Goal: Task Accomplishment & Management: Manage account settings

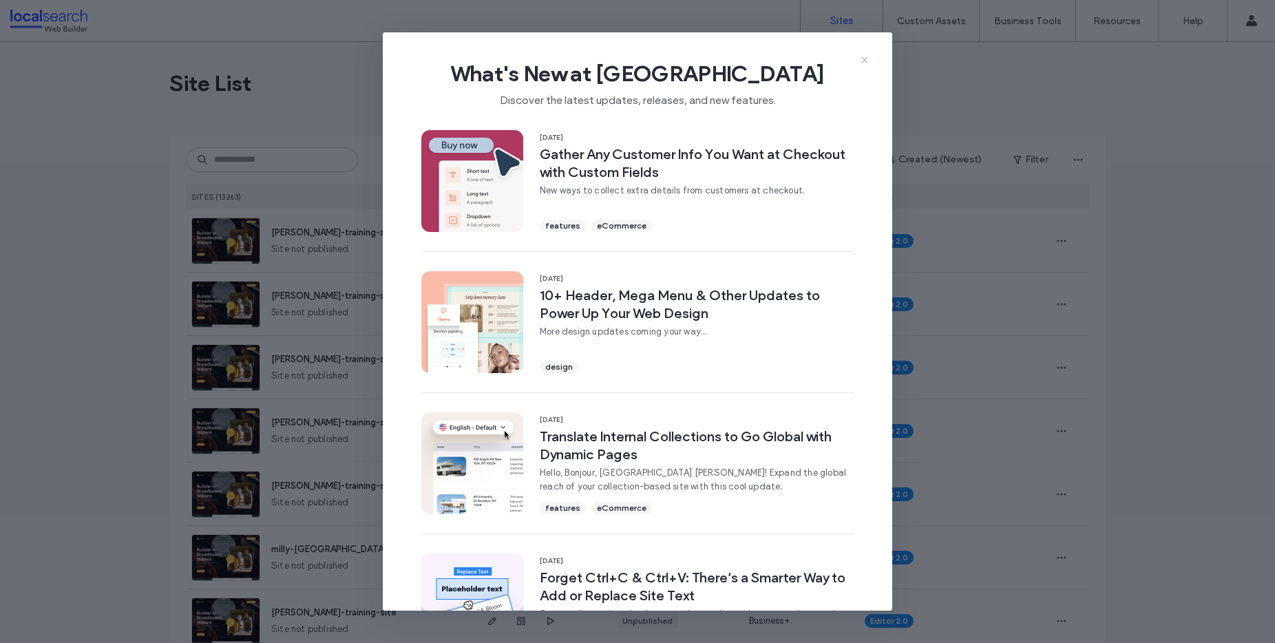
click at [866, 59] on icon at bounding box center [864, 59] width 11 height 11
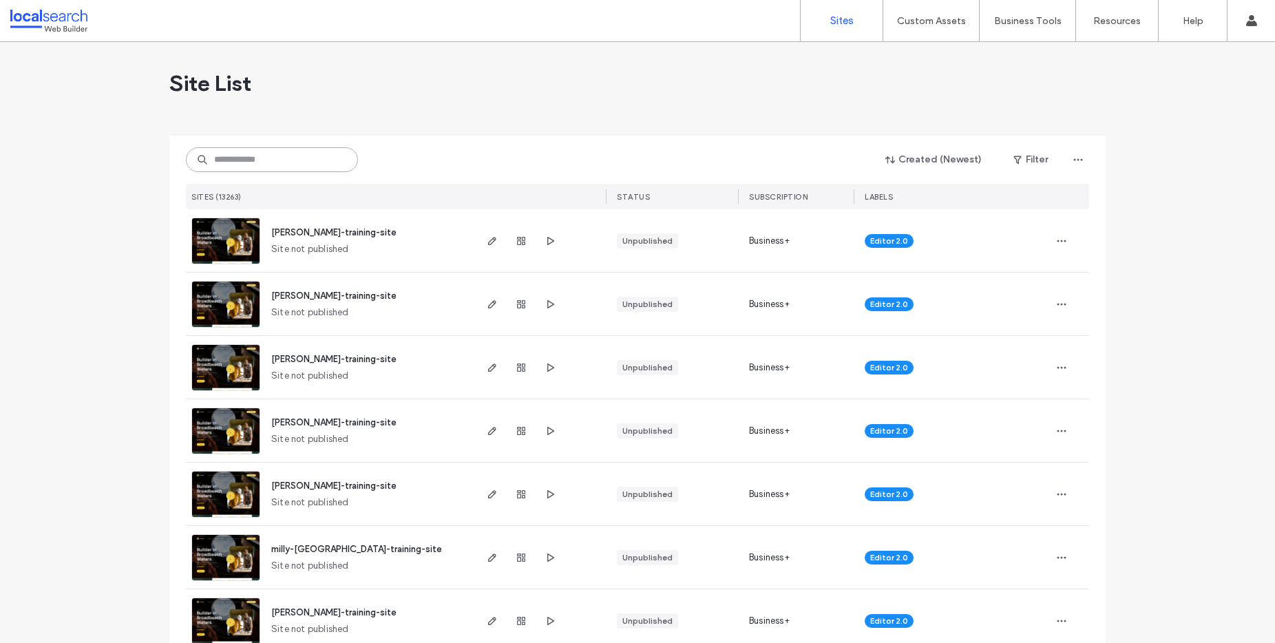
click at [254, 157] on input at bounding box center [272, 159] width 172 height 25
paste input "********"
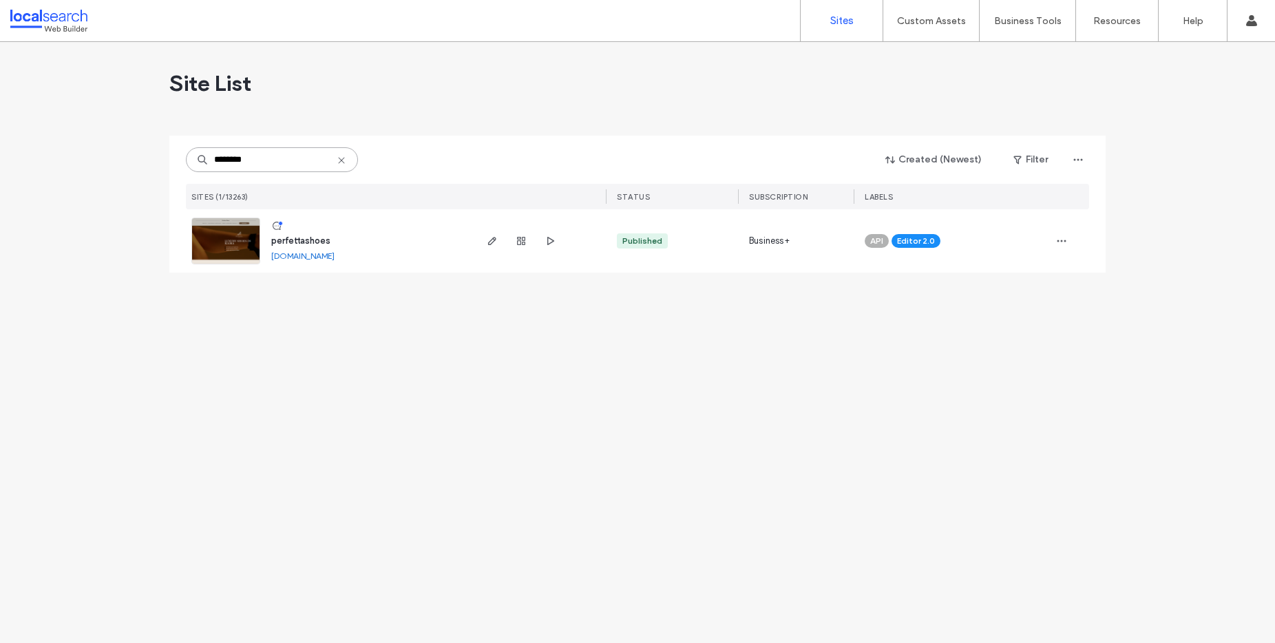
type input "********"
click at [494, 242] on icon "button" at bounding box center [492, 240] width 11 height 11
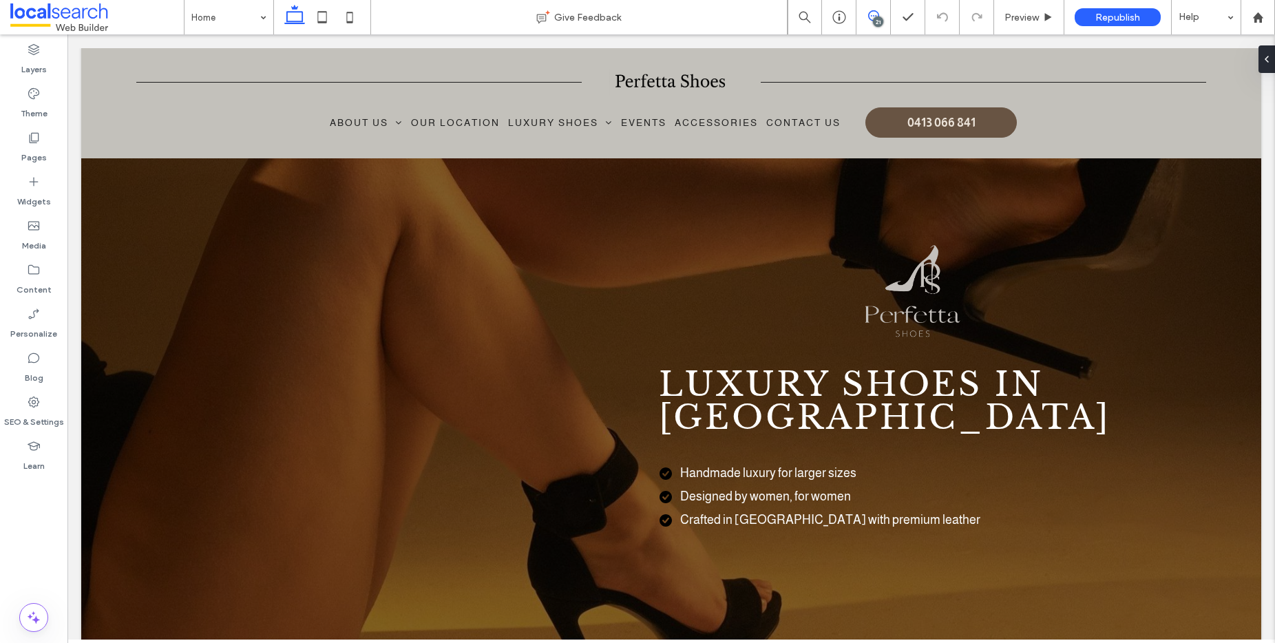
click at [870, 15] on icon at bounding box center [873, 15] width 11 height 11
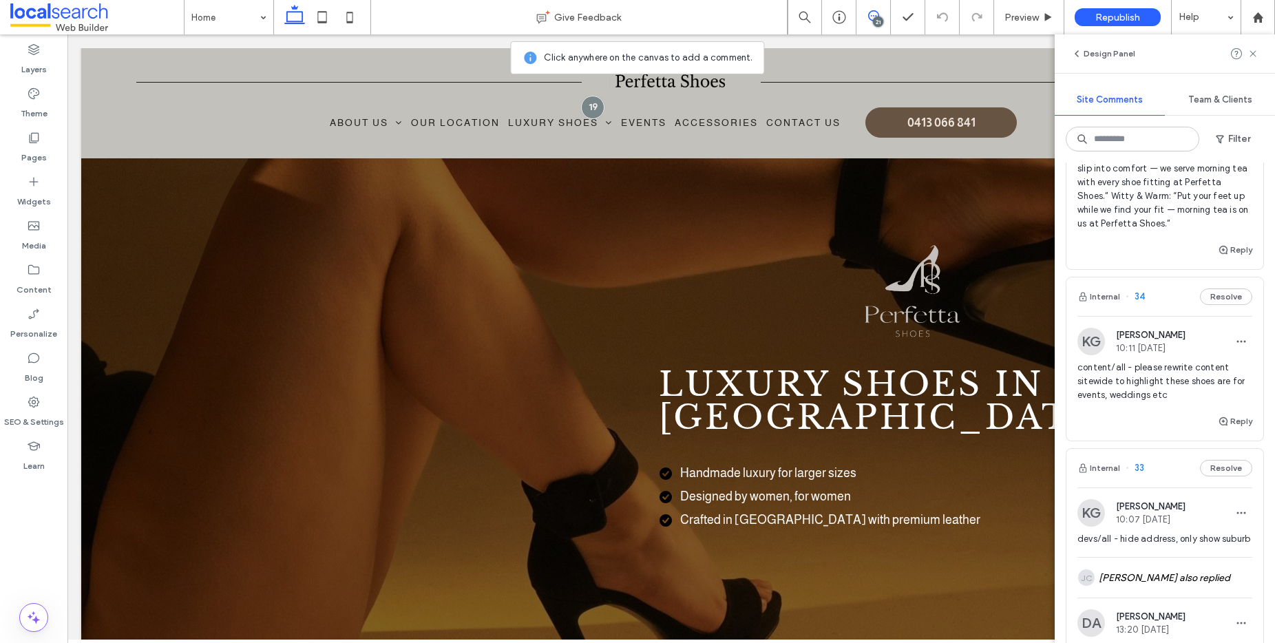
scroll to position [591, 0]
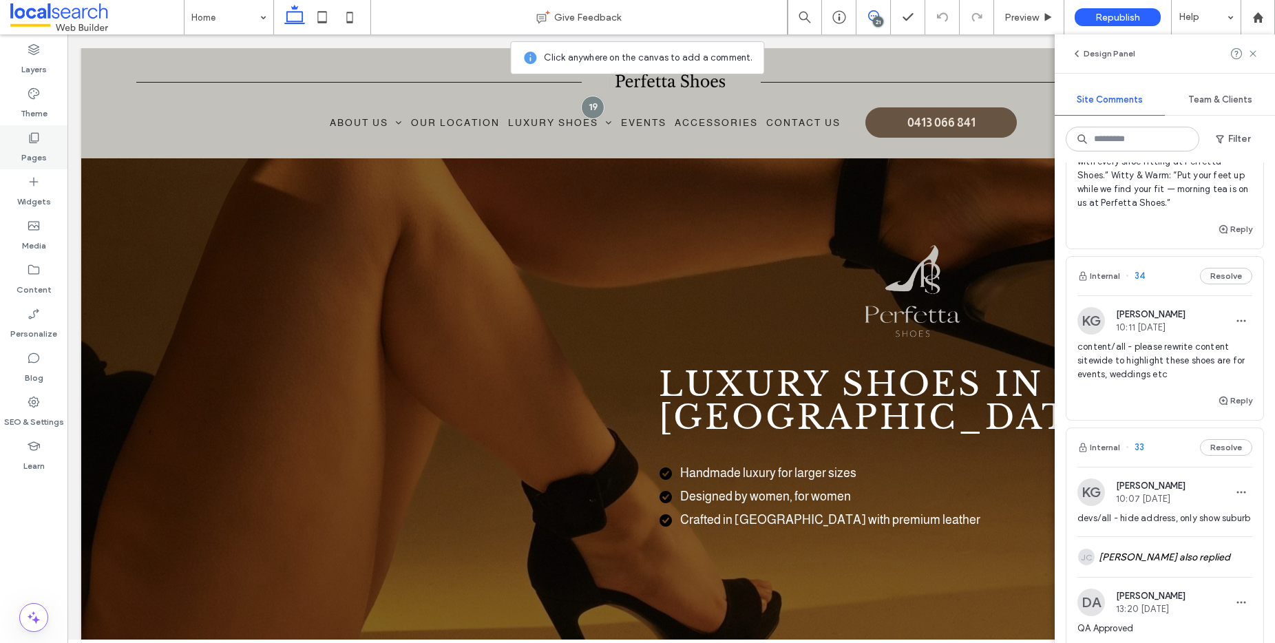
click at [39, 140] on icon at bounding box center [34, 138] width 14 height 14
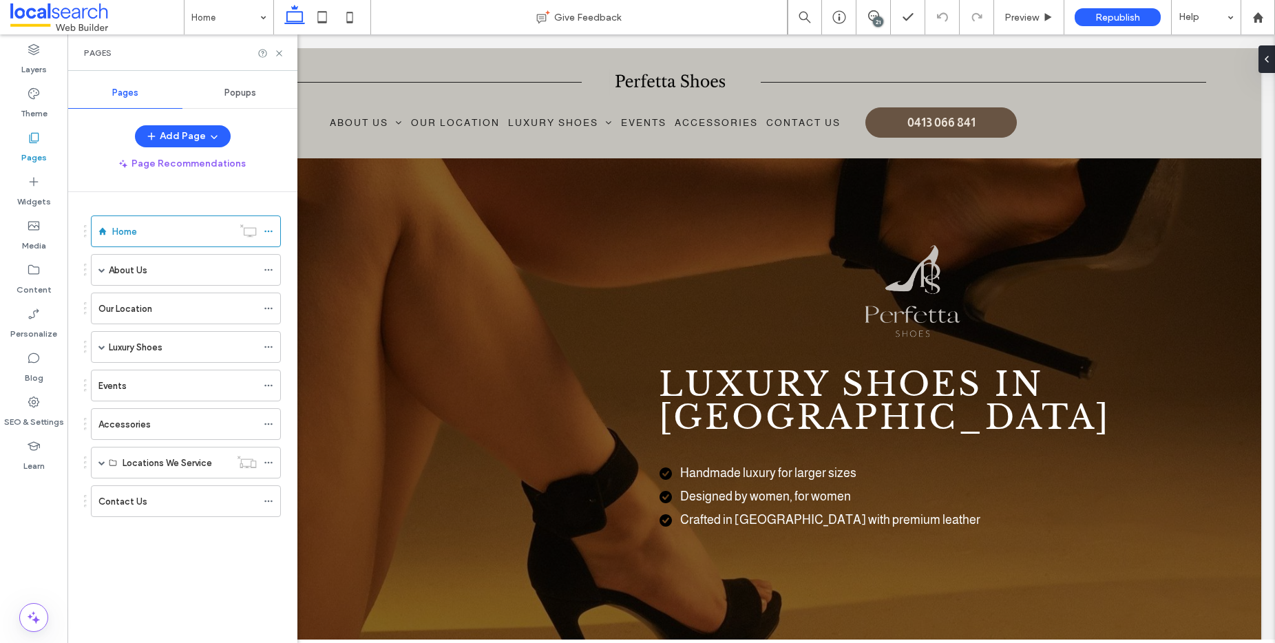
scroll to position [0, 0]
click at [105, 264] on span at bounding box center [101, 270] width 7 height 30
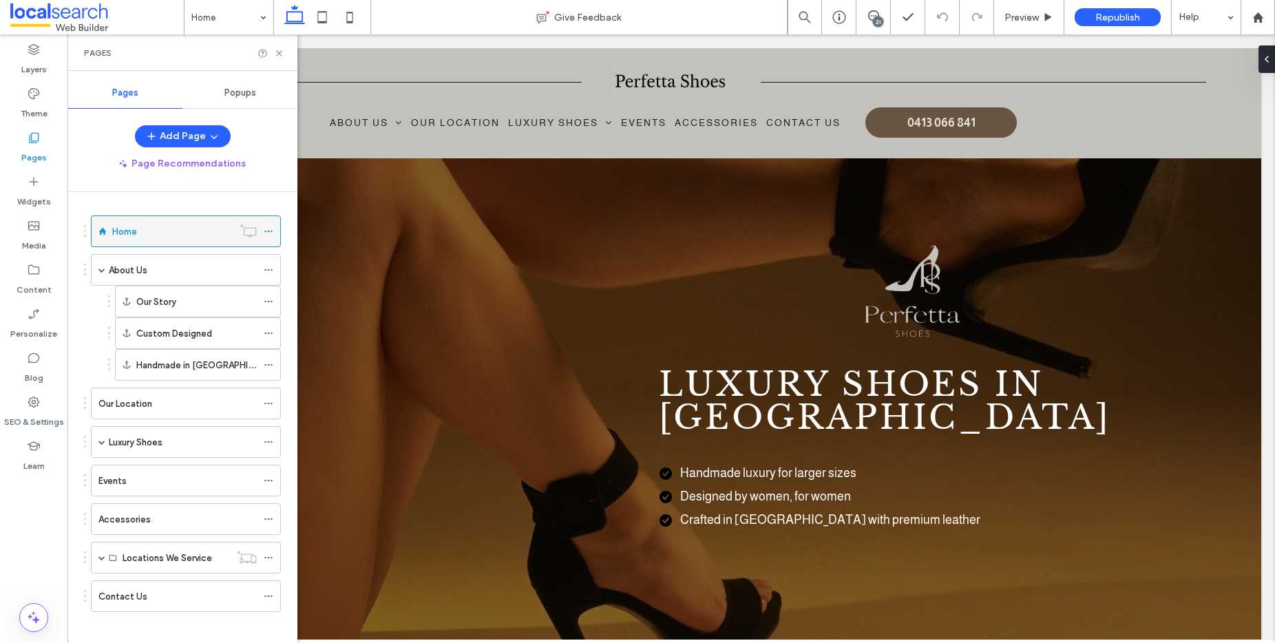
click at [165, 233] on div "Home" at bounding box center [172, 231] width 120 height 14
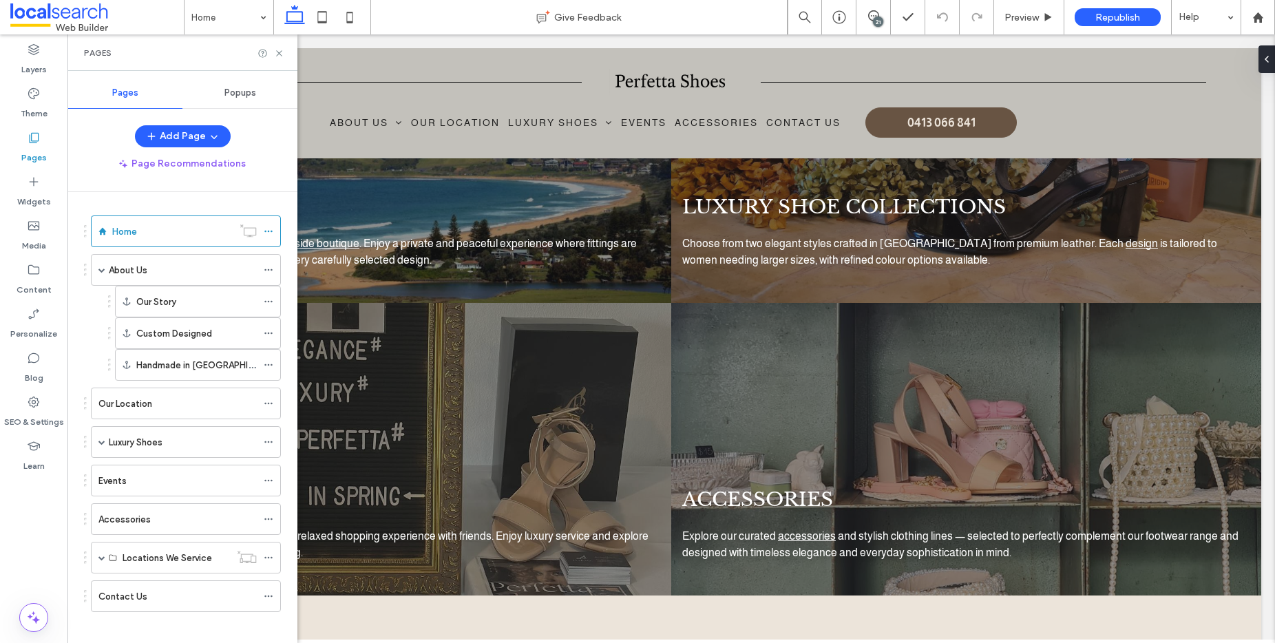
scroll to position [2092, 0]
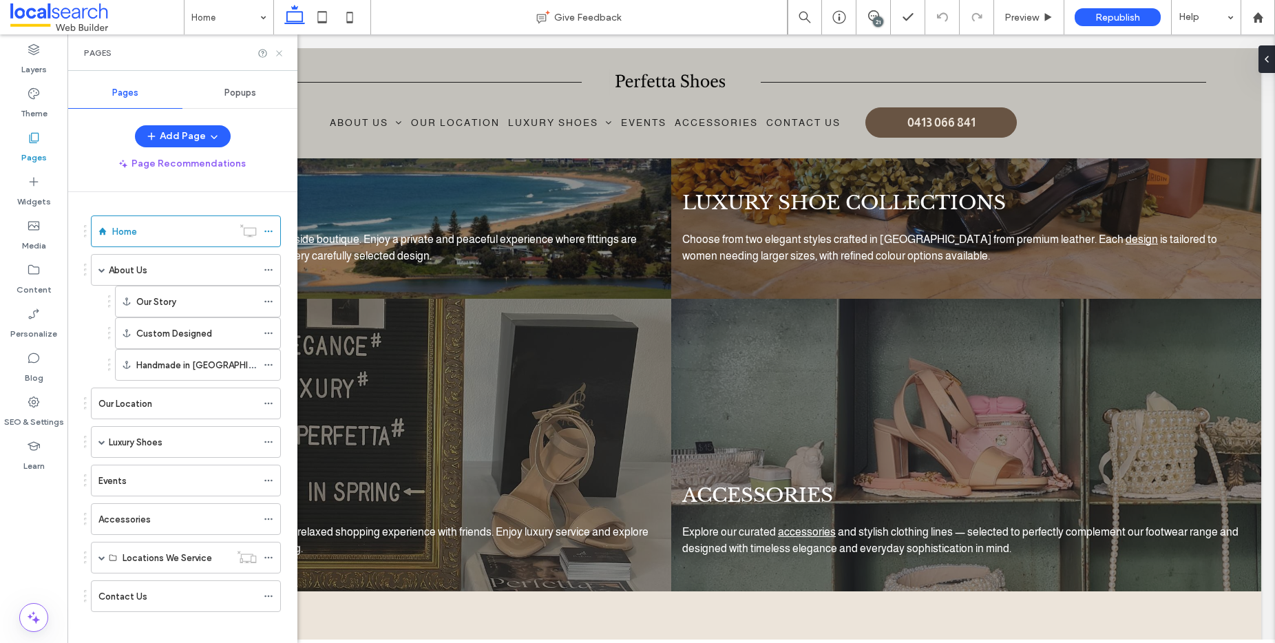
click at [280, 54] on use at bounding box center [279, 53] width 6 height 6
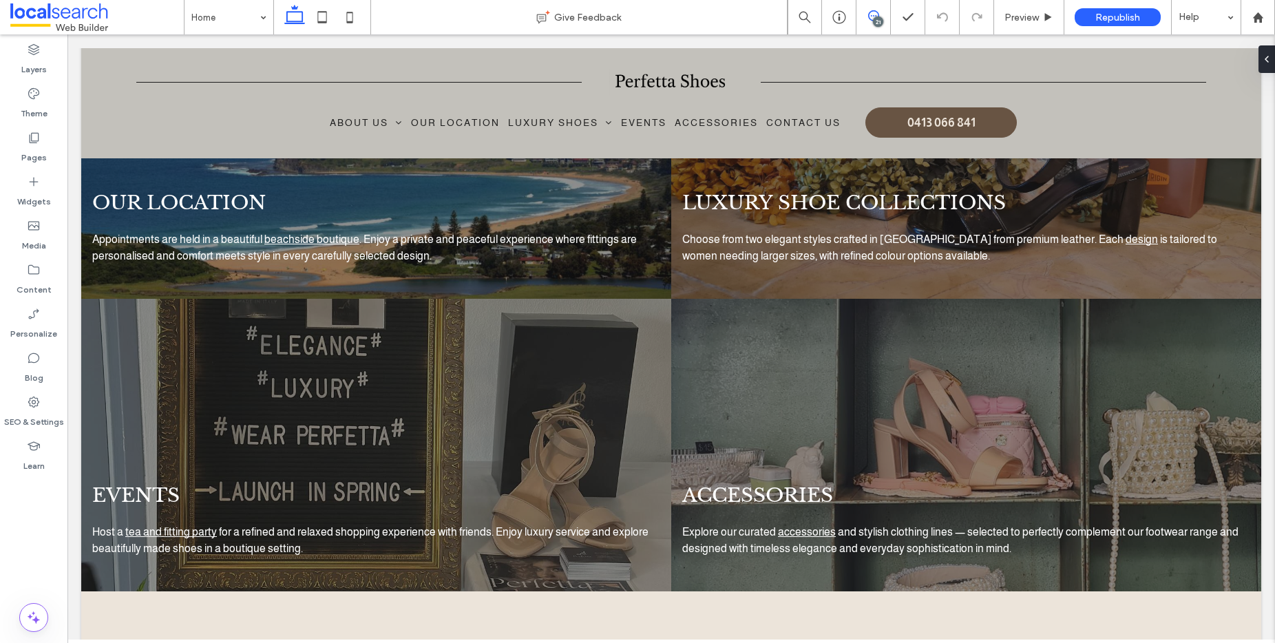
drag, startPoint x: 876, startPoint y: 12, endPoint x: 866, endPoint y: 28, distance: 18.5
click at [876, 12] on icon at bounding box center [873, 15] width 11 height 11
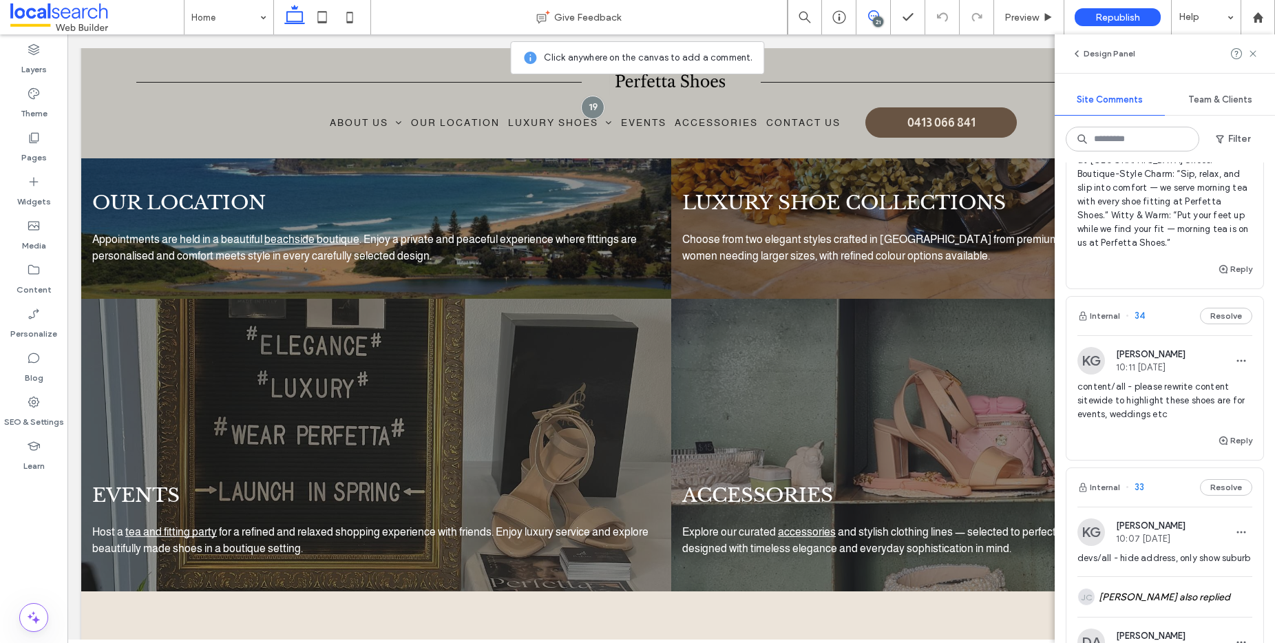
scroll to position [582, 0]
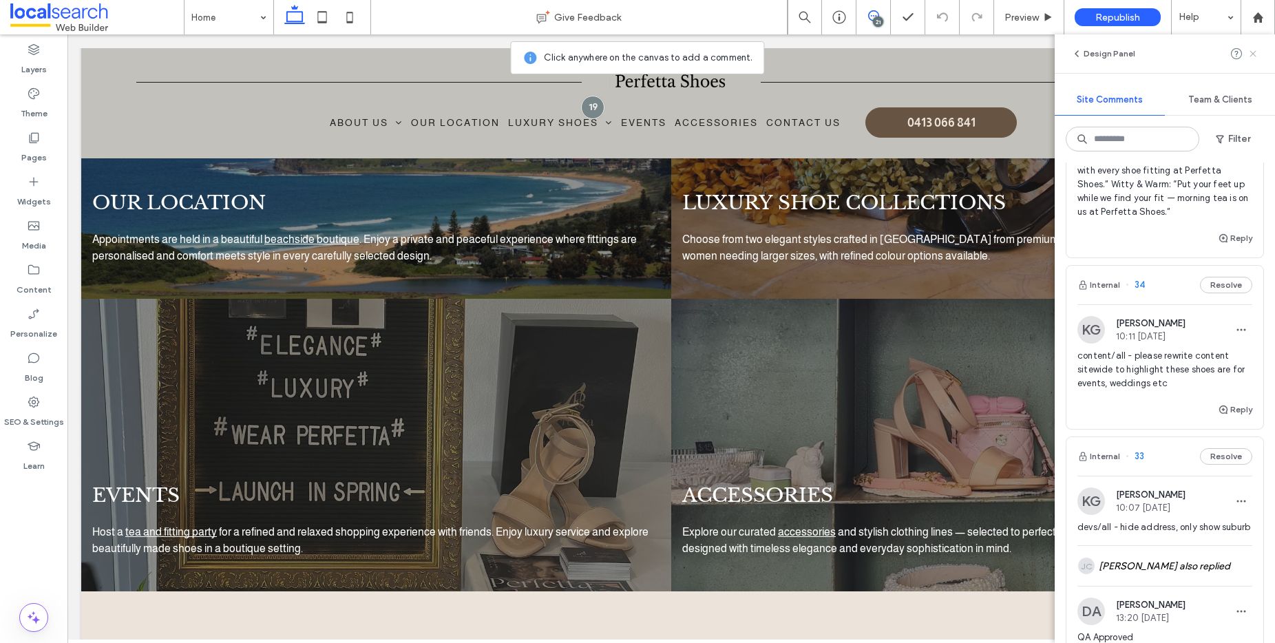
click at [1255, 50] on use at bounding box center [1253, 53] width 6 height 6
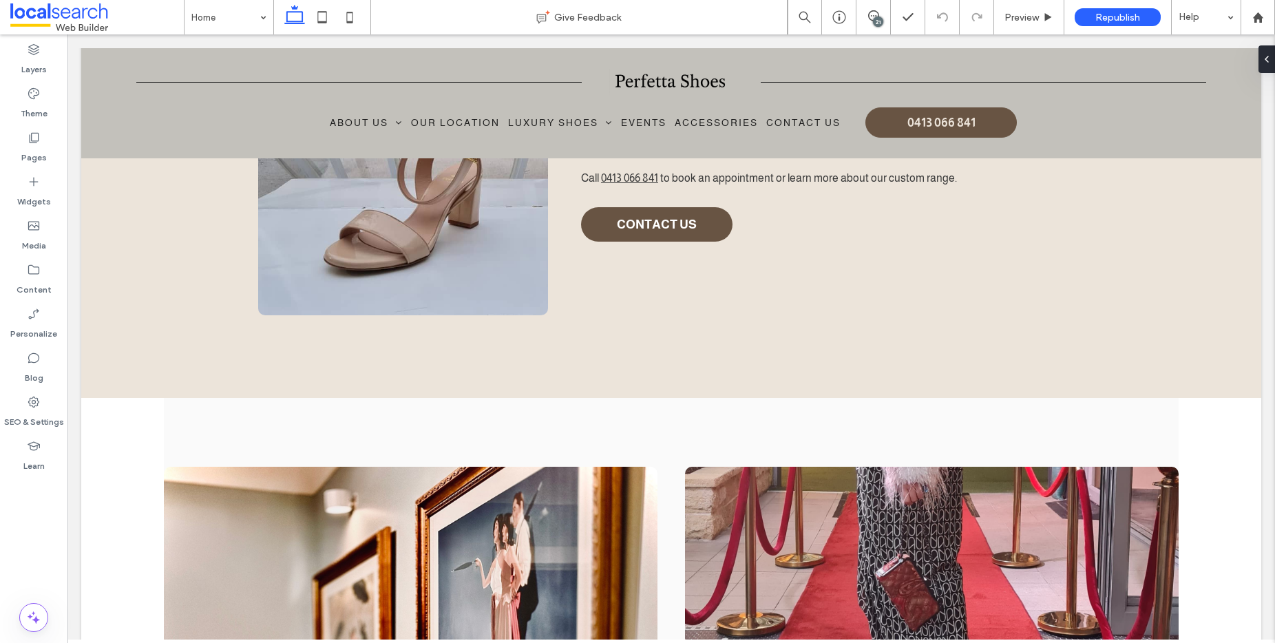
scroll to position [907, 0]
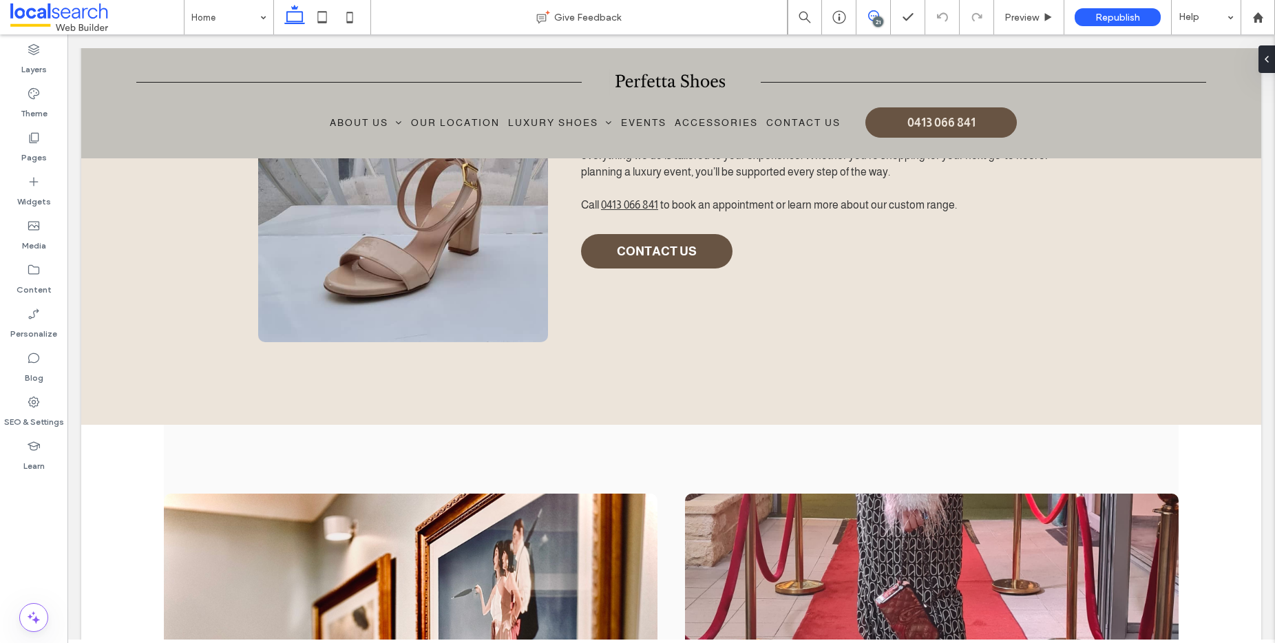
click at [874, 13] on icon at bounding box center [873, 15] width 11 height 11
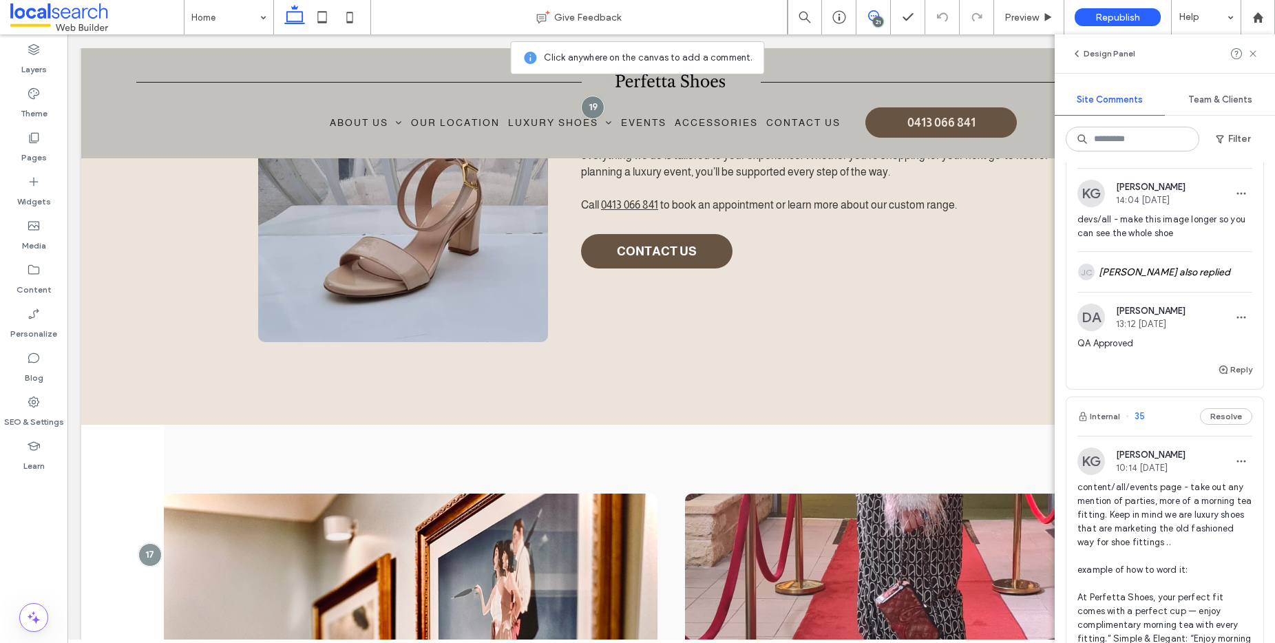
scroll to position [0, 0]
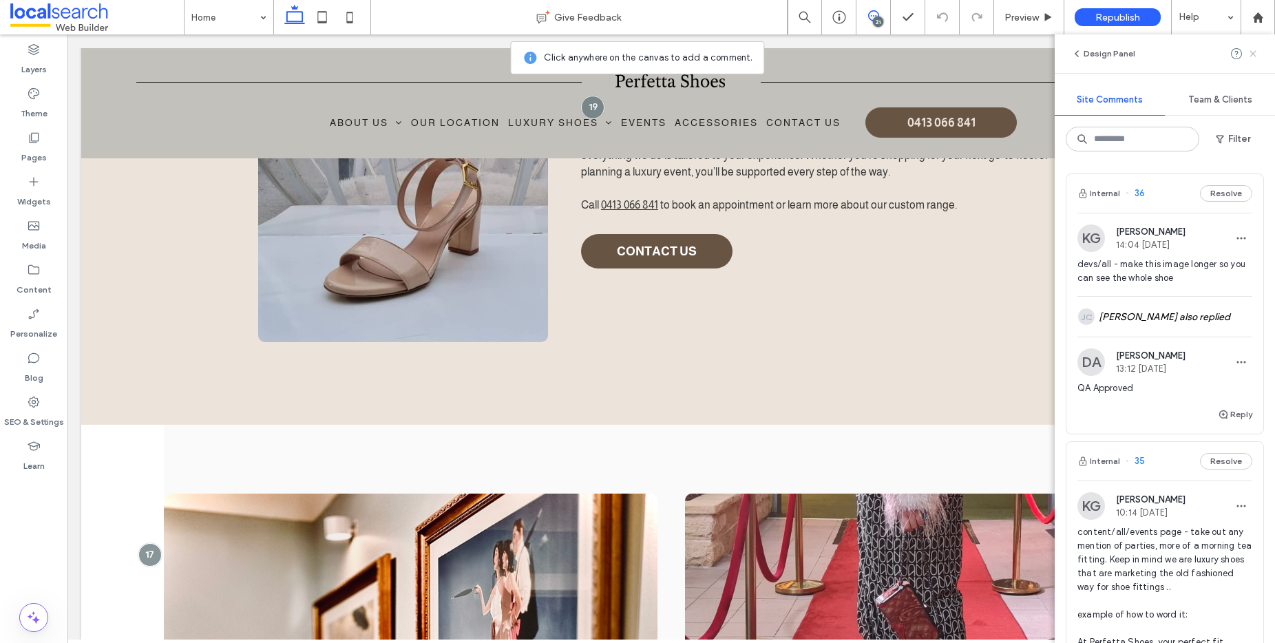
click at [1252, 54] on use at bounding box center [1253, 53] width 6 height 6
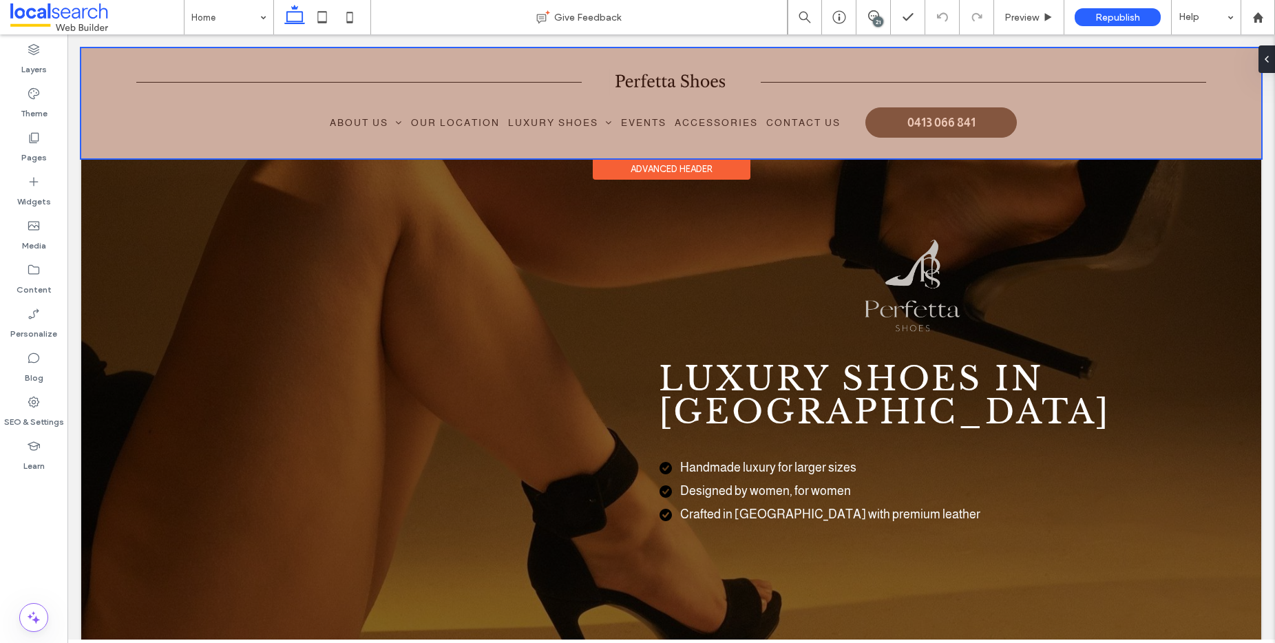
scroll to position [1, 0]
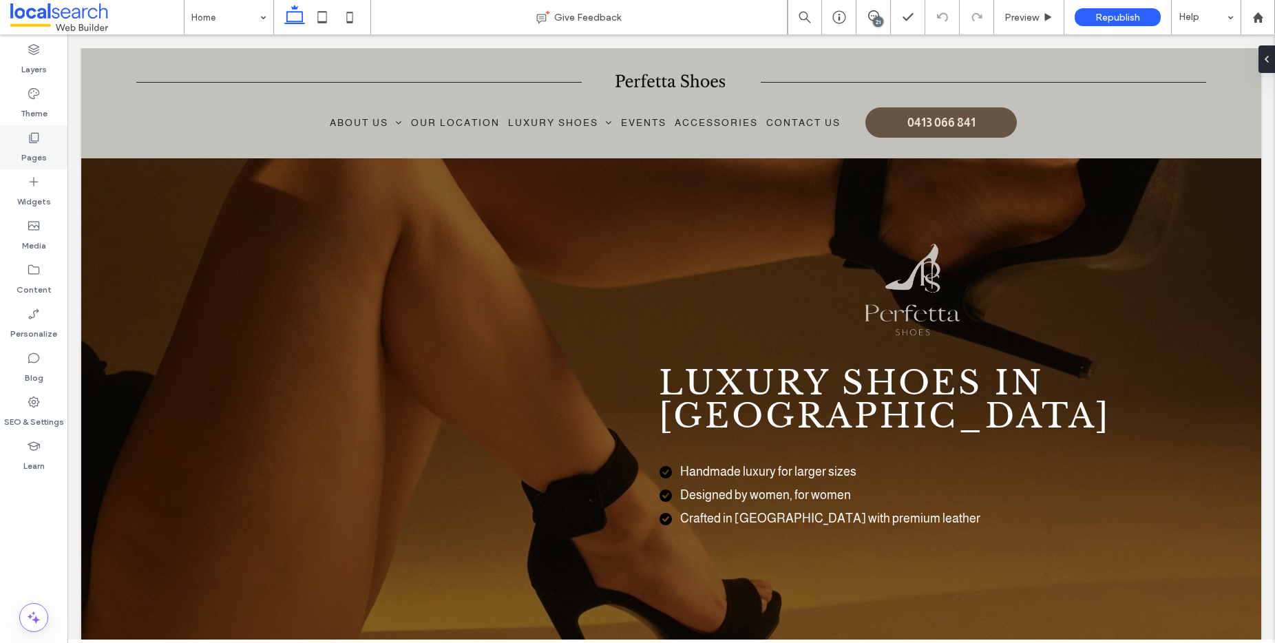
click at [36, 140] on icon at bounding box center [34, 138] width 14 height 14
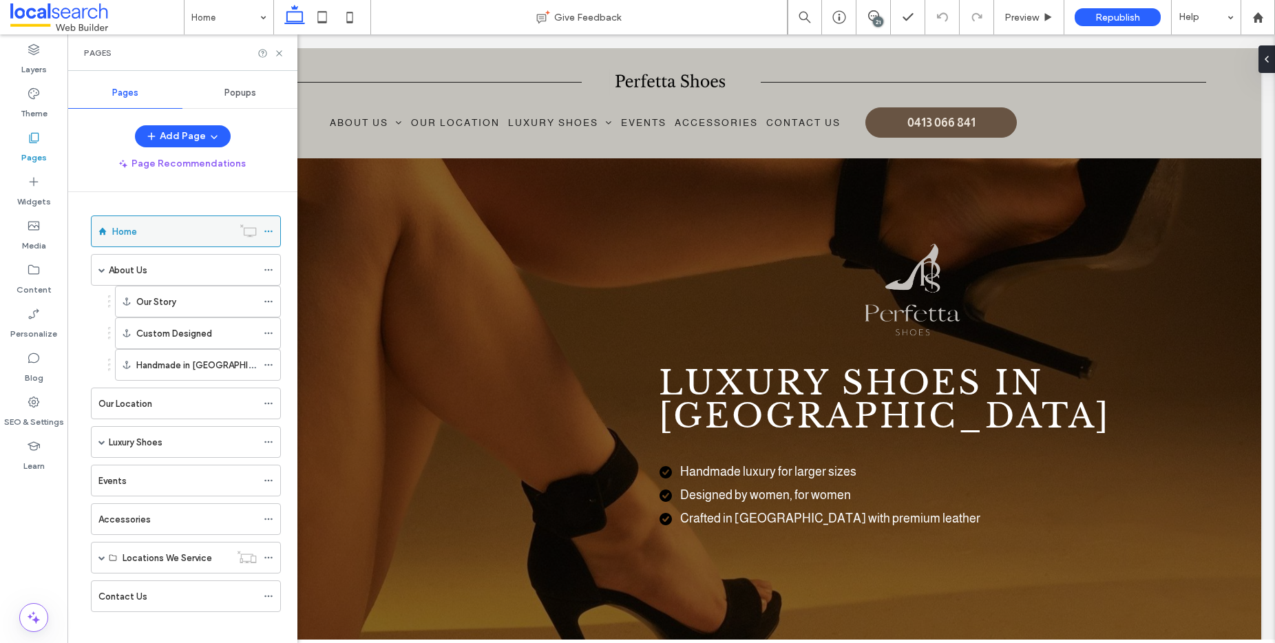
click at [154, 227] on div "Home" at bounding box center [172, 231] width 120 height 14
drag, startPoint x: 281, startPoint y: 52, endPoint x: 293, endPoint y: 55, distance: 12.7
click at [293, 55] on div "Pages" at bounding box center [182, 52] width 230 height 36
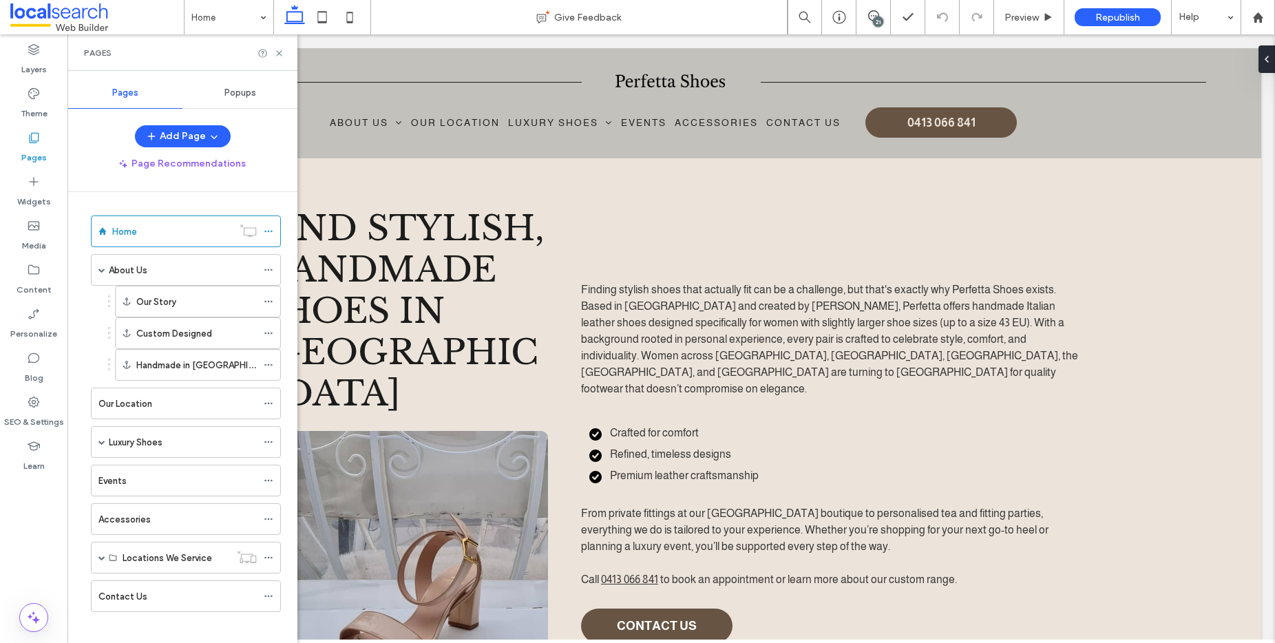
scroll to position [536, 0]
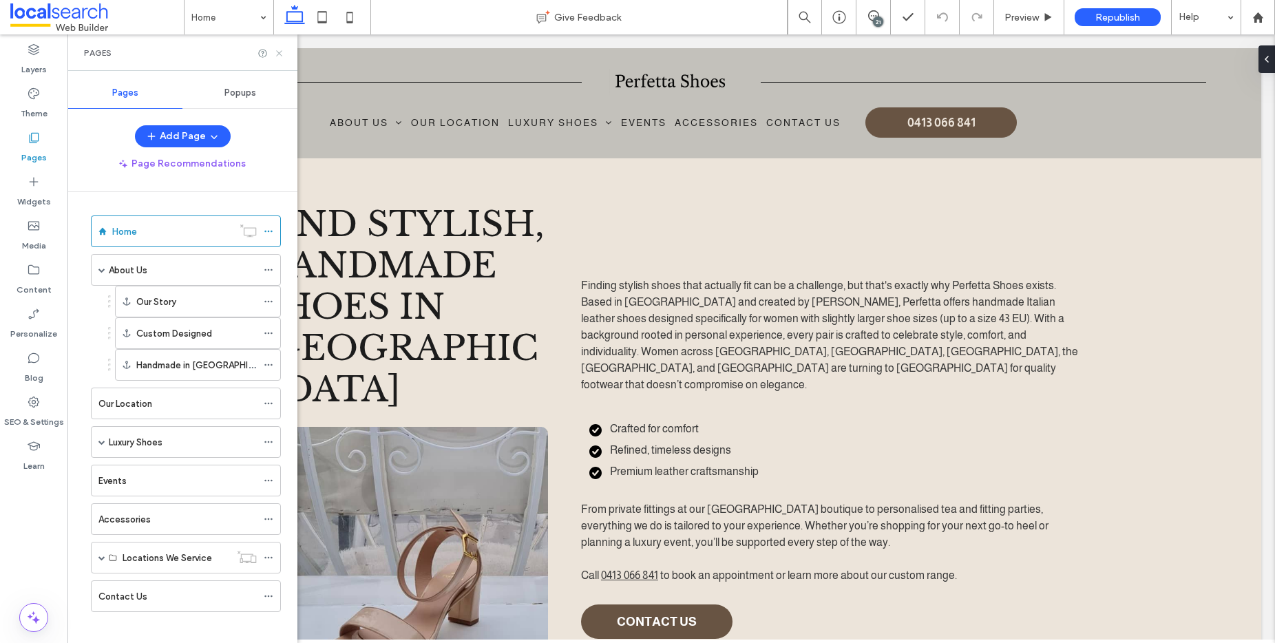
click at [280, 51] on use at bounding box center [279, 53] width 6 height 6
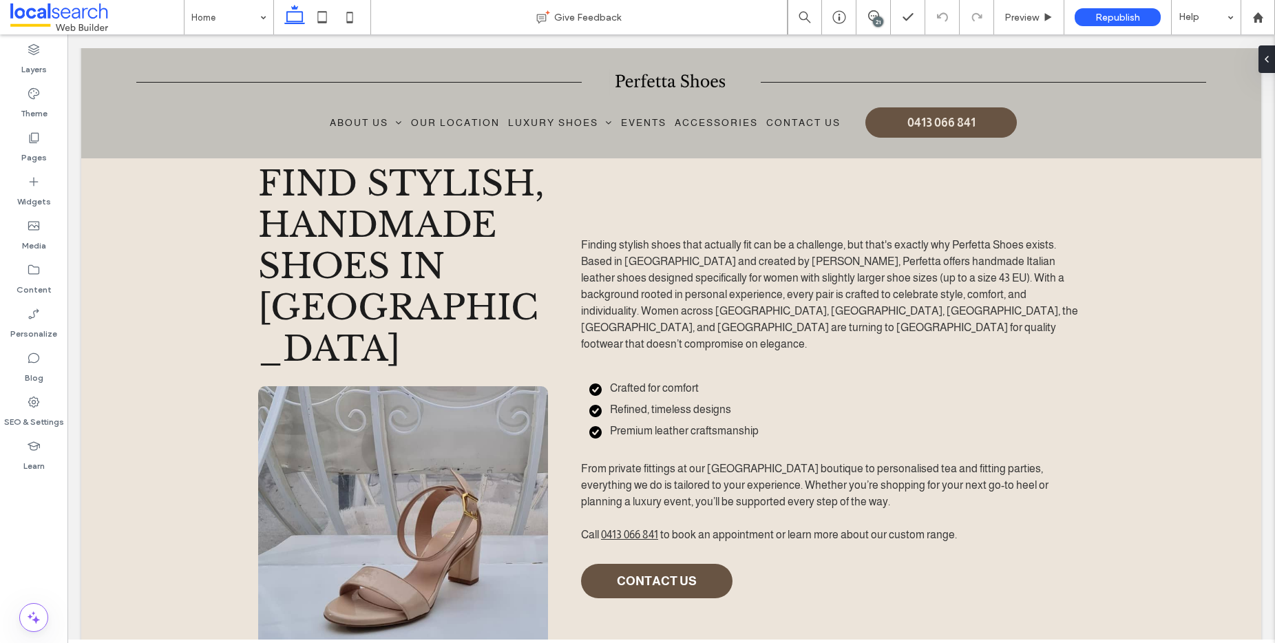
scroll to position [586, 0]
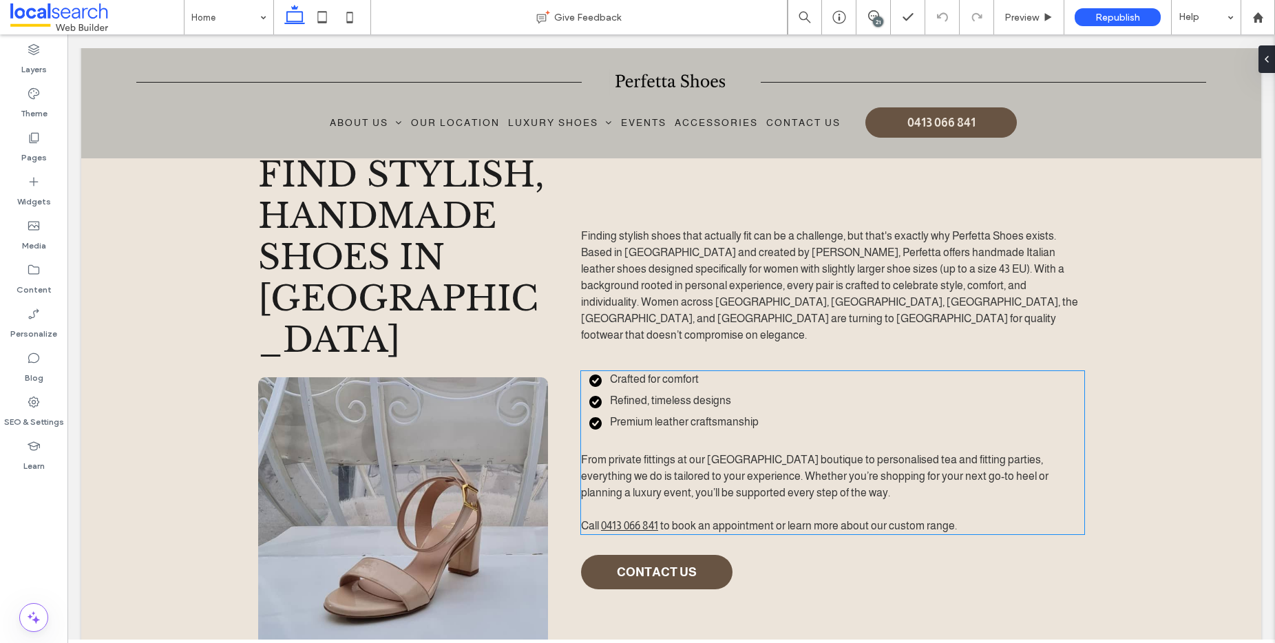
click at [994, 454] on span "From private fittings at our Kiama beach house boutique to personalised tea and…" at bounding box center [815, 476] width 468 height 45
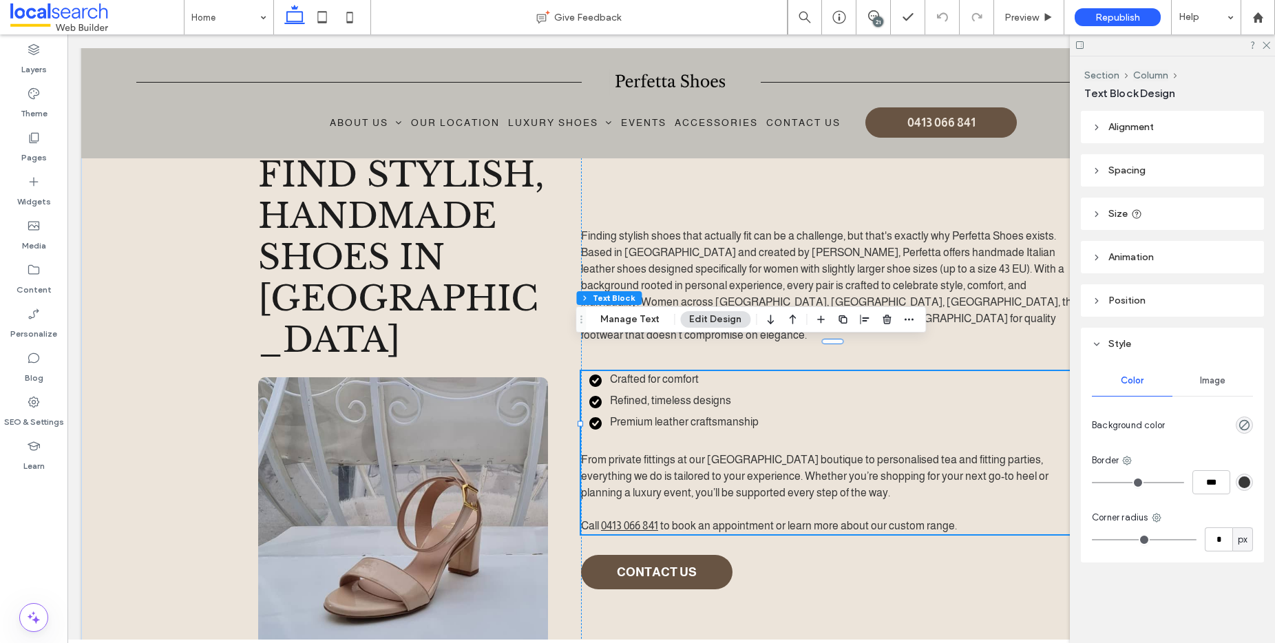
click at [994, 435] on div "Crafted for comfort Refined, timeless designs Premium leather craftsmanship Fro…" at bounding box center [832, 452] width 503 height 163
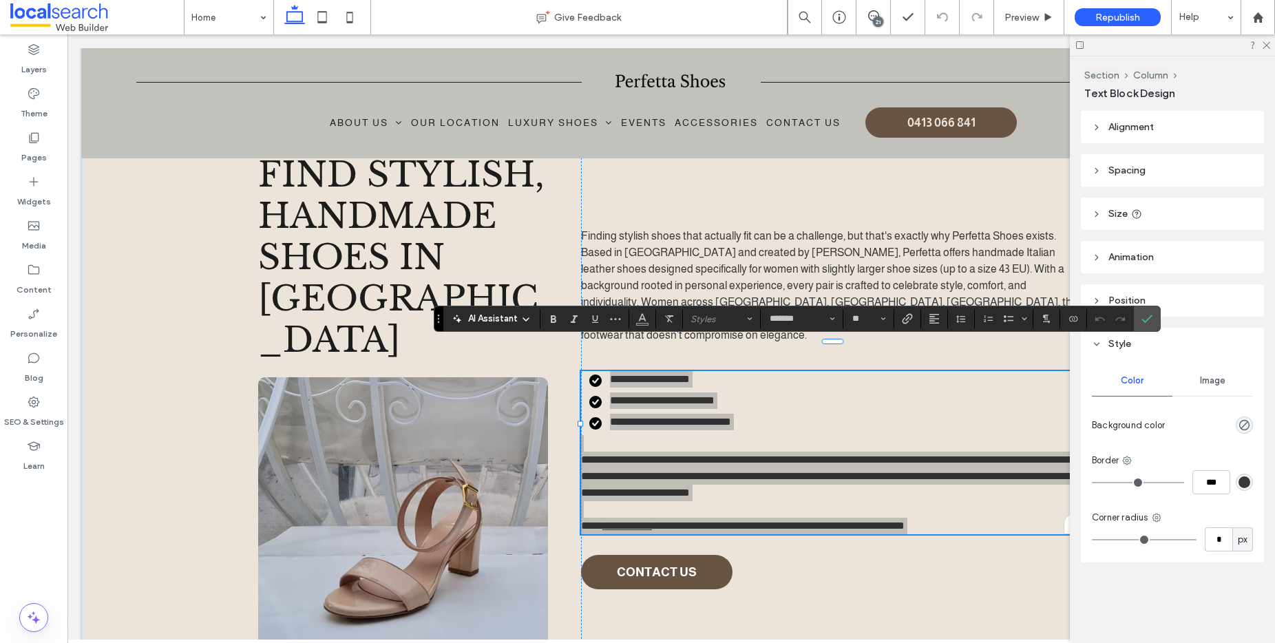
drag, startPoint x: 1265, startPoint y: 41, endPoint x: 1239, endPoint y: 94, distance: 58.2
click at [1265, 41] on icon at bounding box center [1265, 44] width 9 height 9
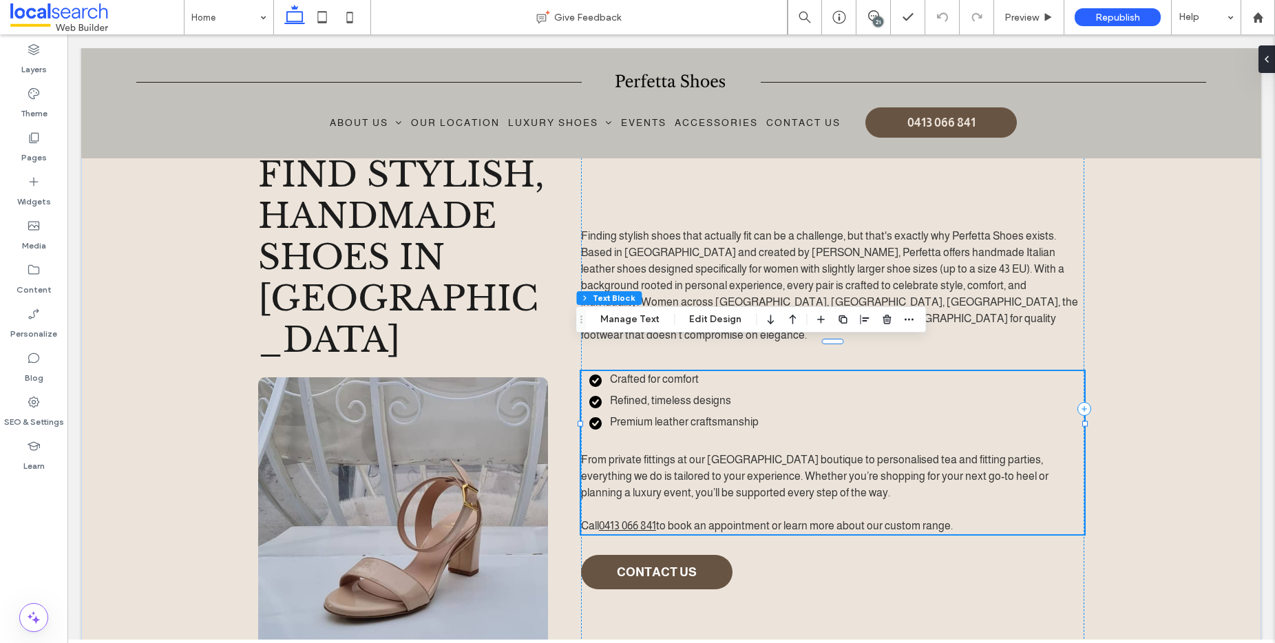
click at [975, 518] on p "Call 0413 066 841 to book an appointment or learn more about our custom range." at bounding box center [832, 526] width 503 height 17
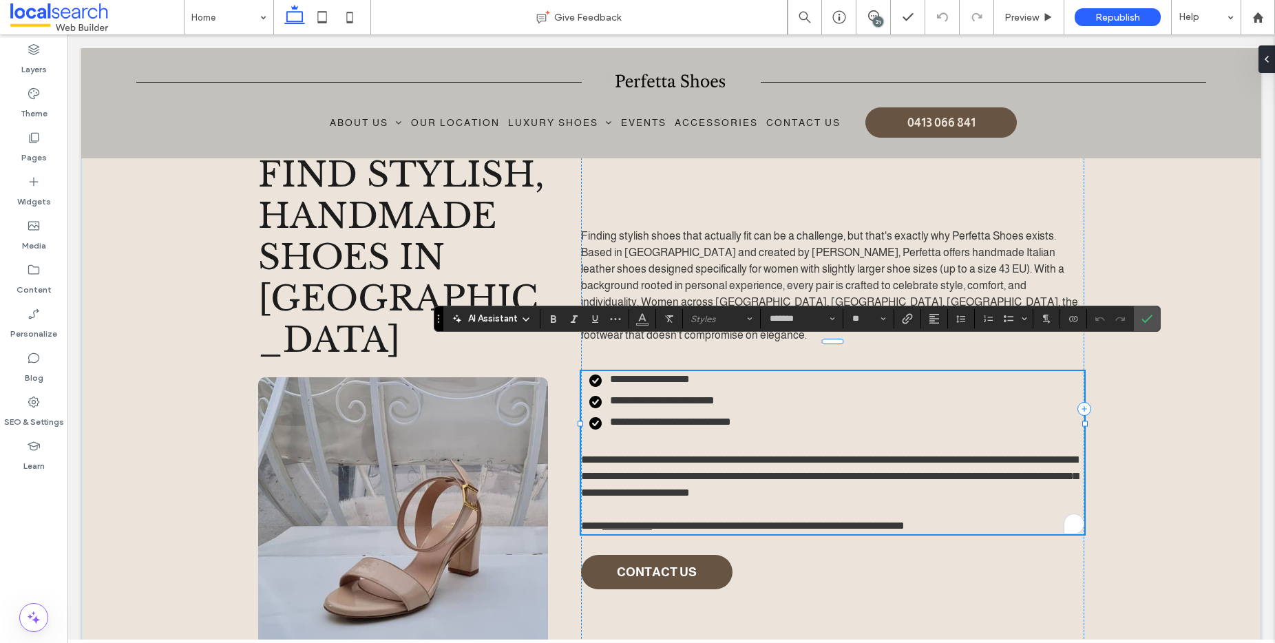
click at [975, 518] on p "**********" at bounding box center [832, 526] width 503 height 17
click at [969, 501] on p "To enrich screen reader interactions, please activate Accessibility in Grammarl…" at bounding box center [832, 509] width 503 height 17
click at [1014, 454] on span "**********" at bounding box center [829, 475] width 497 height 43
click at [602, 454] on span "**********" at bounding box center [829, 475] width 497 height 43
click at [649, 454] on span "**********" at bounding box center [829, 475] width 497 height 43
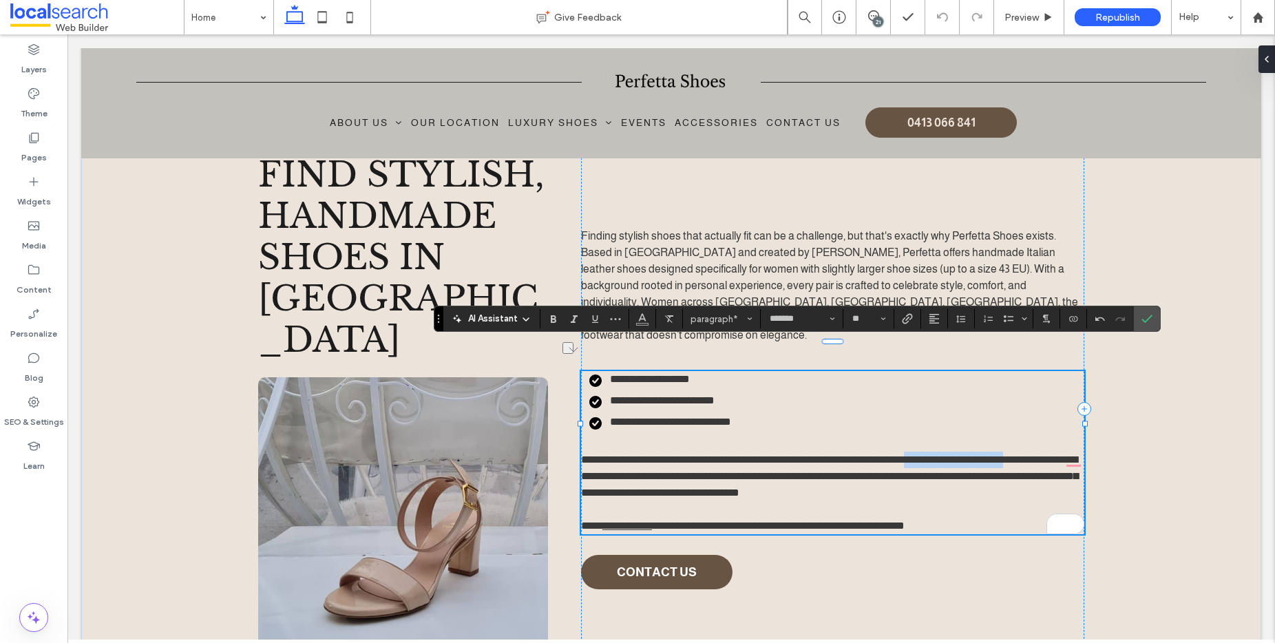
drag, startPoint x: 1062, startPoint y: 431, endPoint x: 950, endPoint y: 432, distance: 111.6
click at [950, 454] on span "**********" at bounding box center [829, 475] width 497 height 43
click at [965, 454] on span "**********" at bounding box center [829, 475] width 497 height 43
click at [972, 435] on p "To enrich screen reader interactions, please activate Accessibility in Grammarl…" at bounding box center [832, 443] width 503 height 17
click at [997, 454] on span "**********" at bounding box center [829, 475] width 497 height 43
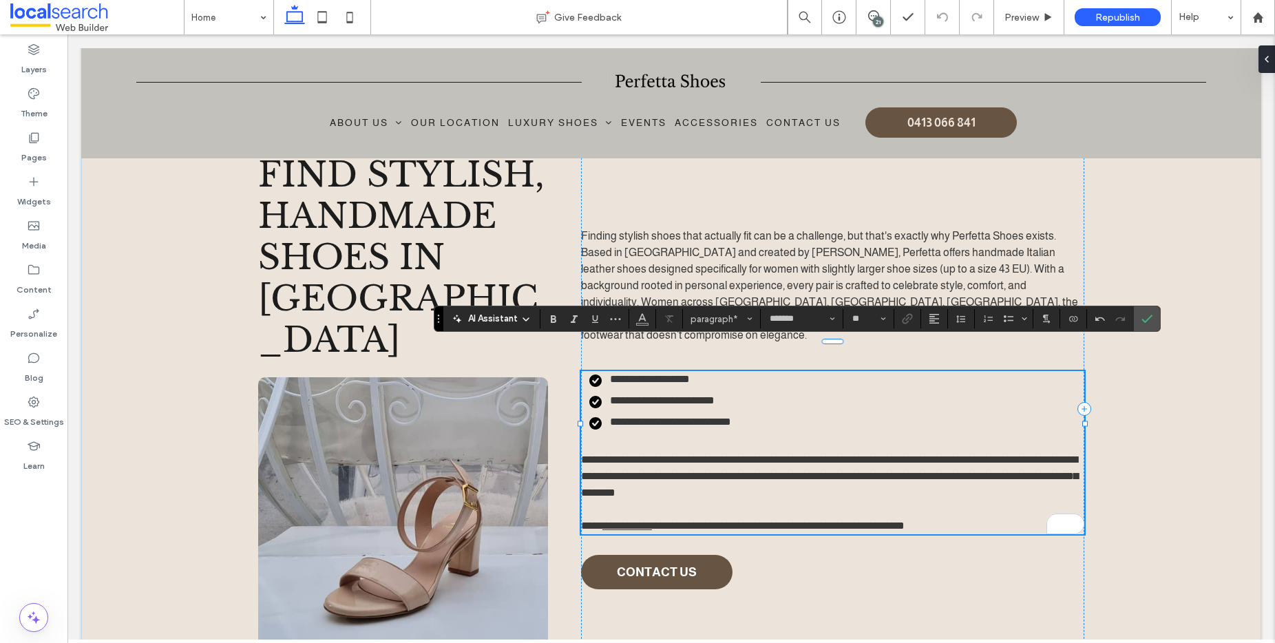
click at [891, 465] on p "**********" at bounding box center [832, 477] width 503 height 50
click at [932, 454] on span "**********" at bounding box center [829, 475] width 497 height 43
click at [887, 462] on p "**********" at bounding box center [832, 477] width 503 height 50
click at [994, 501] on p "To enrich screen reader interactions, please activate Accessibility in Grammarl…" at bounding box center [832, 509] width 503 height 17
click at [1149, 315] on icon "Confirm" at bounding box center [1147, 318] width 11 height 11
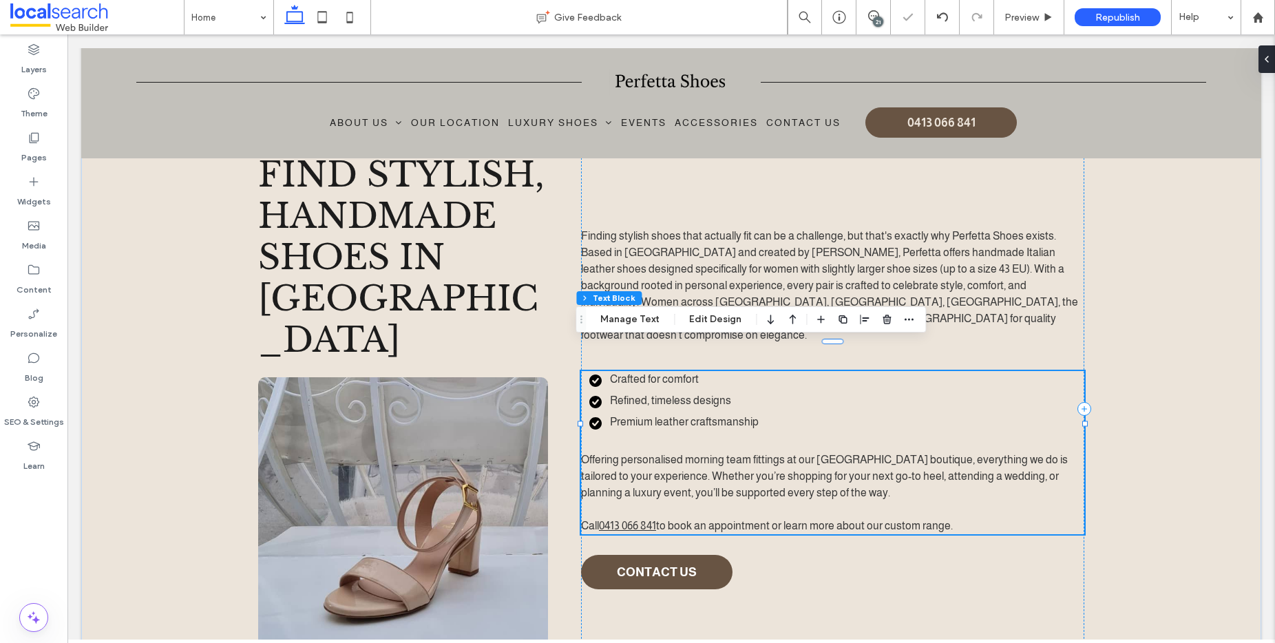
click at [969, 501] on p at bounding box center [832, 509] width 503 height 17
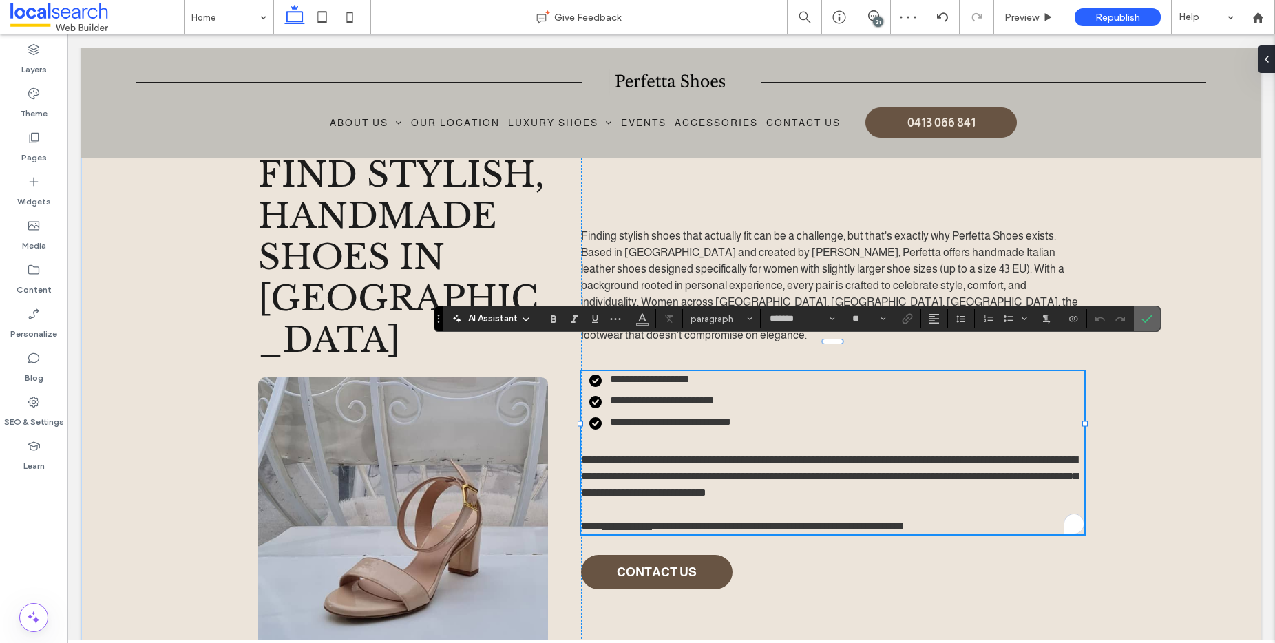
drag, startPoint x: 1147, startPoint y: 313, endPoint x: 1109, endPoint y: 280, distance: 50.3
click at [1147, 313] on icon "Confirm" at bounding box center [1147, 318] width 11 height 11
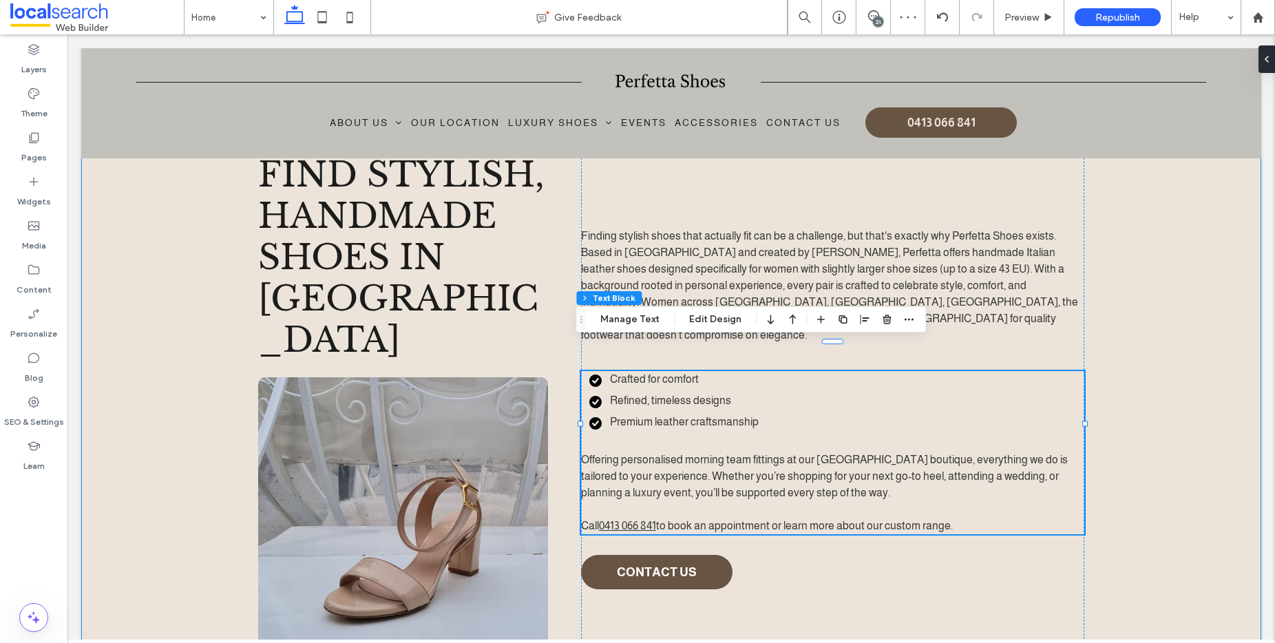
click at [1193, 311] on div "Find Stylish, Handmade Shoes in Kiama Finding stylish shoes that actually fit c…" at bounding box center [671, 409] width 1180 height 674
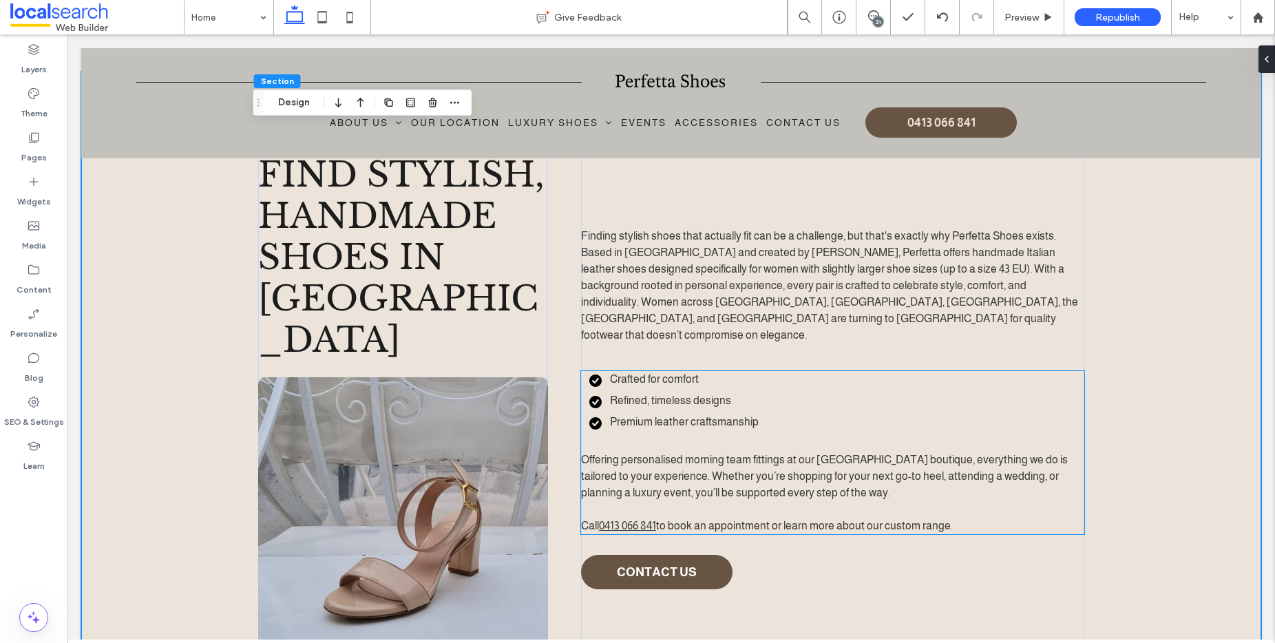
click at [742, 454] on span "Offering personalised morning team fittings at our Kiama beach house boutique, …" at bounding box center [824, 476] width 487 height 45
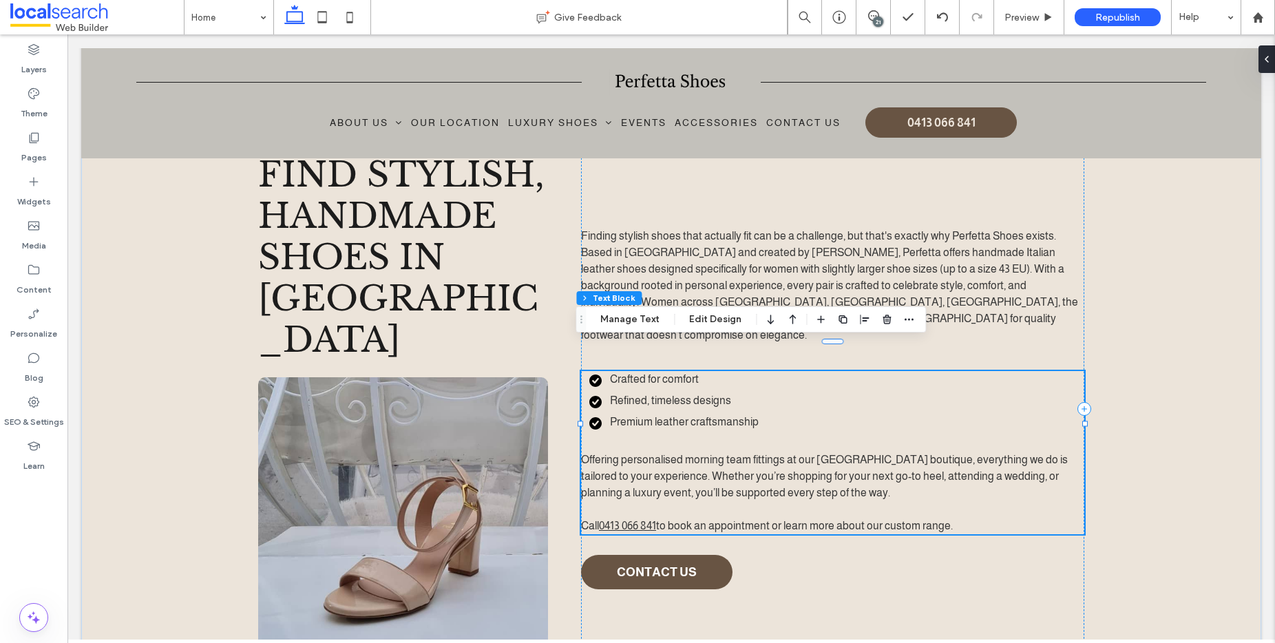
click at [742, 454] on span "Offering personalised morning team fittings at our Kiama beach house boutique, …" at bounding box center [824, 476] width 487 height 45
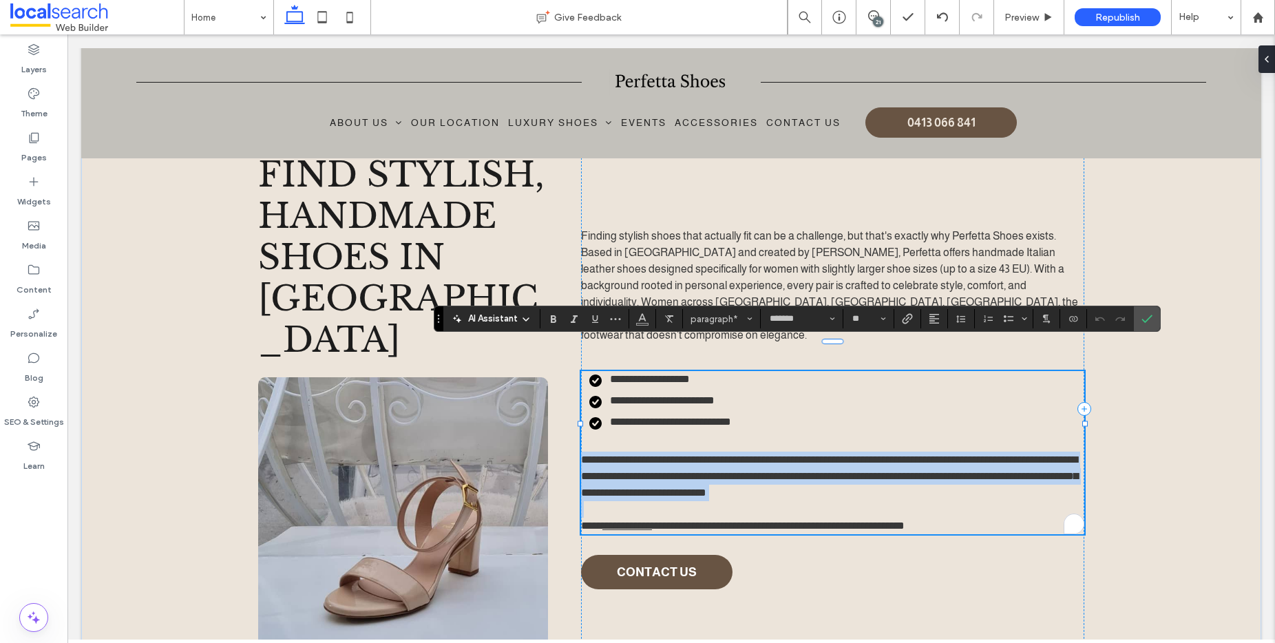
click at [742, 454] on span "**********" at bounding box center [829, 475] width 497 height 43
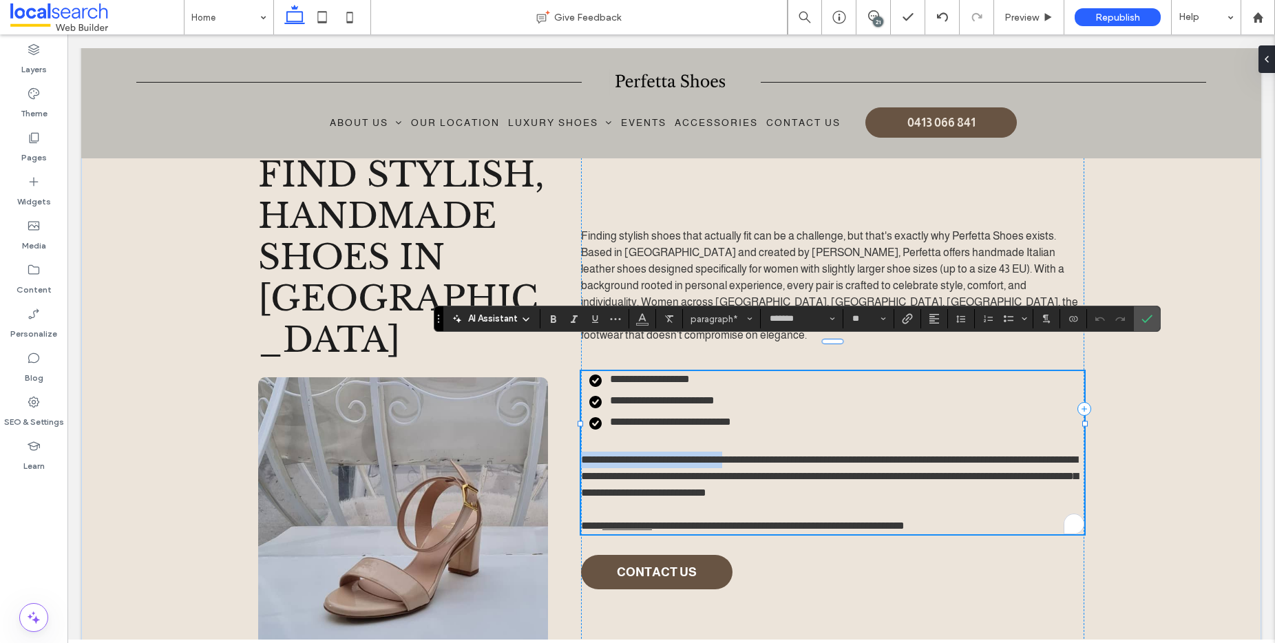
click at [744, 454] on span "**********" at bounding box center [829, 475] width 497 height 43
click at [1144, 322] on use "Confirm" at bounding box center [1147, 319] width 11 height 8
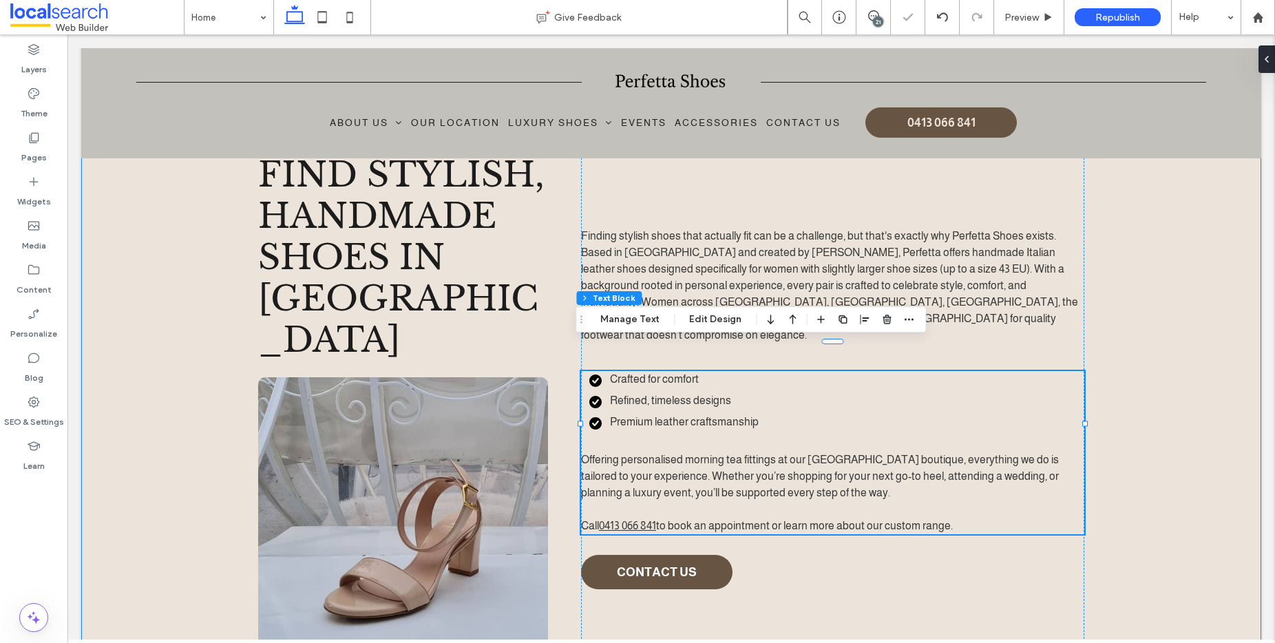
click at [1152, 334] on div "Find Stylish, Handmade Shoes in Kiama Finding stylish shoes that actually fit c…" at bounding box center [671, 409] width 1180 height 674
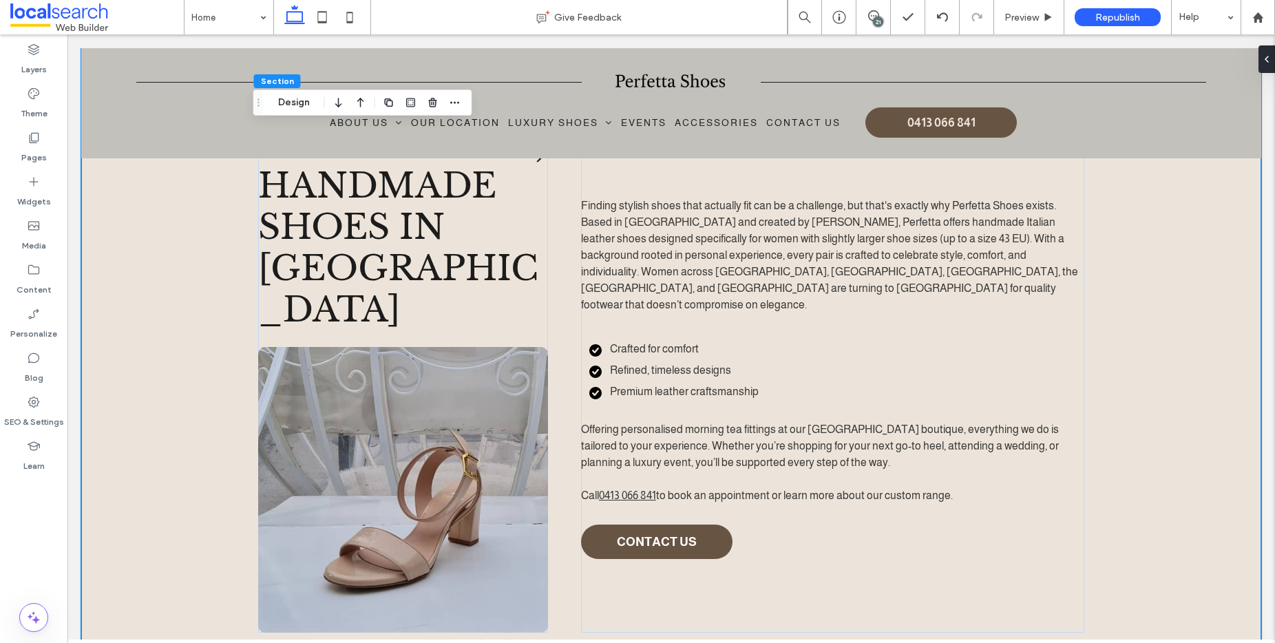
scroll to position [490, 0]
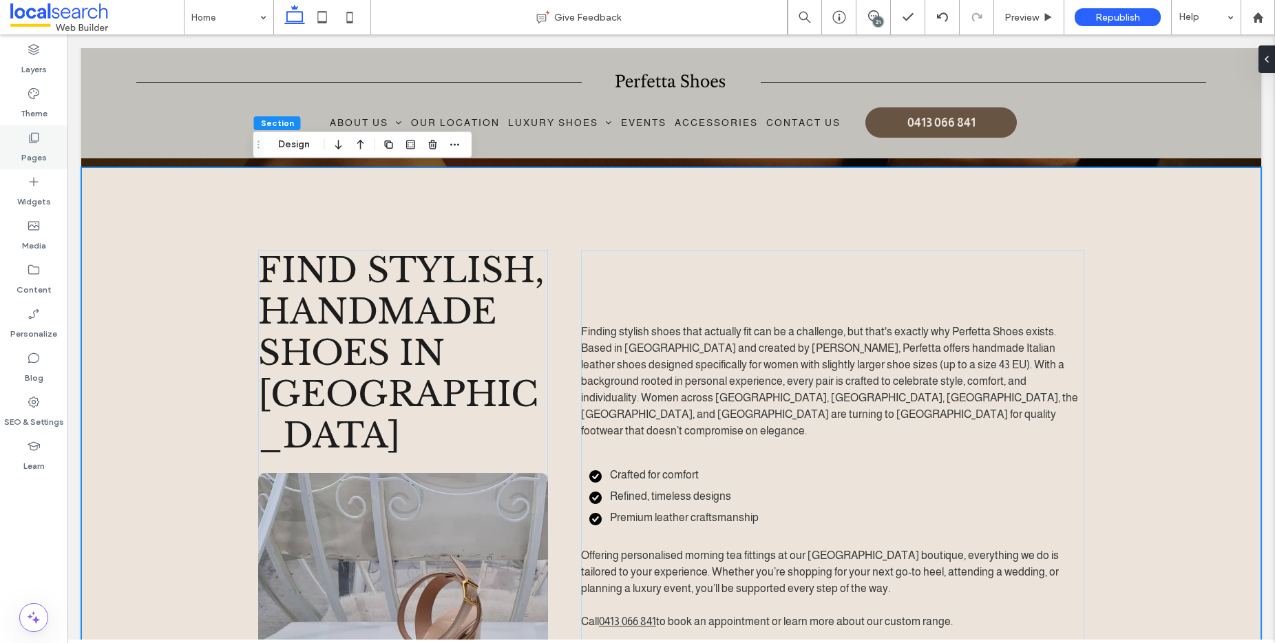
click at [38, 134] on use at bounding box center [35, 138] width 10 height 10
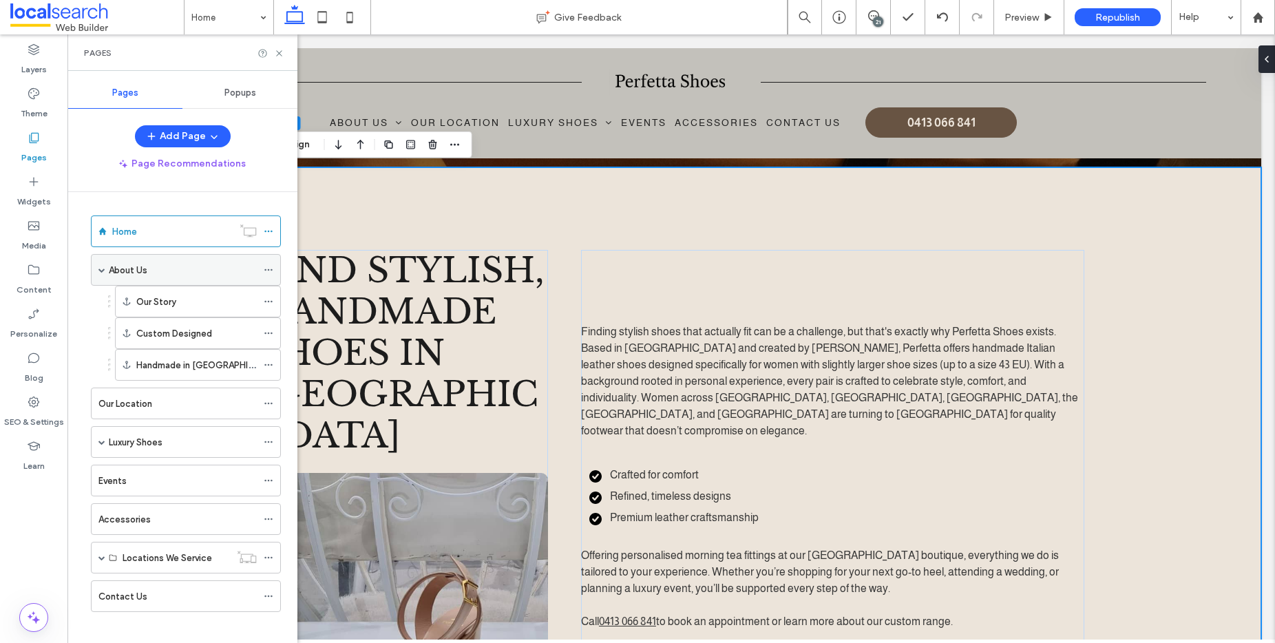
click at [125, 268] on label "About Us" at bounding box center [128, 270] width 39 height 24
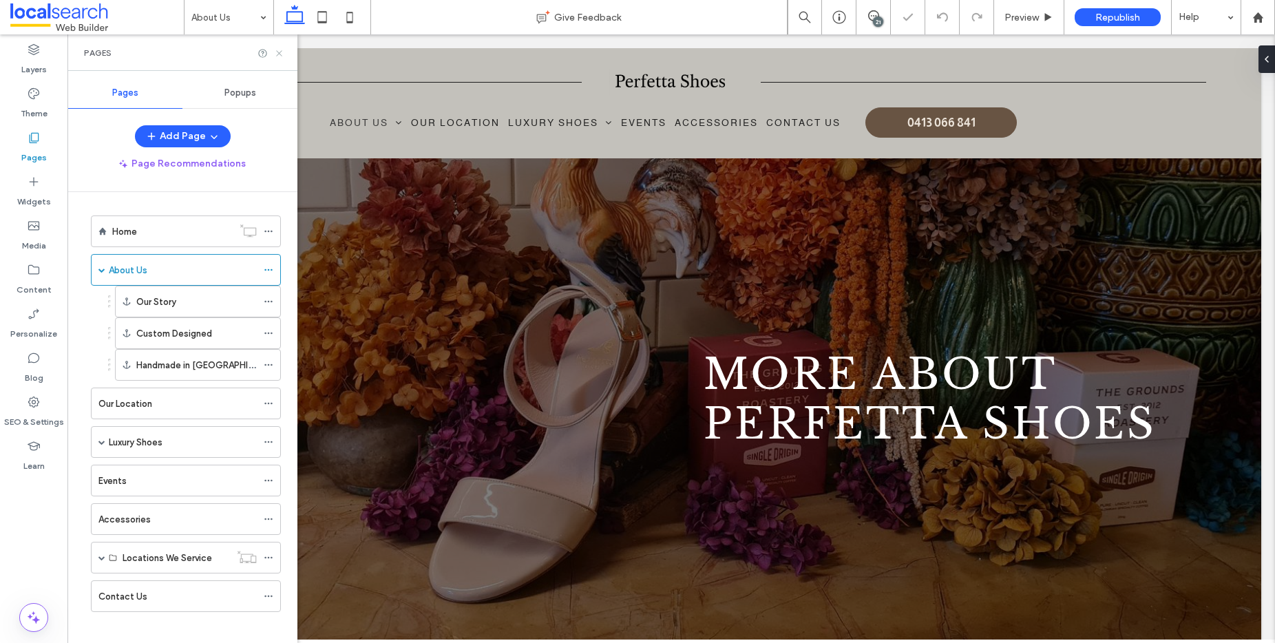
click at [284, 52] on icon at bounding box center [279, 53] width 10 height 10
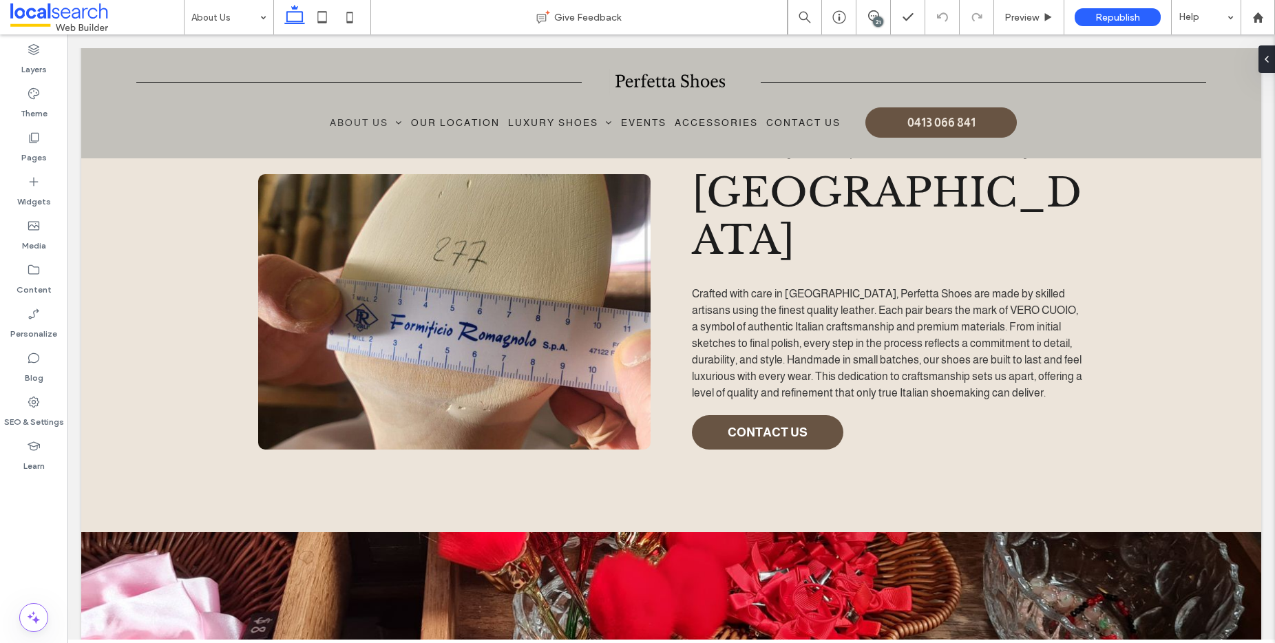
scroll to position [2621, 0]
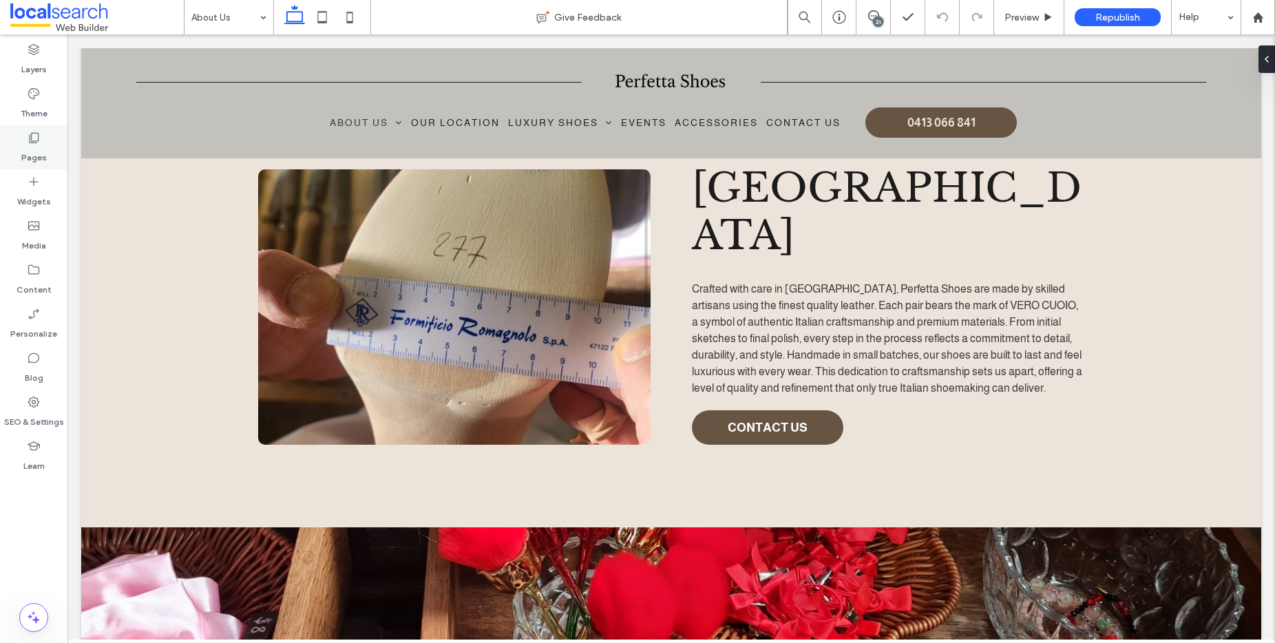
click at [34, 134] on icon at bounding box center [34, 138] width 14 height 14
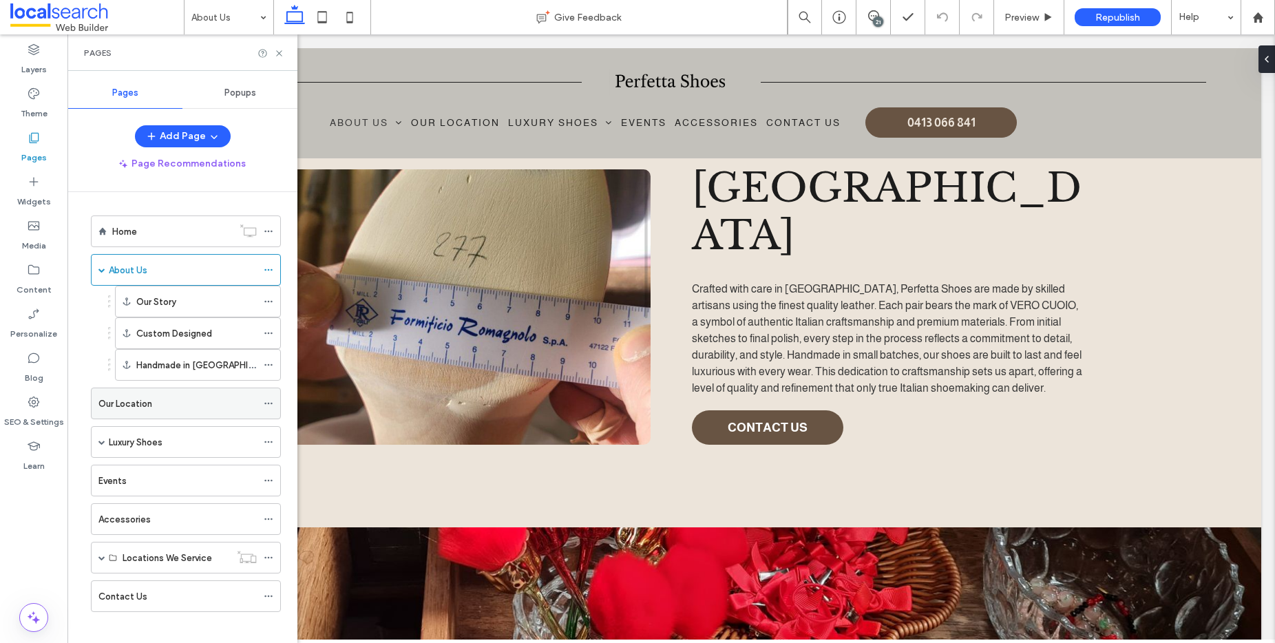
click at [146, 403] on label "Our Location" at bounding box center [125, 404] width 54 height 24
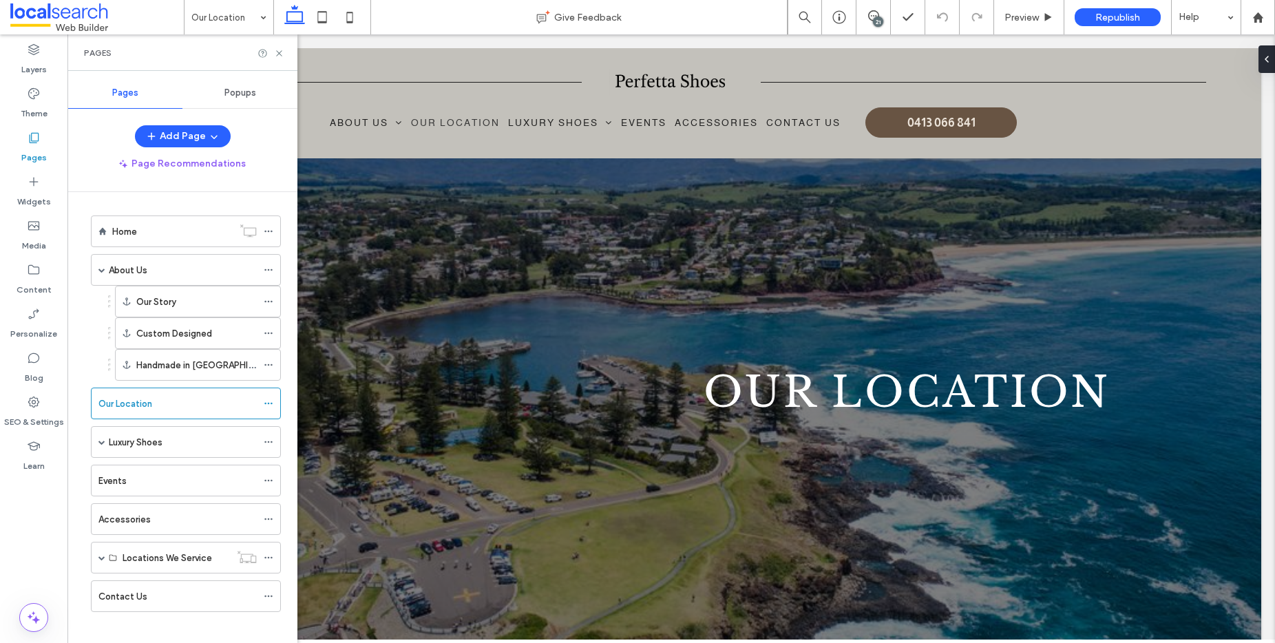
scroll to position [0, 0]
click at [140, 266] on label "About Us" at bounding box center [128, 270] width 39 height 24
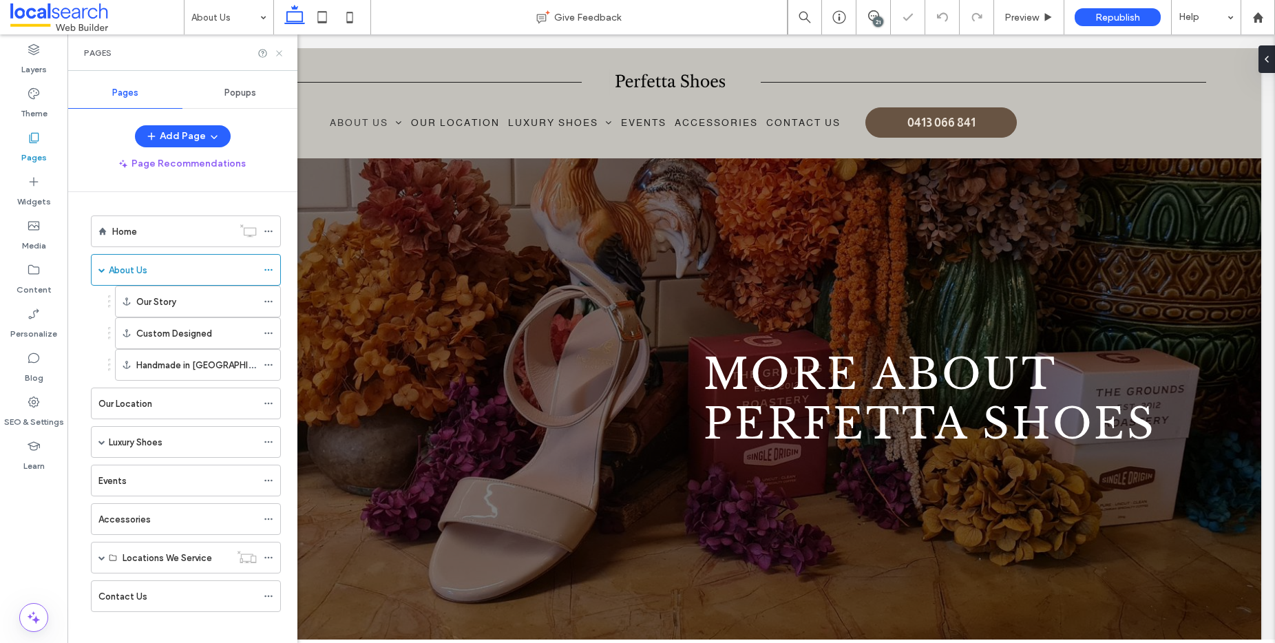
click at [280, 54] on use at bounding box center [279, 53] width 6 height 6
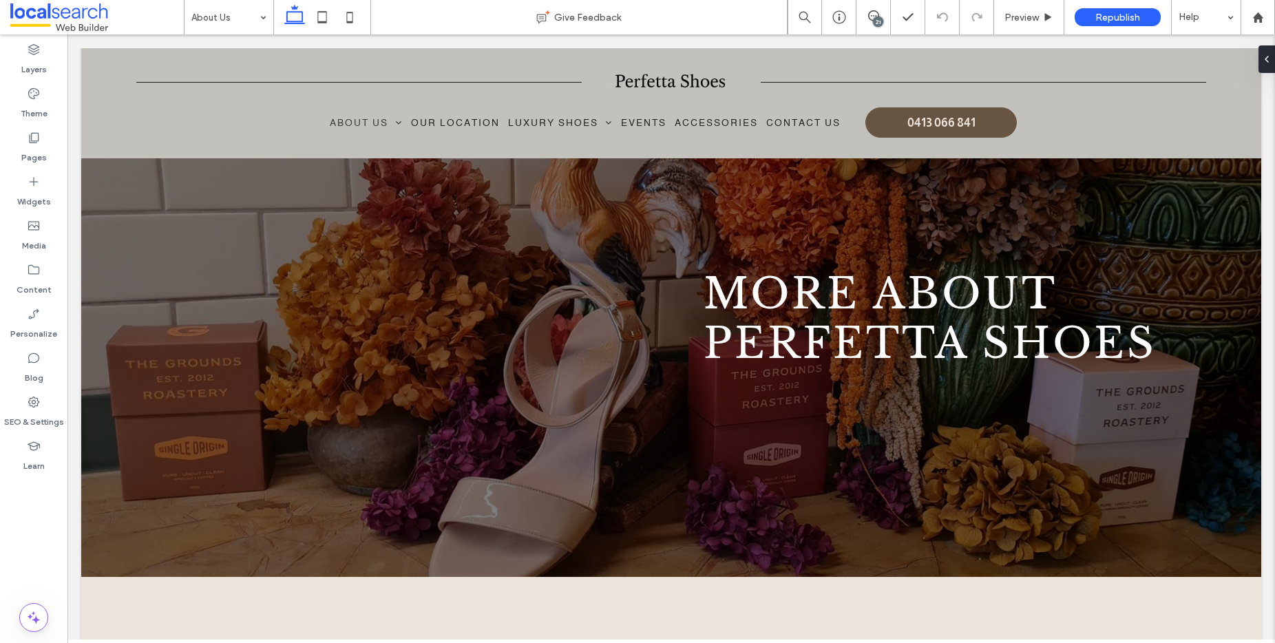
scroll to position [357, 0]
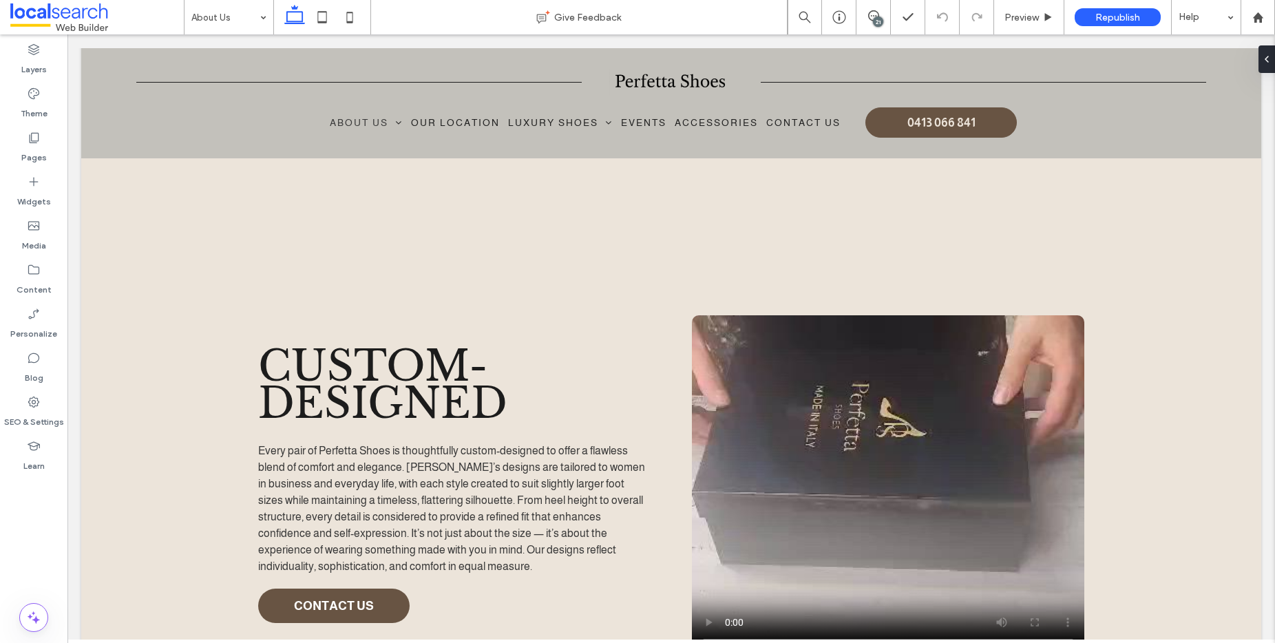
scroll to position [1841, 0]
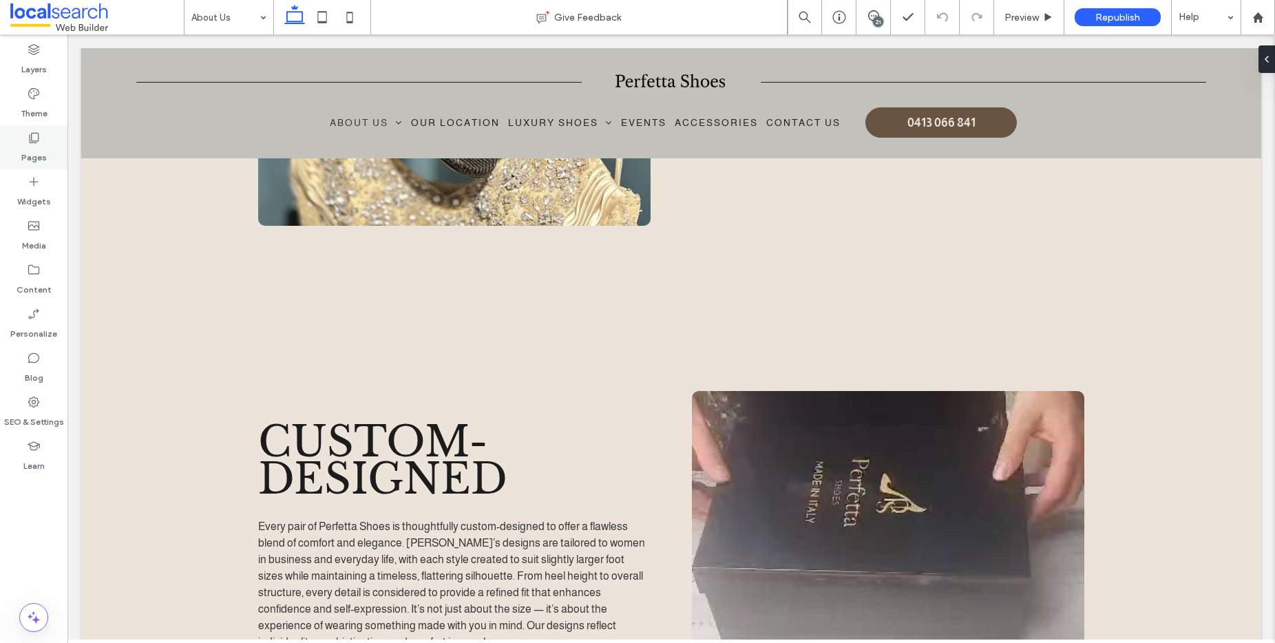
click at [47, 137] on div "Pages" at bounding box center [33, 147] width 67 height 44
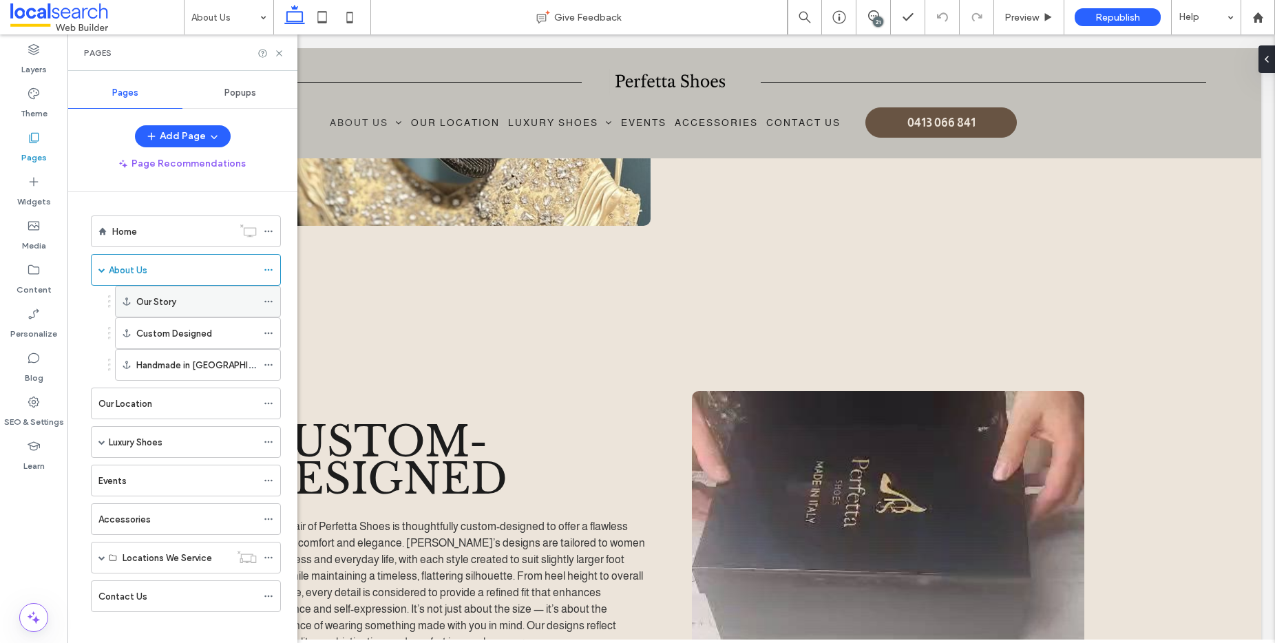
click at [175, 298] on label "Our Story" at bounding box center [156, 302] width 40 height 24
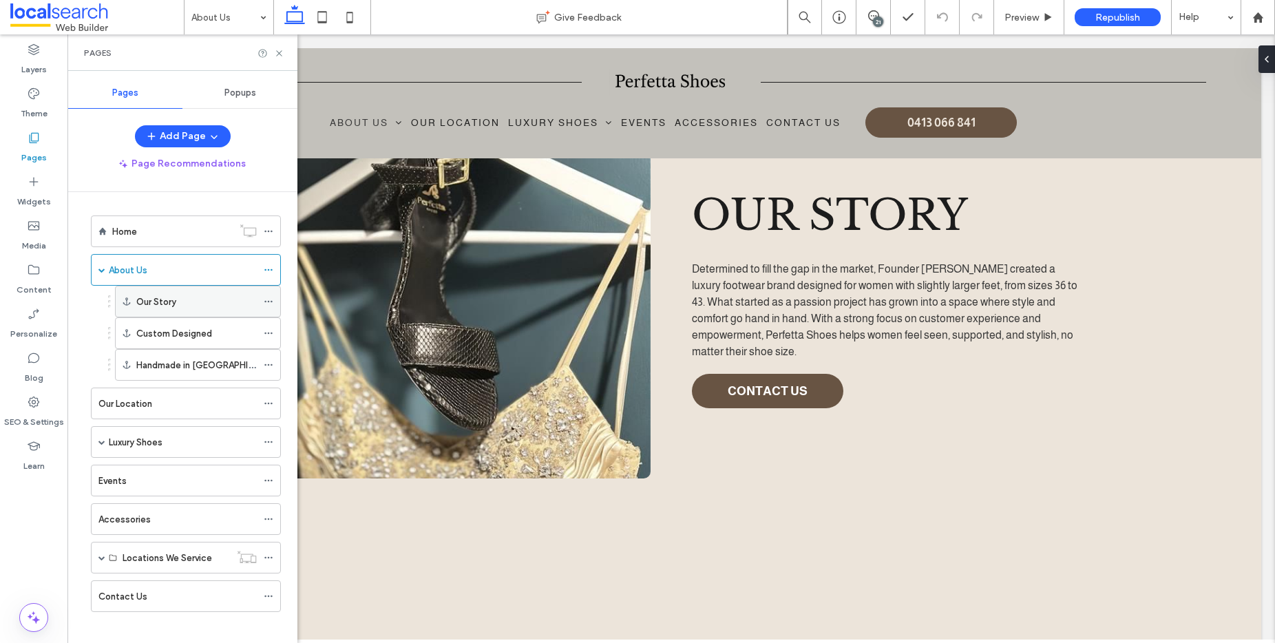
scroll to position [1452, 0]
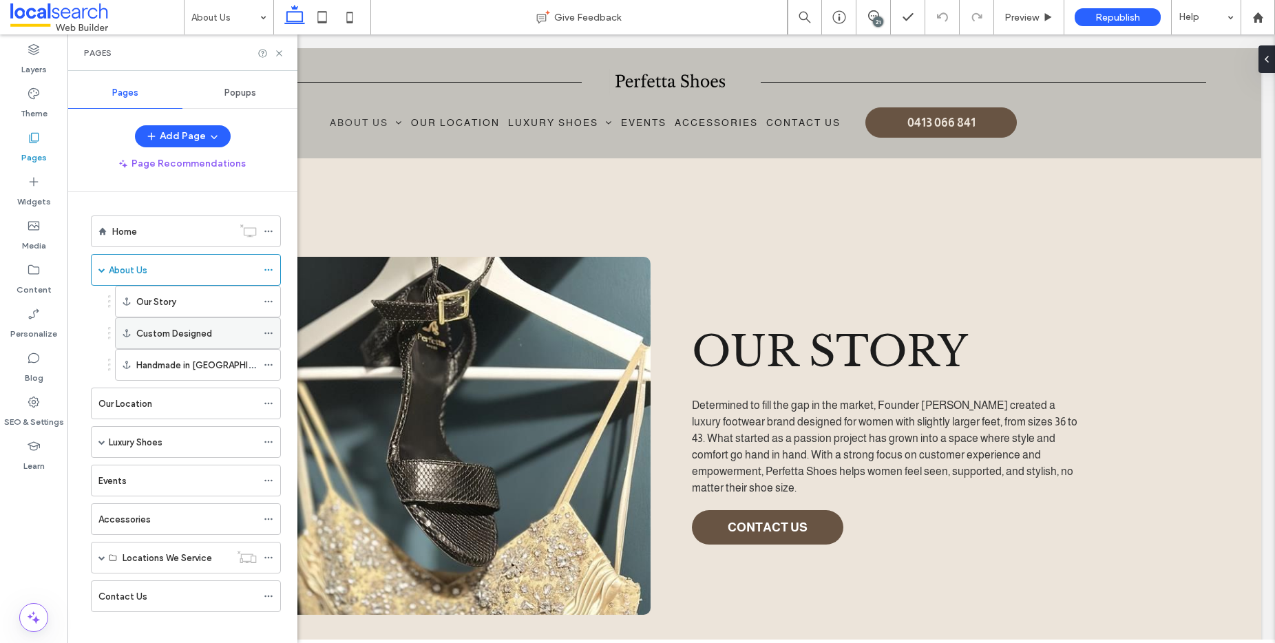
click at [187, 337] on label "Custom Designed" at bounding box center [174, 334] width 76 height 24
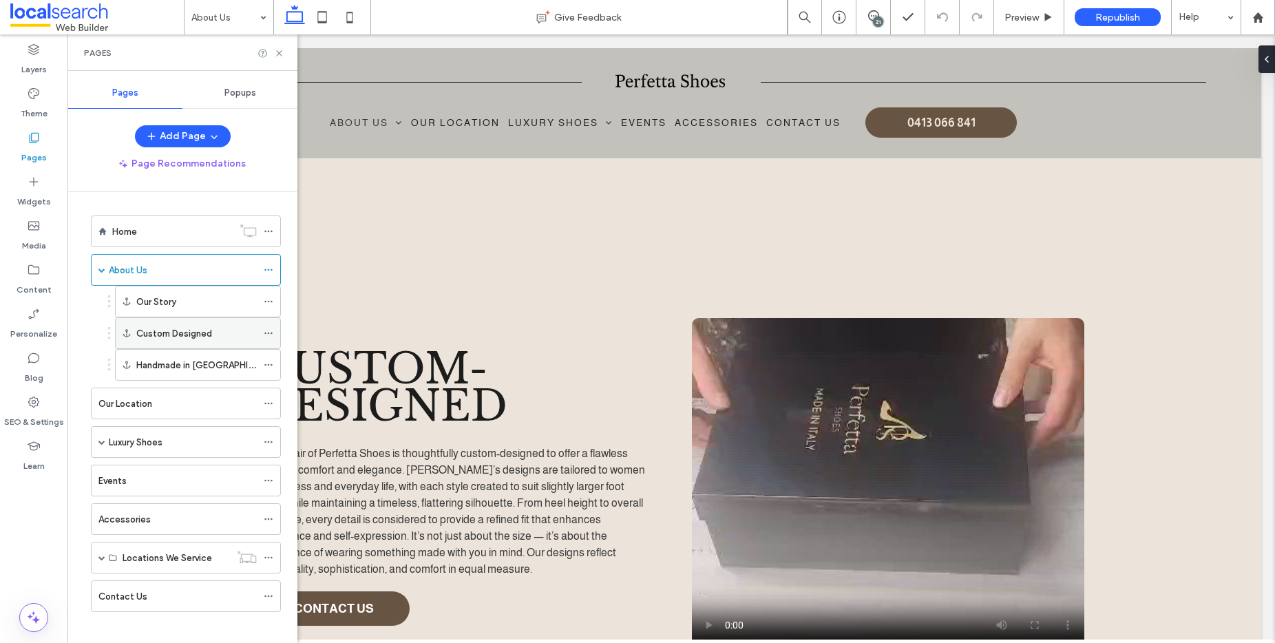
scroll to position [1975, 0]
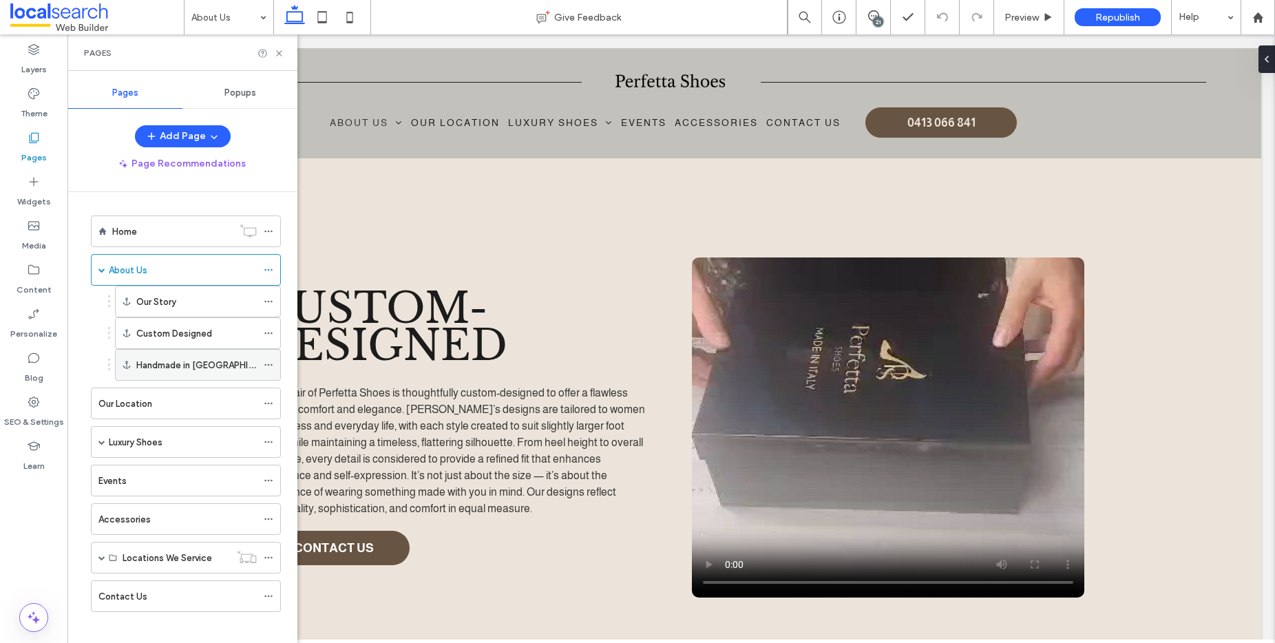
click at [194, 366] on label "Handmade in [GEOGRAPHIC_DATA]" at bounding box center [210, 365] width 148 height 24
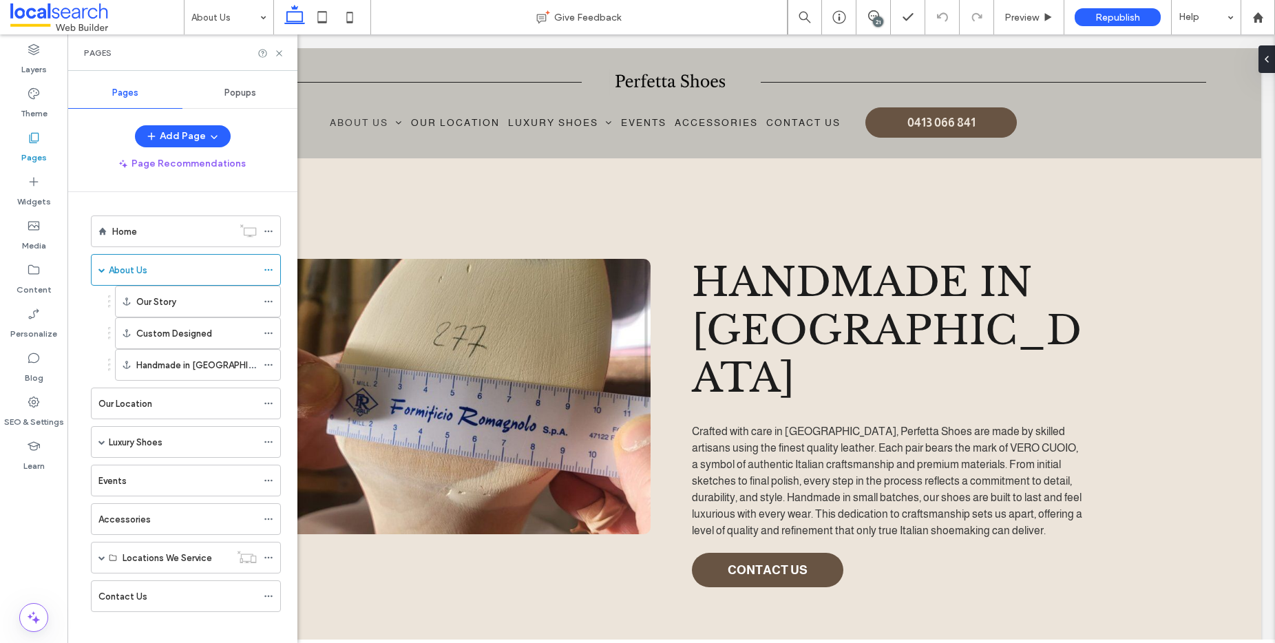
scroll to position [2480, 0]
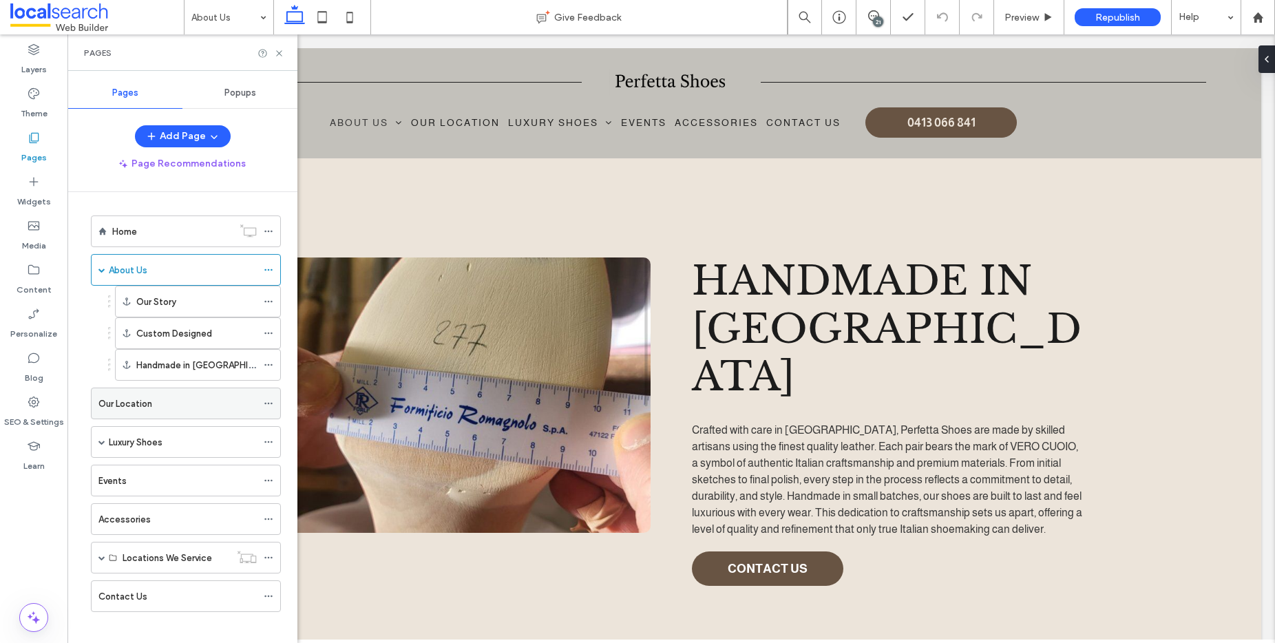
click at [176, 408] on div "Our Location" at bounding box center [177, 404] width 158 height 14
click at [280, 54] on icon at bounding box center [279, 53] width 10 height 10
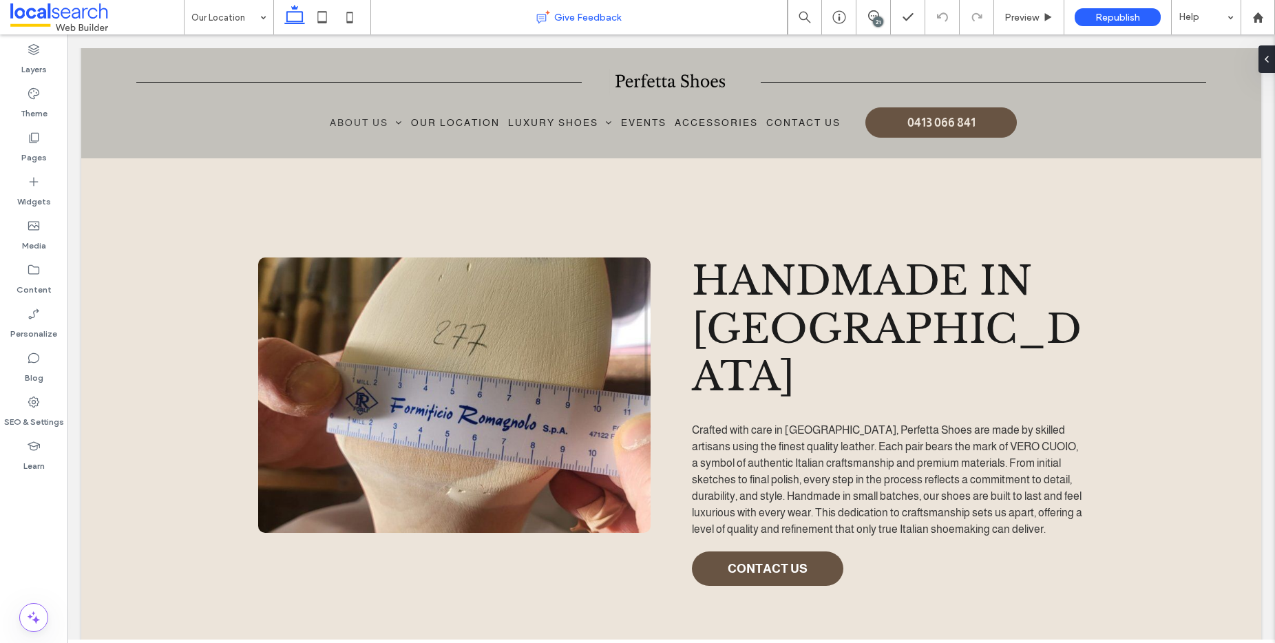
type input "*******"
type input "**"
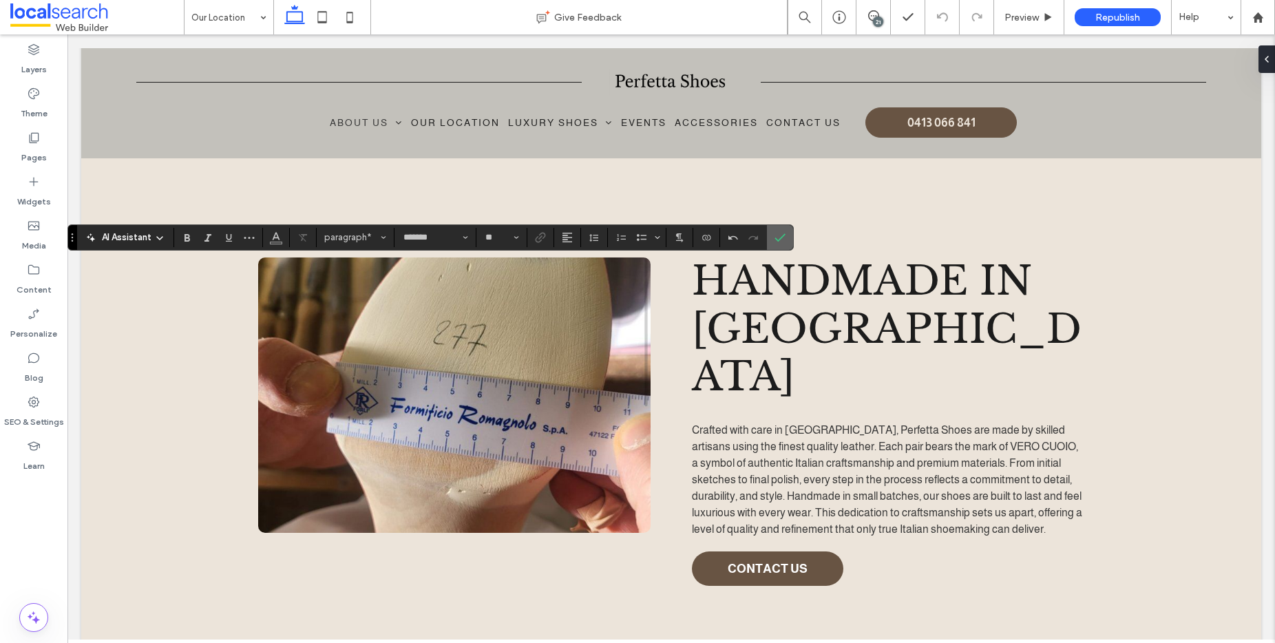
click at [780, 235] on icon "Confirm" at bounding box center [780, 237] width 11 height 11
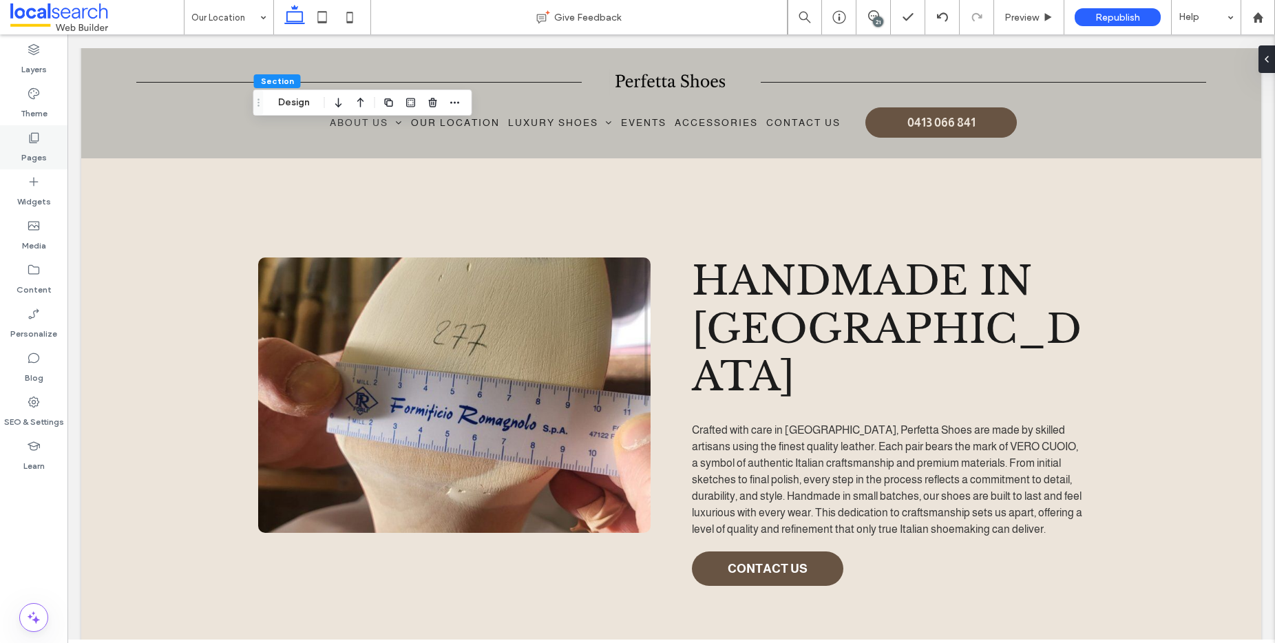
click at [27, 132] on icon at bounding box center [34, 138] width 14 height 14
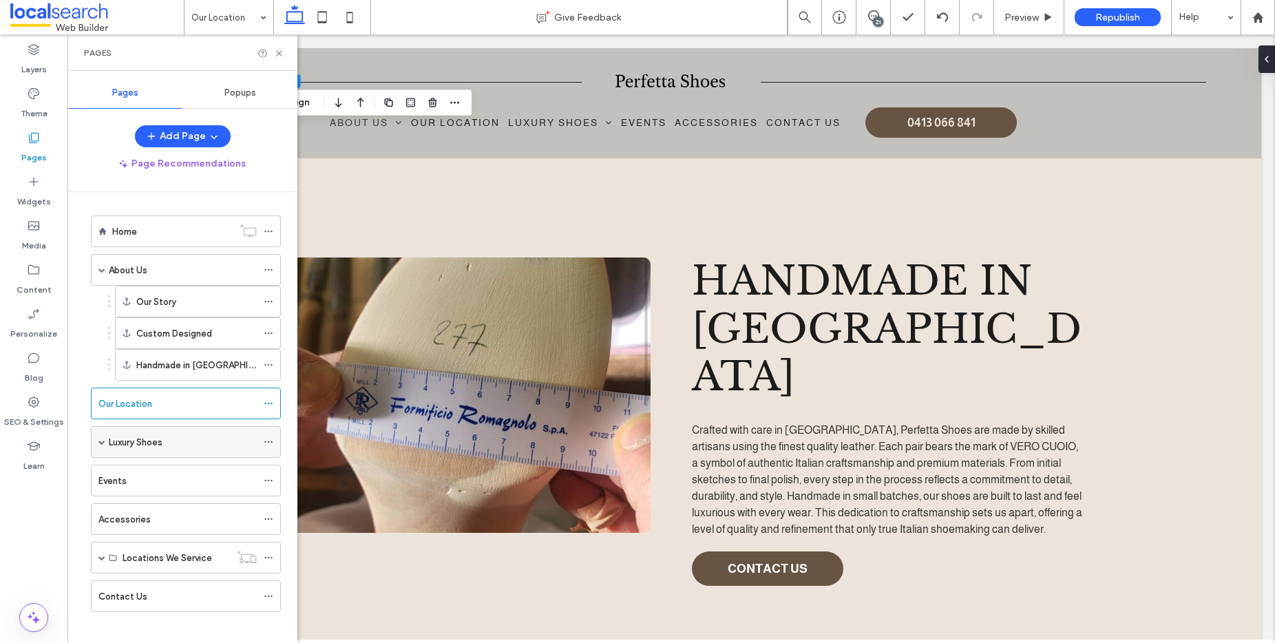
click at [188, 439] on div "Luxury Shoes" at bounding box center [183, 442] width 148 height 14
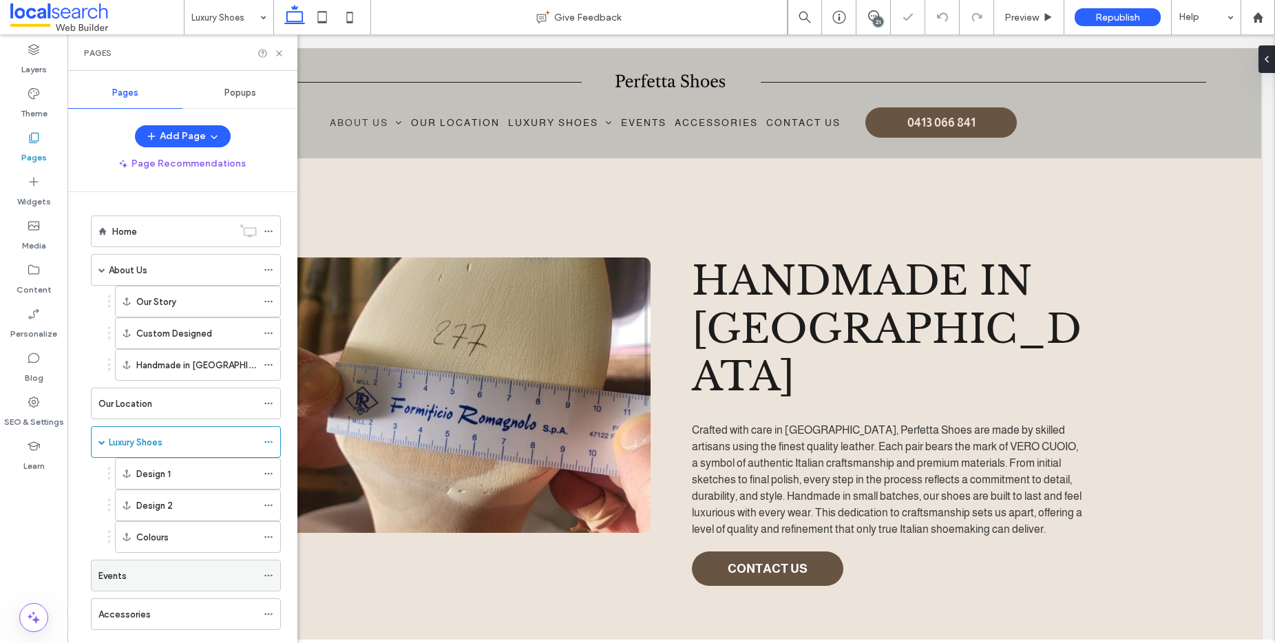
click at [176, 569] on div "Events" at bounding box center [177, 576] width 158 height 14
click at [280, 53] on icon at bounding box center [279, 53] width 10 height 10
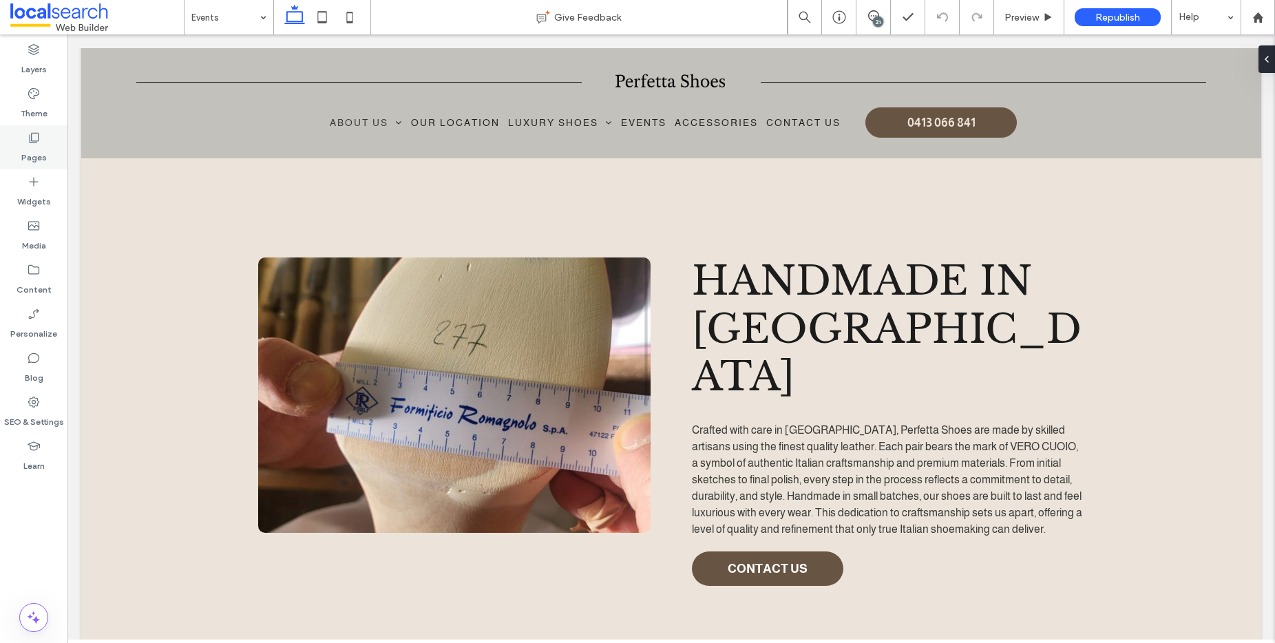
click at [37, 139] on icon at bounding box center [34, 138] width 14 height 14
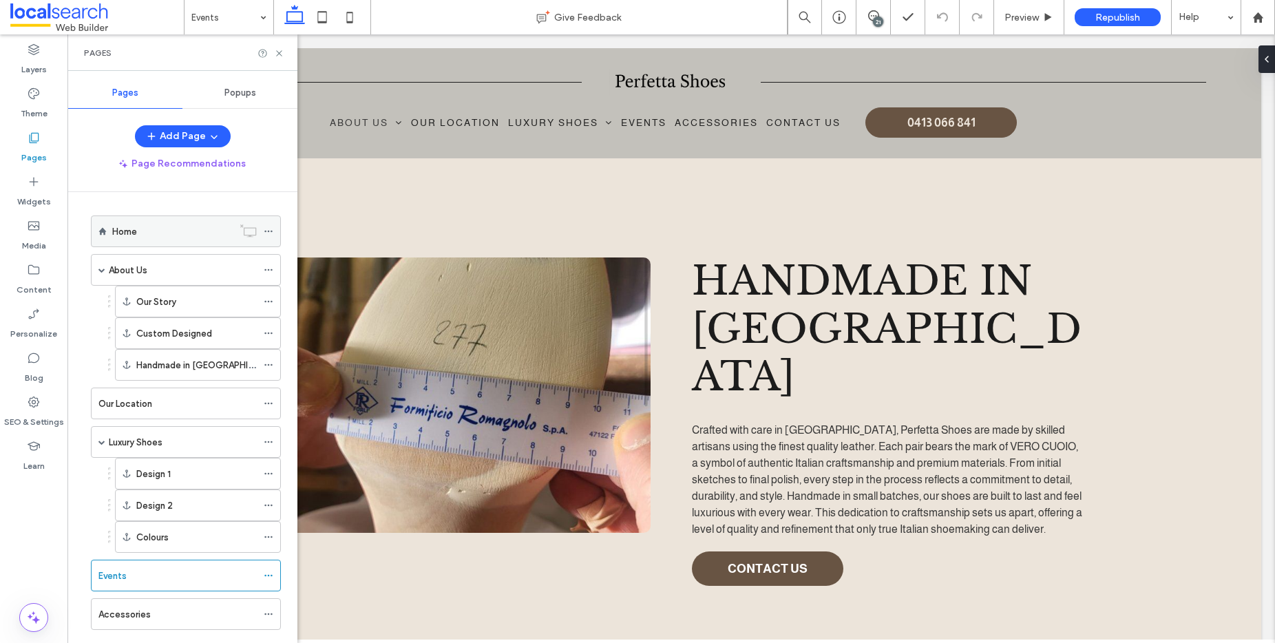
click at [152, 231] on div "Home" at bounding box center [172, 231] width 120 height 14
click at [157, 276] on div "About Us" at bounding box center [183, 270] width 148 height 14
click at [278, 52] on use at bounding box center [279, 53] width 6 height 6
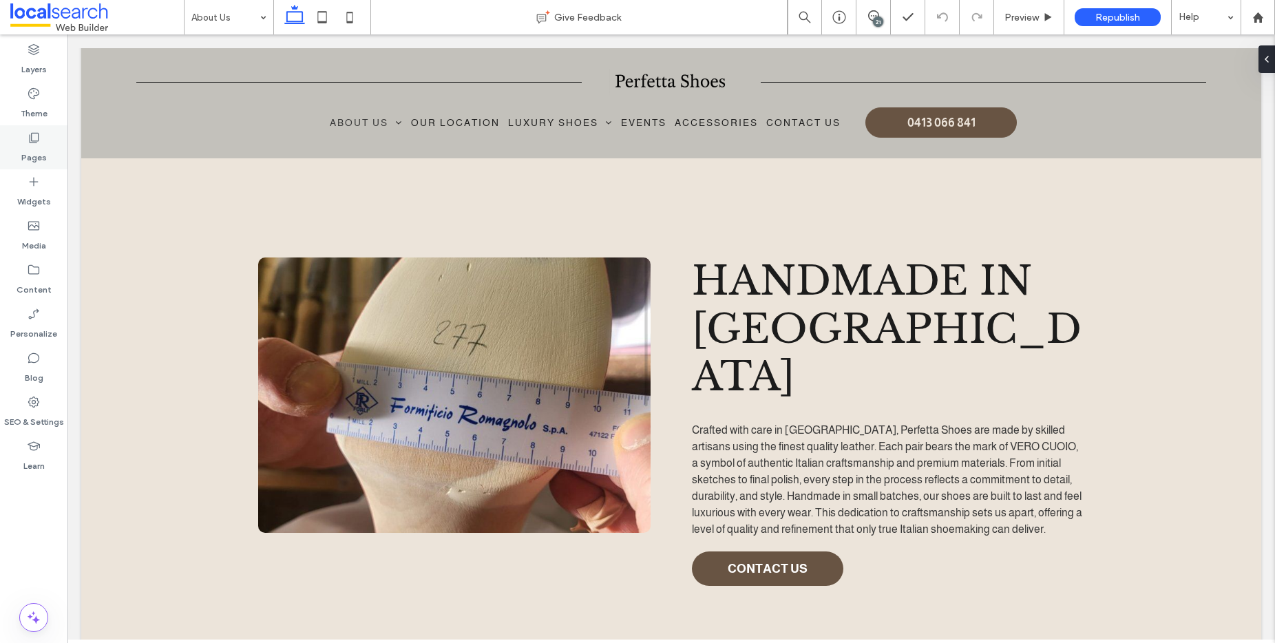
click at [29, 133] on icon at bounding box center [34, 138] width 14 height 14
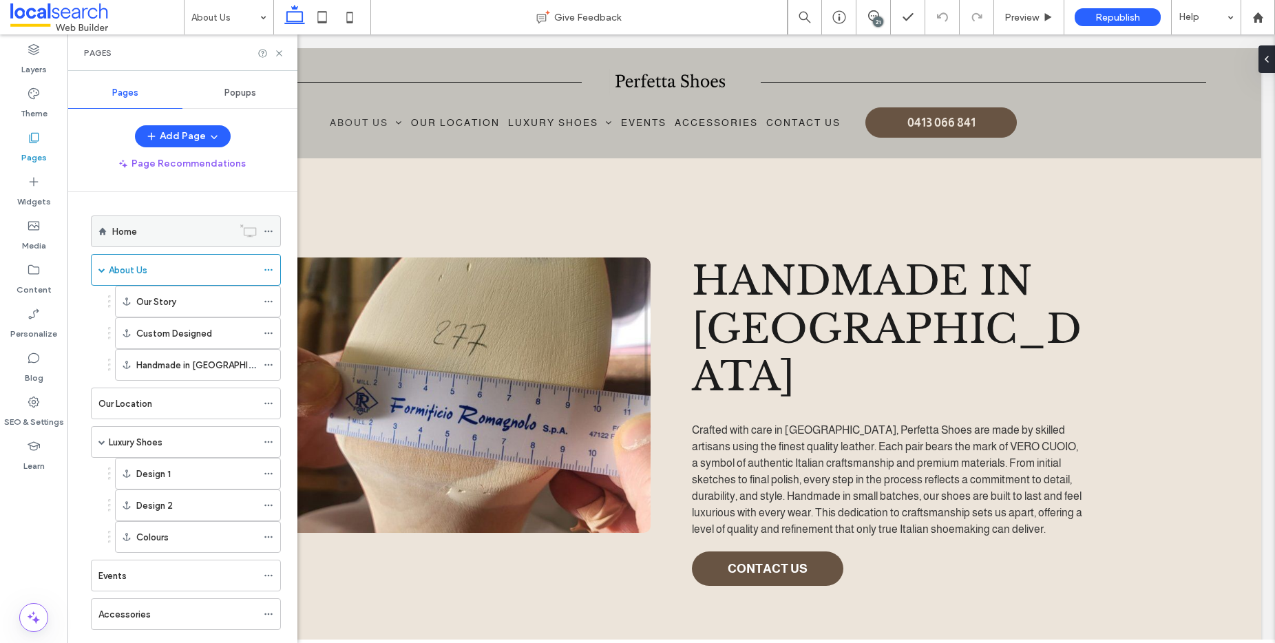
click at [151, 235] on div "Home" at bounding box center [172, 231] width 120 height 14
click at [129, 272] on label "About Us" at bounding box center [128, 270] width 39 height 24
click at [135, 406] on label "Our Location" at bounding box center [125, 404] width 54 height 24
click at [278, 52] on use at bounding box center [279, 53] width 6 height 6
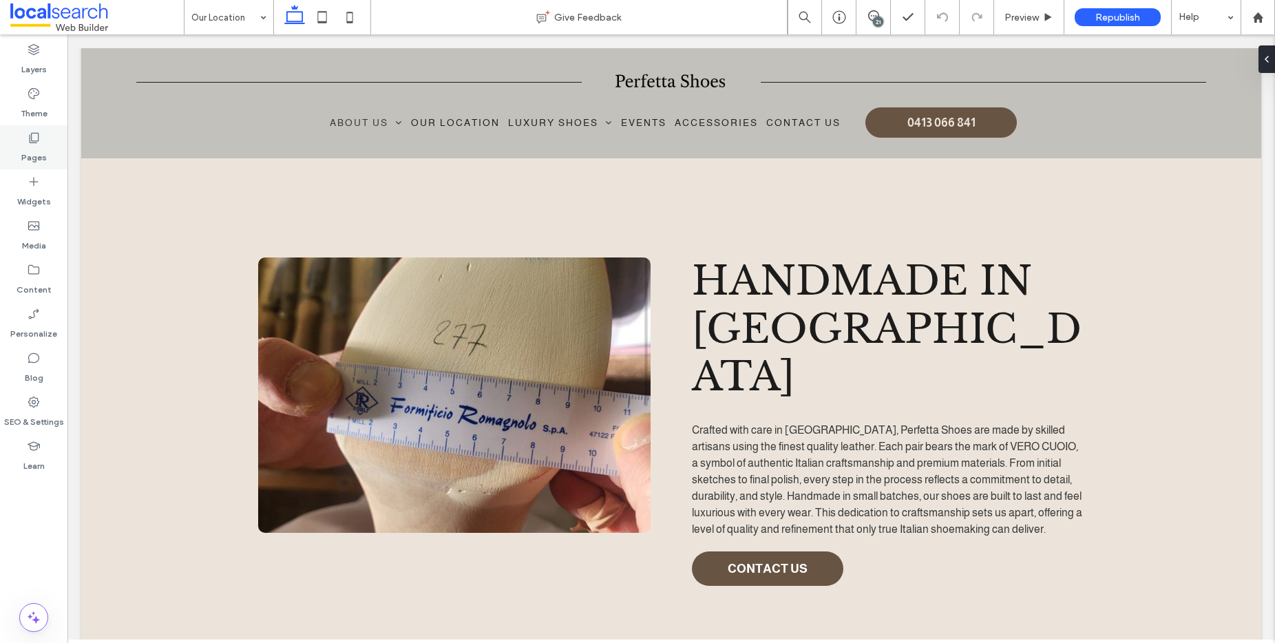
click at [43, 134] on div "Pages" at bounding box center [33, 147] width 67 height 44
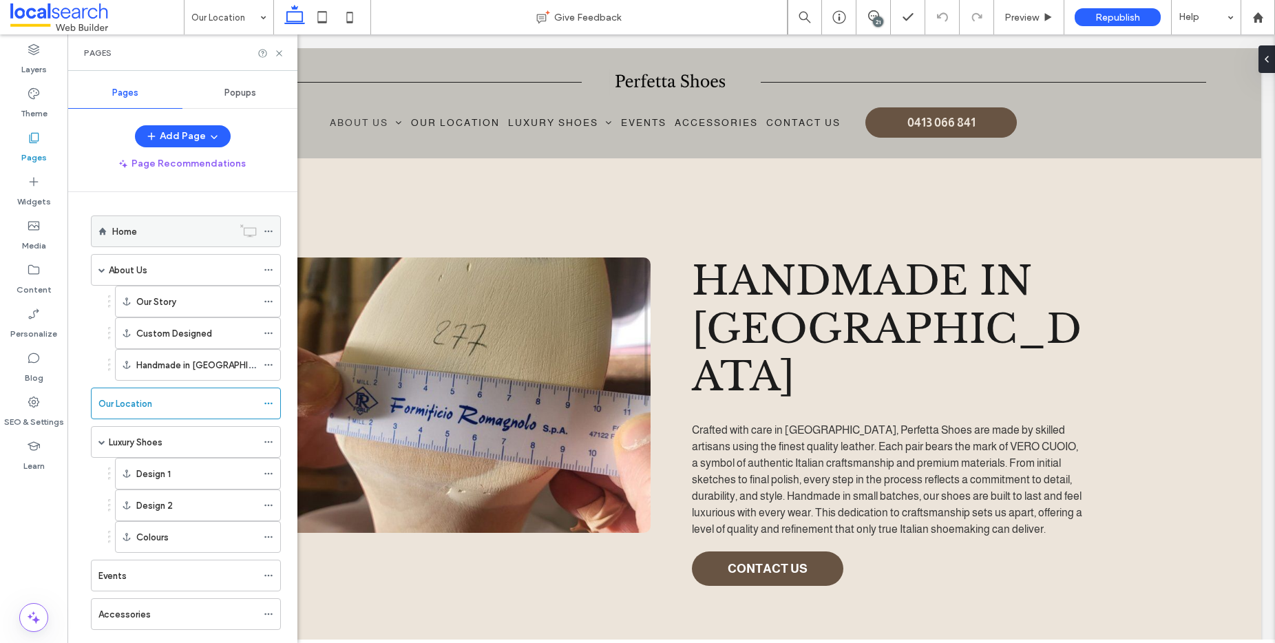
click at [129, 230] on label "Home" at bounding box center [124, 232] width 25 height 24
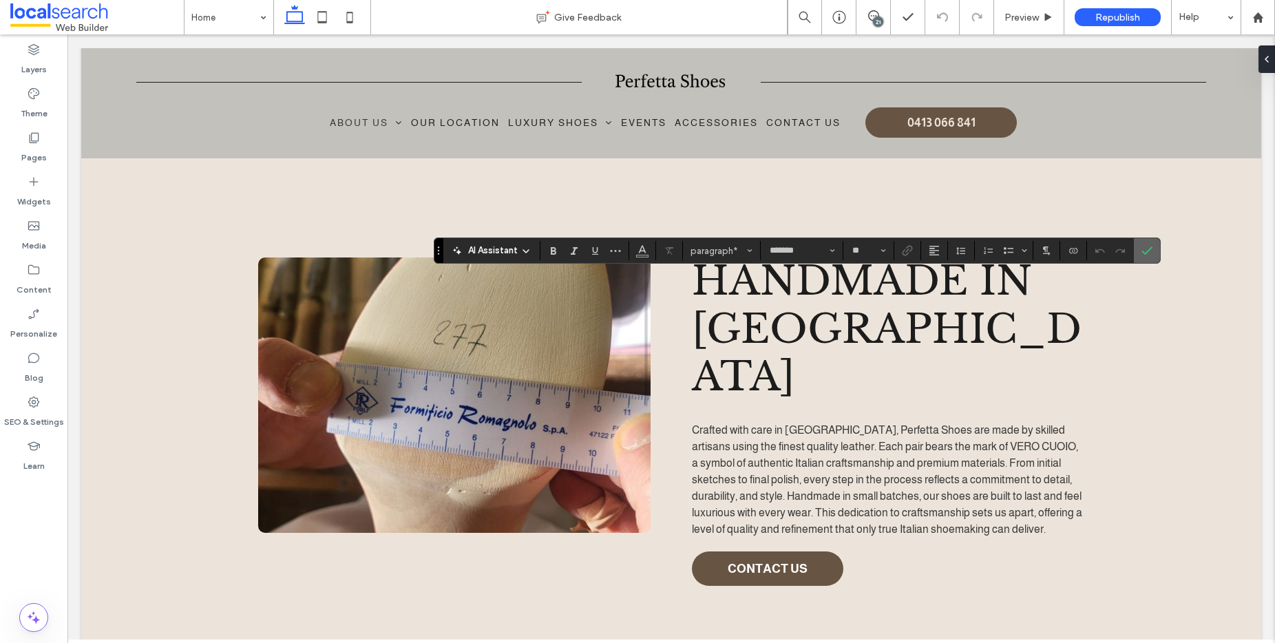
click at [1145, 247] on icon "Confirm" at bounding box center [1147, 250] width 11 height 11
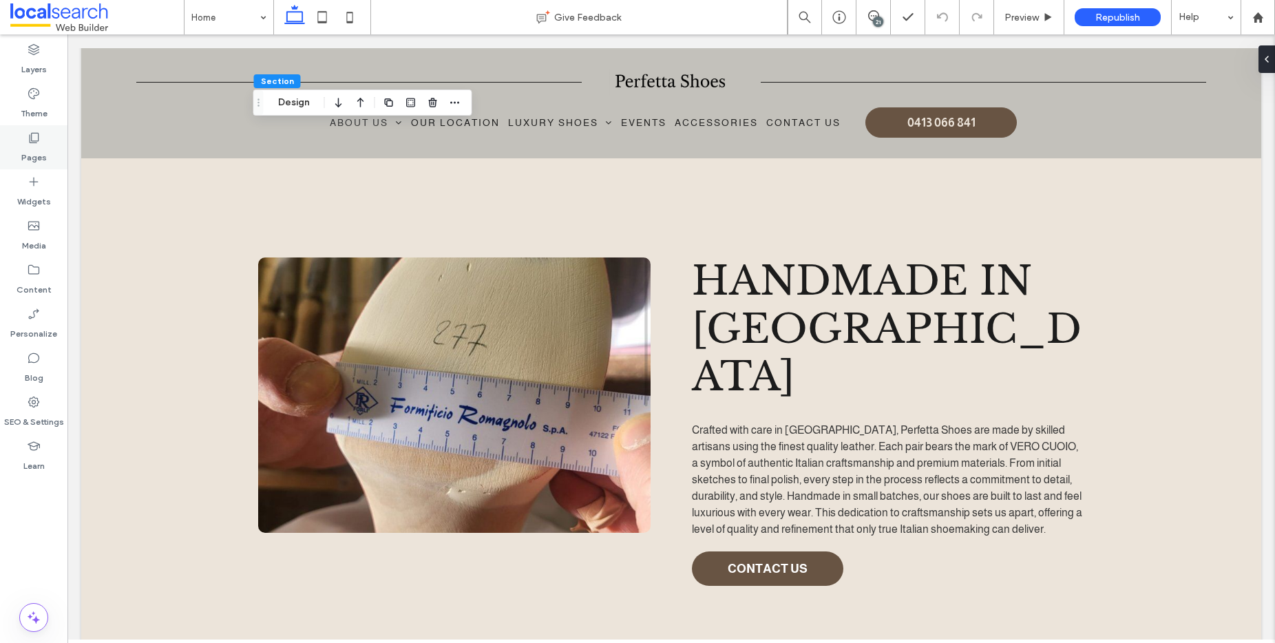
click at [34, 132] on icon at bounding box center [34, 138] width 14 height 14
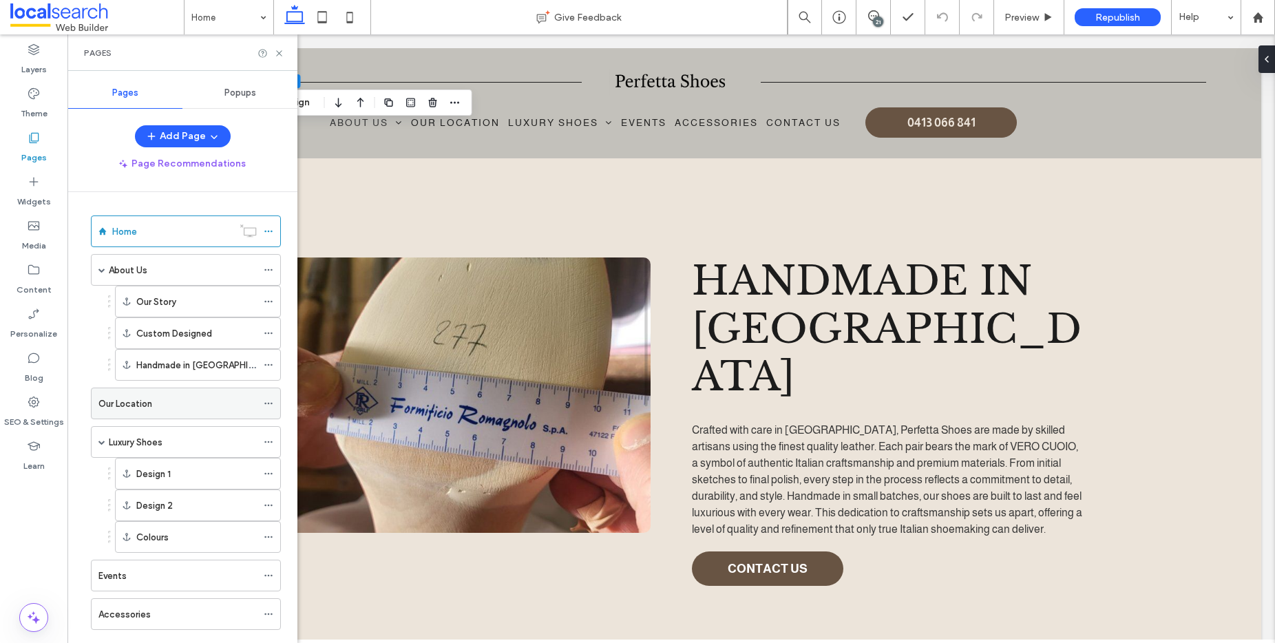
click at [145, 401] on label "Our Location" at bounding box center [125, 404] width 54 height 24
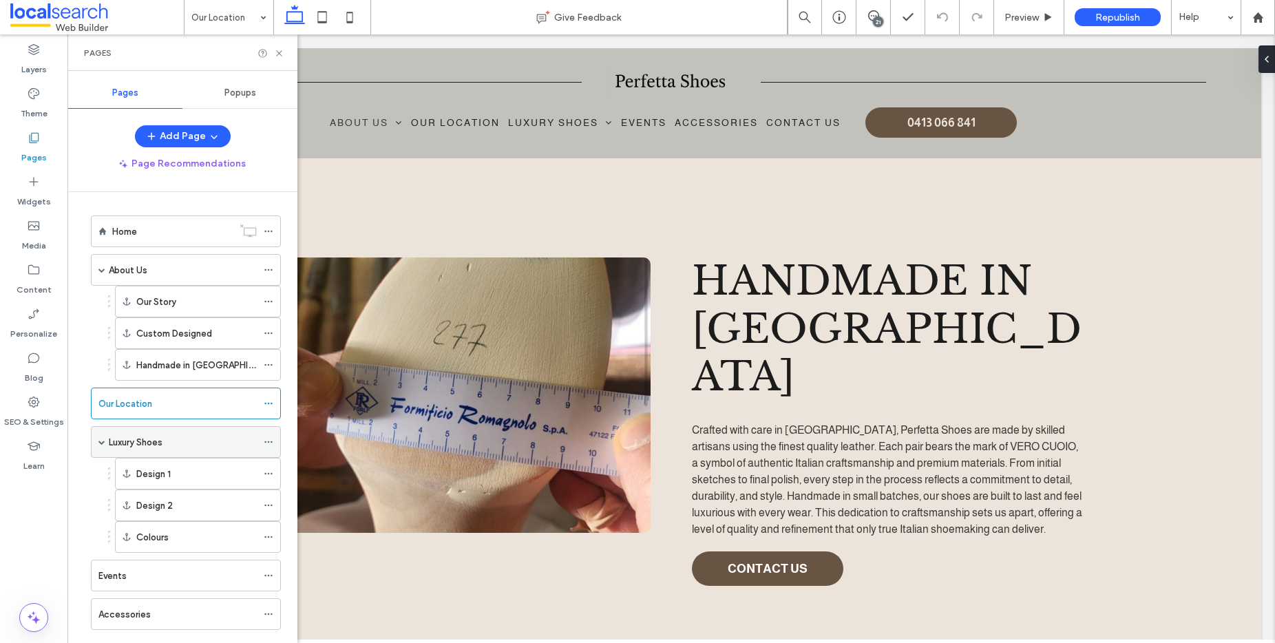
click at [161, 439] on label "Luxury Shoes" at bounding box center [136, 442] width 54 height 24
click at [277, 52] on icon at bounding box center [279, 53] width 10 height 10
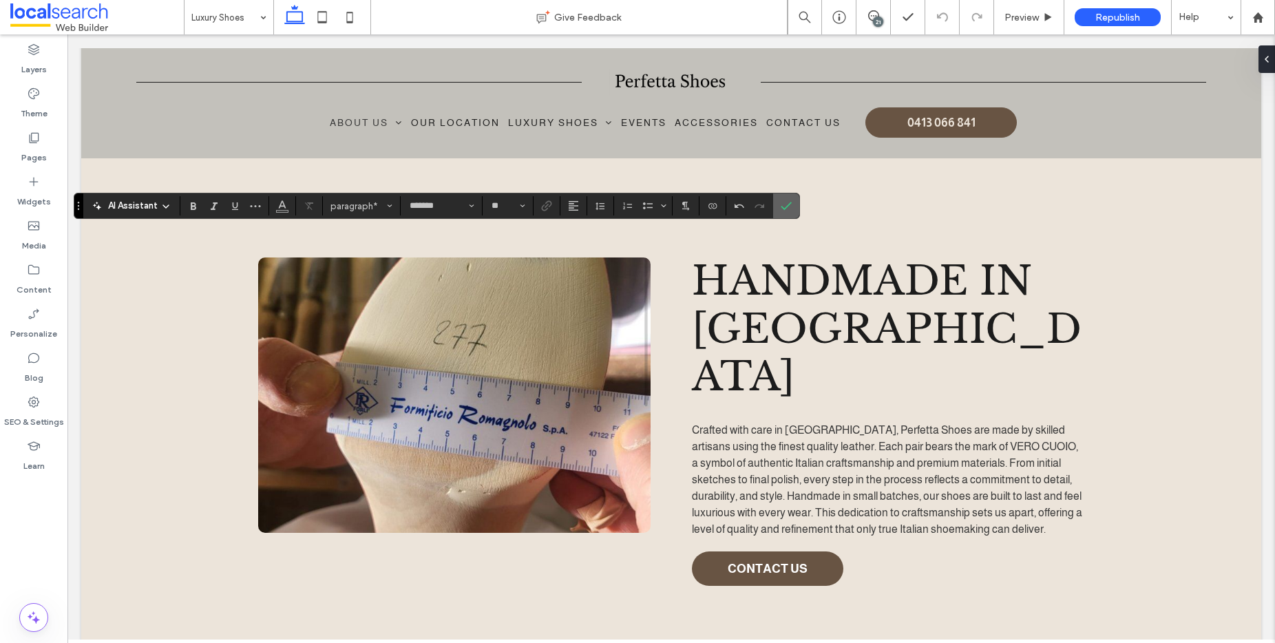
click at [788, 204] on use "Confirm" at bounding box center [786, 206] width 11 height 8
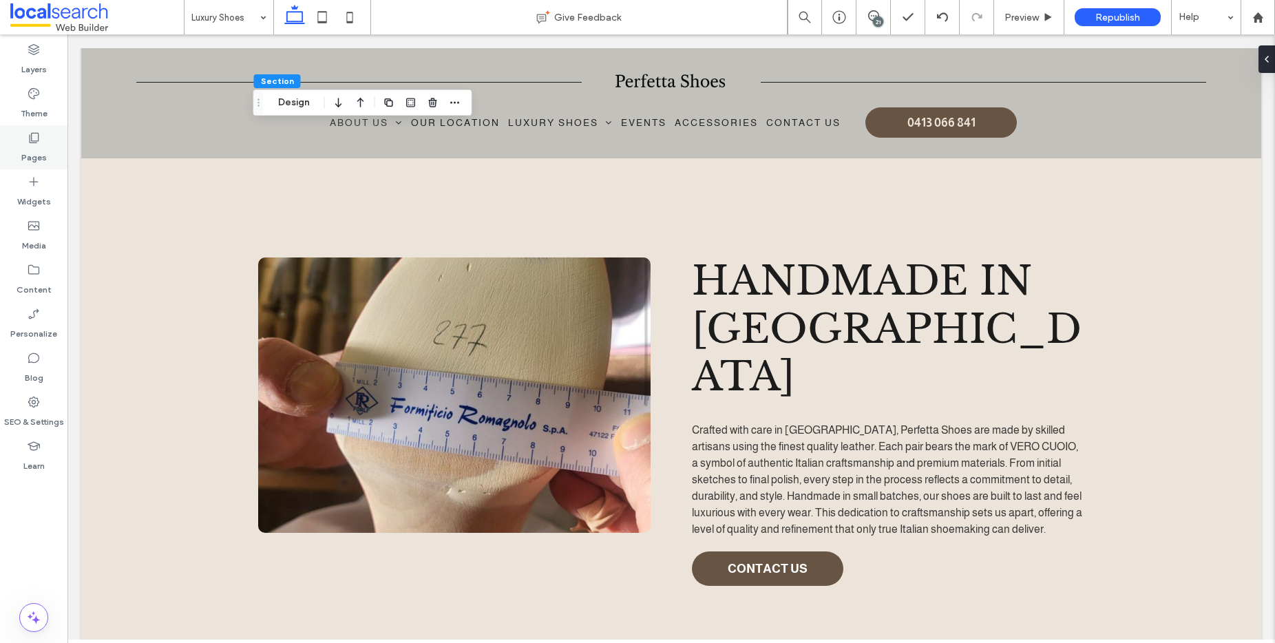
click at [32, 134] on icon at bounding box center [34, 138] width 14 height 14
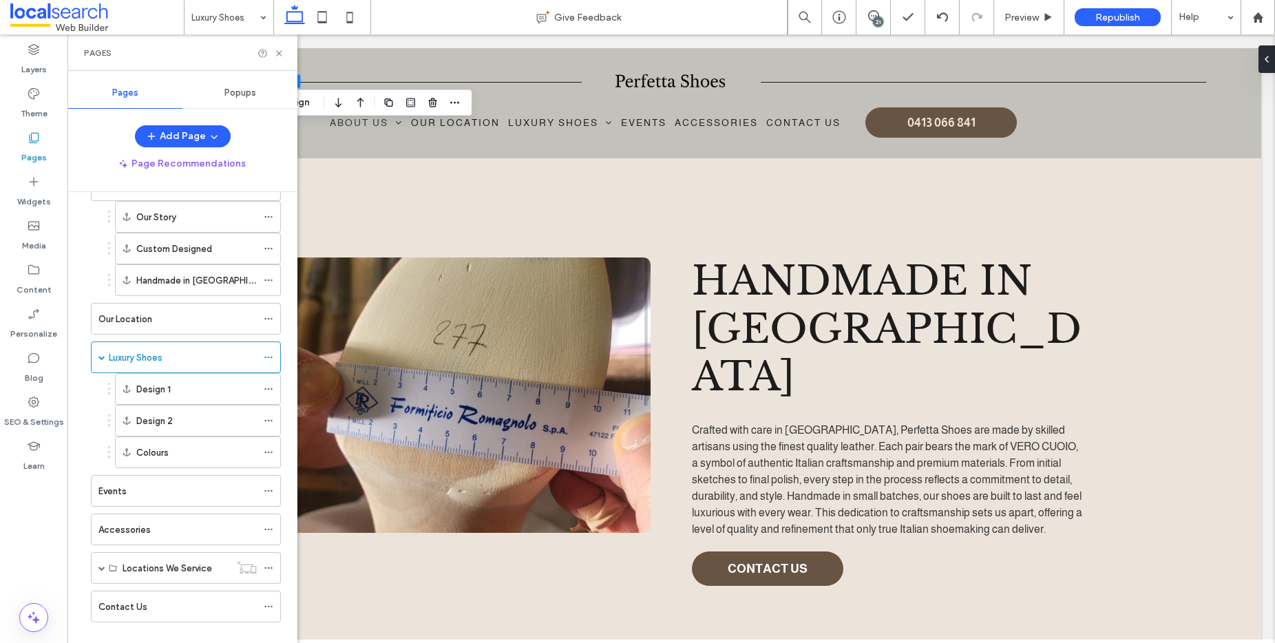
scroll to position [105, 0]
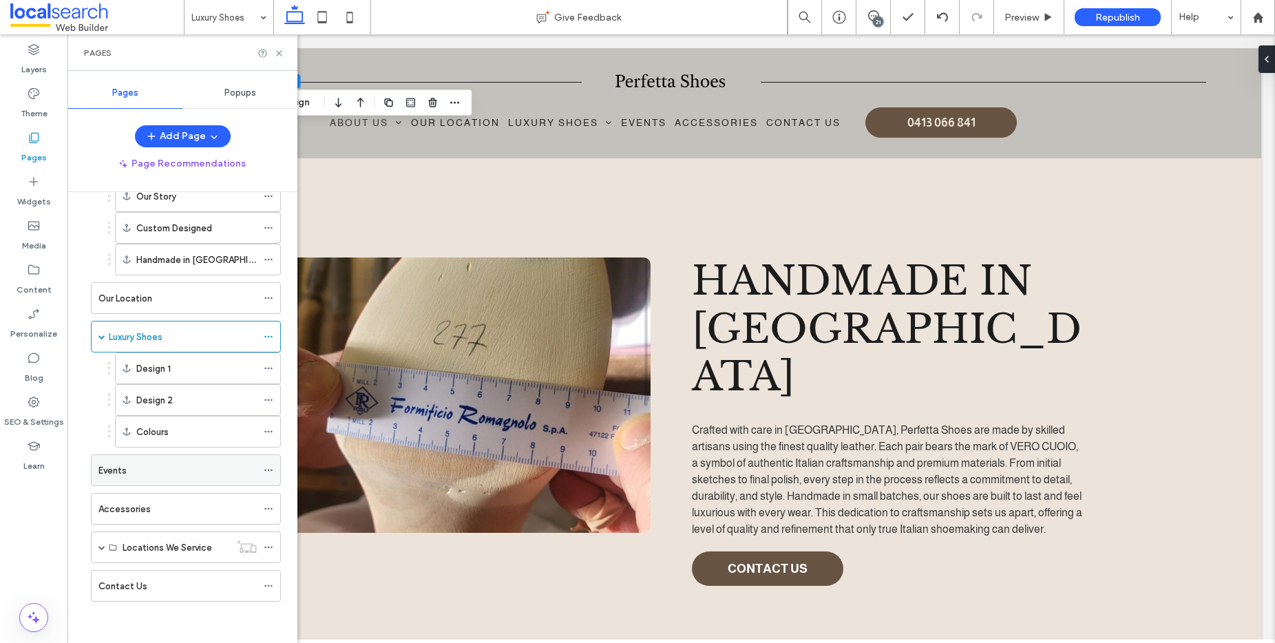
click at [150, 470] on div "Events" at bounding box center [177, 470] width 158 height 14
click at [282, 56] on icon at bounding box center [279, 53] width 10 height 10
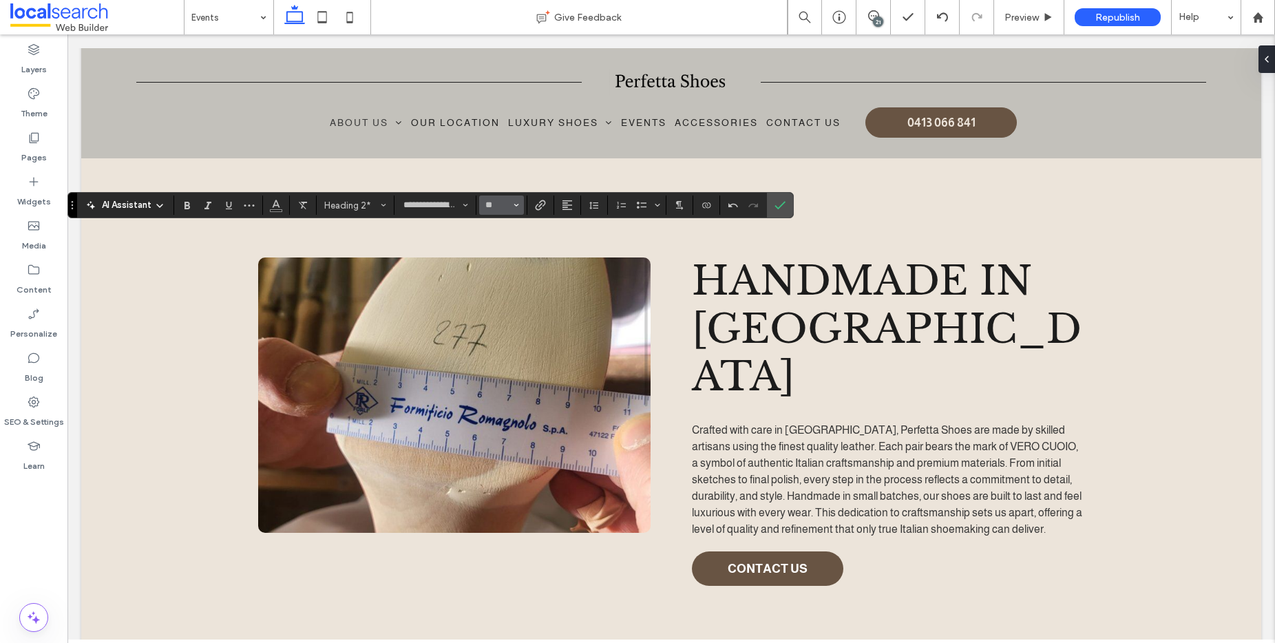
click at [519, 203] on button "**" at bounding box center [501, 205] width 45 height 19
click at [507, 320] on label "48" at bounding box center [501, 327] width 44 height 19
type input "**"
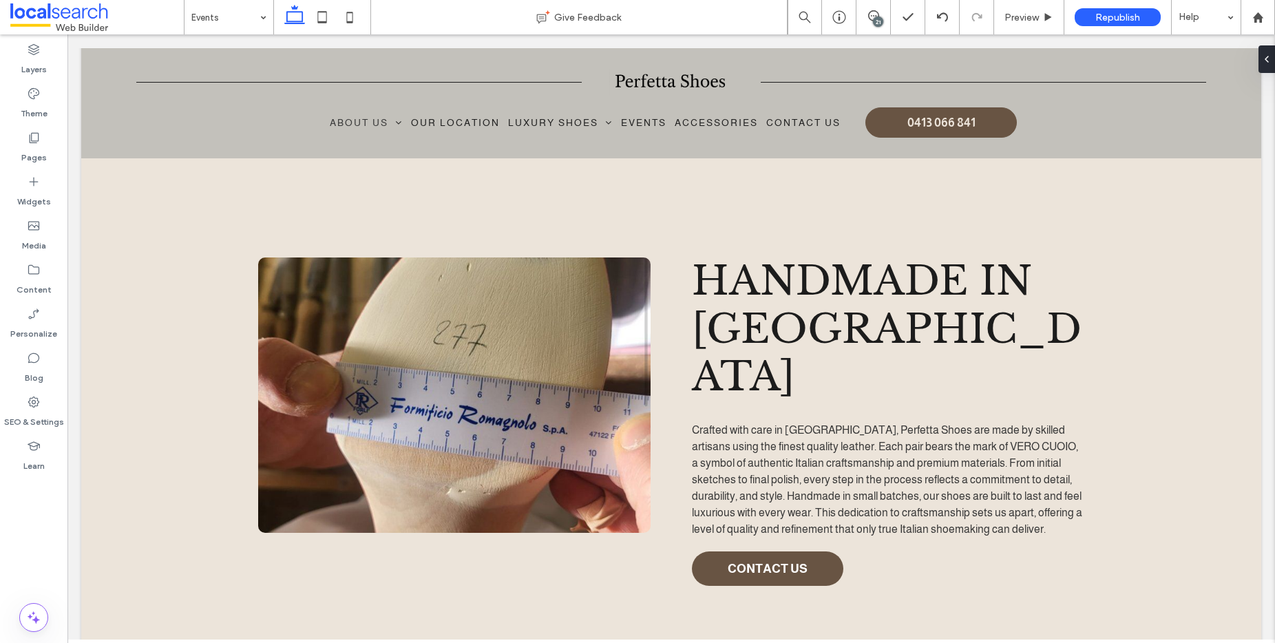
type input "*******"
type input "**"
click at [40, 152] on label "Pages" at bounding box center [33, 154] width 25 height 19
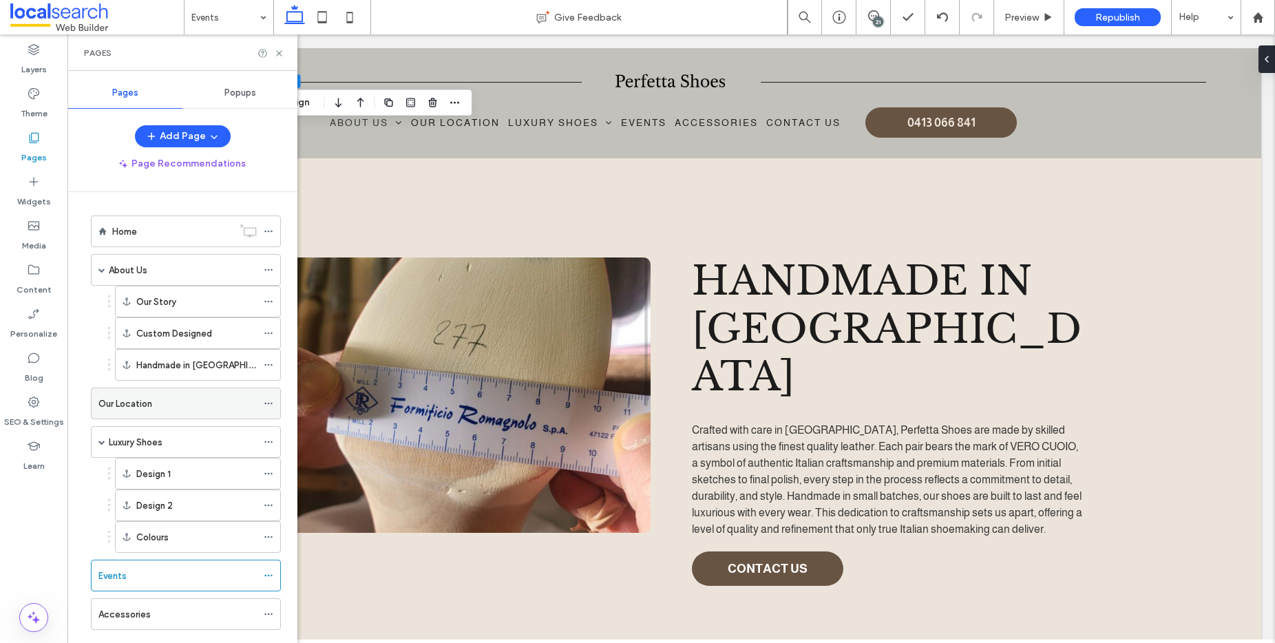
click at [156, 405] on div "Our Location" at bounding box center [177, 404] width 158 height 14
click at [278, 54] on icon at bounding box center [279, 53] width 10 height 10
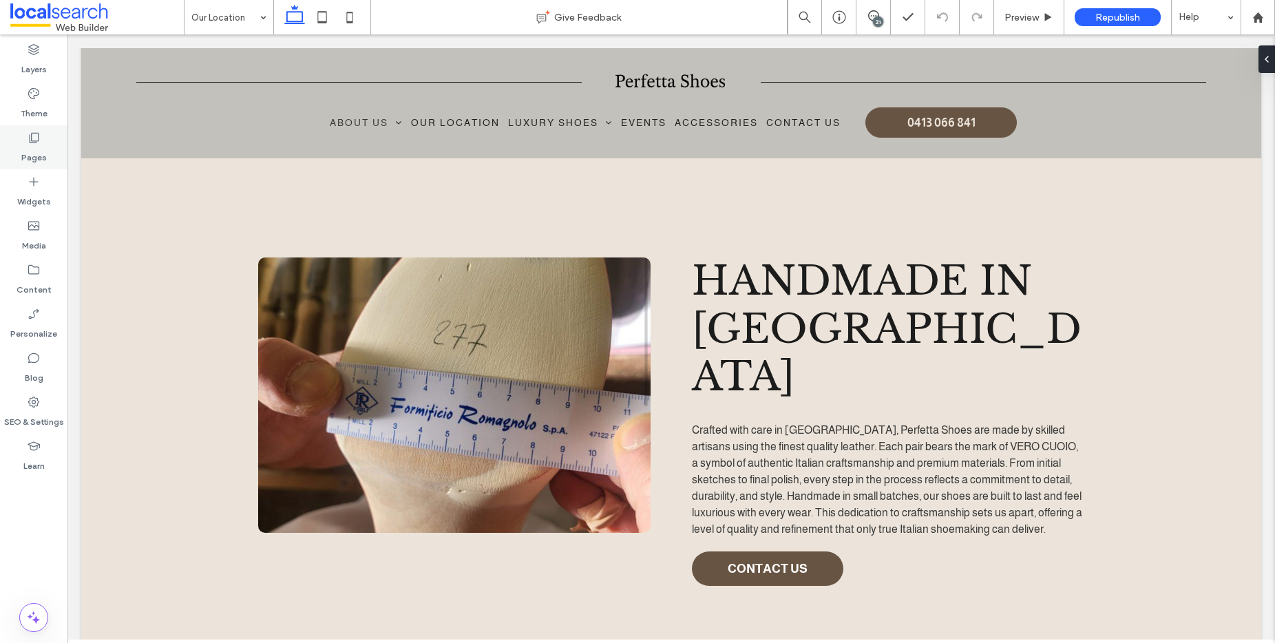
click at [40, 147] on label "Pages" at bounding box center [33, 154] width 25 height 19
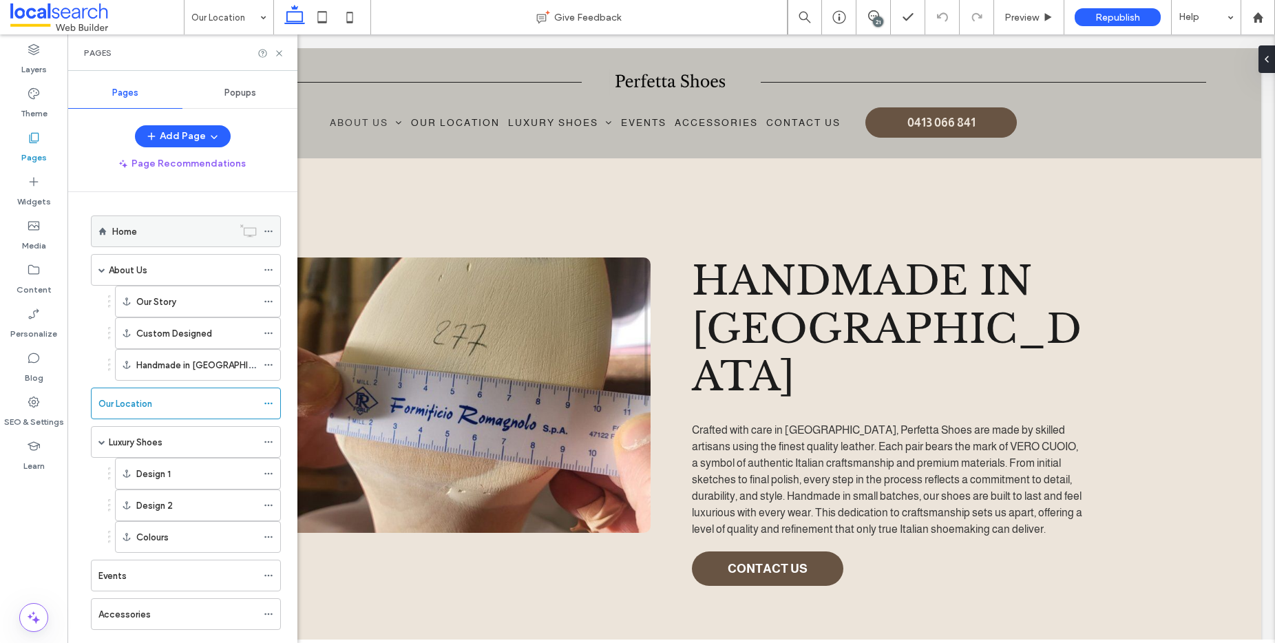
click at [139, 230] on div "Home" at bounding box center [172, 231] width 120 height 14
click at [282, 54] on icon at bounding box center [279, 53] width 10 height 10
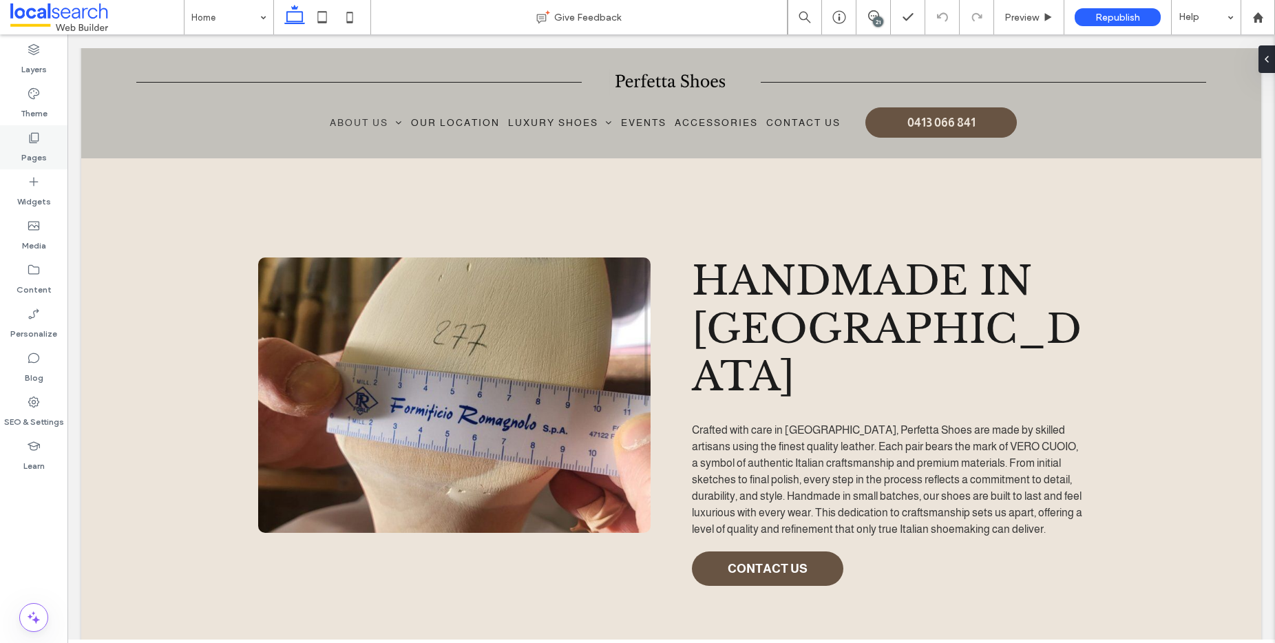
click at [31, 135] on use at bounding box center [35, 138] width 10 height 10
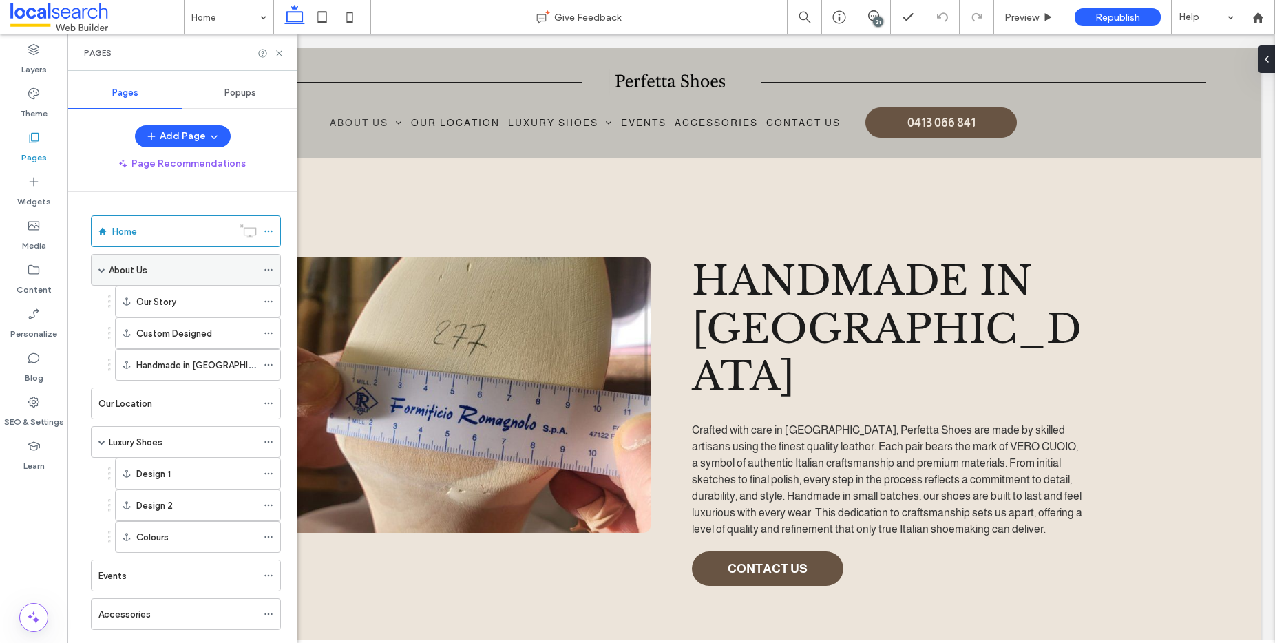
click at [132, 271] on label "About Us" at bounding box center [128, 270] width 39 height 24
click at [280, 55] on icon at bounding box center [279, 53] width 10 height 10
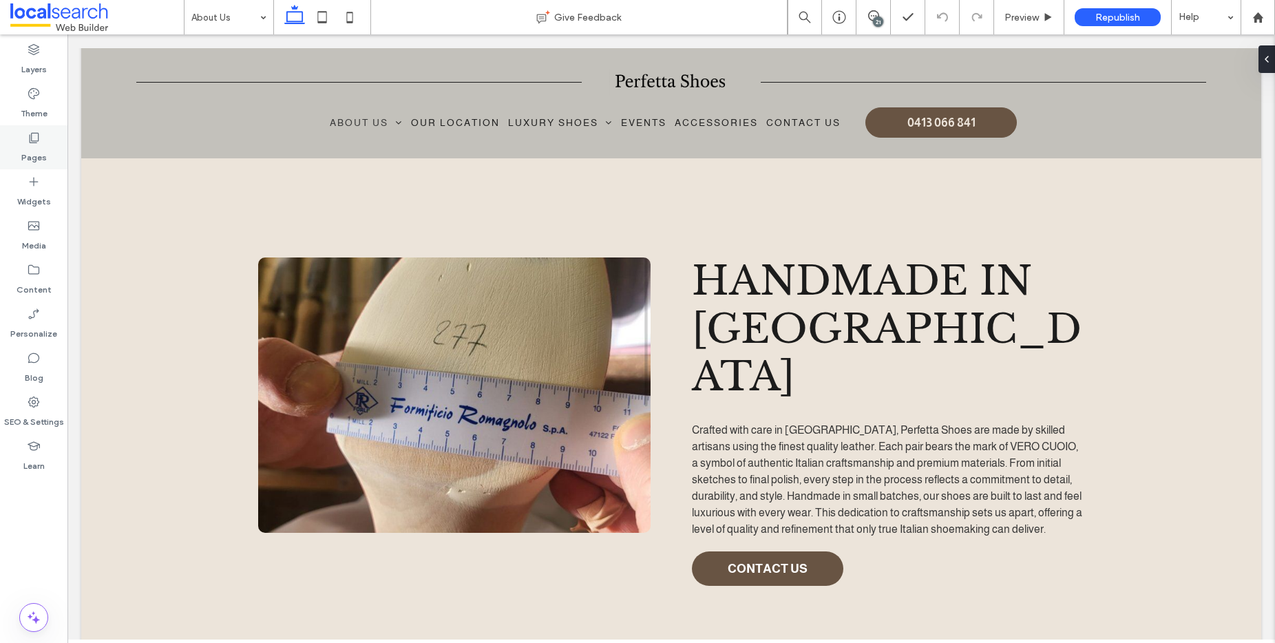
click at [41, 147] on label "Pages" at bounding box center [33, 154] width 25 height 19
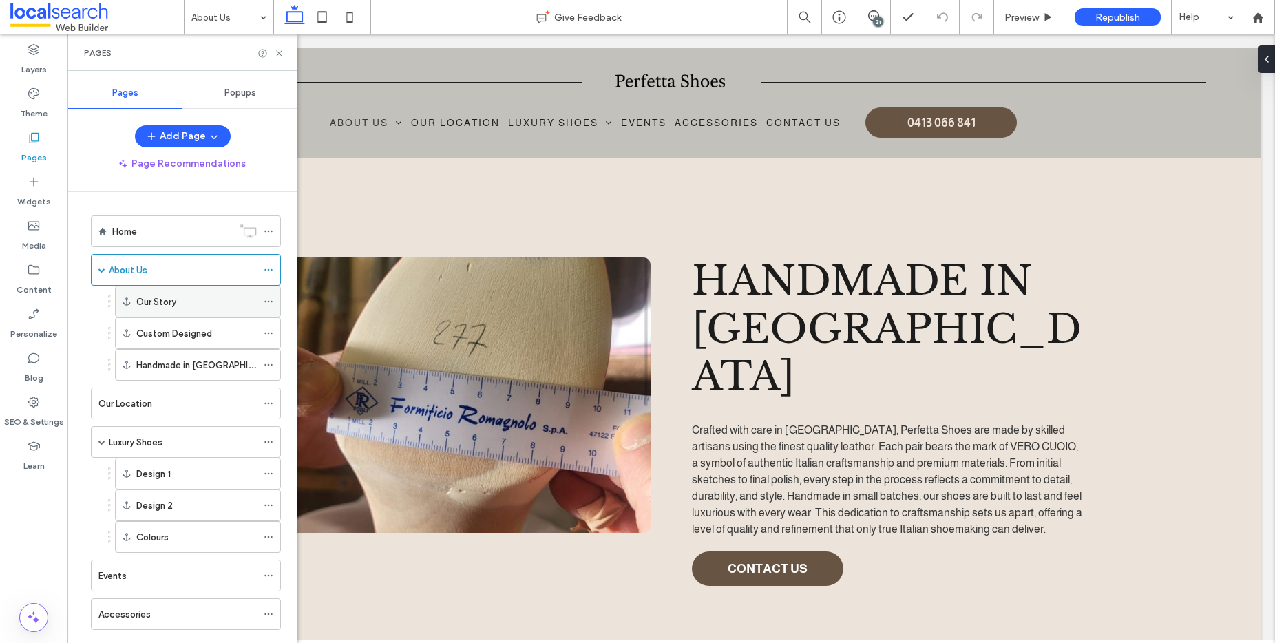
click at [167, 298] on label "Our Story" at bounding box center [156, 302] width 40 height 24
click at [179, 332] on label "Custom Designed" at bounding box center [174, 334] width 76 height 24
click at [187, 359] on label "Handmade in Italy" at bounding box center [210, 365] width 148 height 24
click at [185, 403] on div "Our Location" at bounding box center [177, 404] width 158 height 14
click at [132, 232] on label "Home" at bounding box center [124, 232] width 25 height 24
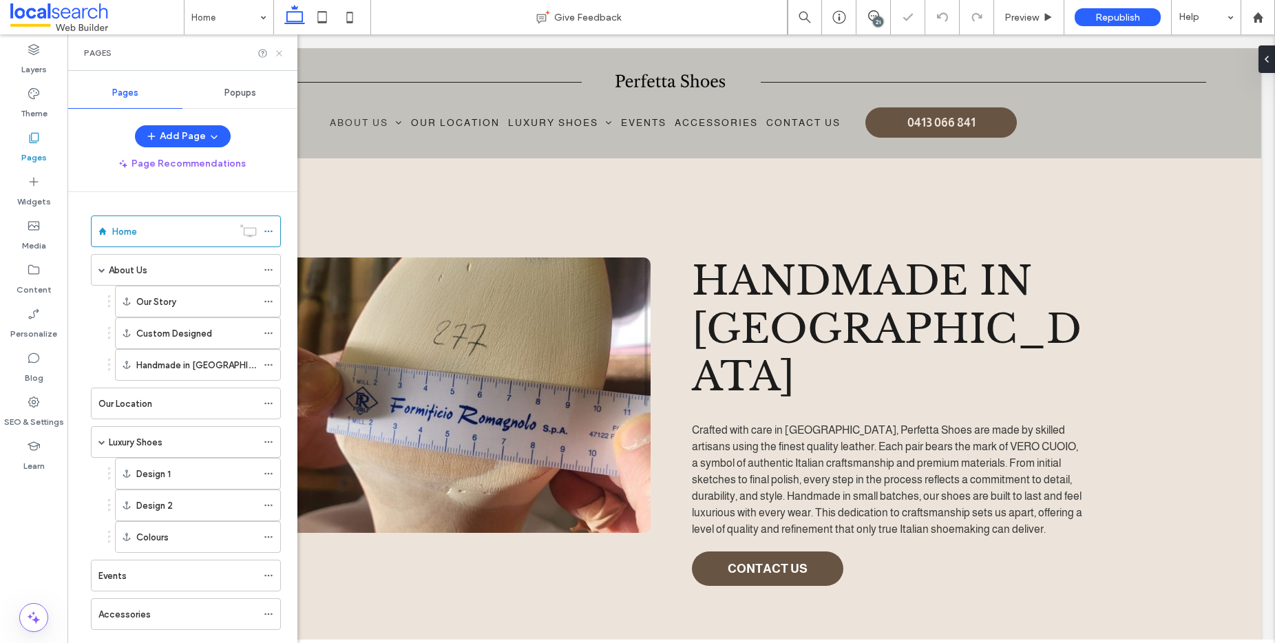
click at [277, 54] on use at bounding box center [279, 53] width 6 height 6
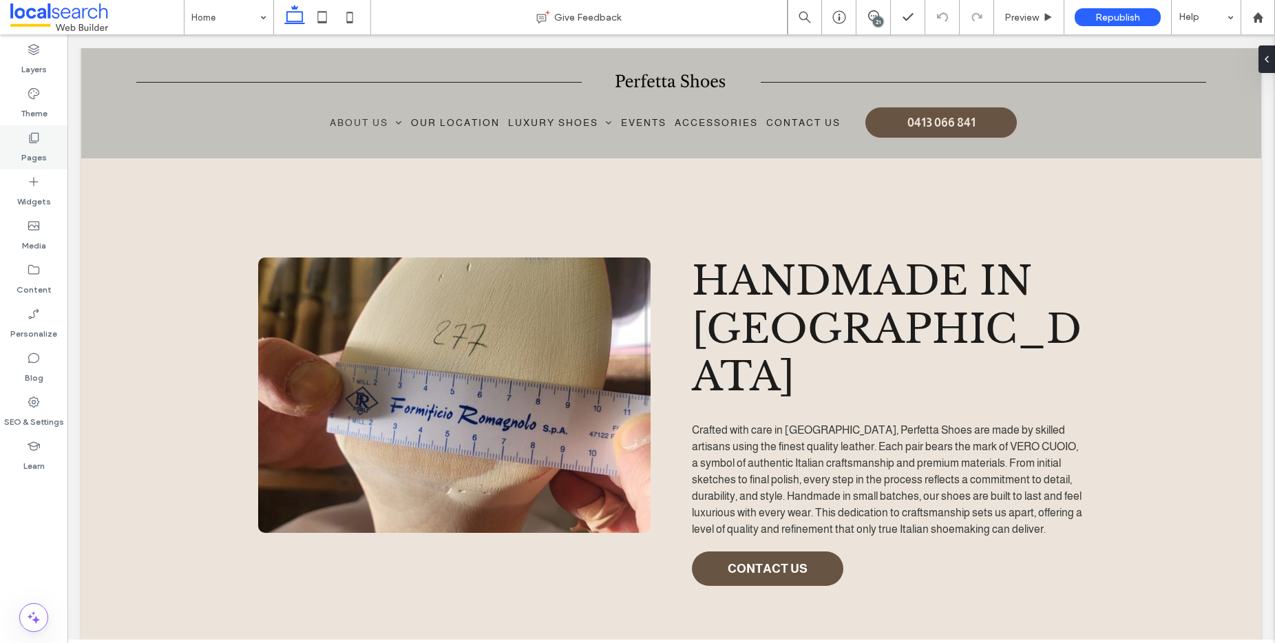
click at [30, 145] on label "Pages" at bounding box center [33, 154] width 25 height 19
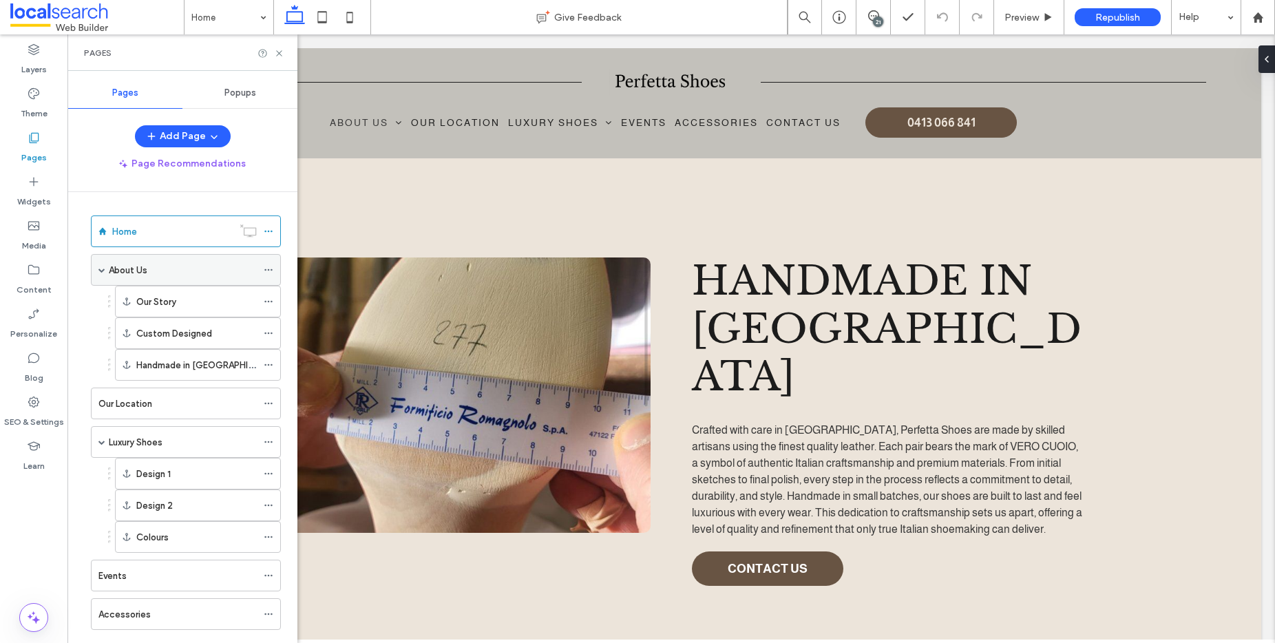
click at [134, 271] on label "About Us" at bounding box center [128, 270] width 39 height 24
click at [283, 53] on icon at bounding box center [279, 53] width 10 height 10
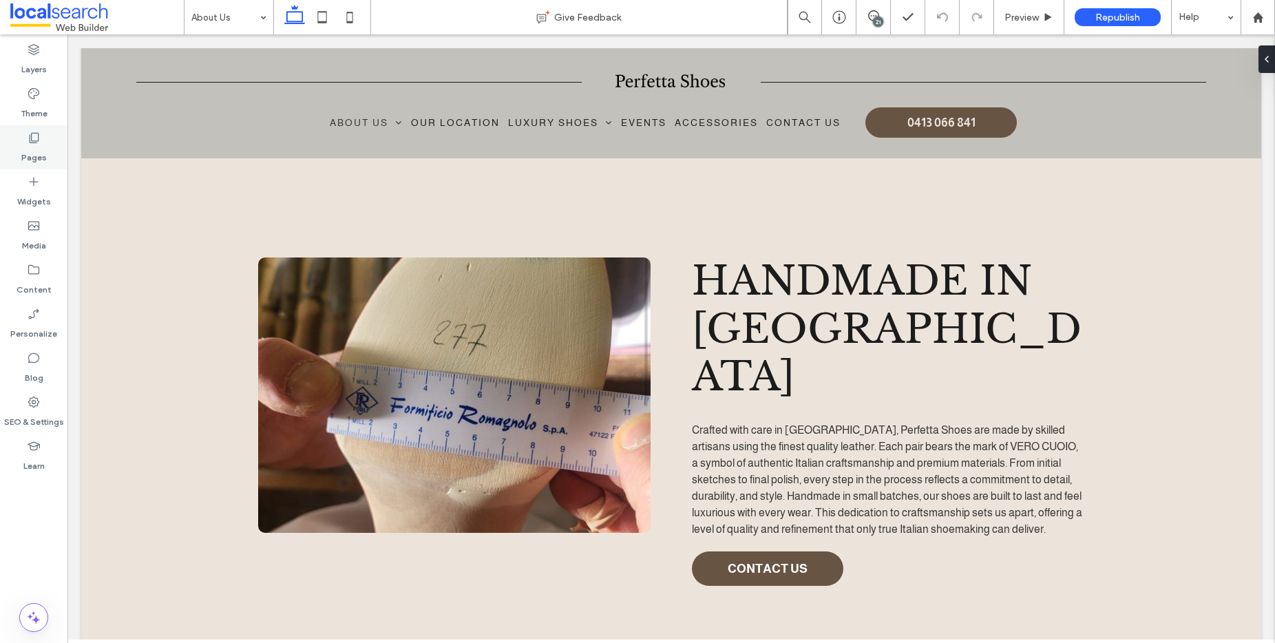
click at [30, 140] on use at bounding box center [35, 138] width 10 height 10
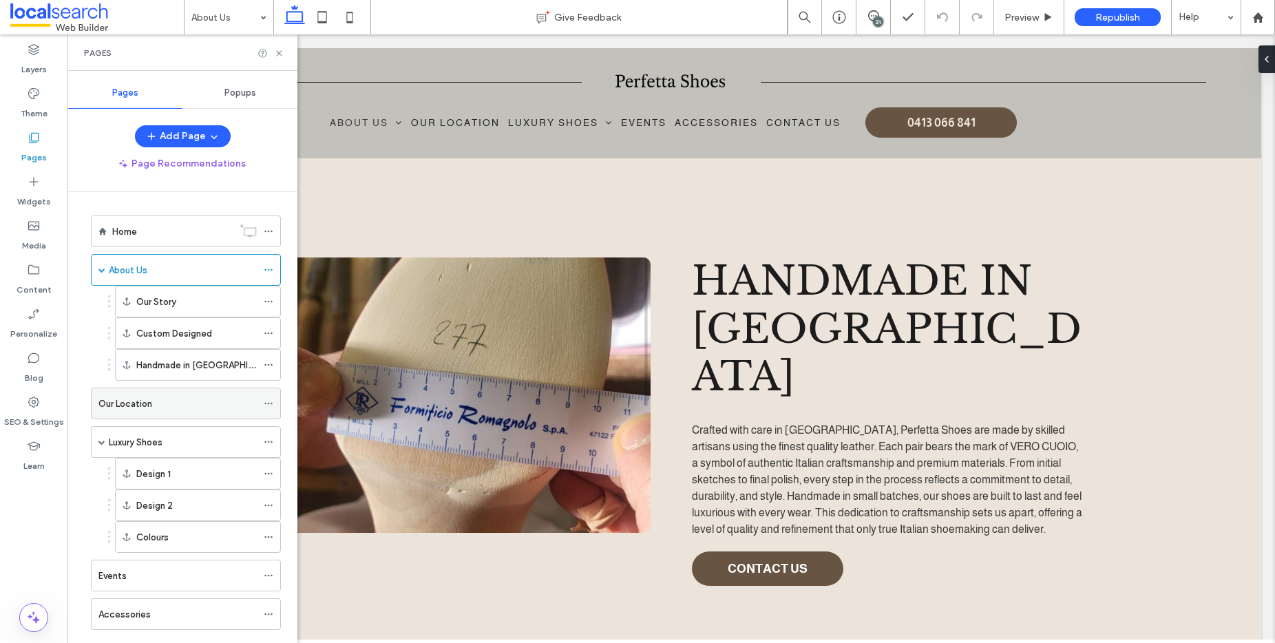
click at [194, 397] on div "Our Location" at bounding box center [177, 404] width 158 height 14
click at [185, 441] on div "Luxury Shoes" at bounding box center [183, 442] width 148 height 14
click at [283, 52] on icon at bounding box center [279, 53] width 10 height 10
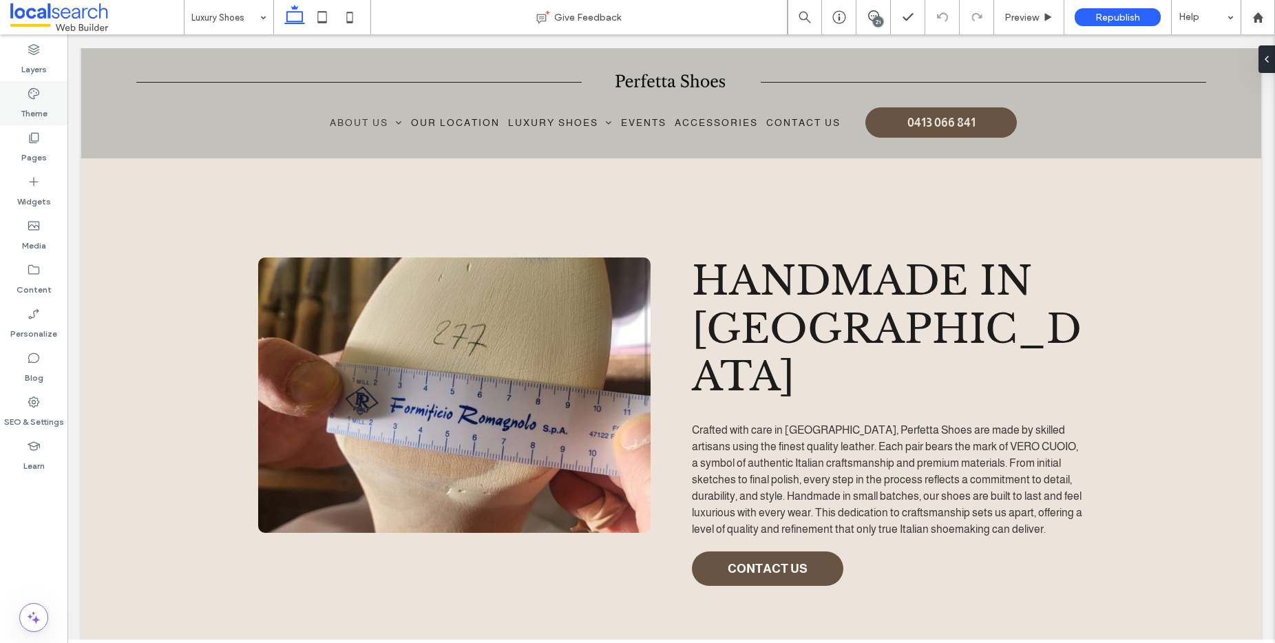
type input "*******"
type input "**"
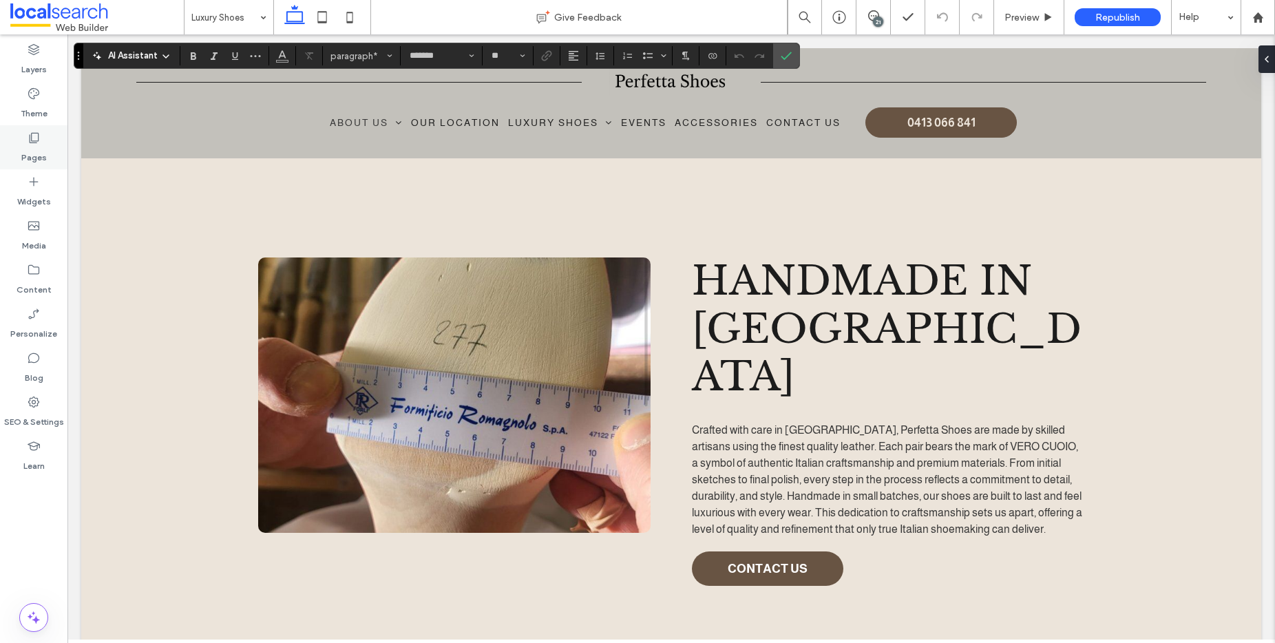
click at [34, 144] on icon at bounding box center [34, 138] width 14 height 14
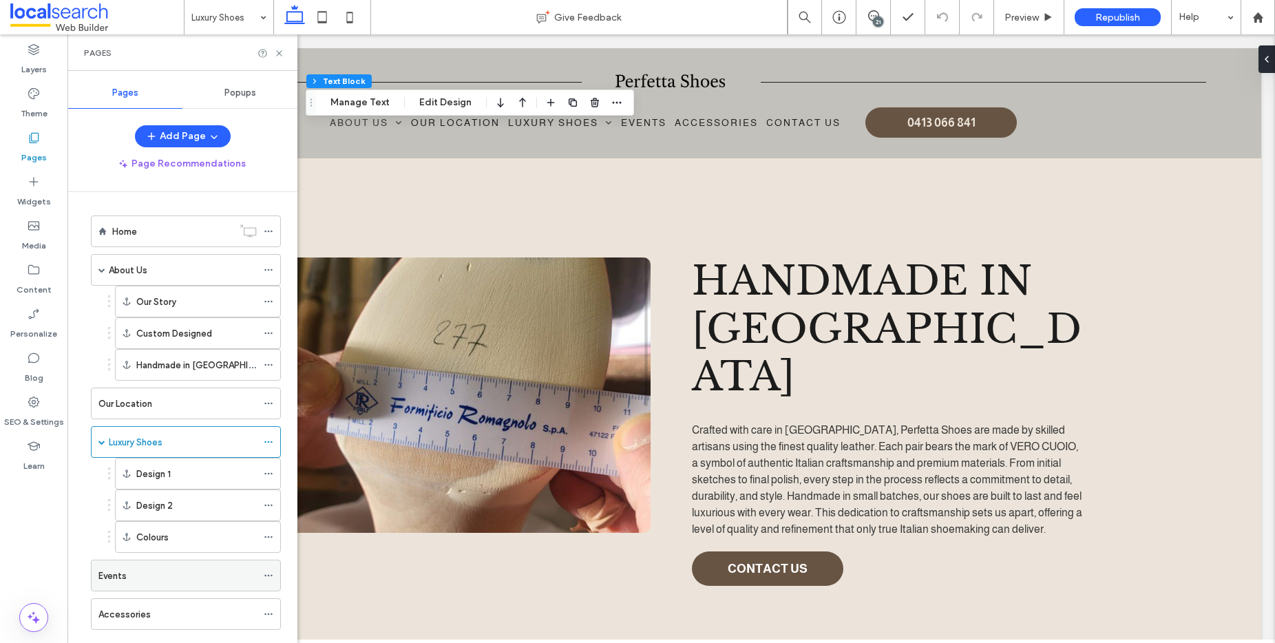
click at [200, 575] on div "Events" at bounding box center [177, 576] width 158 height 14
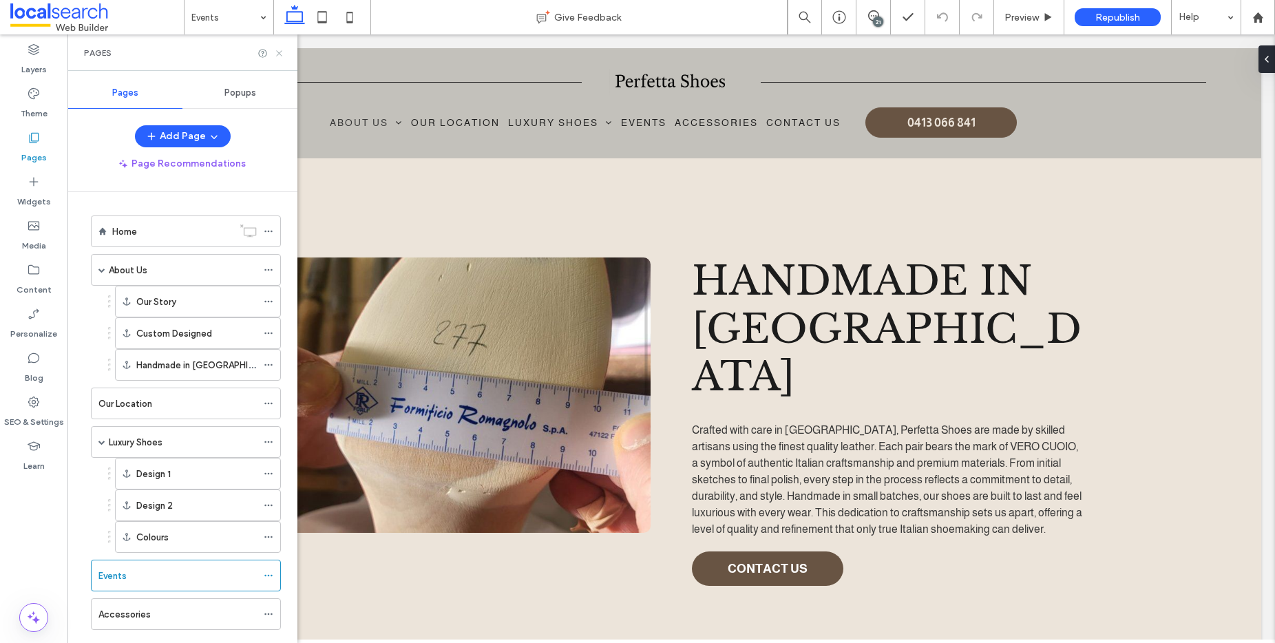
click at [278, 51] on icon at bounding box center [279, 53] width 10 height 10
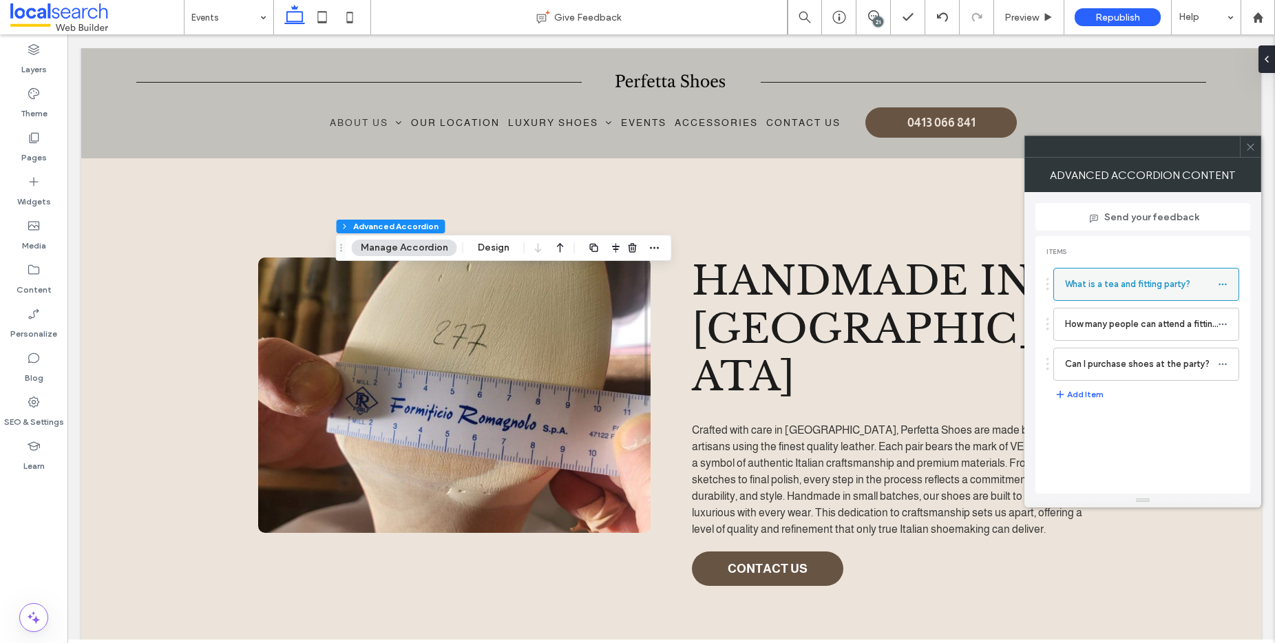
click at [1223, 283] on icon at bounding box center [1223, 285] width 10 height 10
click at [1158, 282] on div "Rename" at bounding box center [1148, 290] width 114 height 26
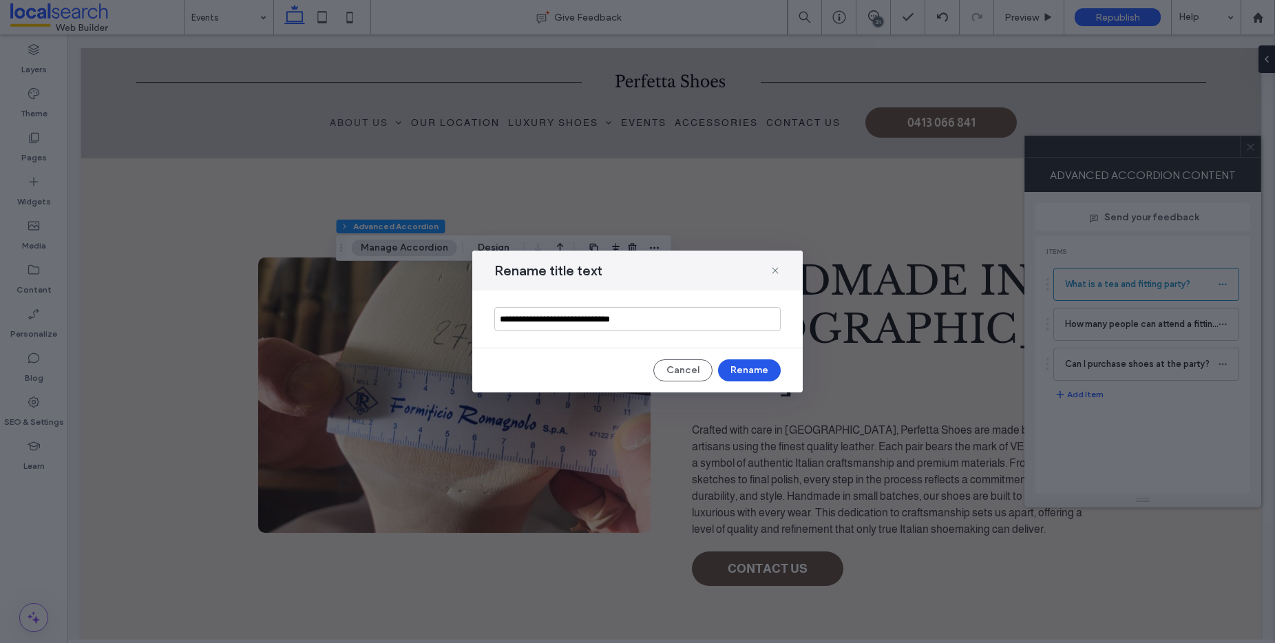
type input "**********"
click at [760, 368] on button "Rename" at bounding box center [749, 370] width 63 height 22
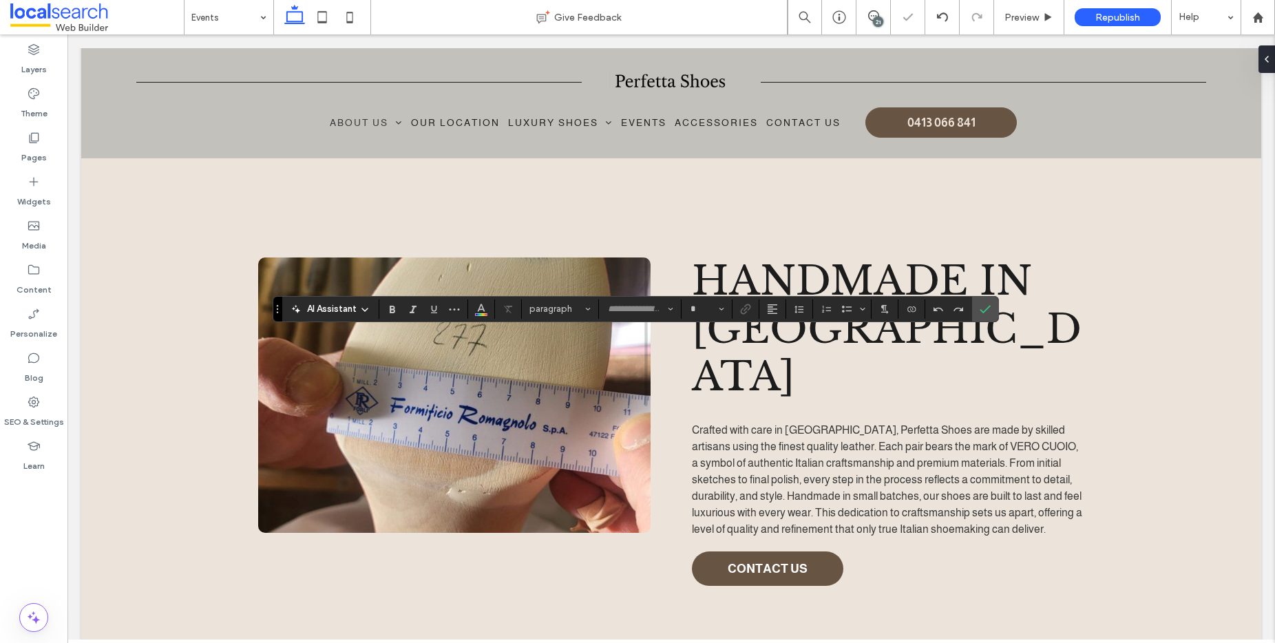
type input "*******"
type input "**"
click at [984, 312] on use "Confirm" at bounding box center [985, 309] width 11 height 8
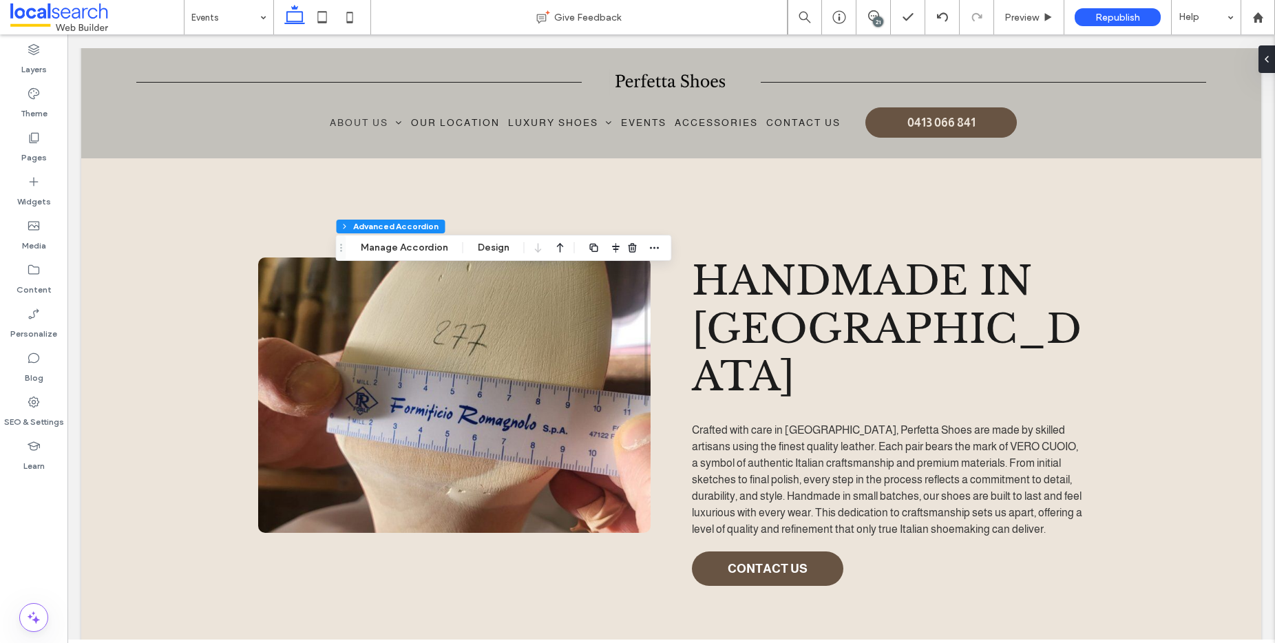
type input "*"
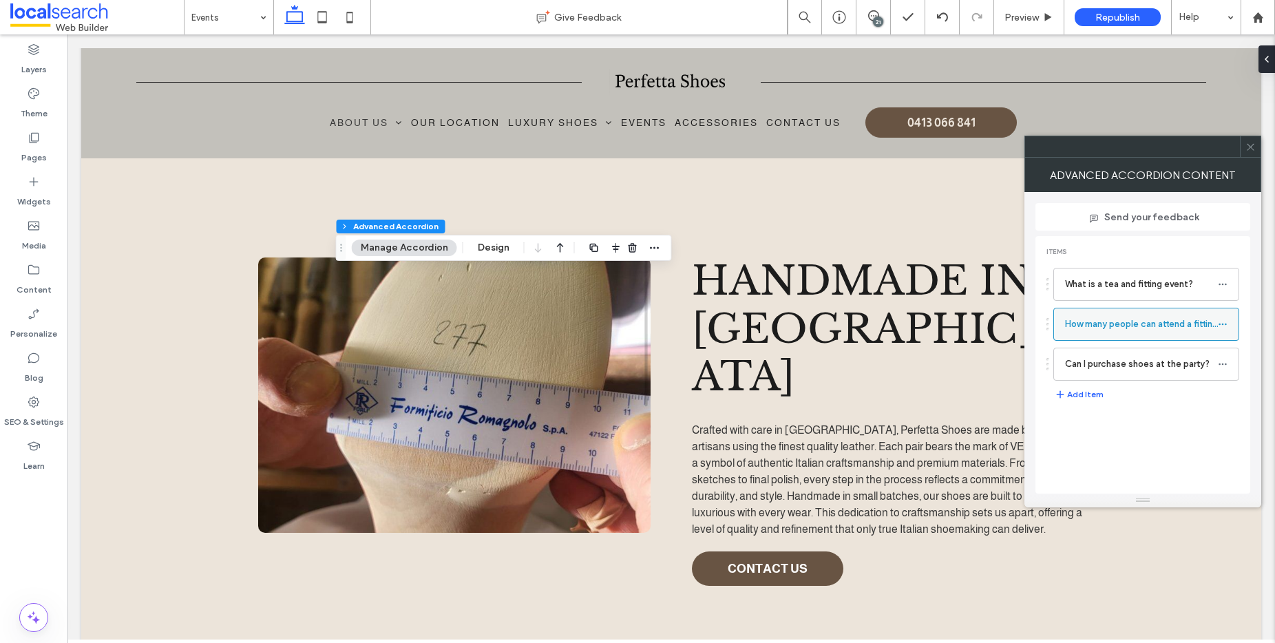
click at [1226, 322] on icon at bounding box center [1223, 324] width 10 height 10
click at [1146, 330] on span "Rename" at bounding box center [1140, 331] width 37 height 12
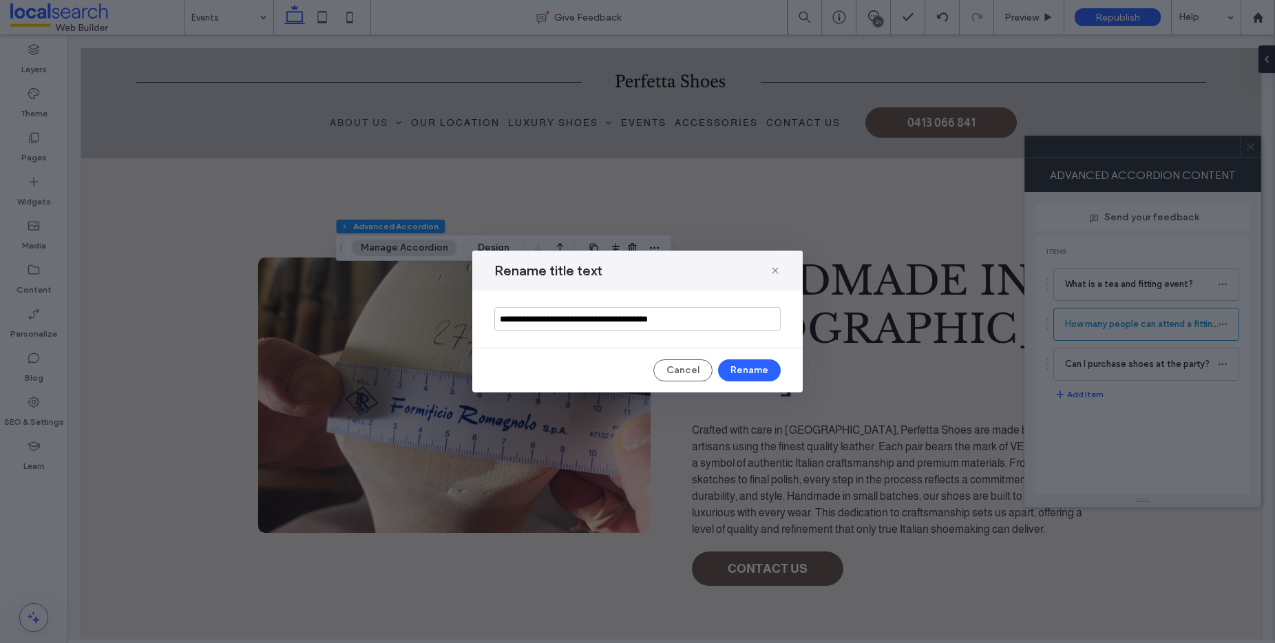
click at [698, 316] on input "**********" at bounding box center [637, 319] width 286 height 24
type input "**********"
click at [770, 370] on button "Rename" at bounding box center [749, 370] width 63 height 22
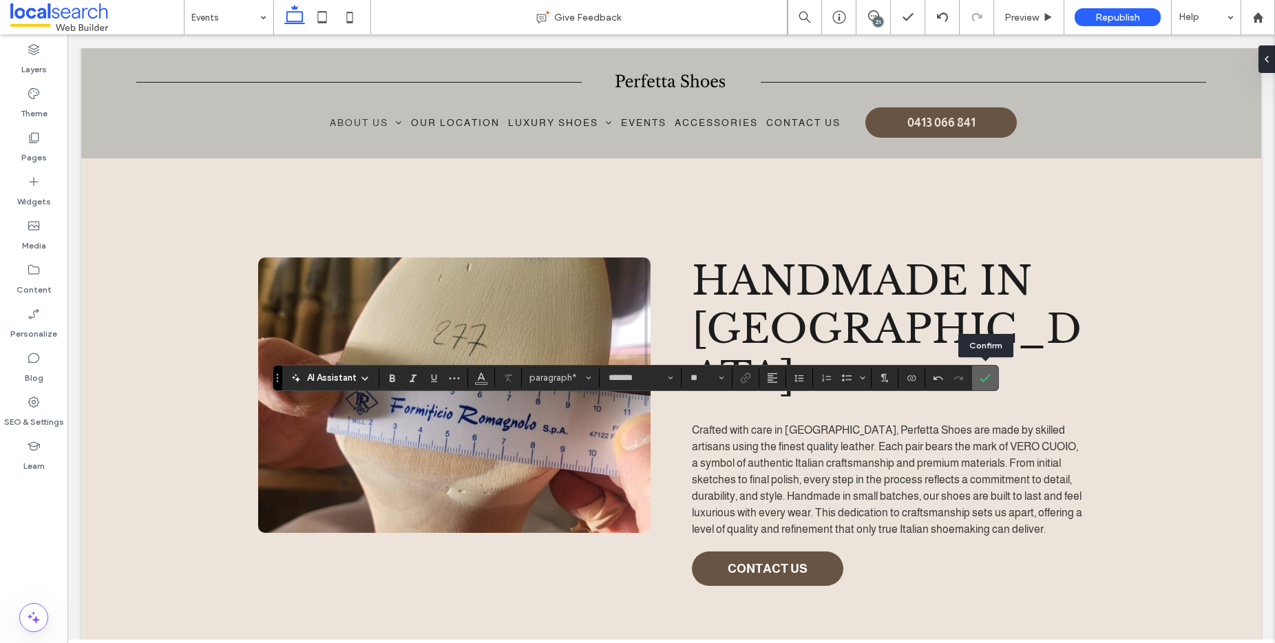
click at [987, 372] on icon "Confirm" at bounding box center [985, 377] width 11 height 11
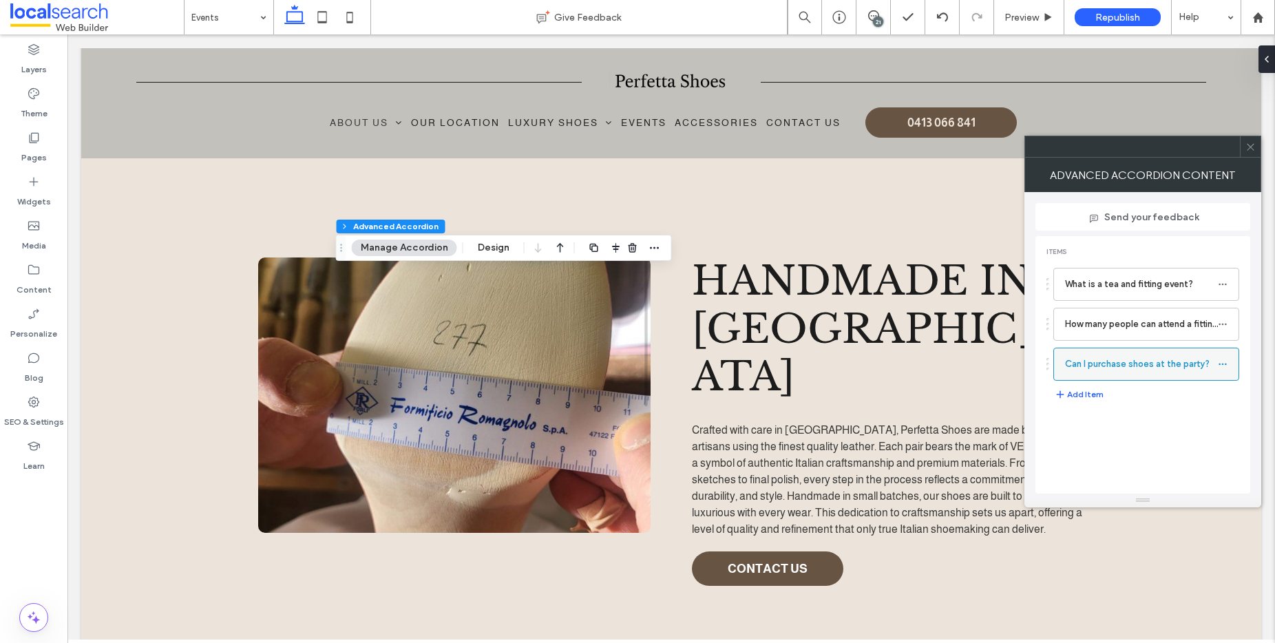
click at [1224, 362] on icon at bounding box center [1223, 364] width 10 height 10
click at [1148, 366] on span "Rename" at bounding box center [1140, 371] width 37 height 12
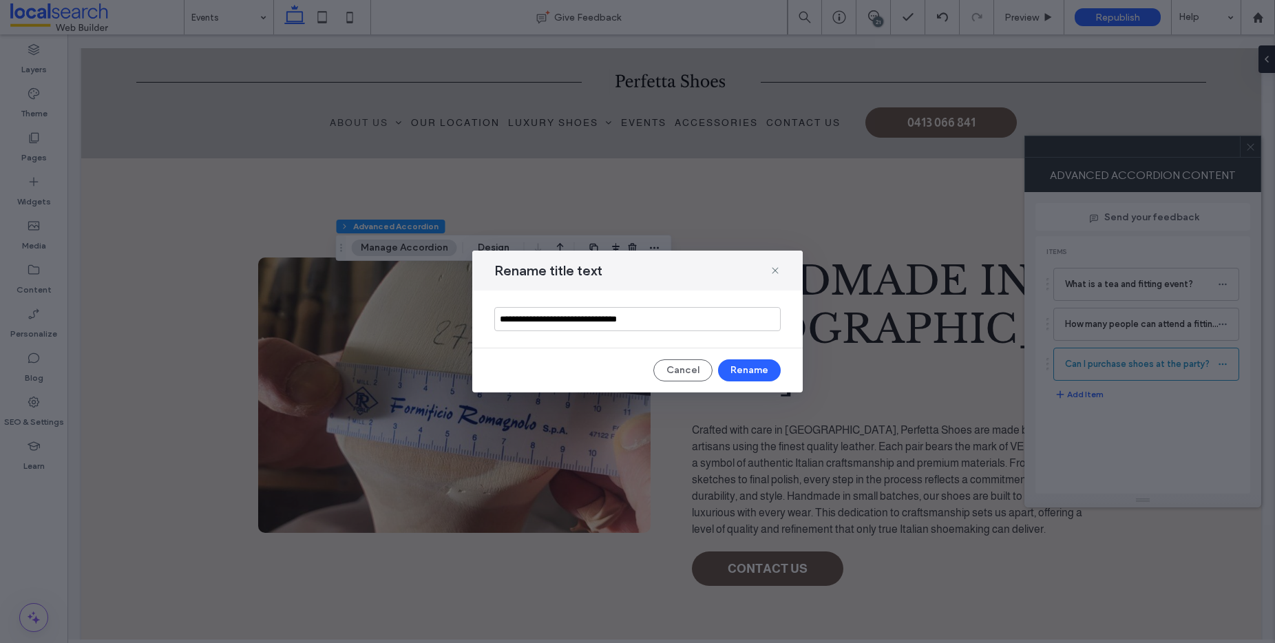
click at [660, 322] on input "**********" at bounding box center [637, 319] width 286 height 24
type input "**********"
click at [770, 368] on button "Rename" at bounding box center [749, 370] width 63 height 22
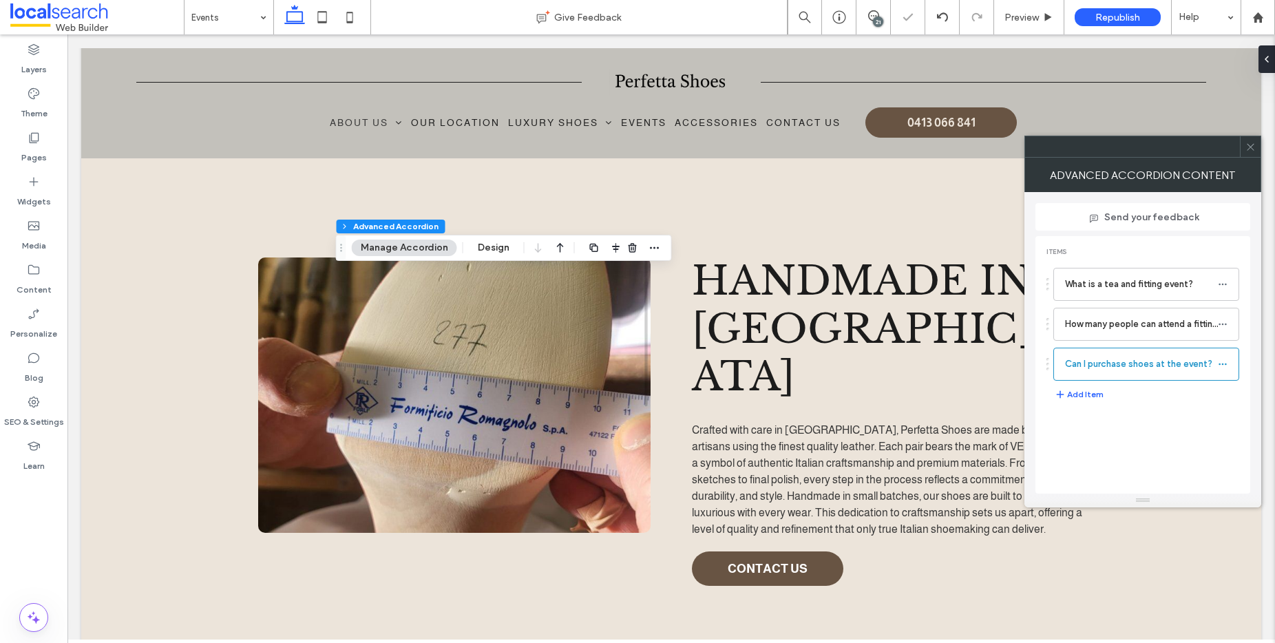
click at [1248, 151] on icon at bounding box center [1251, 147] width 10 height 10
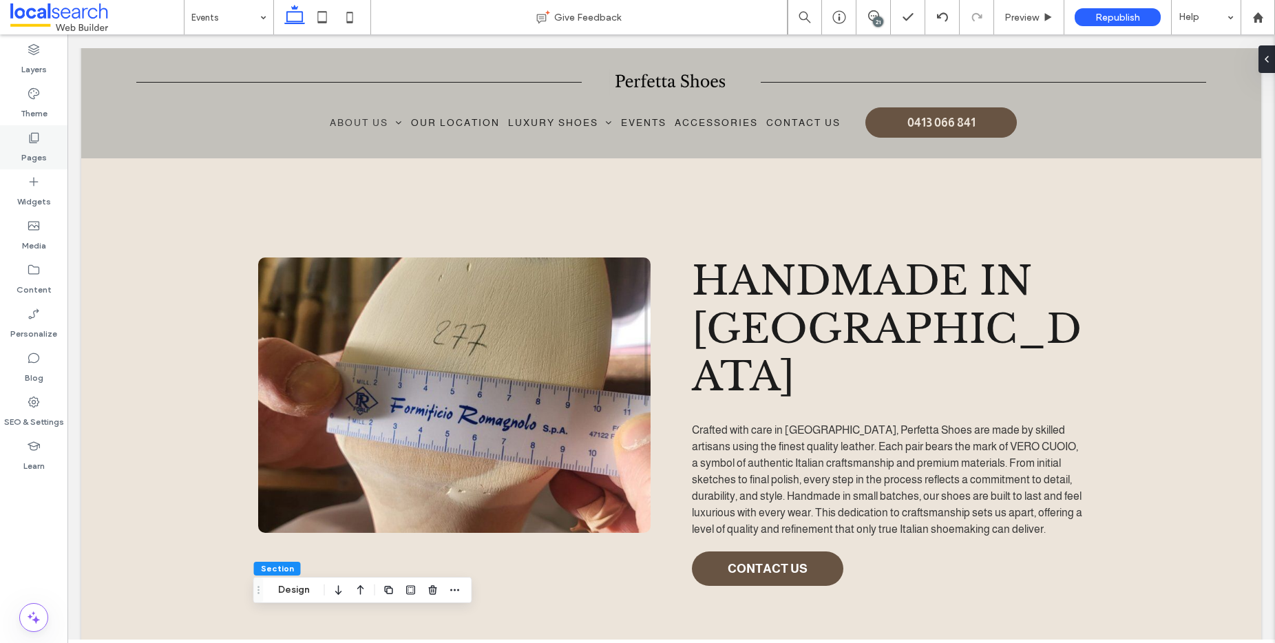
click at [34, 138] on icon at bounding box center [34, 138] width 14 height 14
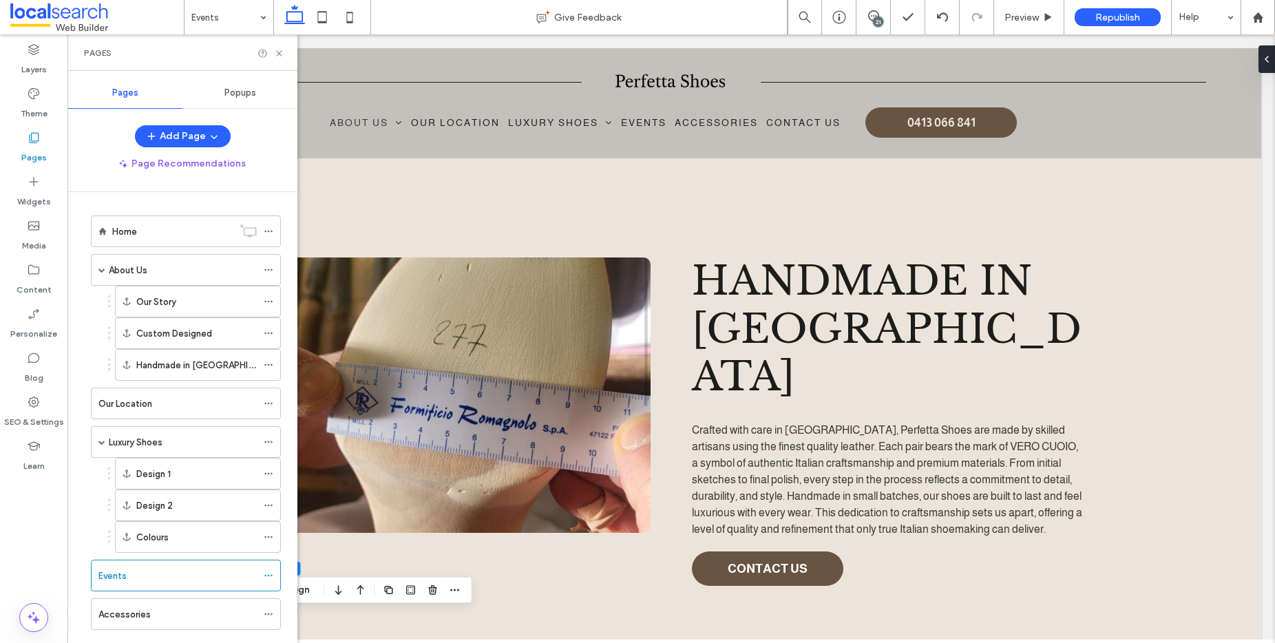
click at [34, 138] on icon at bounding box center [34, 138] width 14 height 14
click at [145, 231] on div "Home" at bounding box center [172, 231] width 120 height 14
click at [279, 52] on icon at bounding box center [279, 53] width 10 height 10
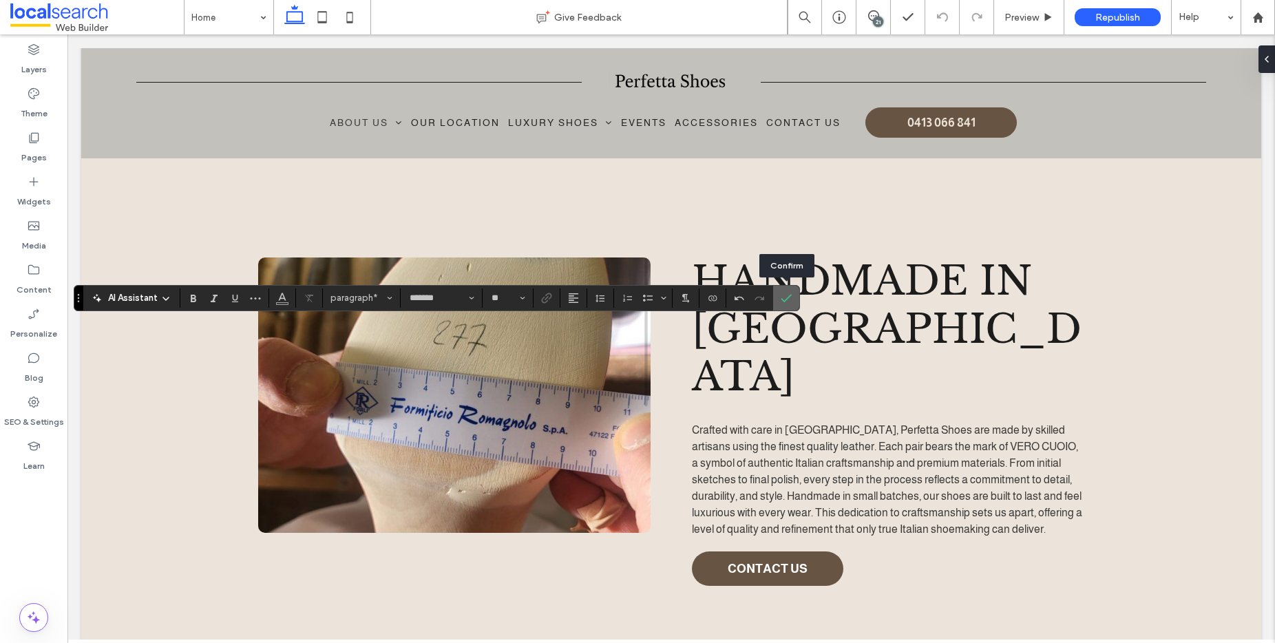
click at [790, 296] on use "Confirm" at bounding box center [786, 298] width 11 height 8
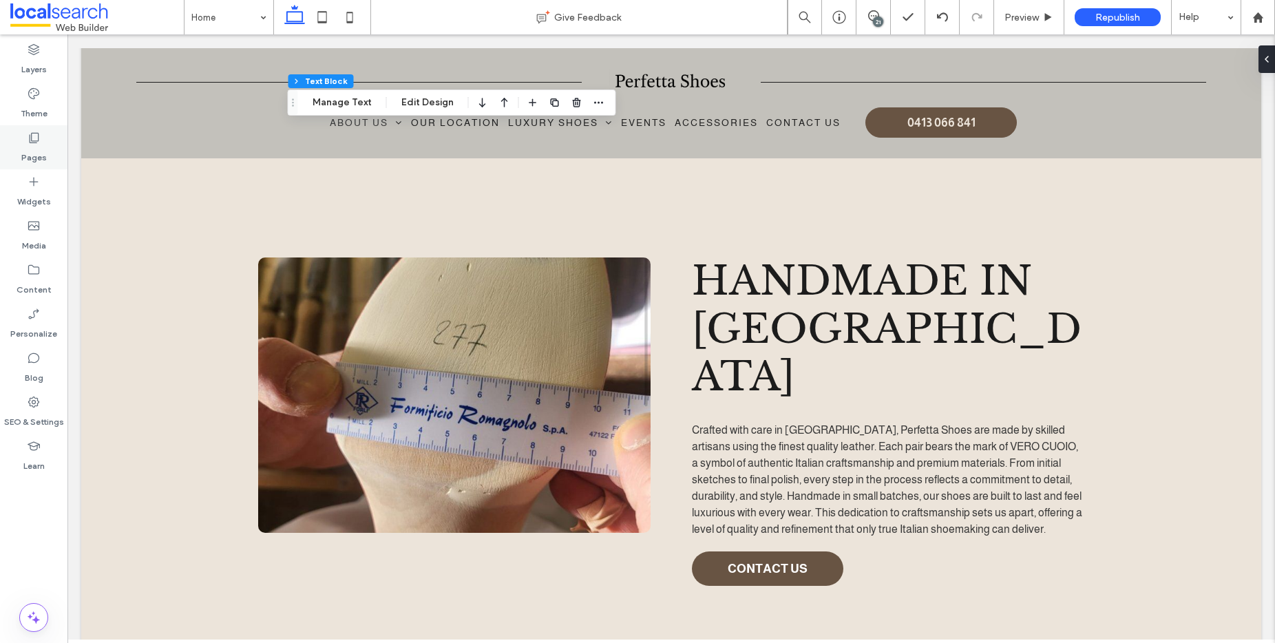
click at [34, 138] on icon at bounding box center [34, 138] width 14 height 14
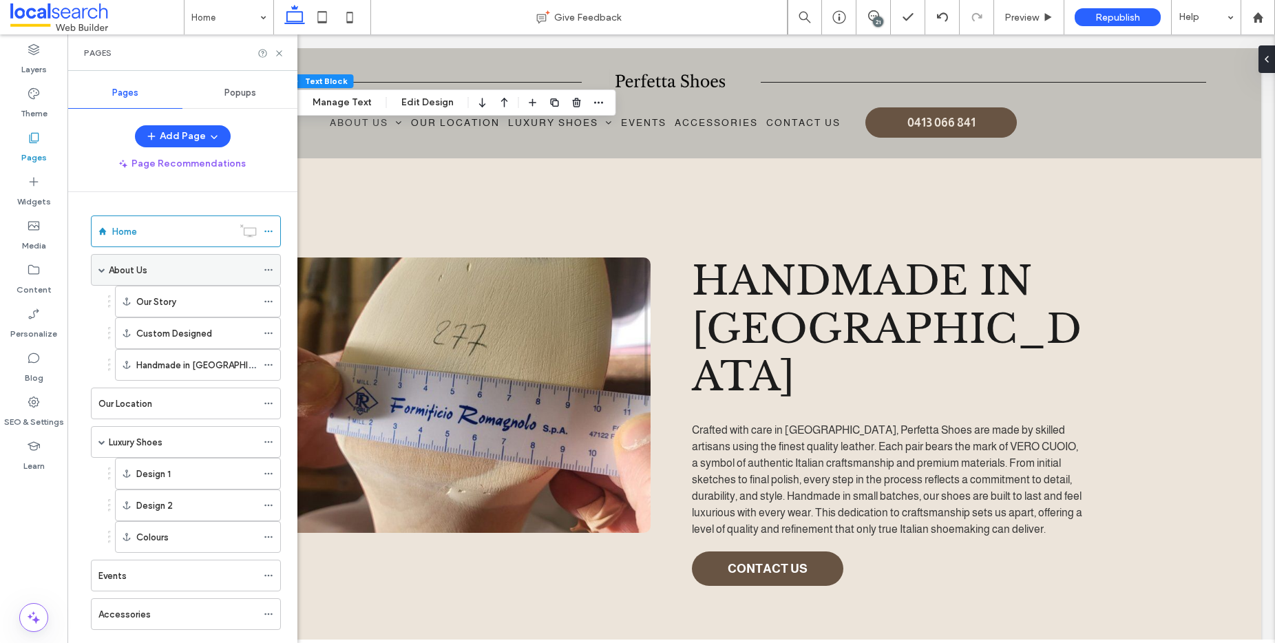
click at [190, 275] on div "About Us" at bounding box center [183, 270] width 148 height 14
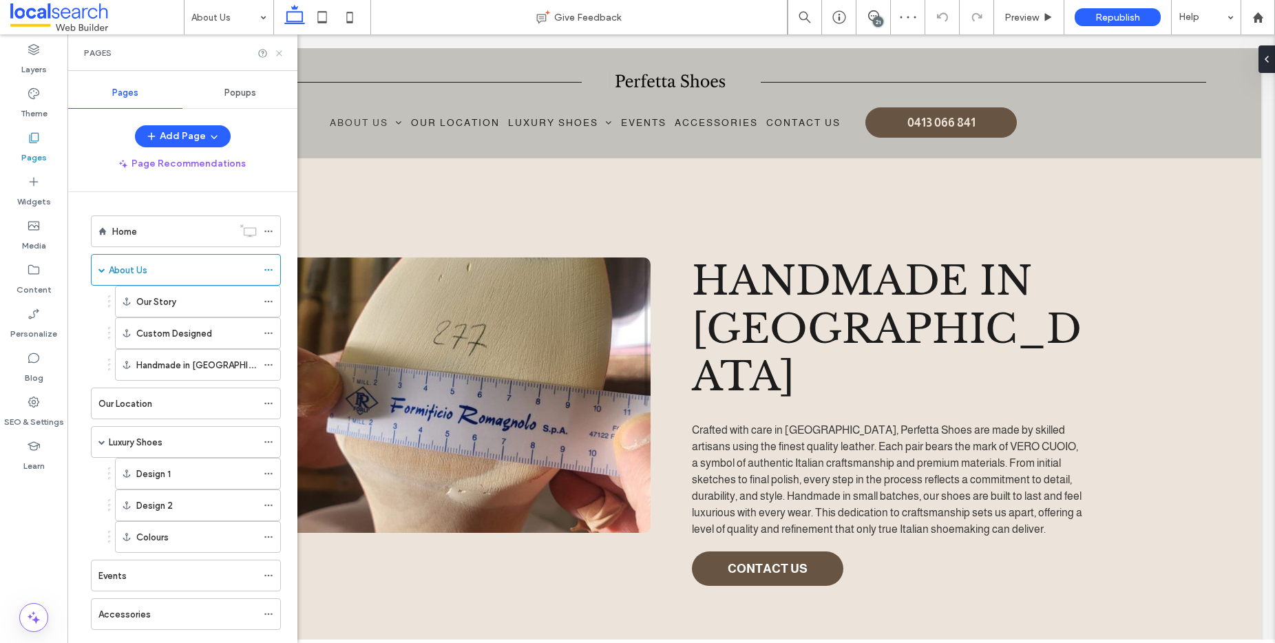
click at [280, 53] on use at bounding box center [279, 53] width 6 height 6
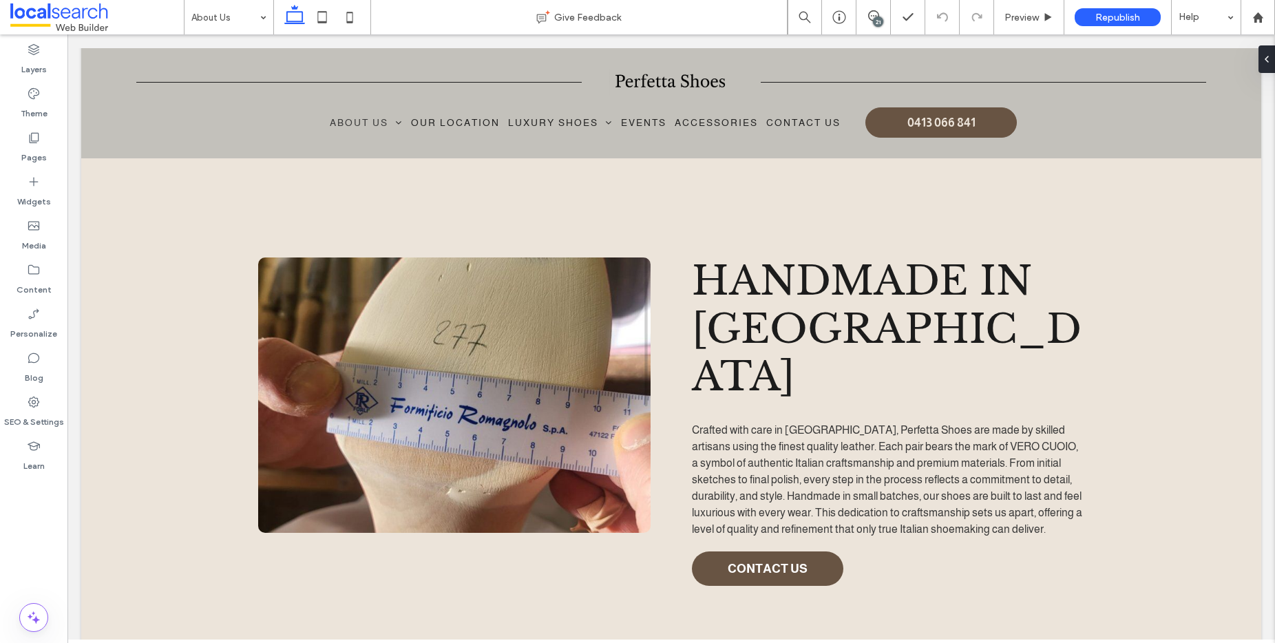
type input "*******"
type input "**"
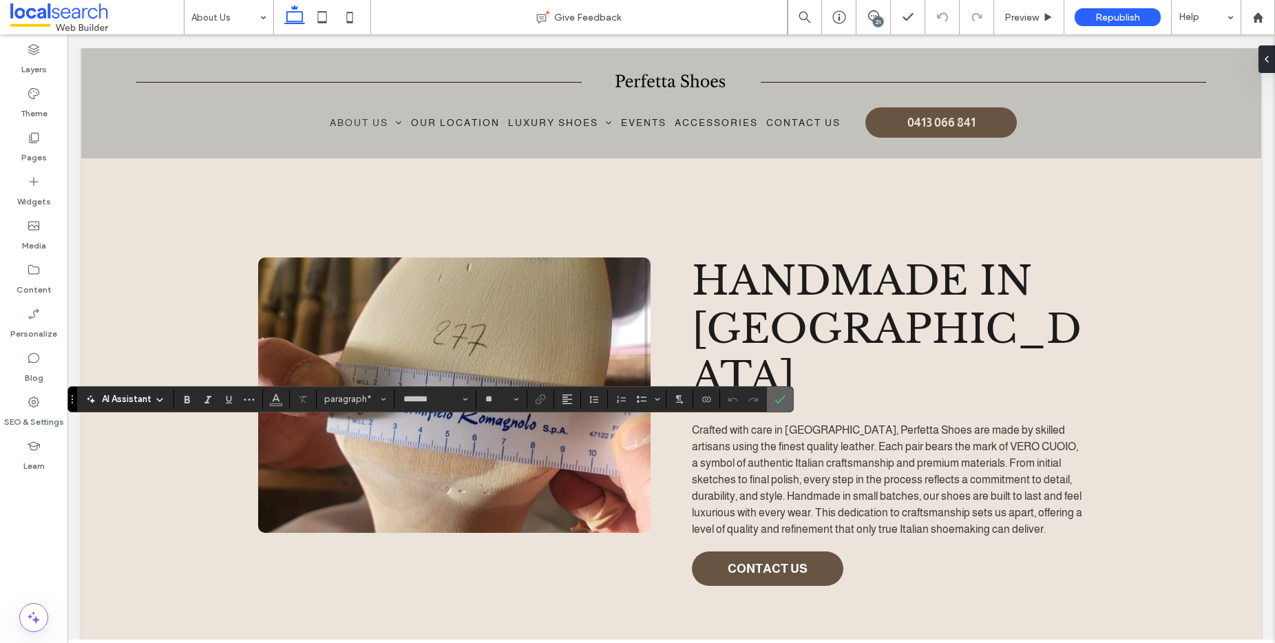
click at [771, 400] on label "Confirm" at bounding box center [780, 399] width 21 height 25
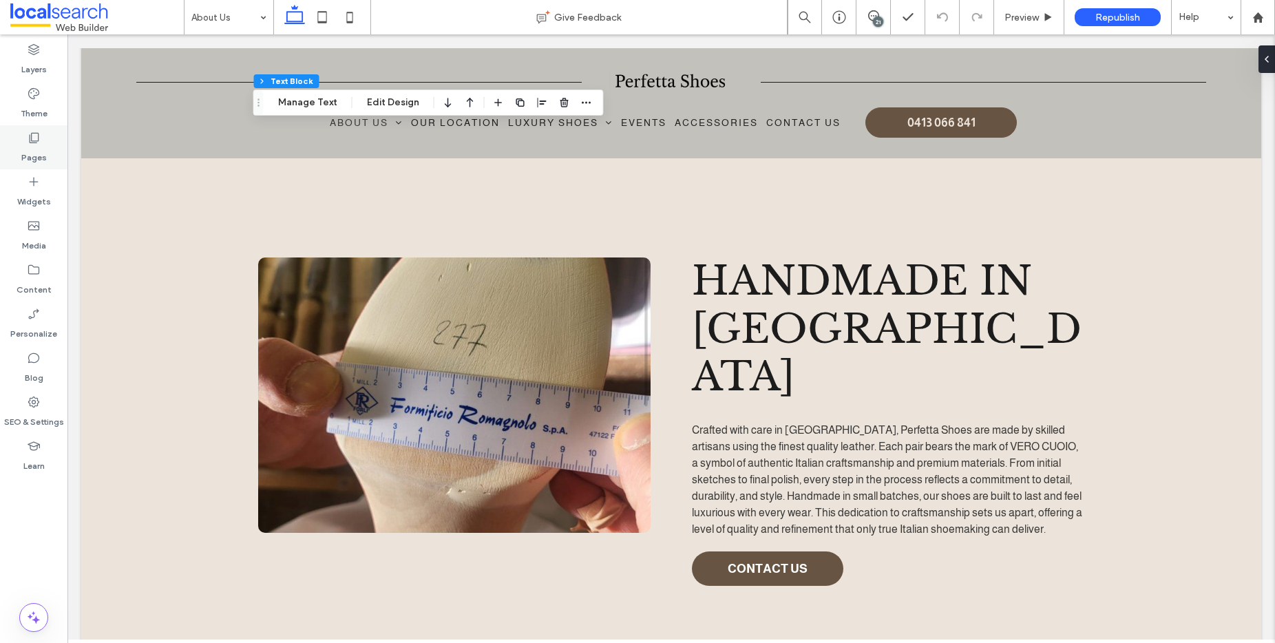
click at [36, 142] on icon at bounding box center [34, 138] width 14 height 14
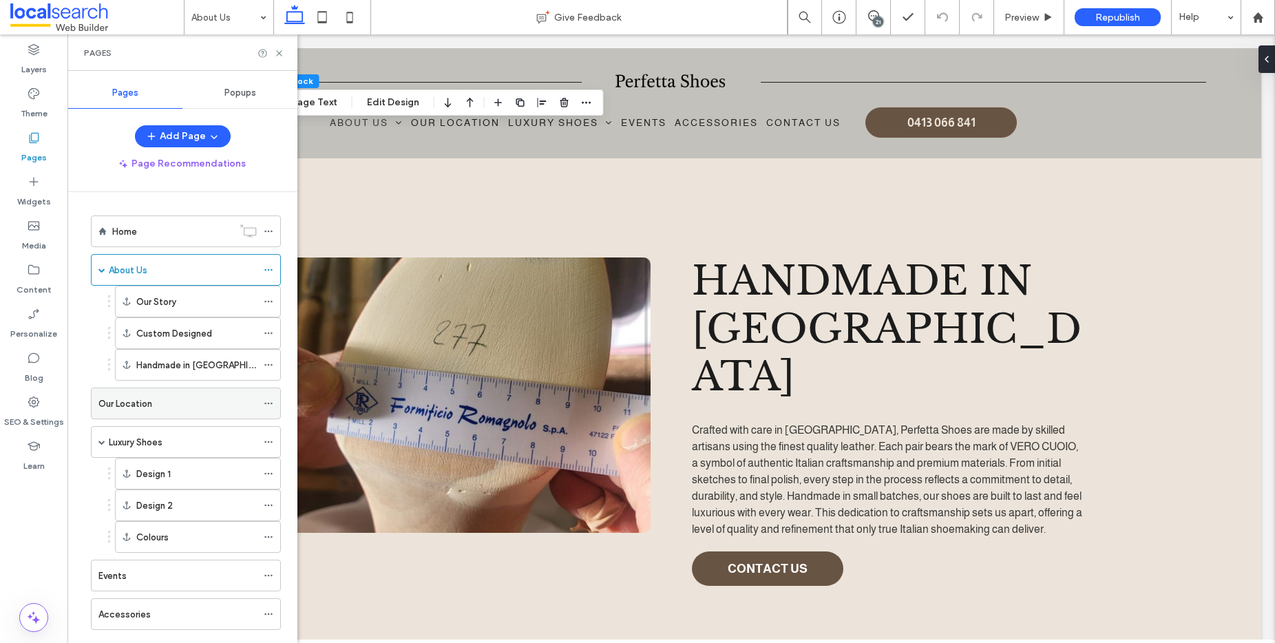
click at [165, 401] on div "Our Location" at bounding box center [177, 404] width 158 height 14
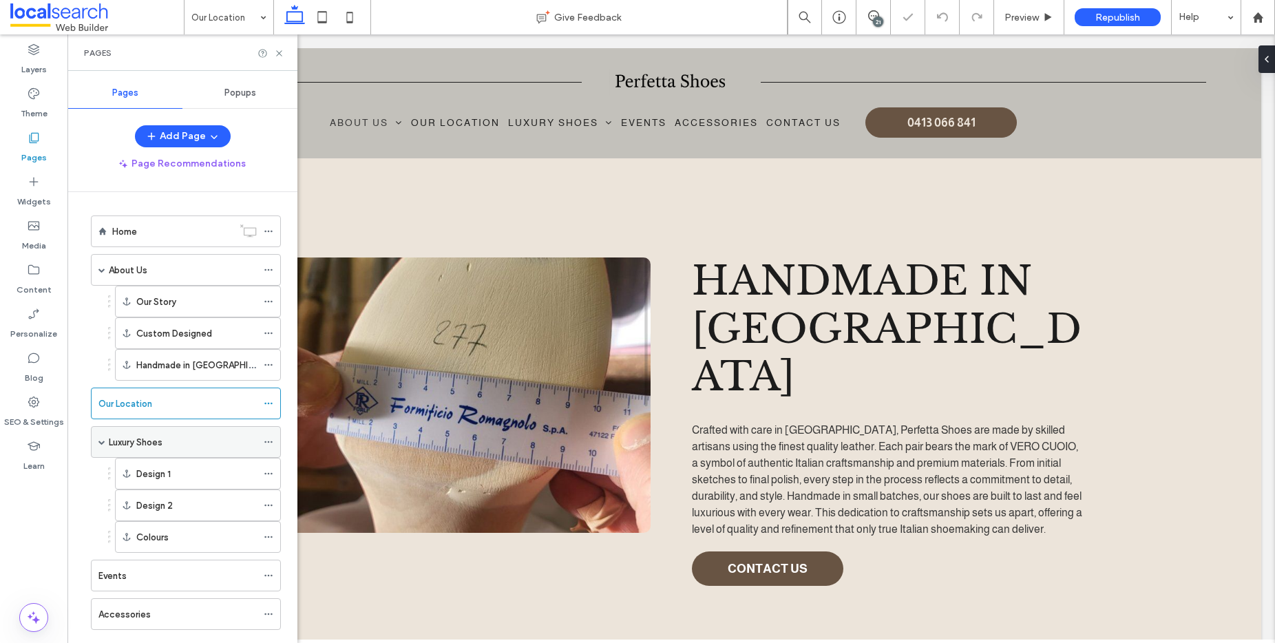
click at [161, 439] on label "Luxury Shoes" at bounding box center [136, 442] width 54 height 24
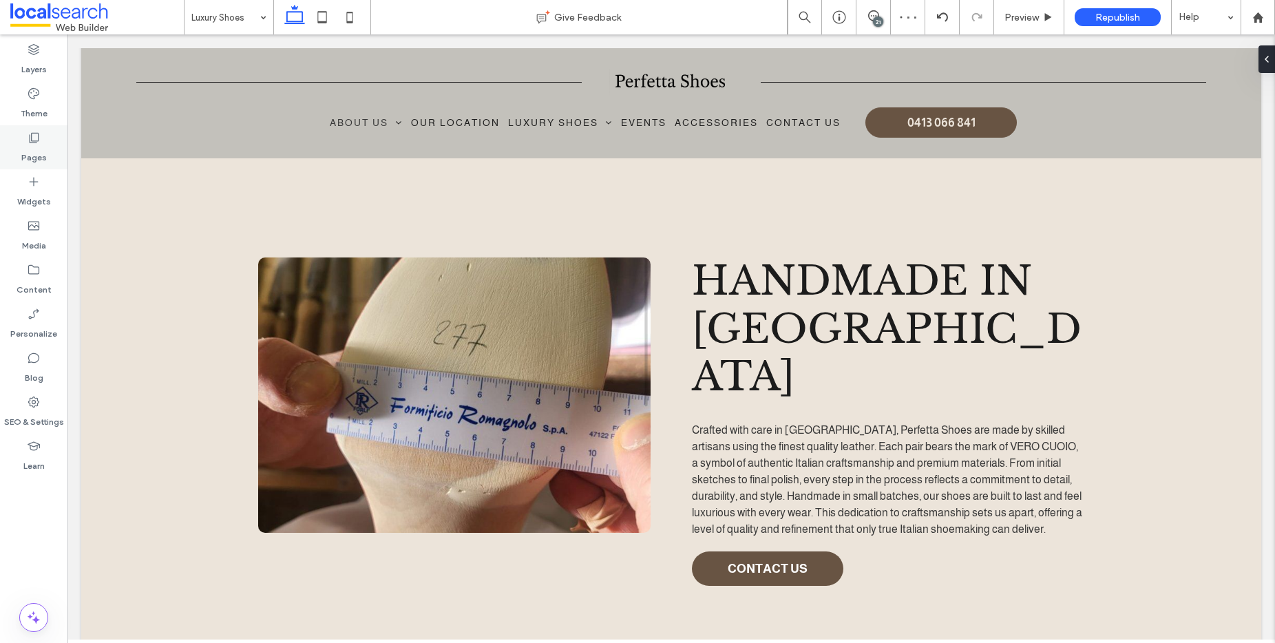
type input "*******"
type input "**"
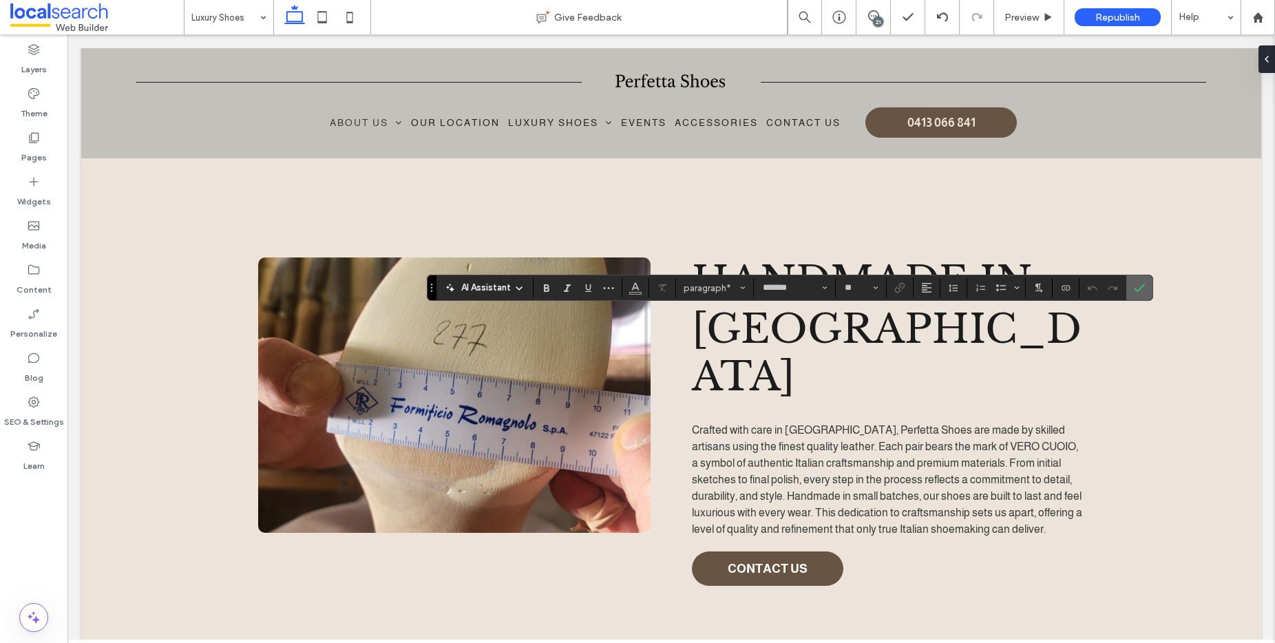
click at [1141, 291] on icon "Confirm" at bounding box center [1139, 287] width 11 height 11
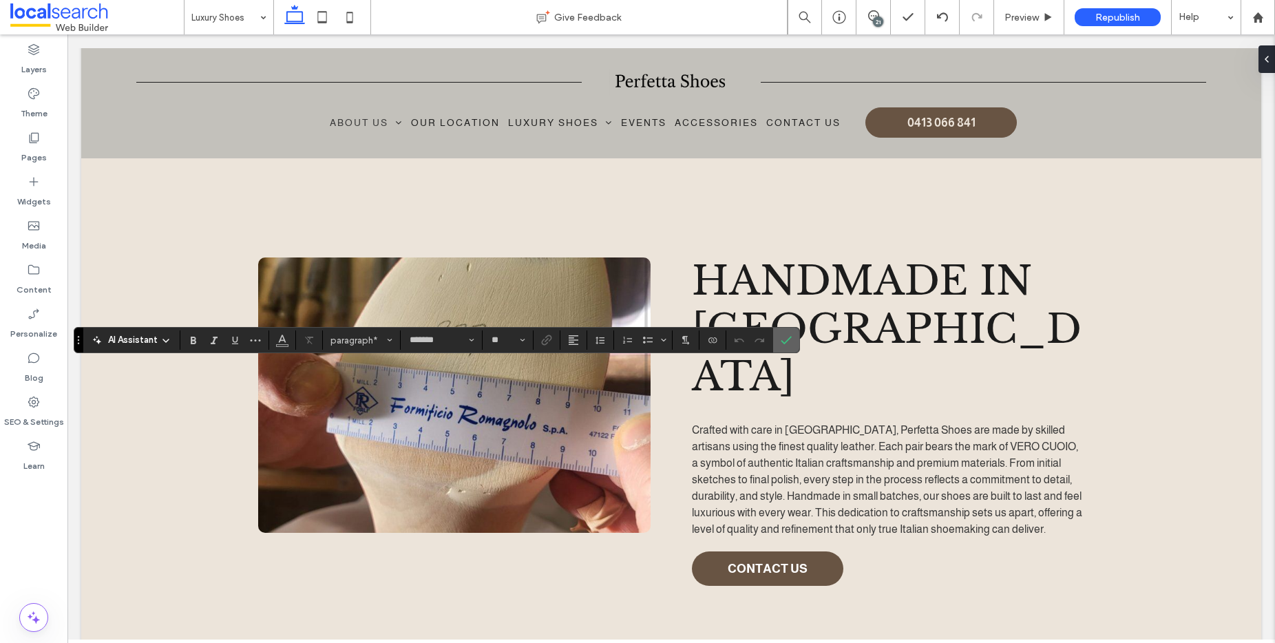
click at [792, 335] on label "Confirm" at bounding box center [786, 340] width 21 height 25
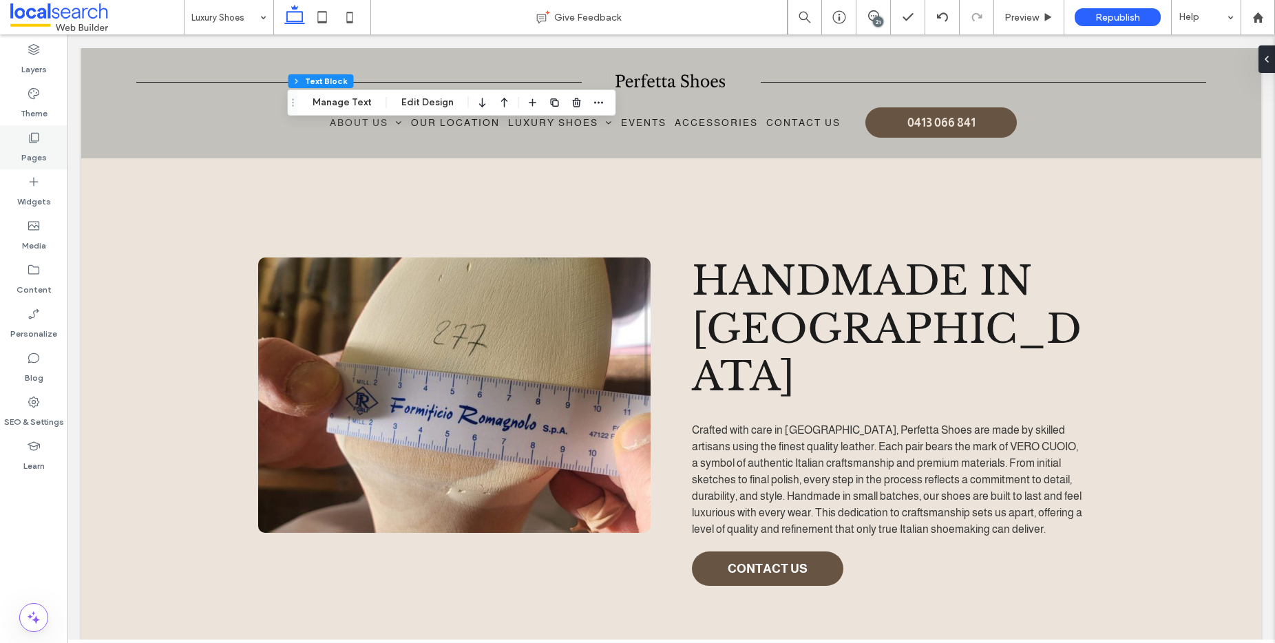
click at [43, 145] on label "Pages" at bounding box center [33, 154] width 25 height 19
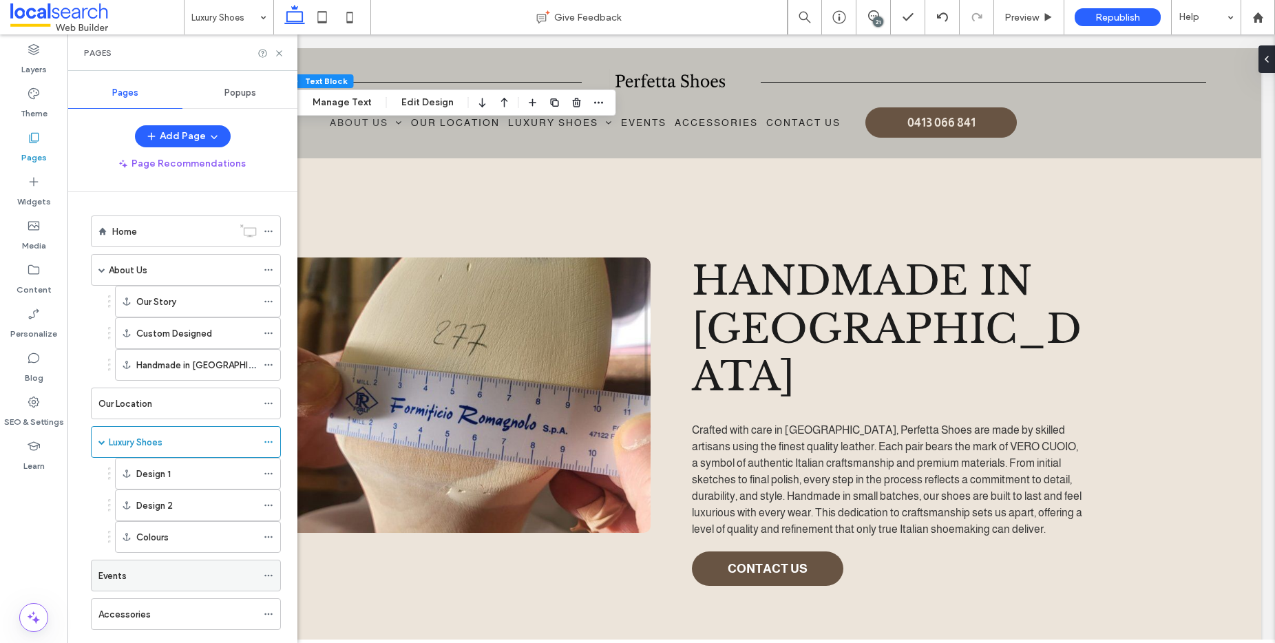
click at [209, 572] on div "Events" at bounding box center [177, 576] width 158 height 14
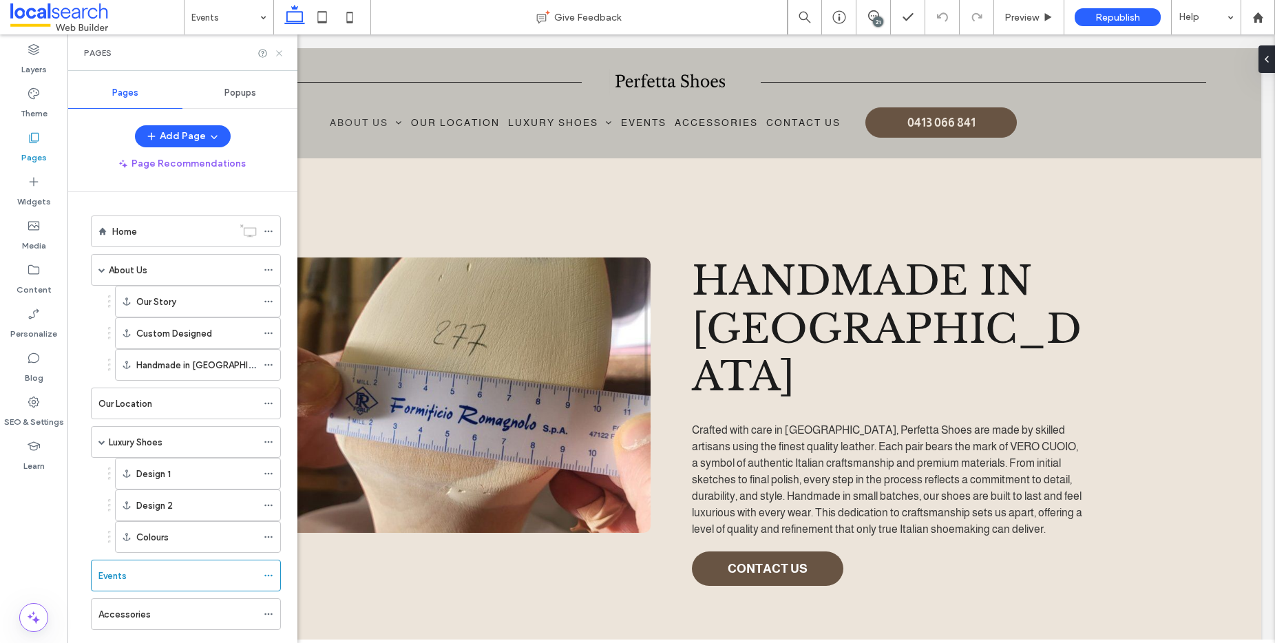
click at [277, 53] on icon at bounding box center [279, 53] width 10 height 10
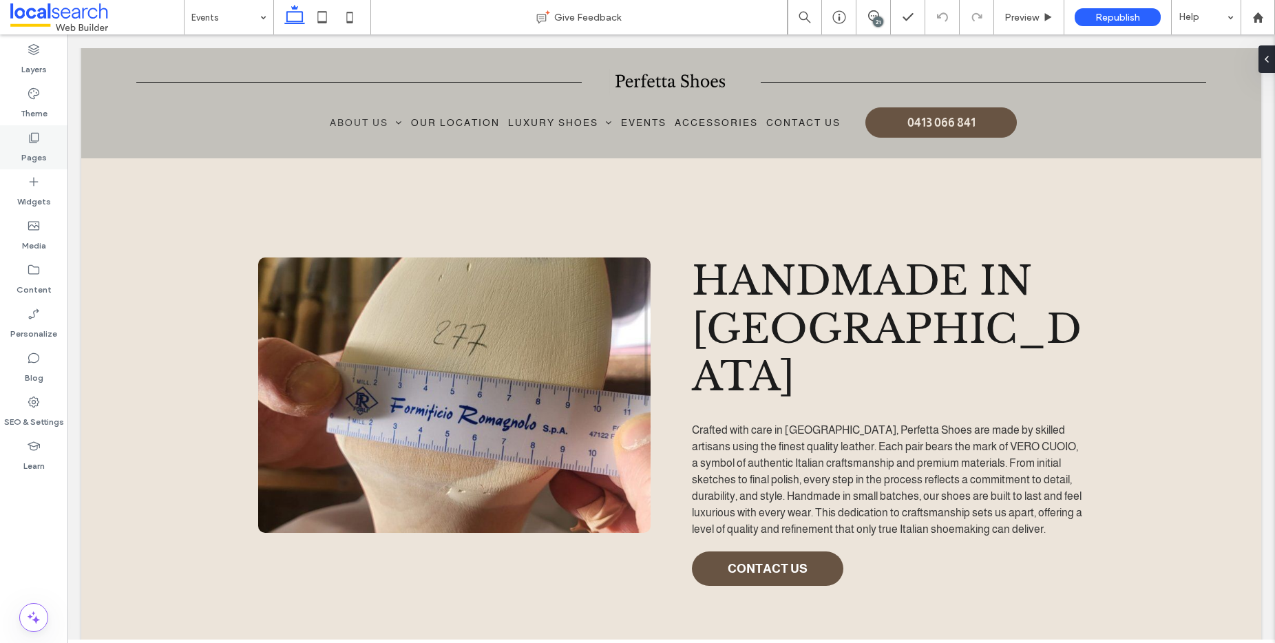
click at [38, 144] on icon at bounding box center [34, 138] width 14 height 14
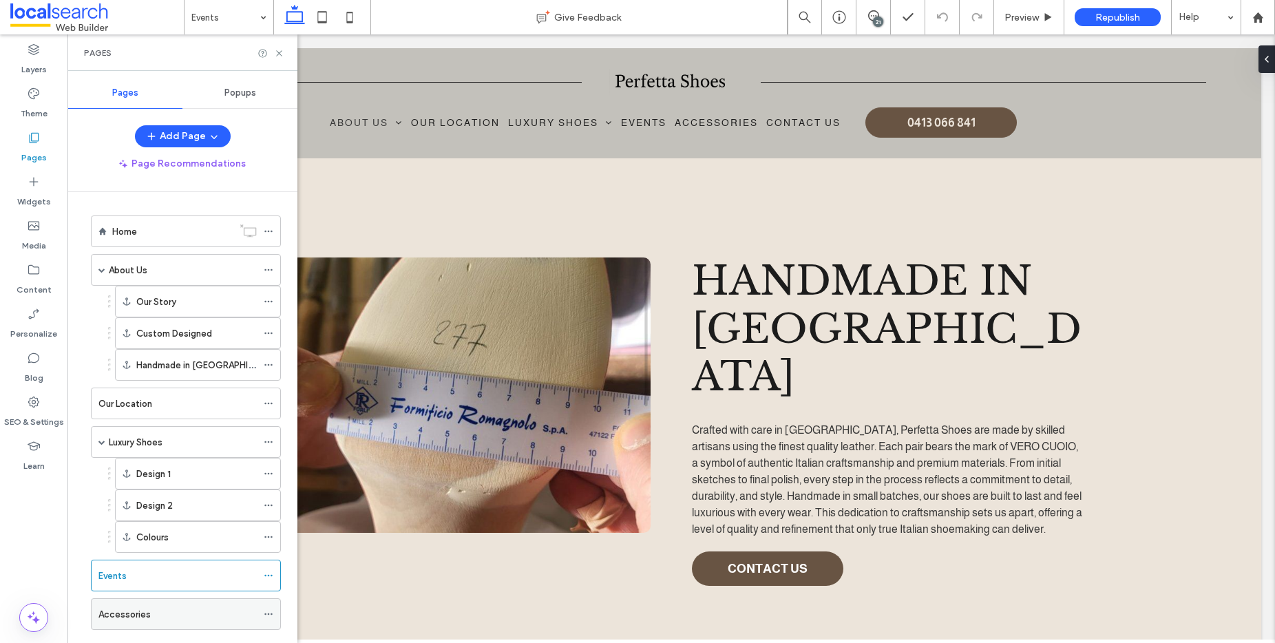
click at [218, 607] on div "Accessories" at bounding box center [177, 614] width 158 height 14
click at [279, 54] on icon at bounding box center [279, 53] width 10 height 10
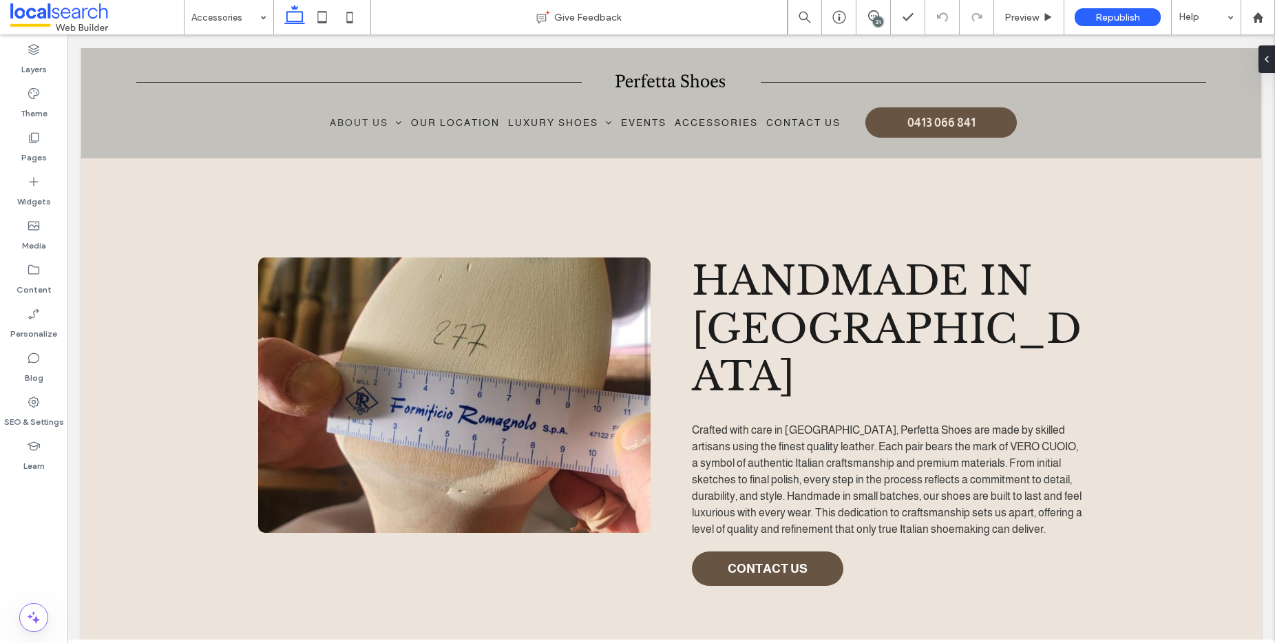
type input "*******"
type input "**"
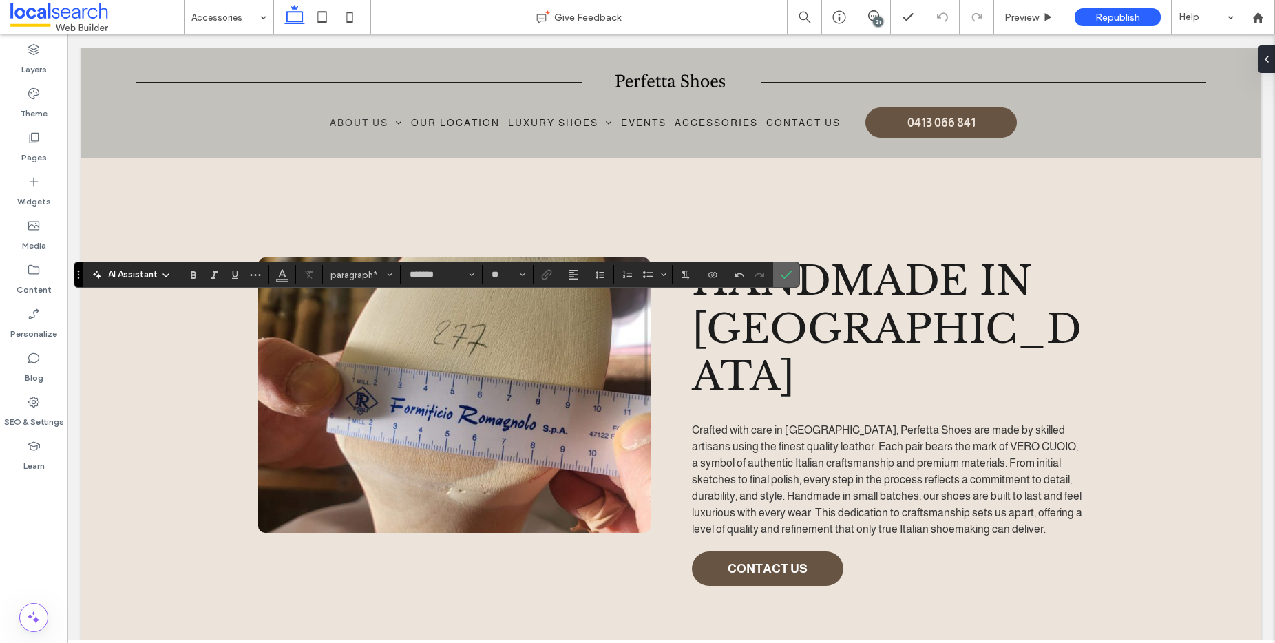
click at [779, 272] on label "Confirm" at bounding box center [786, 274] width 21 height 25
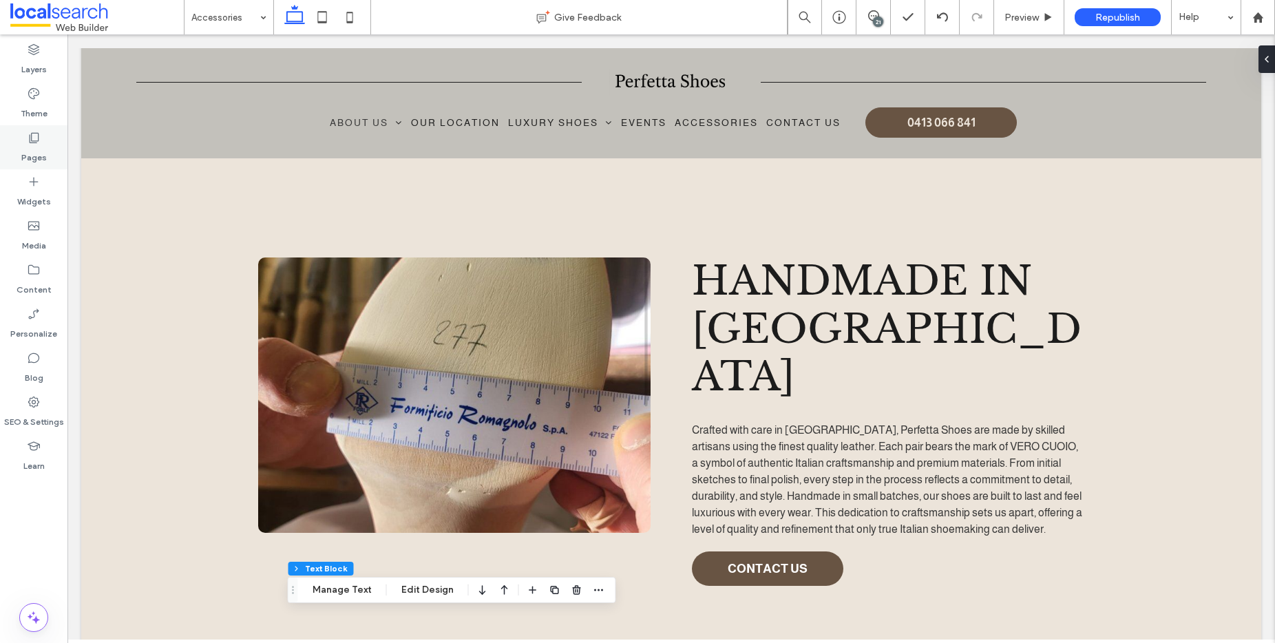
click at [36, 140] on use at bounding box center [35, 138] width 10 height 10
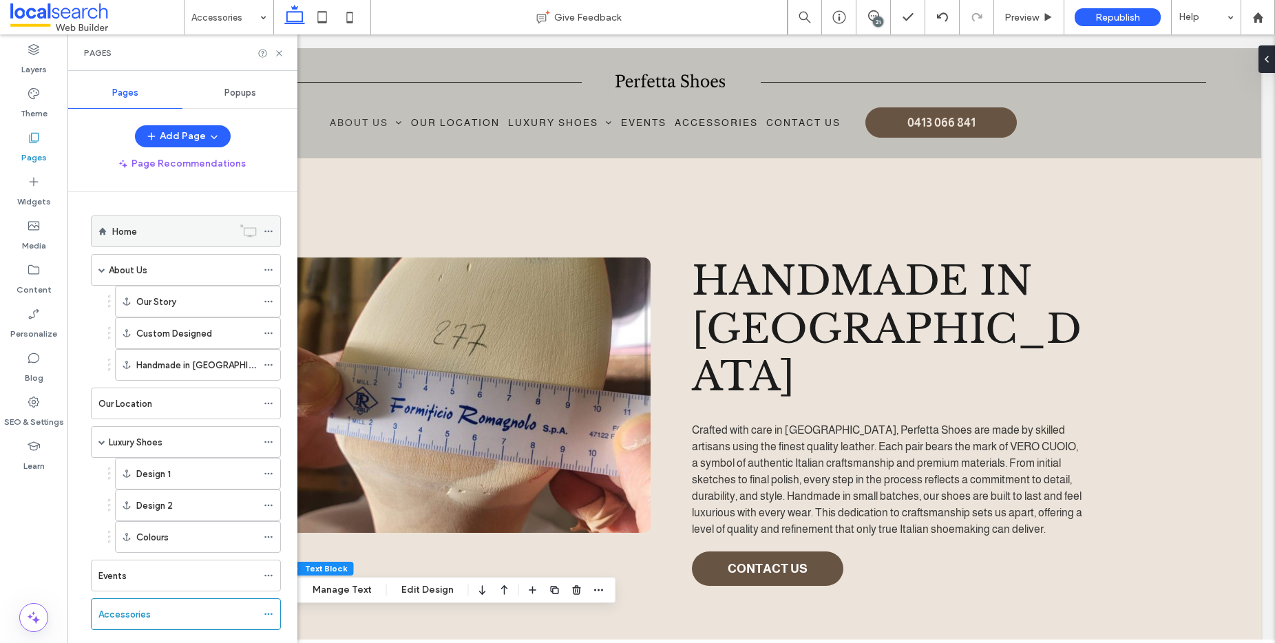
click at [126, 230] on label "Home" at bounding box center [124, 232] width 25 height 24
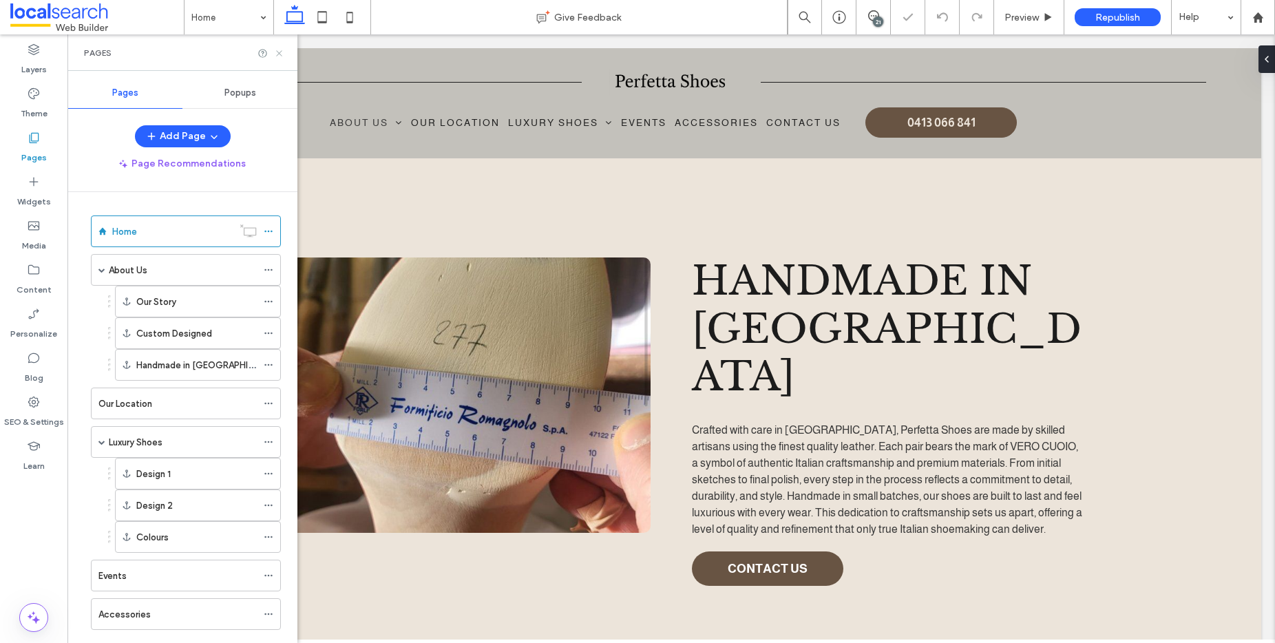
click at [280, 53] on icon at bounding box center [279, 53] width 10 height 10
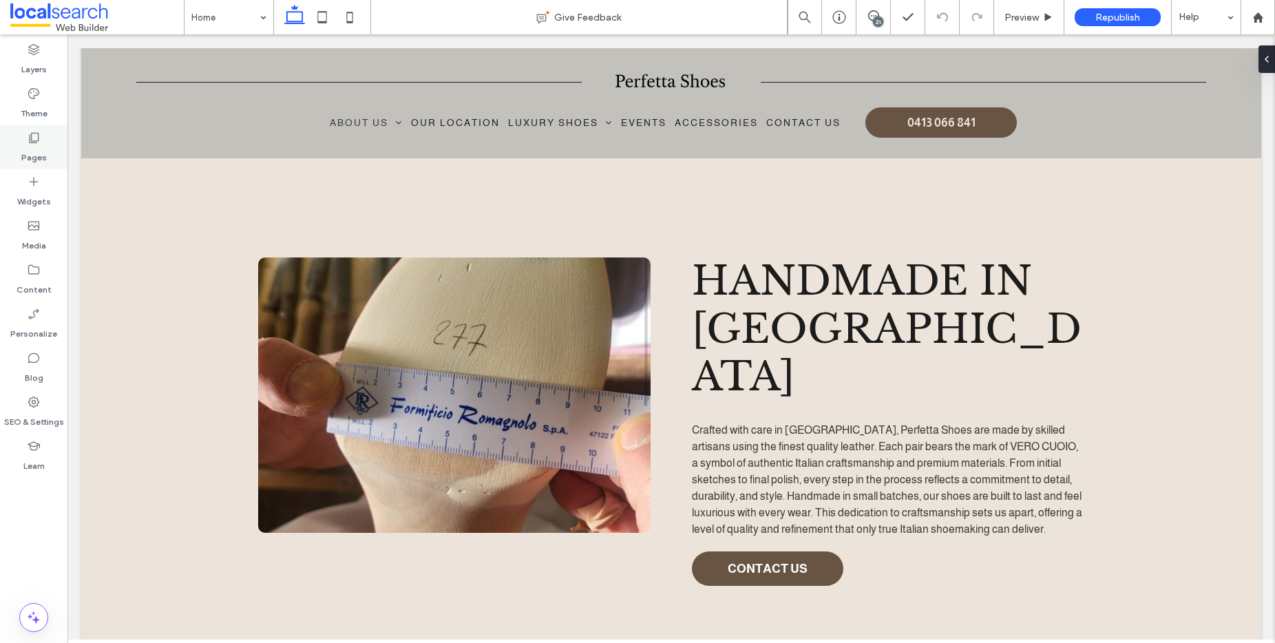
click at [47, 143] on div "Pages" at bounding box center [33, 147] width 67 height 44
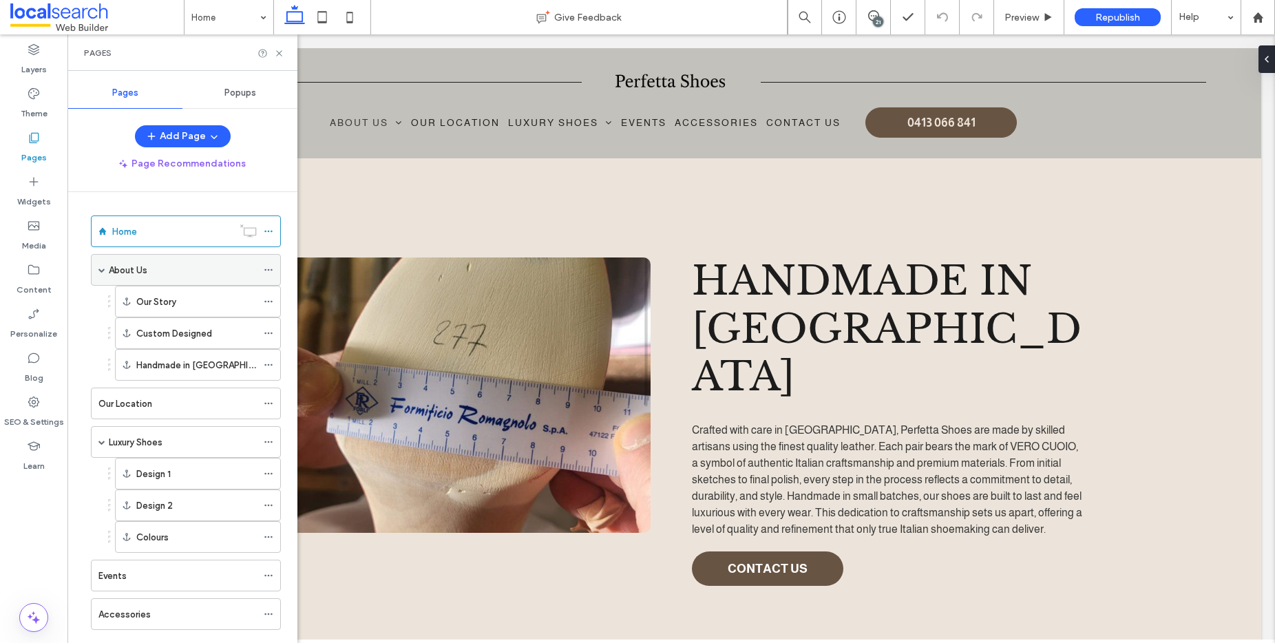
click at [147, 270] on label "About Us" at bounding box center [128, 270] width 39 height 24
click at [157, 228] on div "Home" at bounding box center [172, 231] width 120 height 14
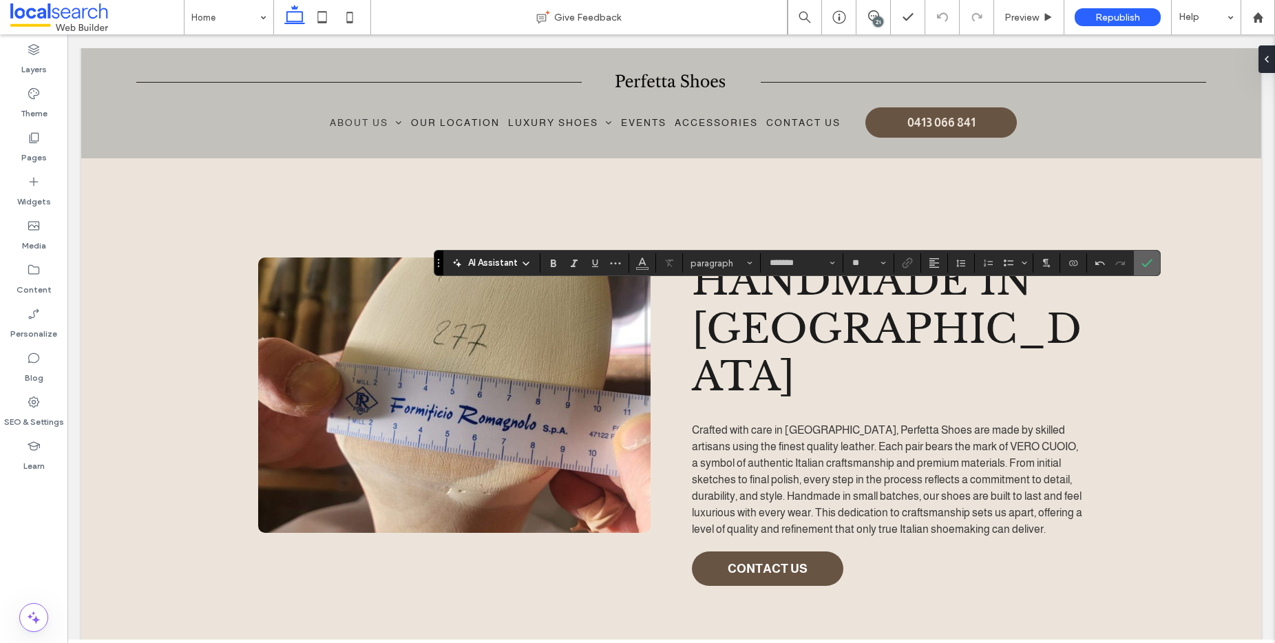
click at [1148, 261] on icon "Confirm" at bounding box center [1147, 263] width 11 height 11
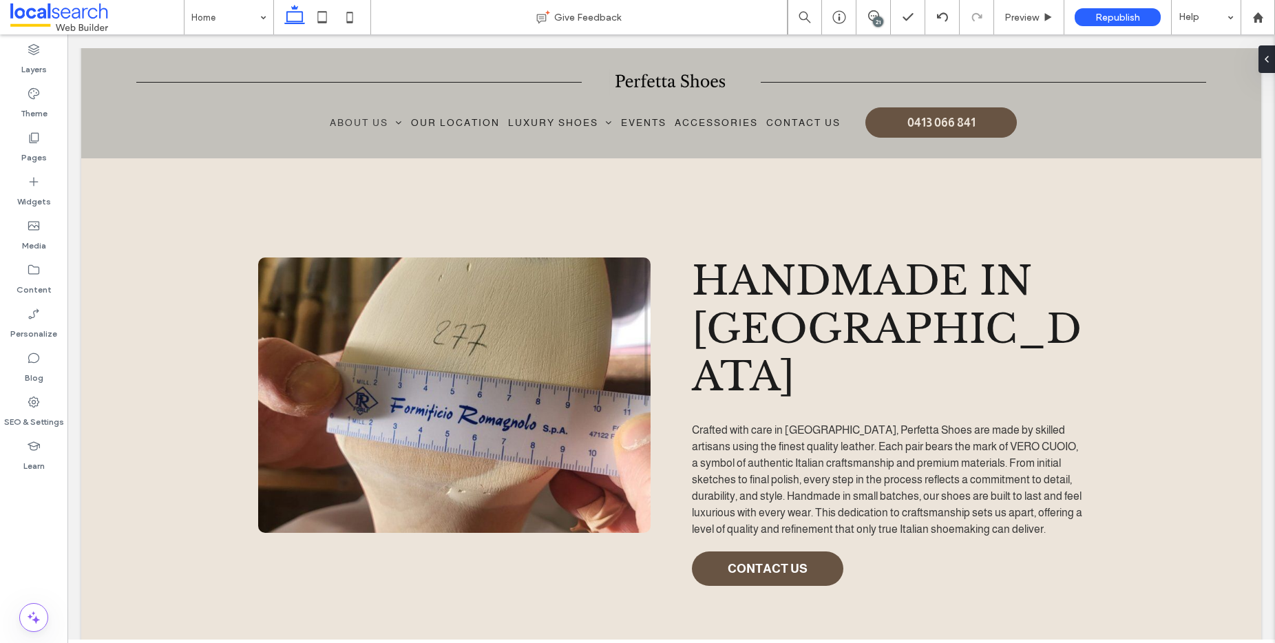
type input "*******"
type input "**"
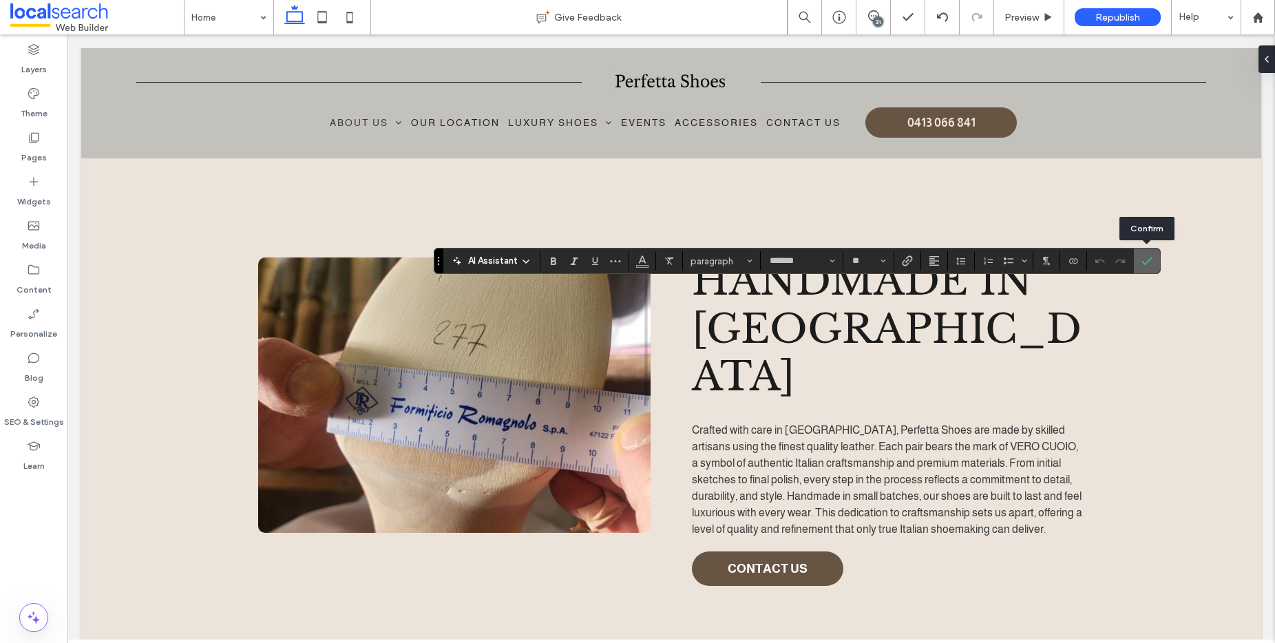
click at [1143, 260] on icon "Confirm" at bounding box center [1147, 260] width 11 height 11
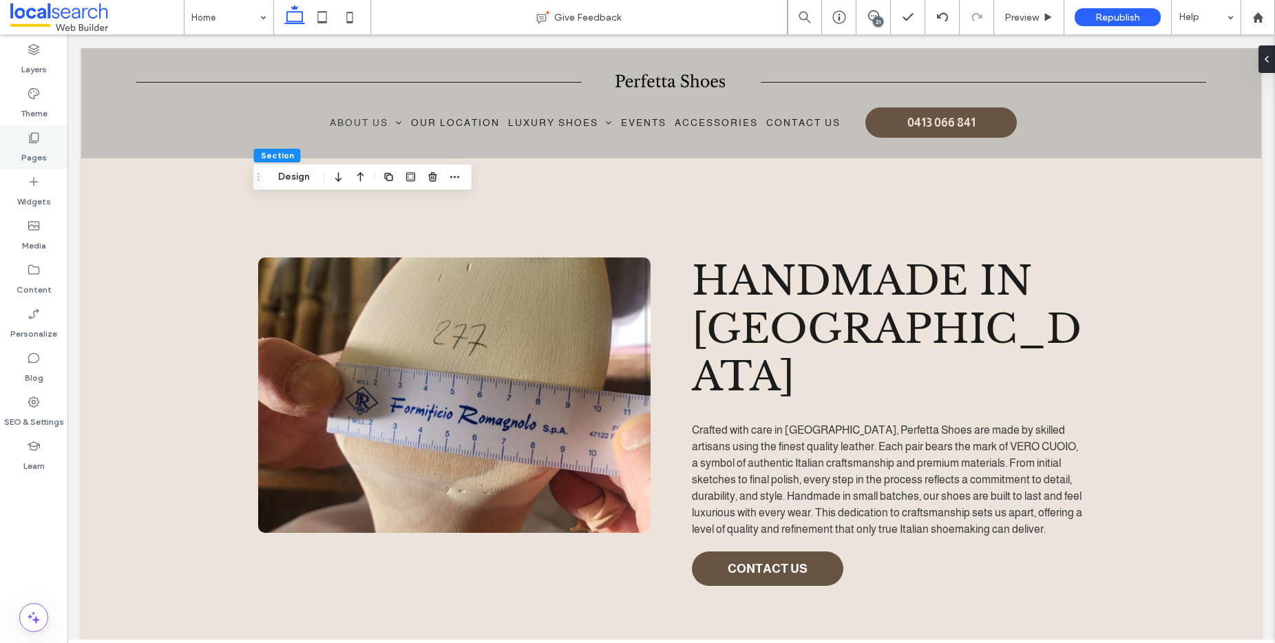
click at [41, 135] on div "Pages" at bounding box center [33, 147] width 67 height 44
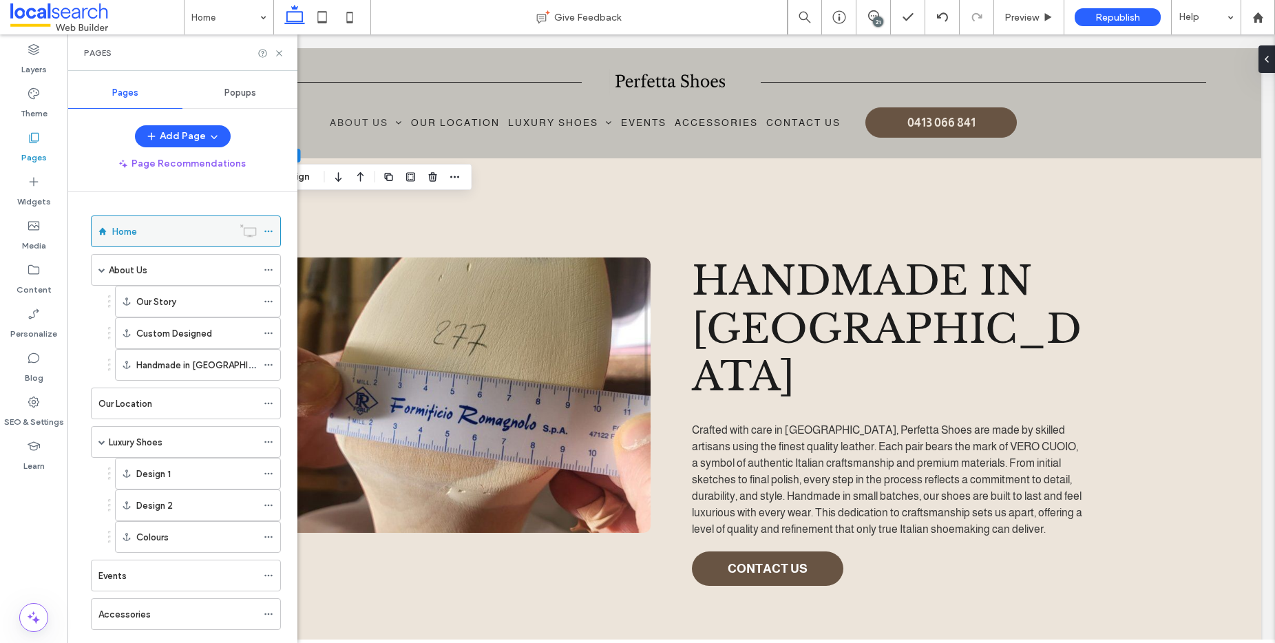
click at [269, 229] on icon at bounding box center [269, 232] width 10 height 10
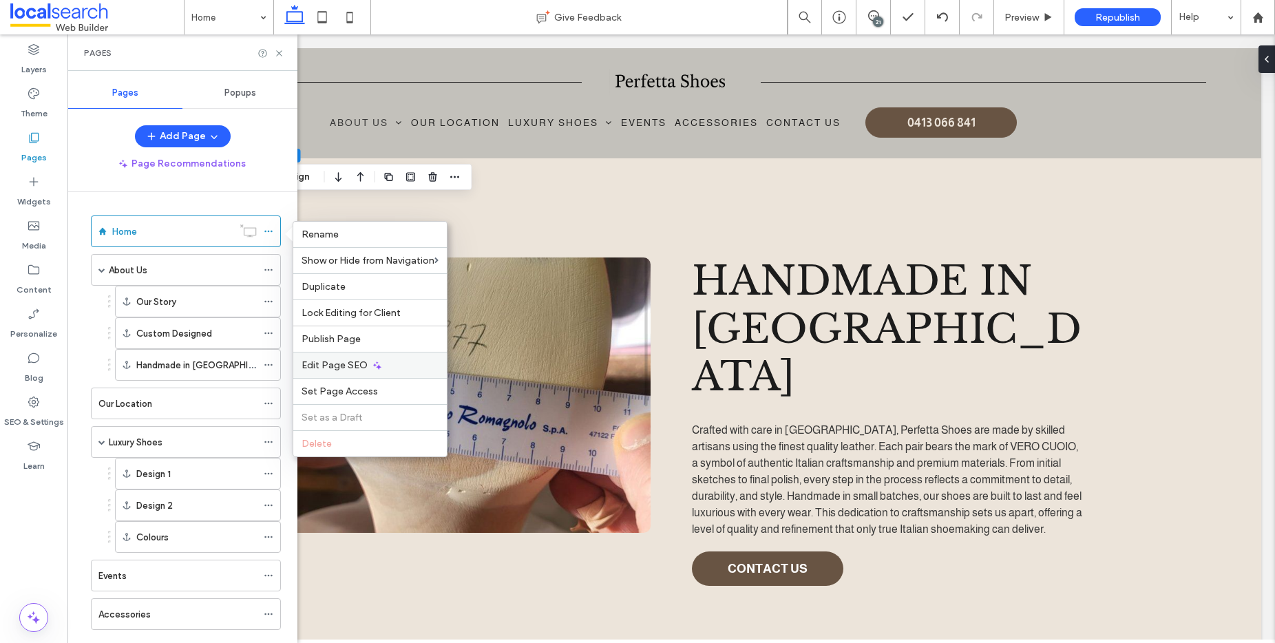
click at [353, 362] on span "Edit Page SEO" at bounding box center [335, 365] width 66 height 12
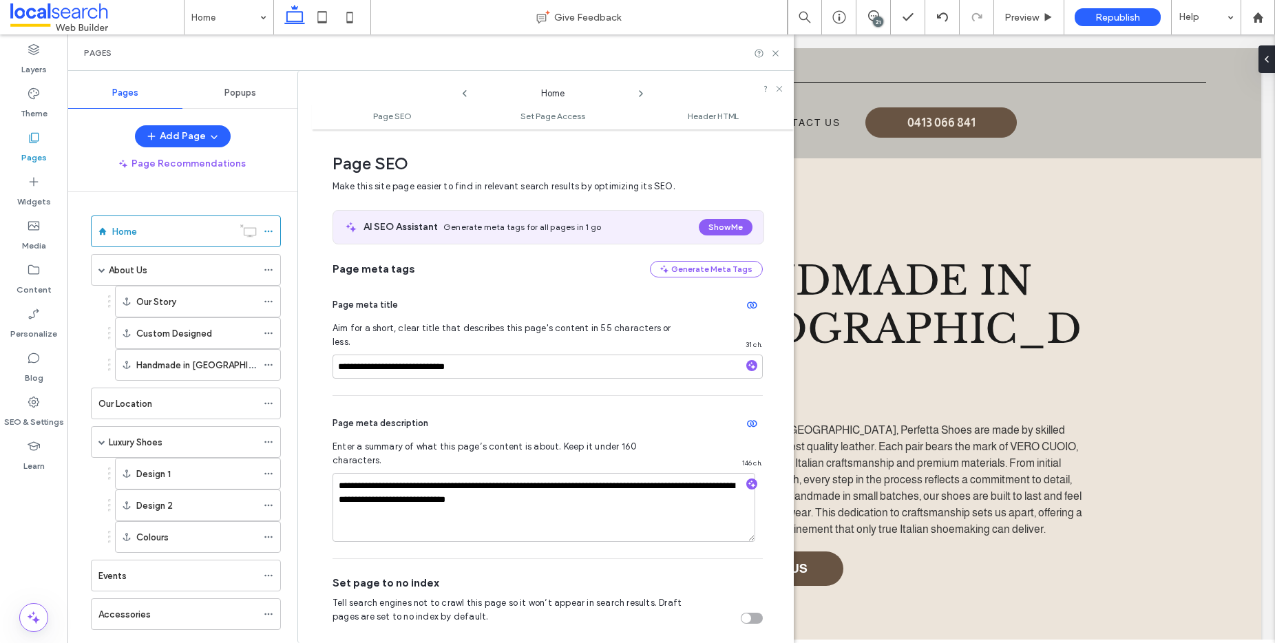
scroll to position [7, 0]
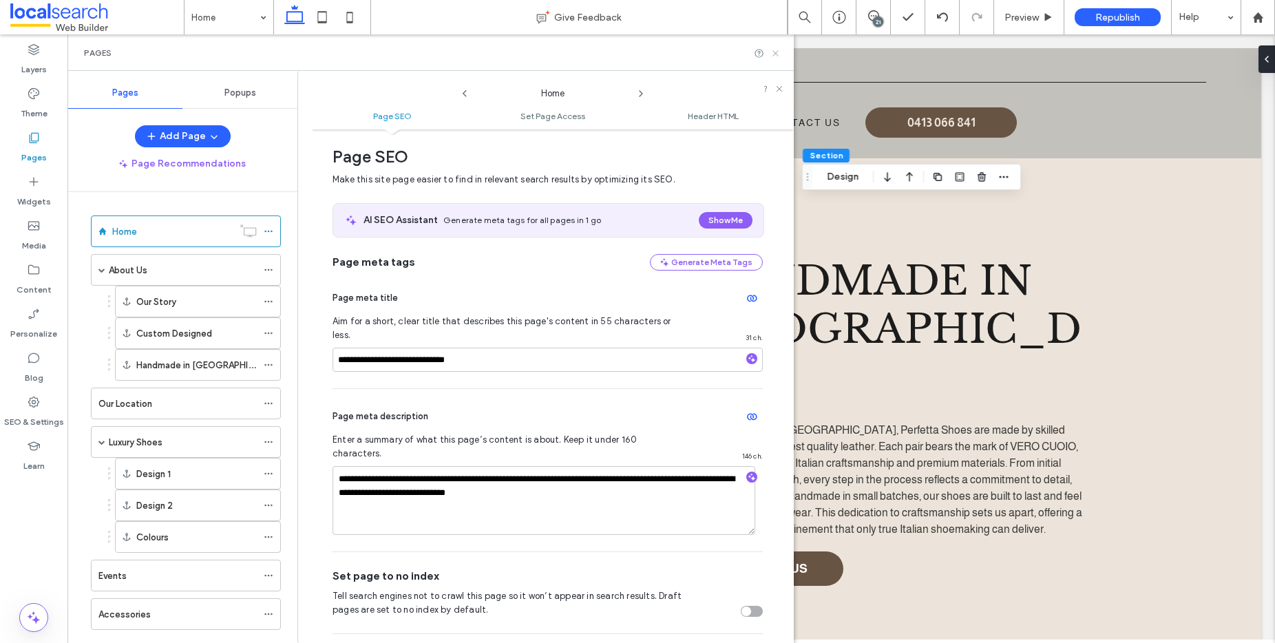
click at [777, 51] on use at bounding box center [776, 53] width 6 height 6
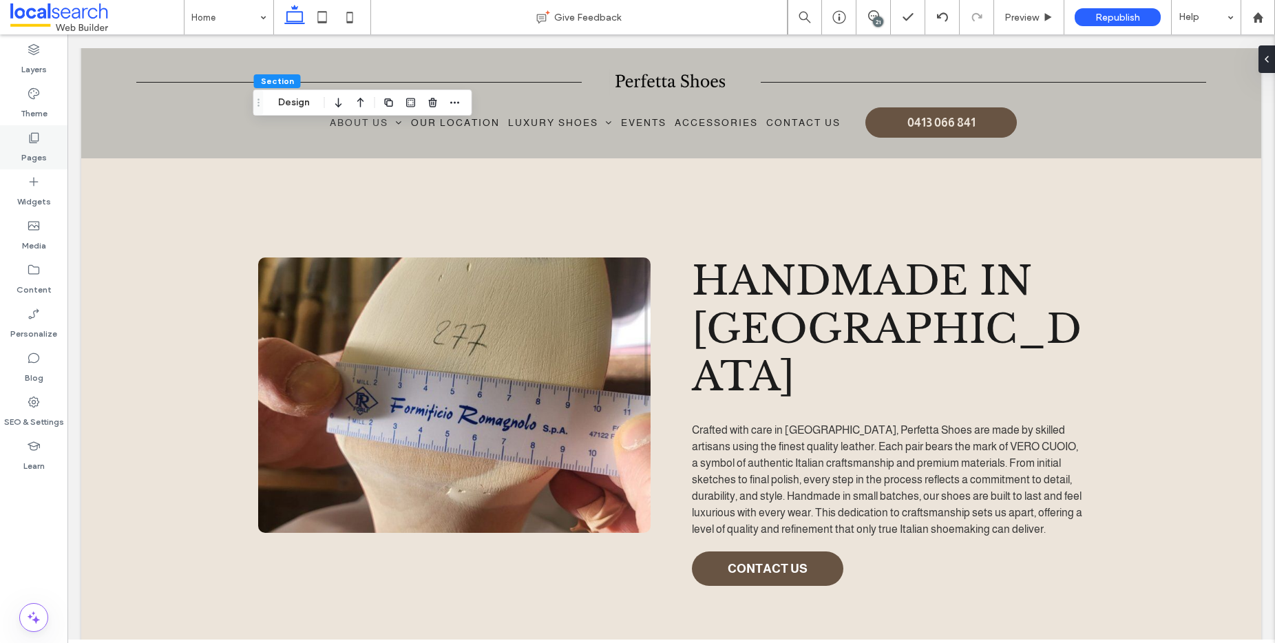
click at [31, 143] on use at bounding box center [35, 138] width 10 height 10
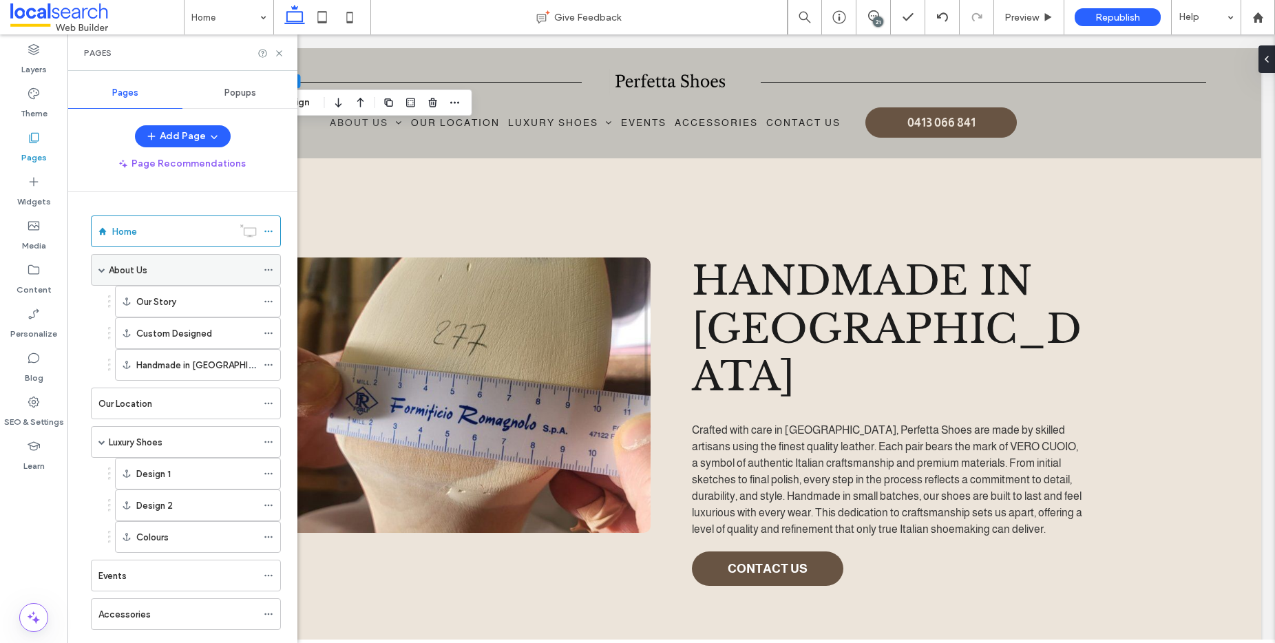
click at [156, 273] on div "About Us" at bounding box center [183, 270] width 148 height 14
click at [284, 51] on icon at bounding box center [279, 53] width 10 height 10
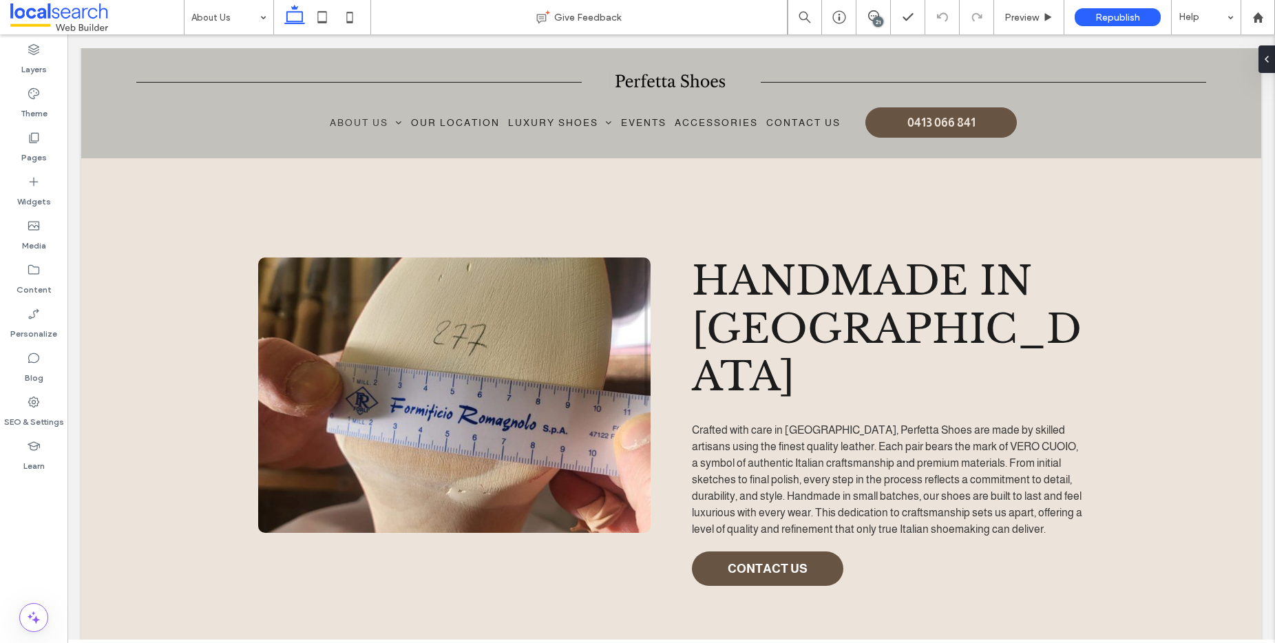
click at [876, 17] on div "21" at bounding box center [878, 22] width 10 height 10
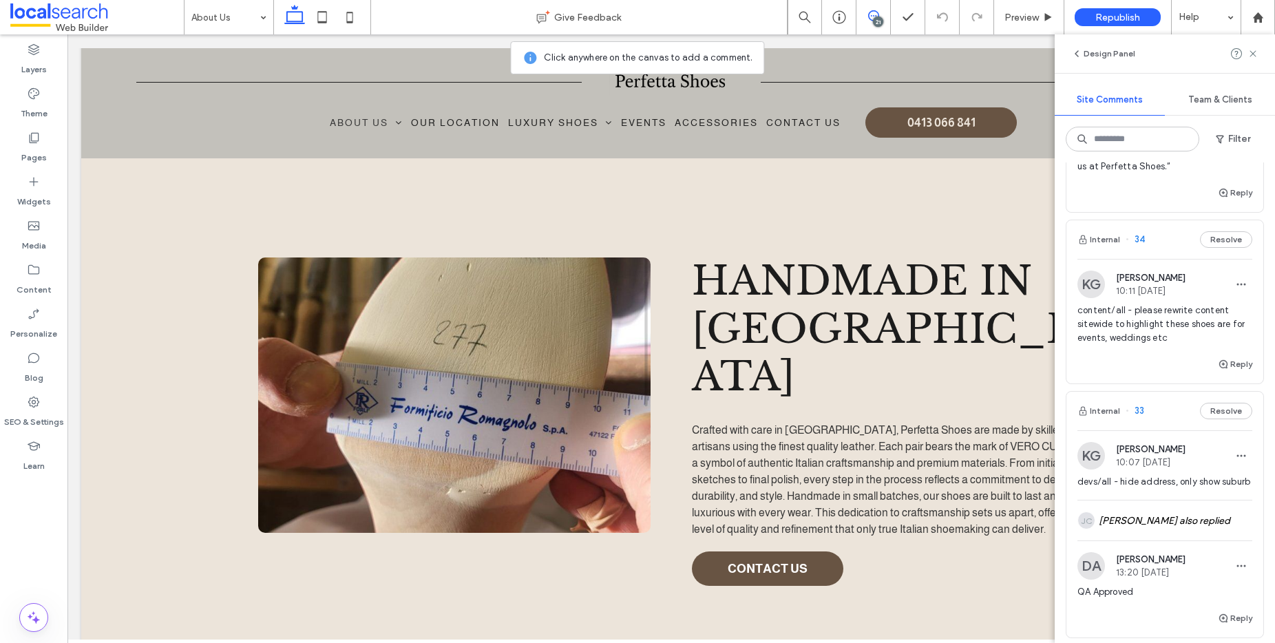
scroll to position [648, 0]
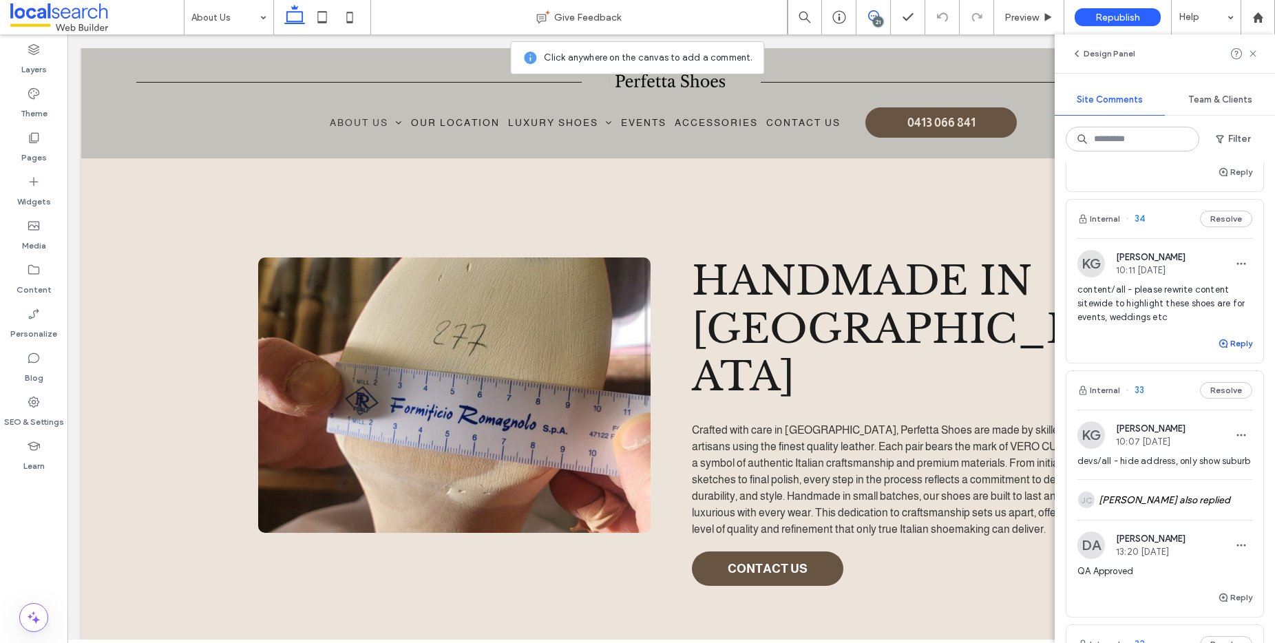
click at [1233, 346] on button "Reply" at bounding box center [1235, 343] width 34 height 17
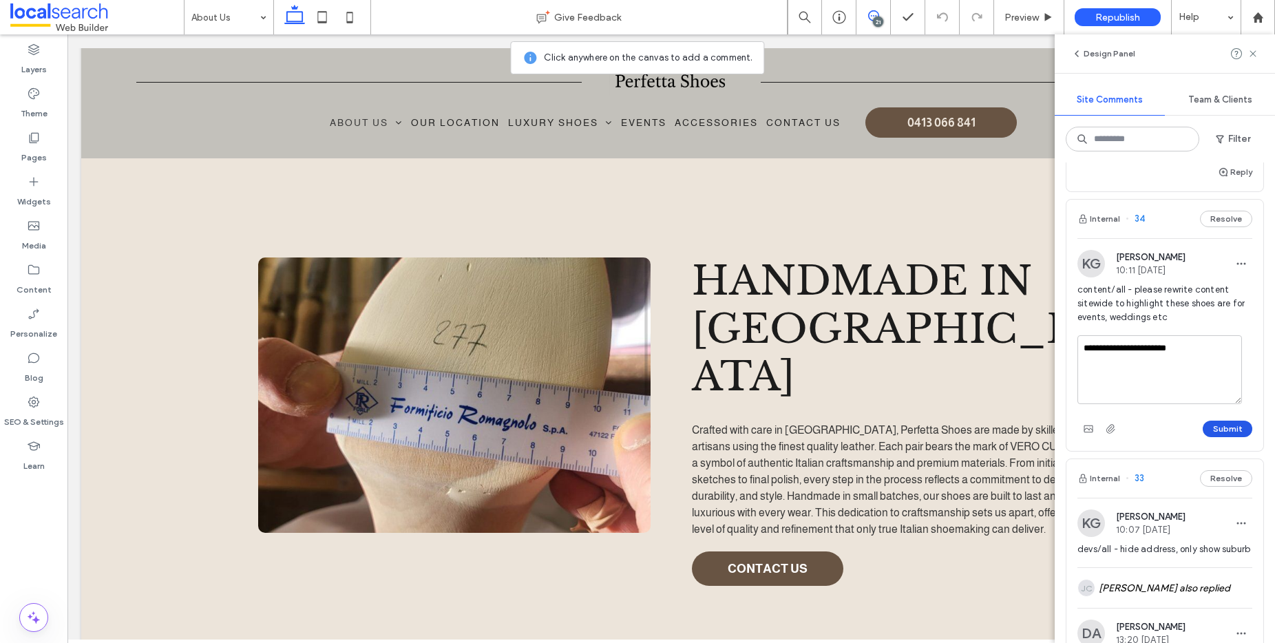
type textarea "**********"
click at [1233, 428] on button "Submit" at bounding box center [1228, 429] width 50 height 17
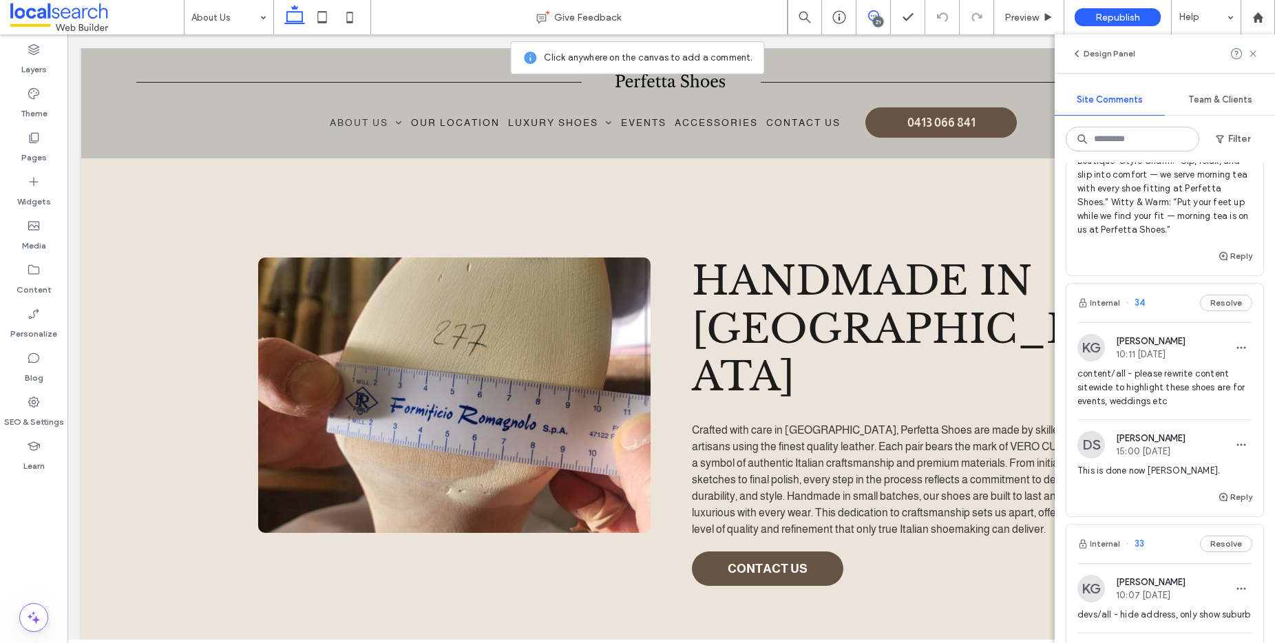
scroll to position [315, 0]
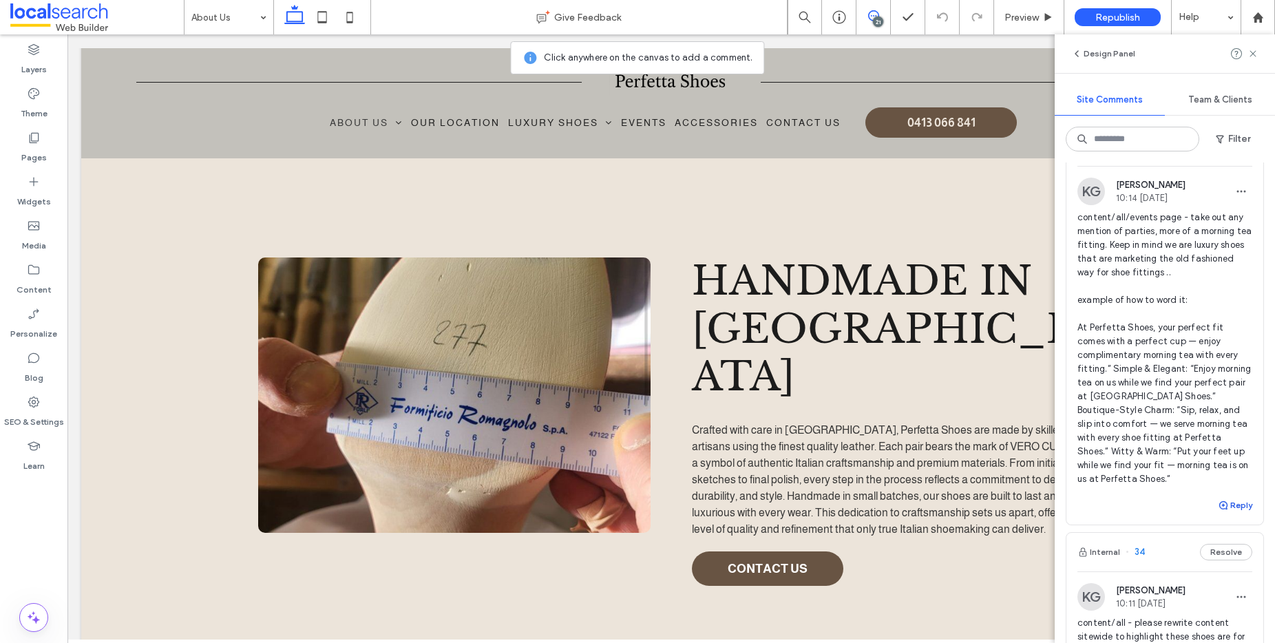
click at [1237, 504] on button "Reply" at bounding box center [1235, 505] width 34 height 17
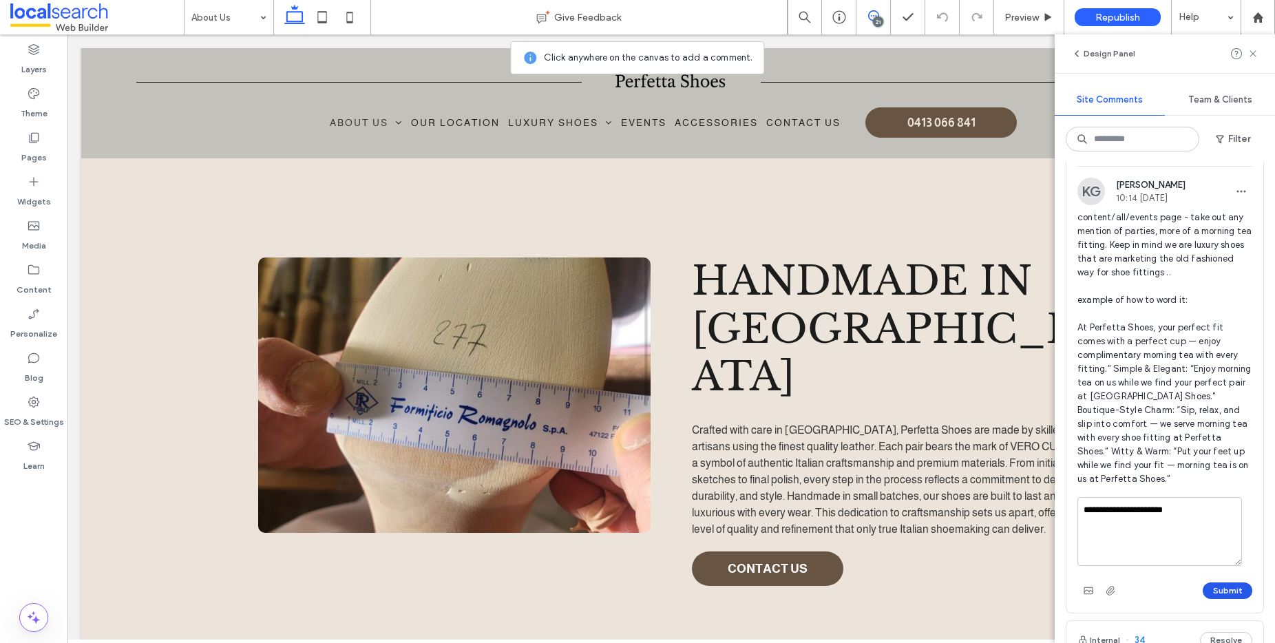
type textarea "**********"
click at [1235, 590] on button "Submit" at bounding box center [1228, 591] width 50 height 17
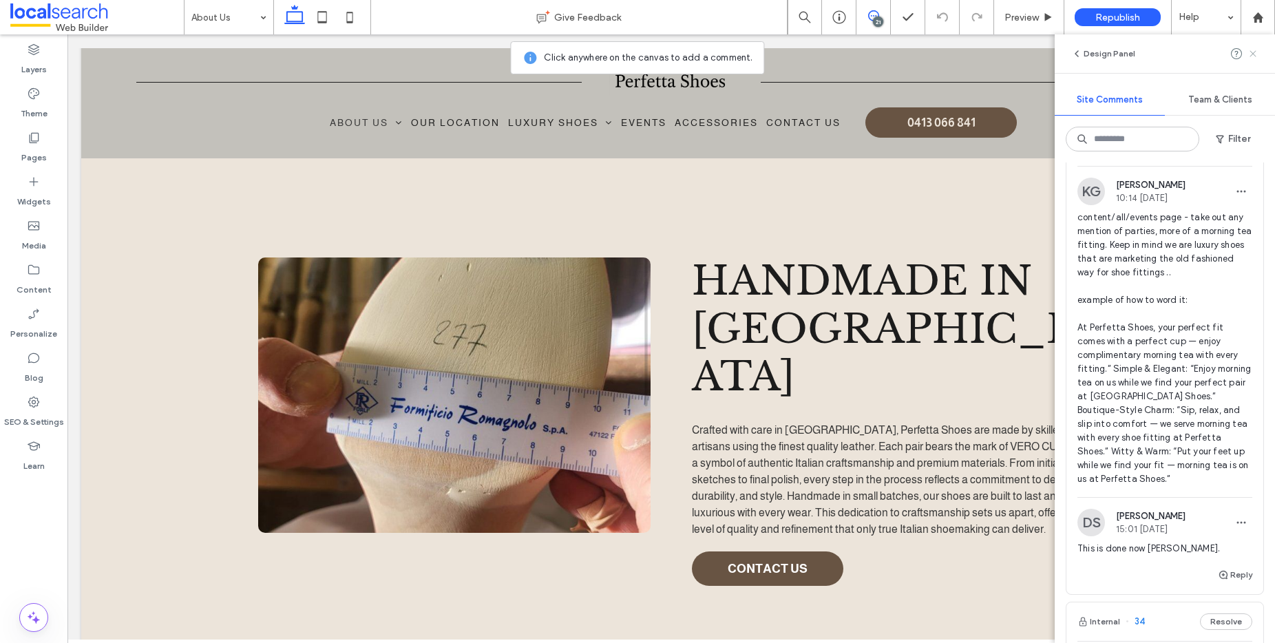
click at [1258, 56] on icon at bounding box center [1253, 53] width 11 height 11
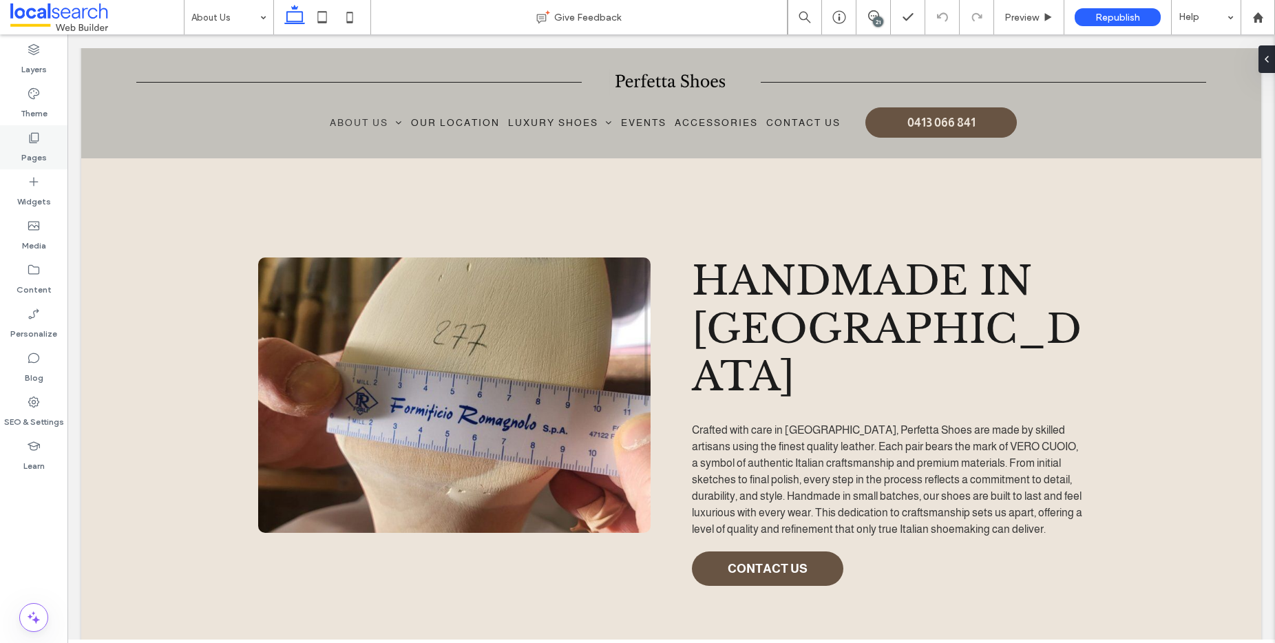
click at [43, 142] on div "Pages" at bounding box center [33, 147] width 67 height 44
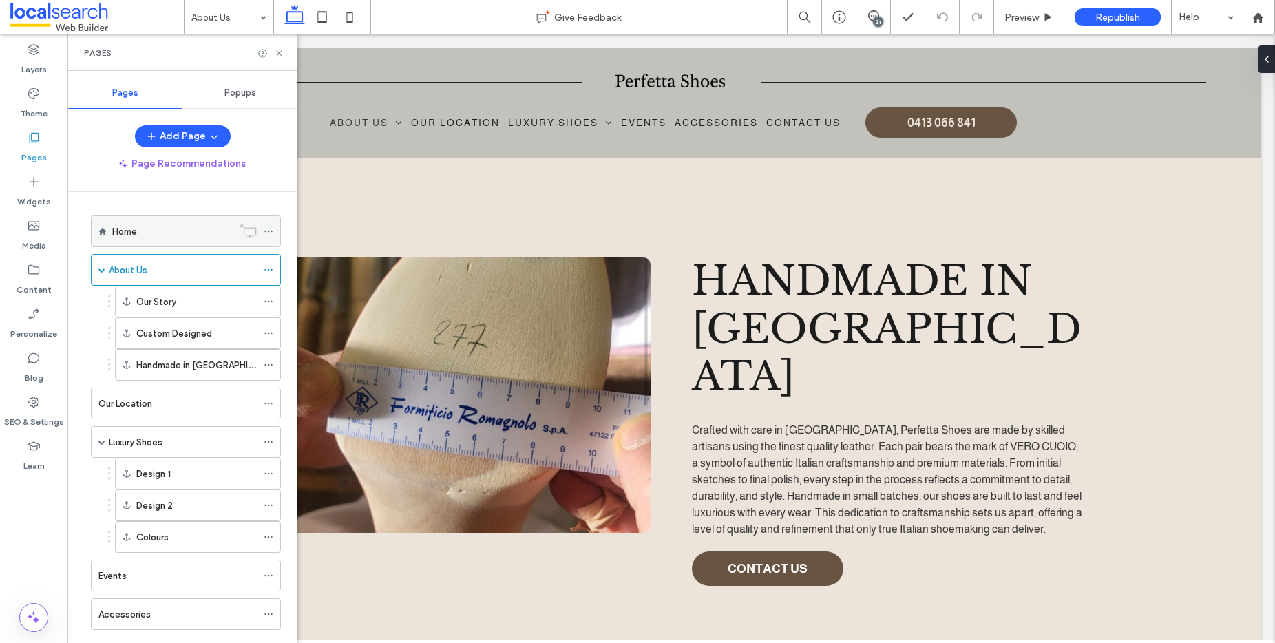
click at [168, 221] on div "Home" at bounding box center [172, 231] width 120 height 30
click at [278, 50] on icon at bounding box center [279, 53] width 10 height 10
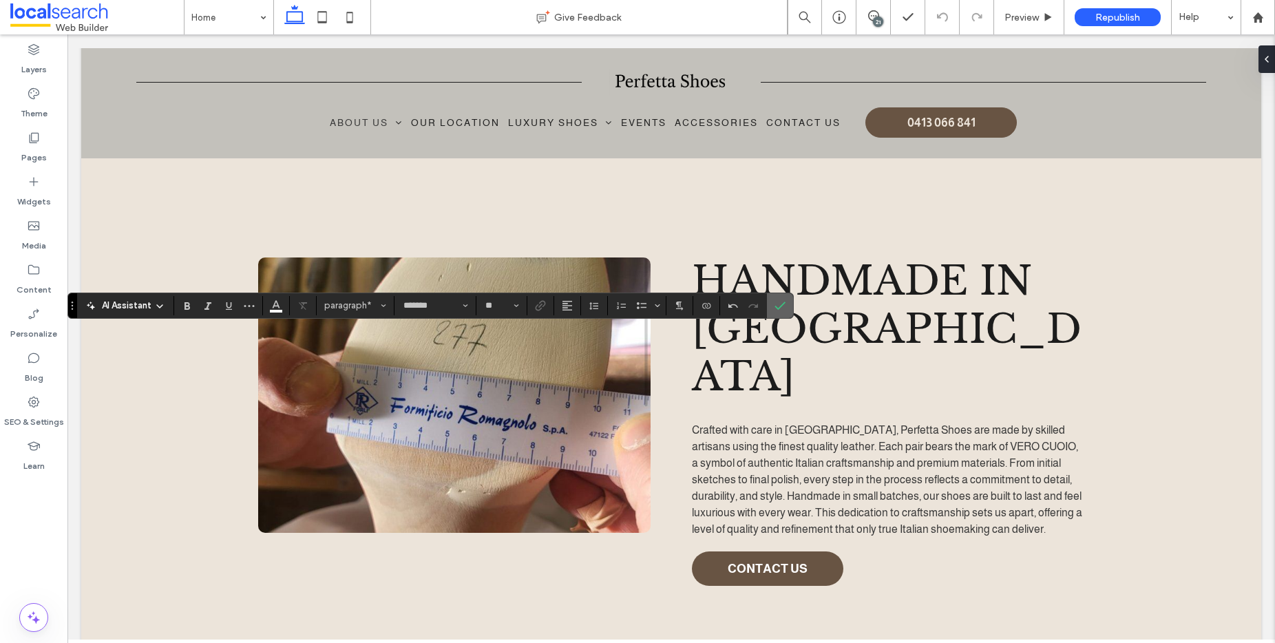
click at [777, 302] on icon "Confirm" at bounding box center [780, 305] width 11 height 11
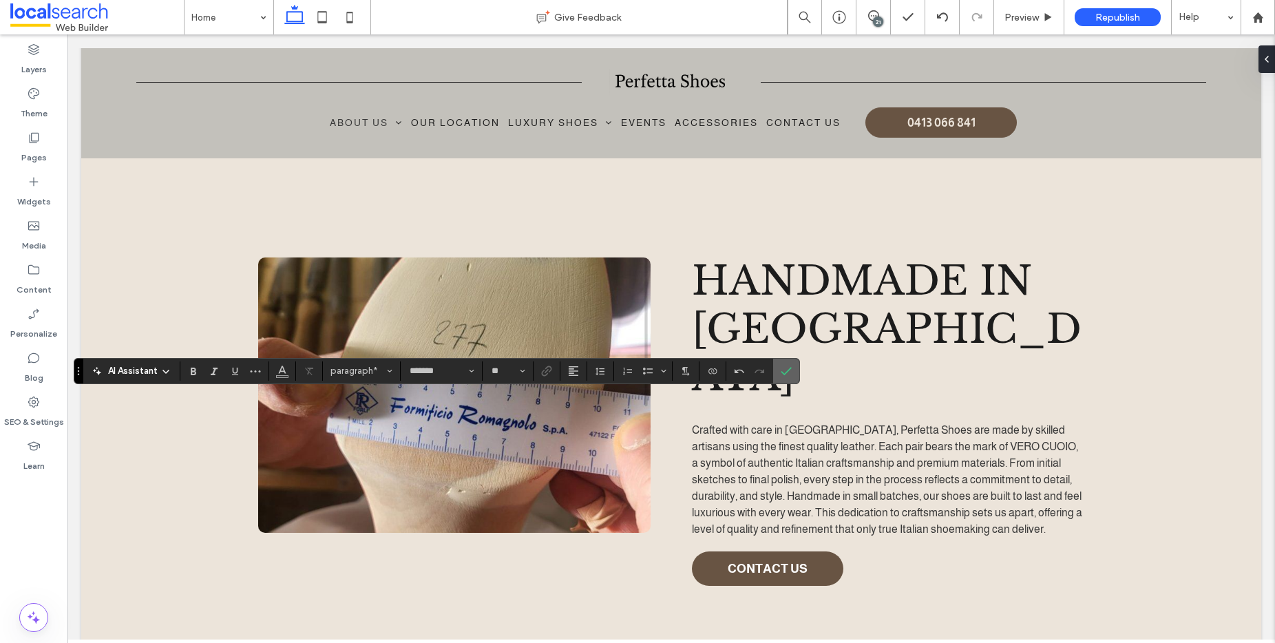
click at [786, 368] on icon "Confirm" at bounding box center [786, 371] width 11 height 11
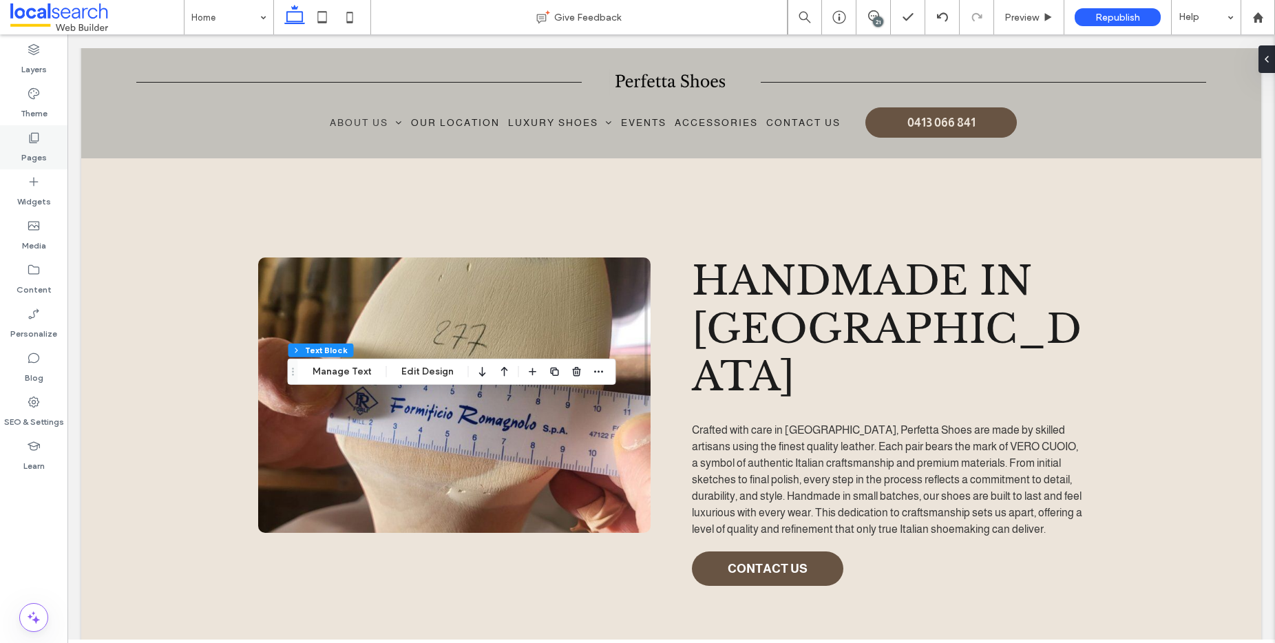
click at [36, 149] on label "Pages" at bounding box center [33, 154] width 25 height 19
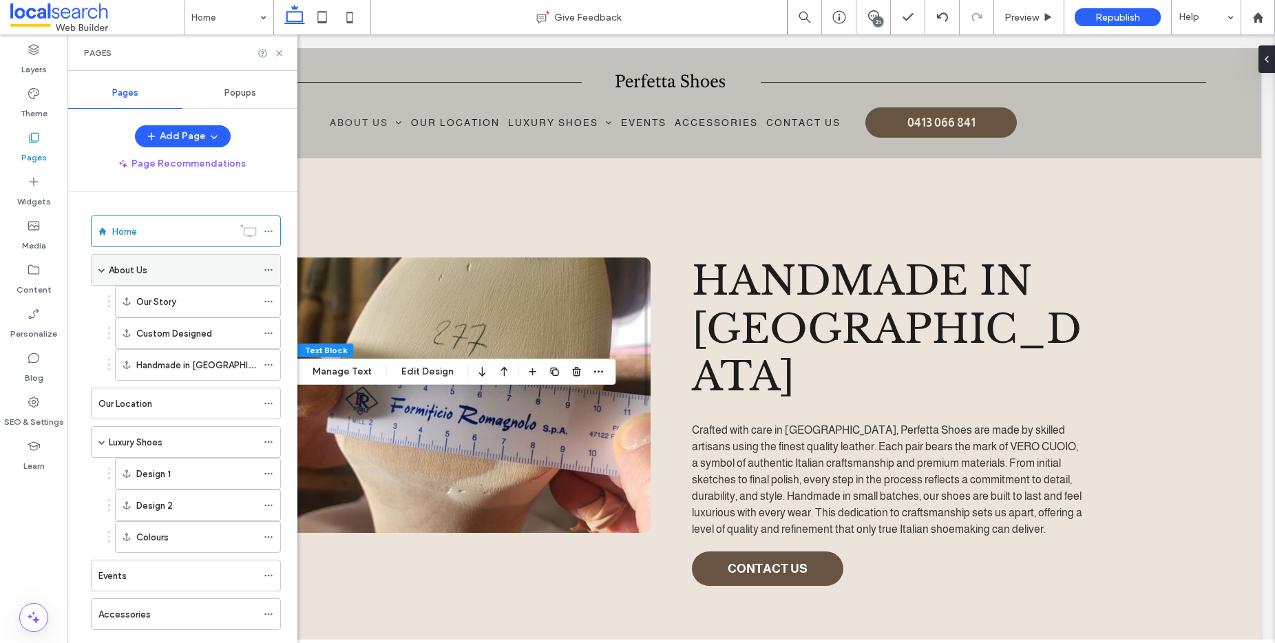
click at [132, 273] on label "About Us" at bounding box center [128, 270] width 39 height 24
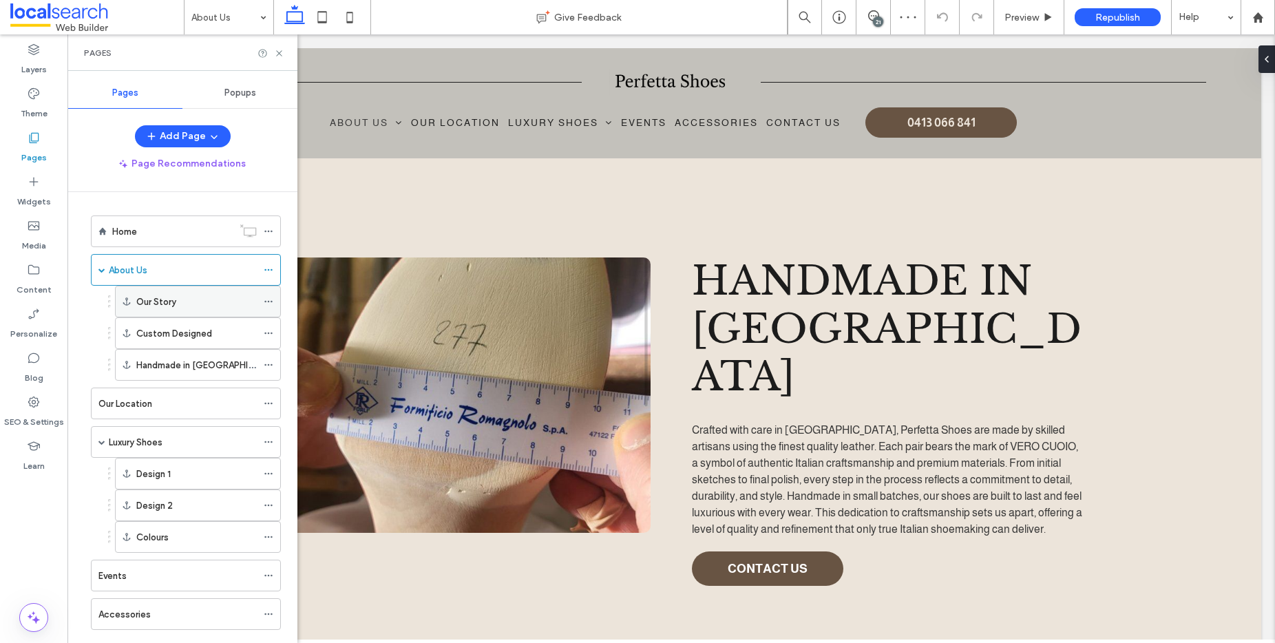
click at [158, 301] on label "Our Story" at bounding box center [156, 302] width 40 height 24
click at [134, 408] on label "Our Location" at bounding box center [125, 404] width 54 height 24
click at [142, 439] on label "Luxury Shoes" at bounding box center [136, 442] width 54 height 24
click at [160, 569] on div "Events" at bounding box center [177, 576] width 158 height 14
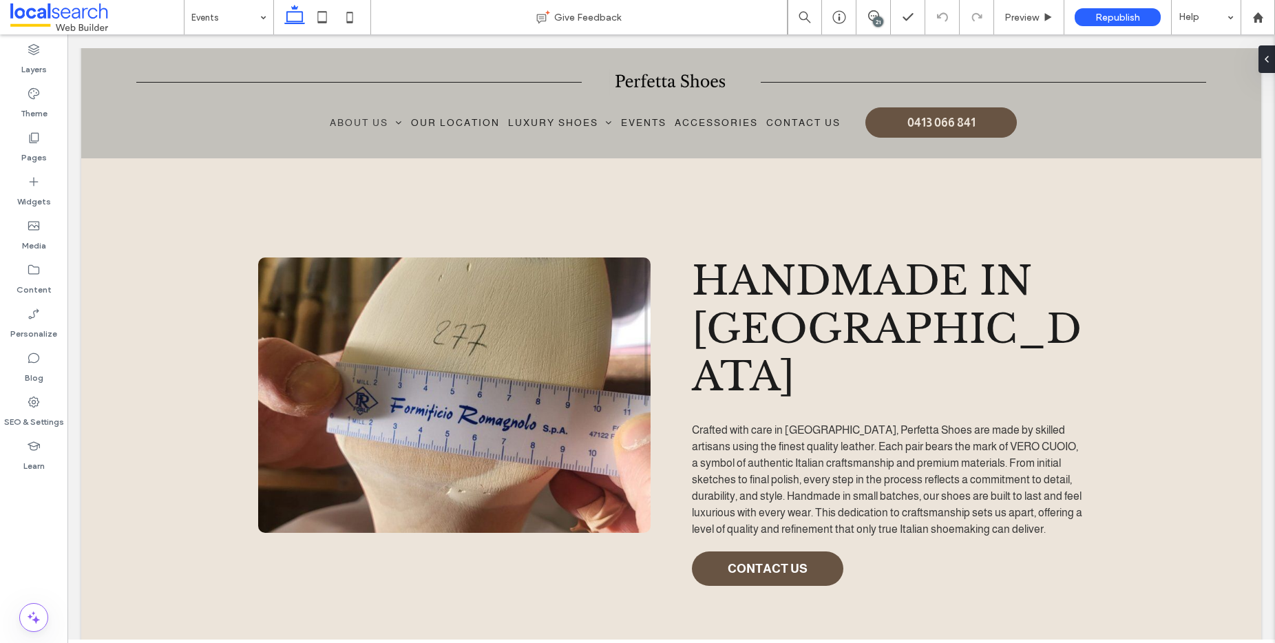
type input "*"
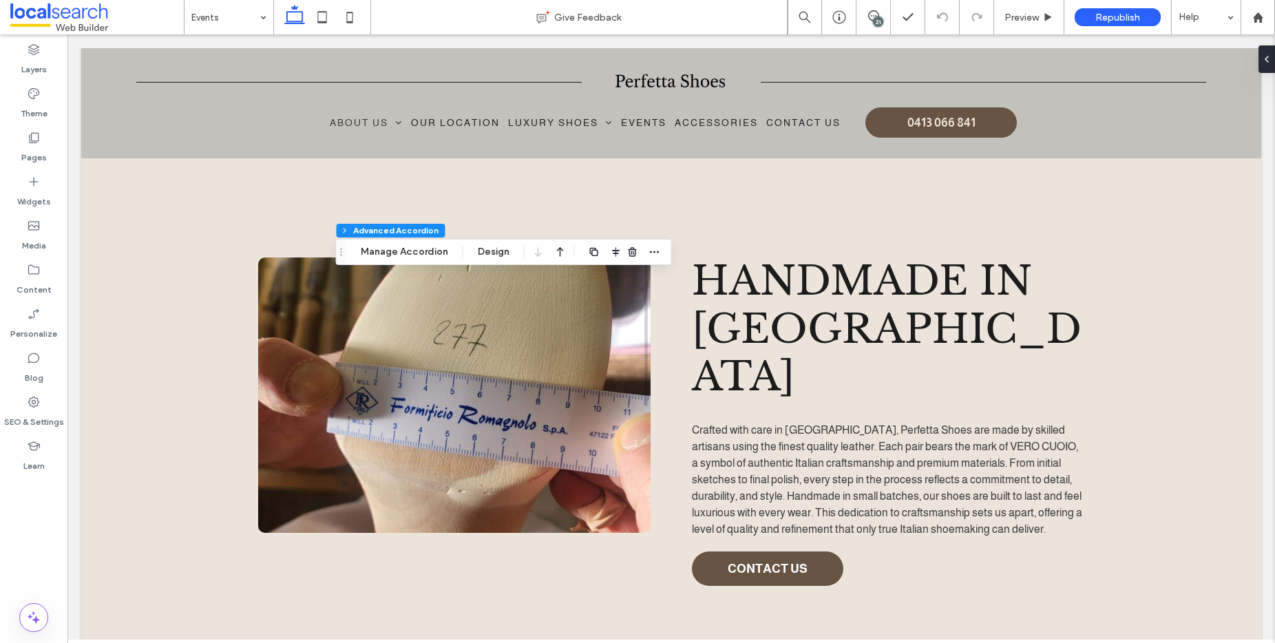
scroll to position [78, 0]
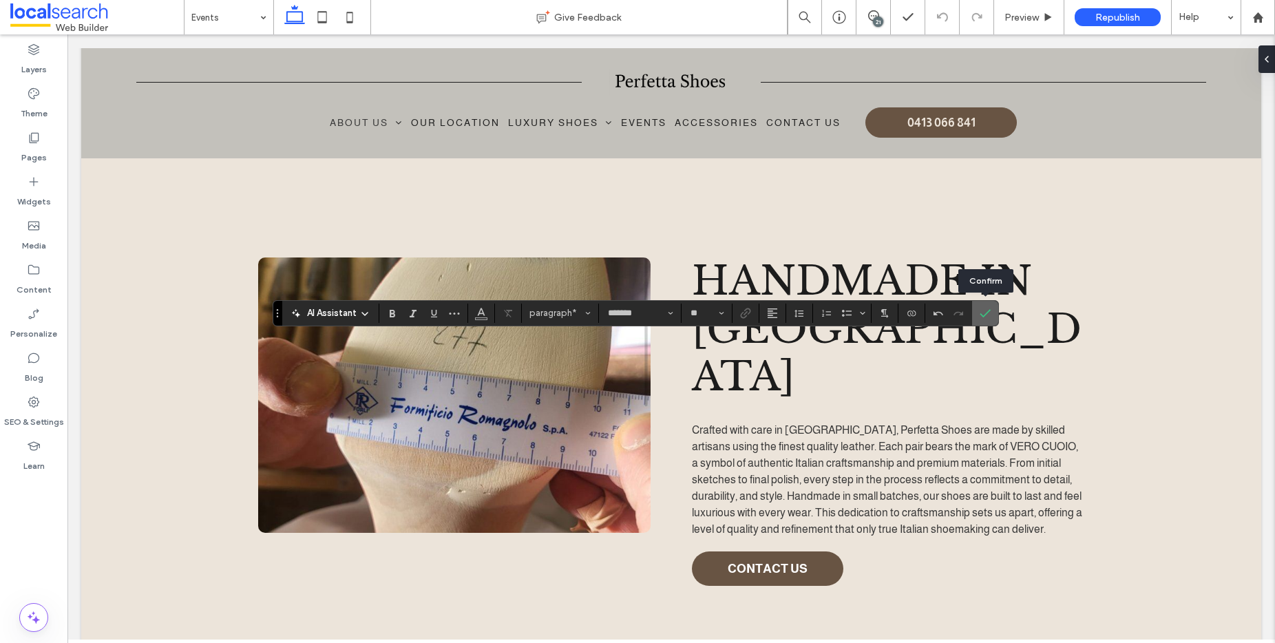
click at [981, 313] on icon "Confirm" at bounding box center [985, 313] width 11 height 11
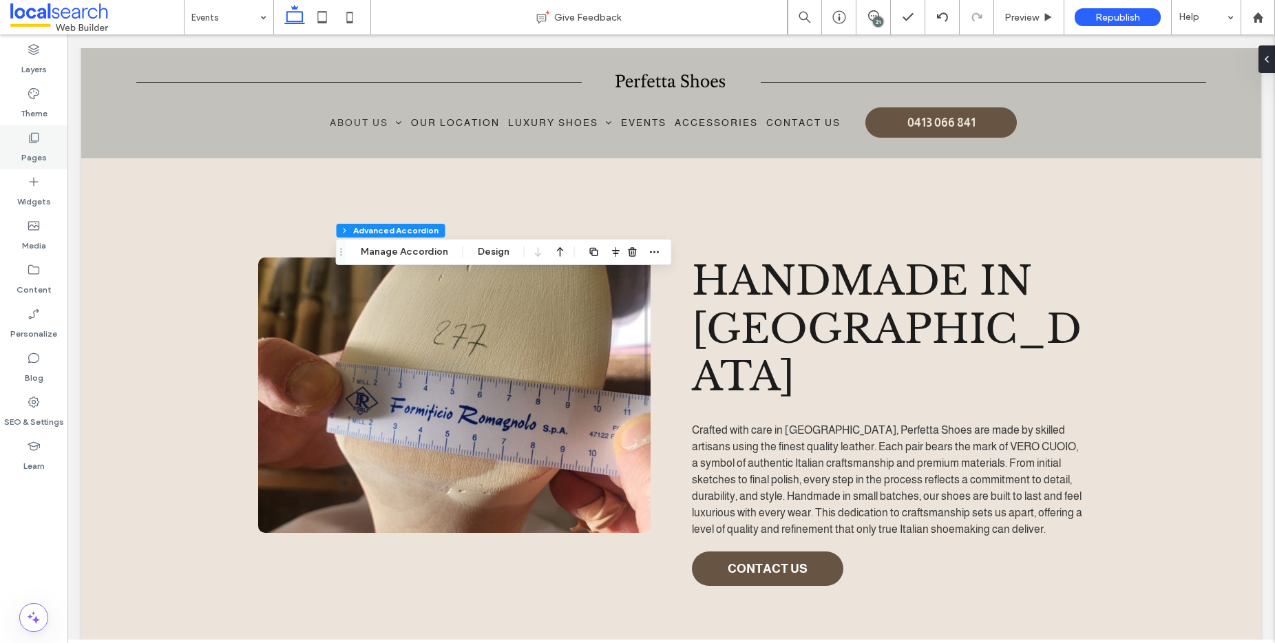
click at [34, 143] on use at bounding box center [35, 138] width 10 height 10
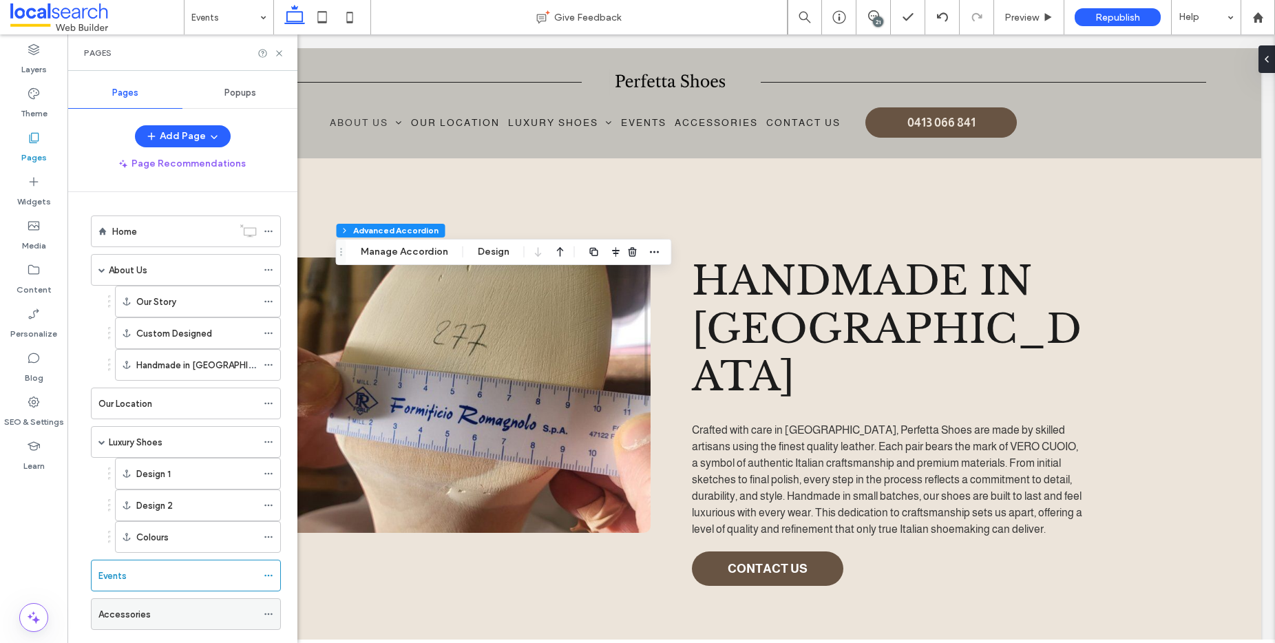
click at [160, 612] on div "Accessories" at bounding box center [177, 614] width 158 height 14
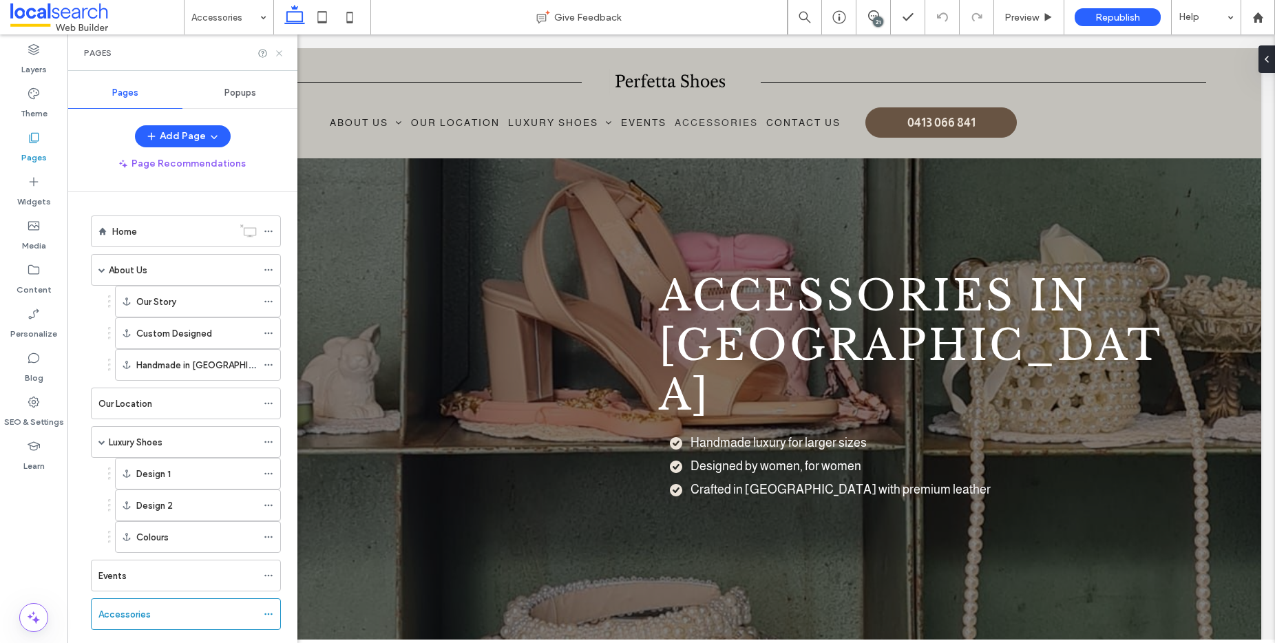
click at [281, 54] on icon at bounding box center [279, 53] width 10 height 10
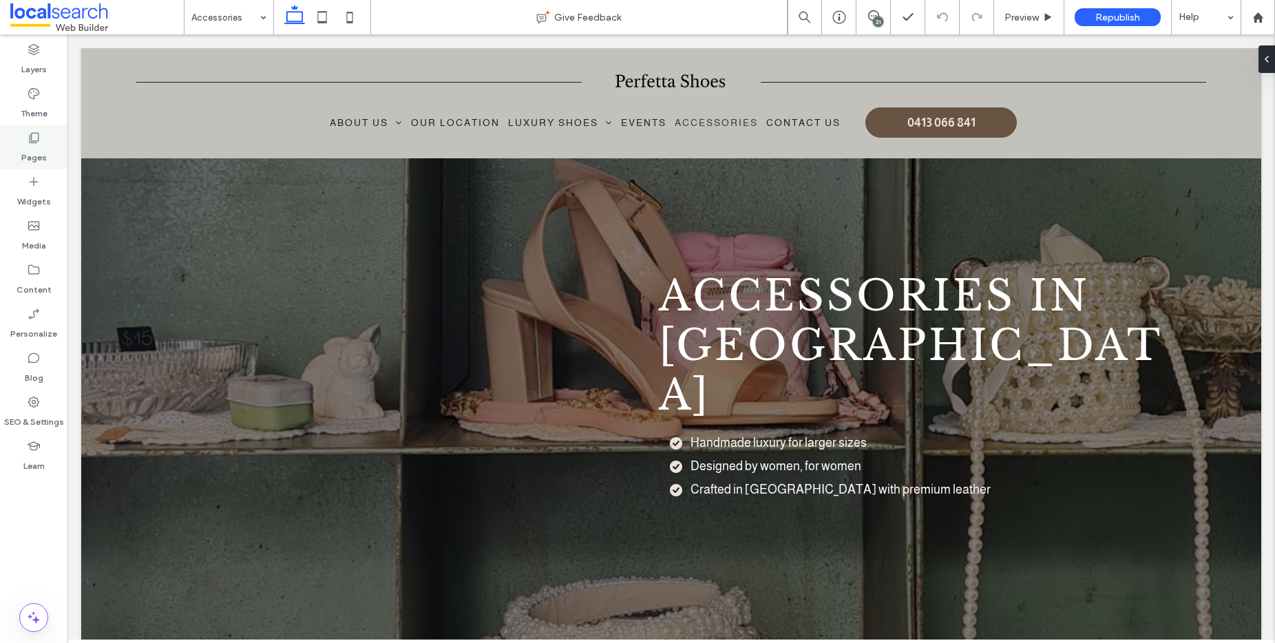
click at [36, 128] on div "Pages" at bounding box center [33, 147] width 67 height 44
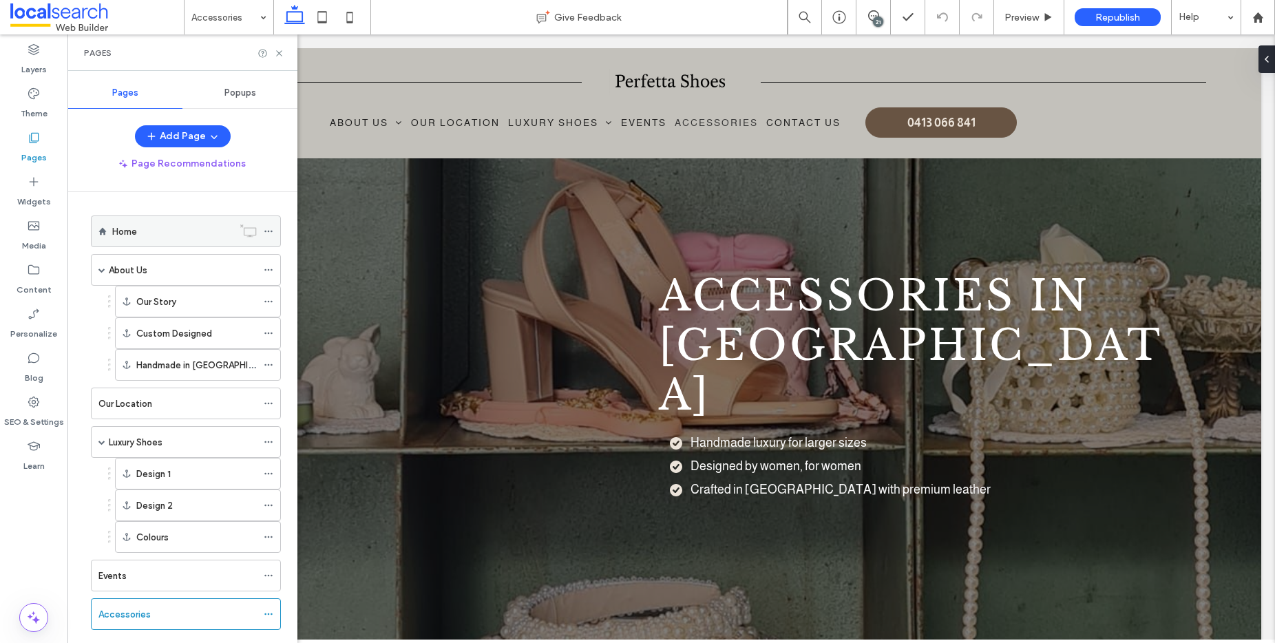
click at [137, 229] on div "Home" at bounding box center [172, 231] width 120 height 14
click at [280, 54] on icon at bounding box center [279, 53] width 10 height 10
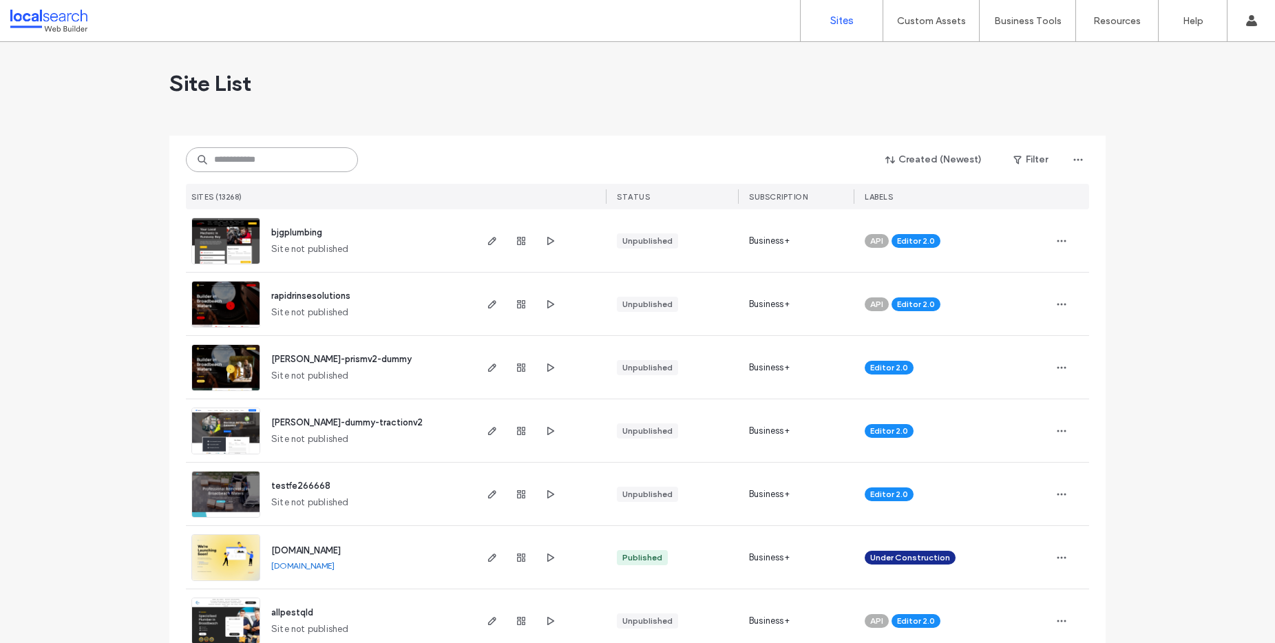
click at [214, 159] on input at bounding box center [272, 159] width 172 height 25
paste input "********"
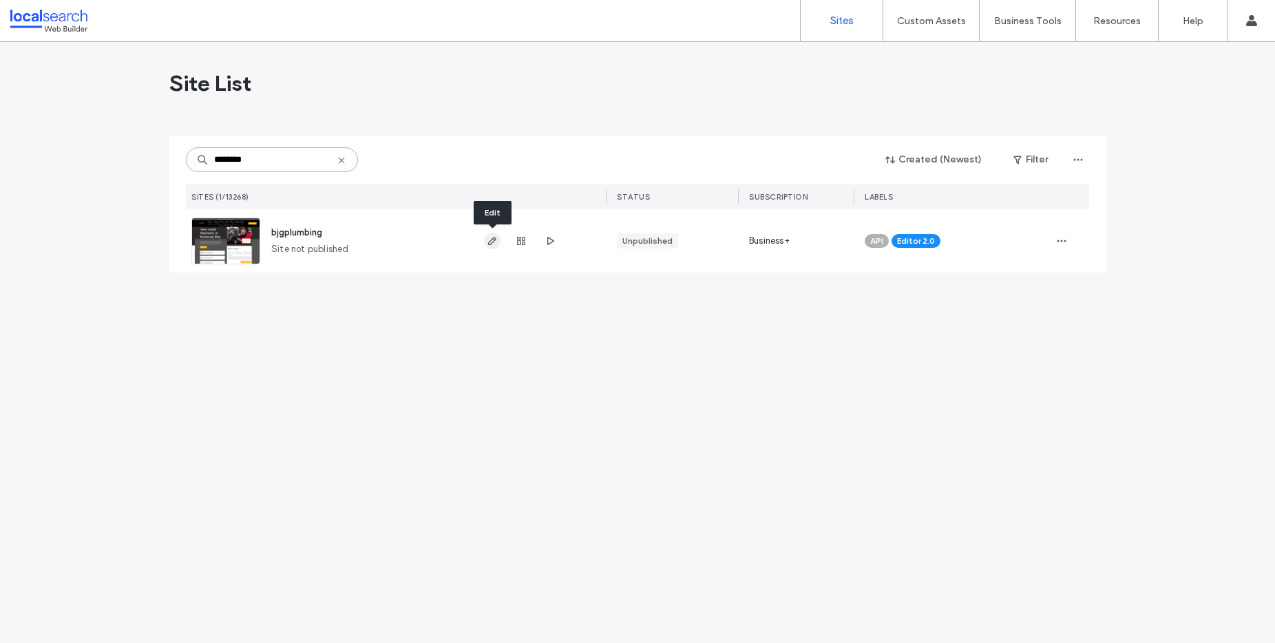
type input "********"
click at [493, 240] on icon "button" at bounding box center [492, 240] width 11 height 11
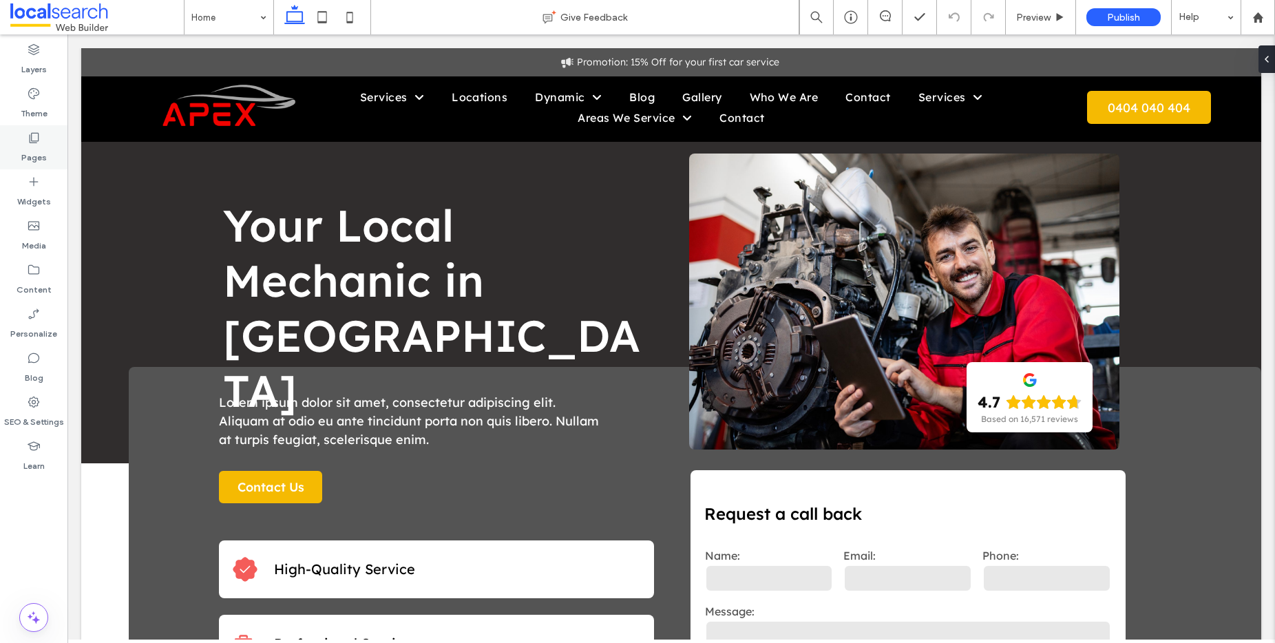
click at [40, 134] on icon at bounding box center [34, 138] width 14 height 14
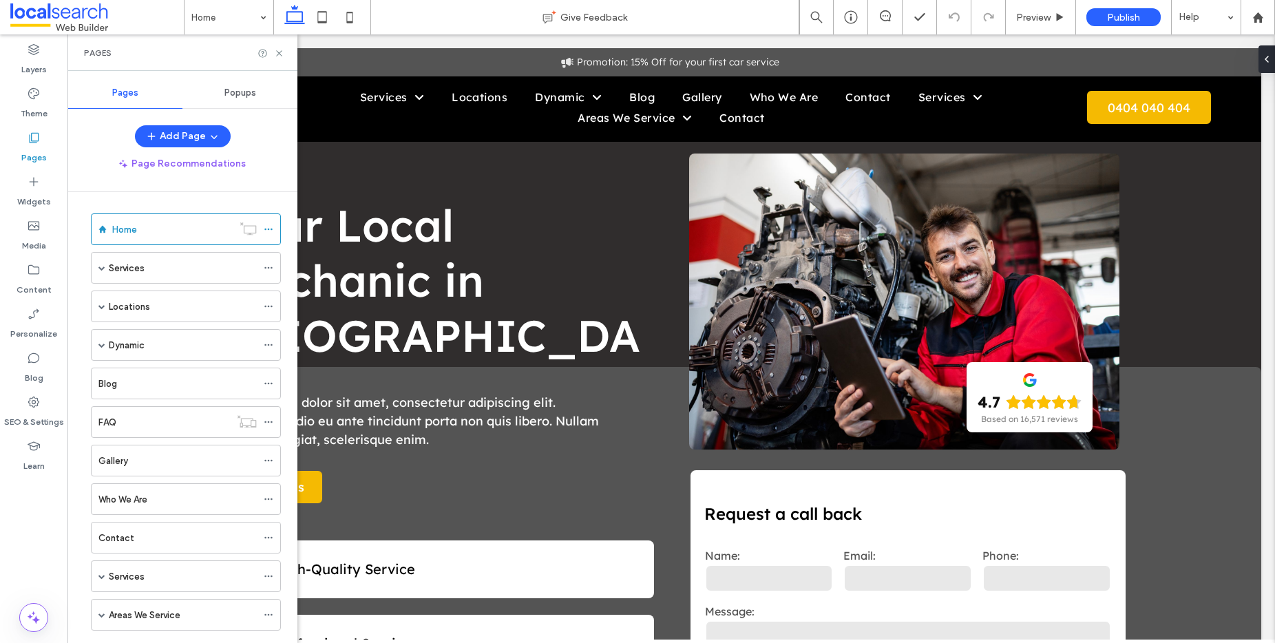
scroll to position [13, 0]
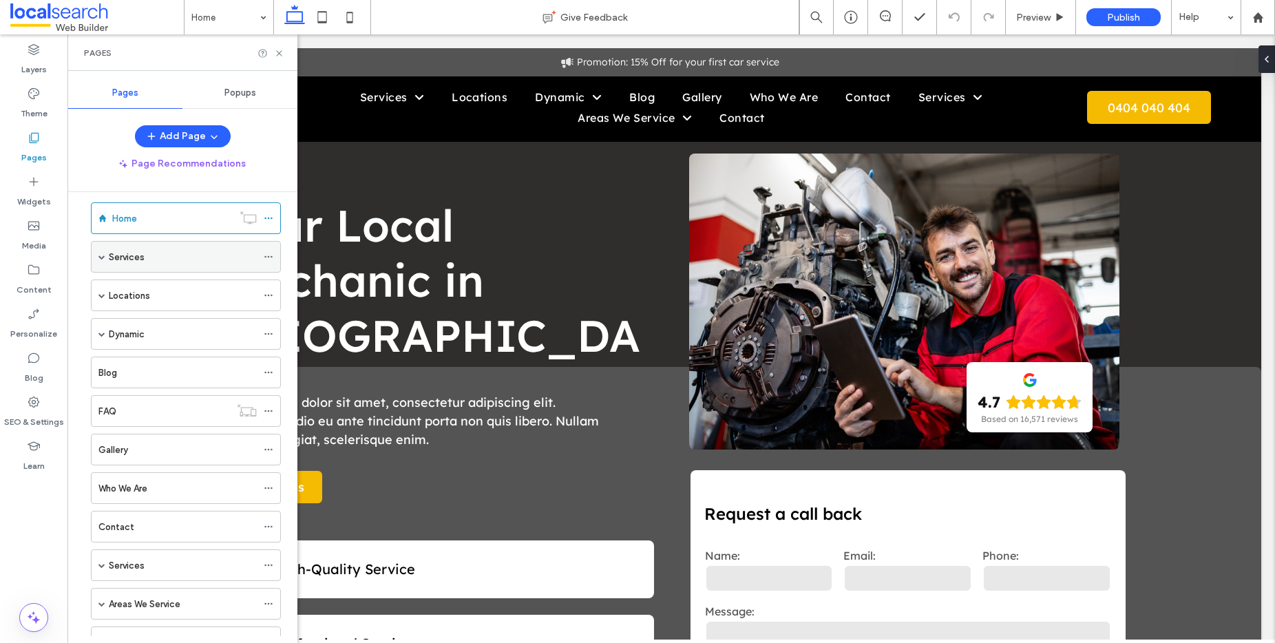
click at [101, 252] on span at bounding box center [101, 257] width 7 height 30
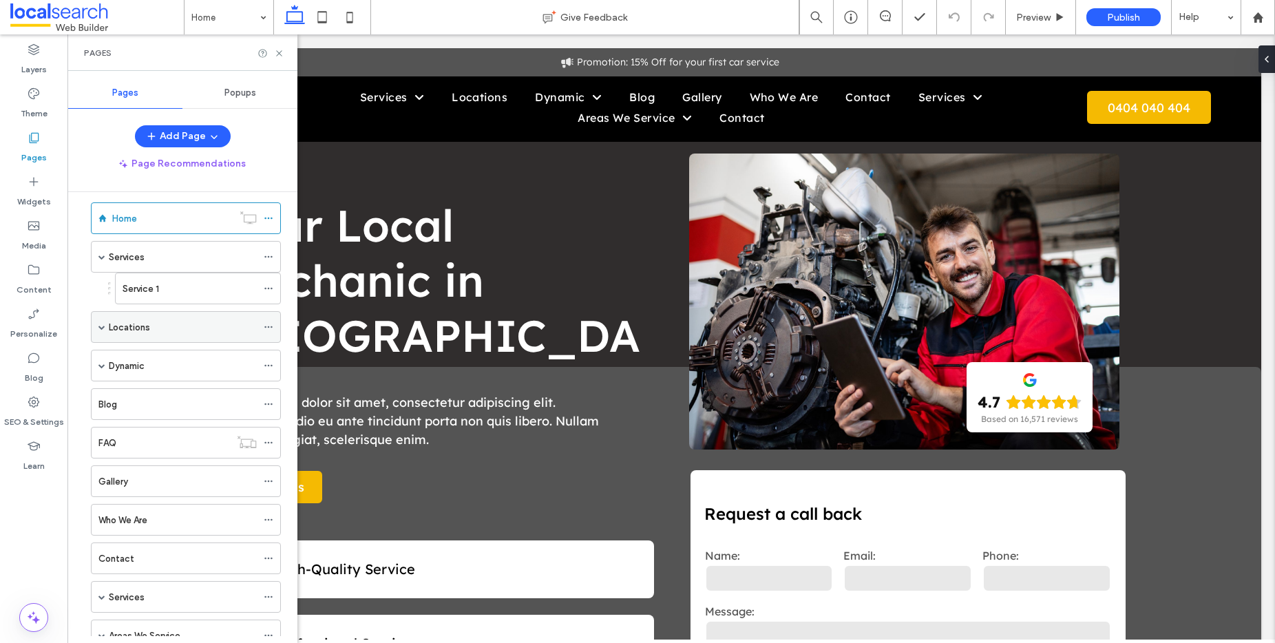
click at [98, 322] on span at bounding box center [101, 327] width 7 height 30
click at [102, 395] on span at bounding box center [101, 397] width 7 height 7
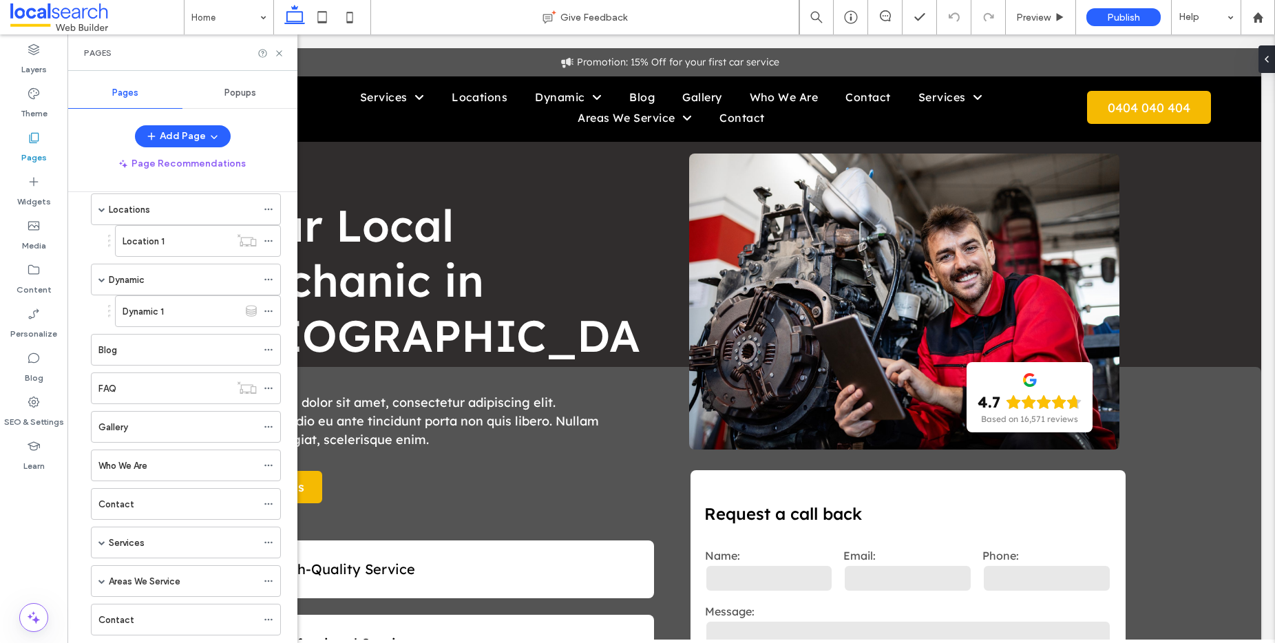
scroll to position [165, 0]
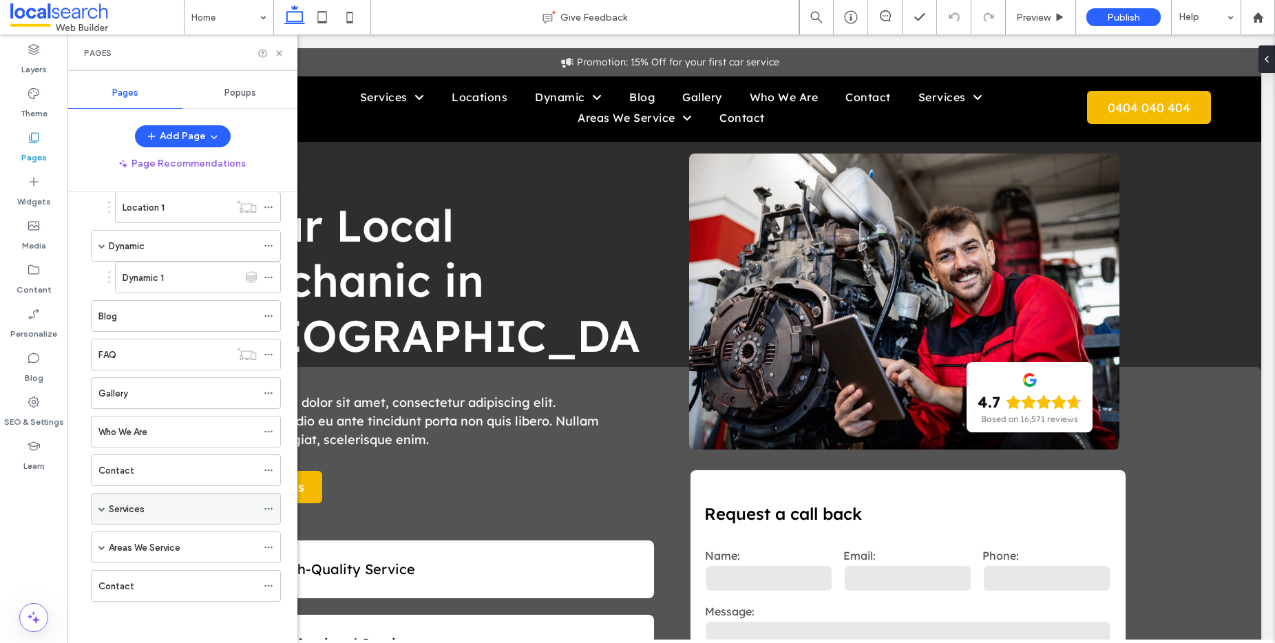
click at [100, 506] on span at bounding box center [101, 508] width 7 height 7
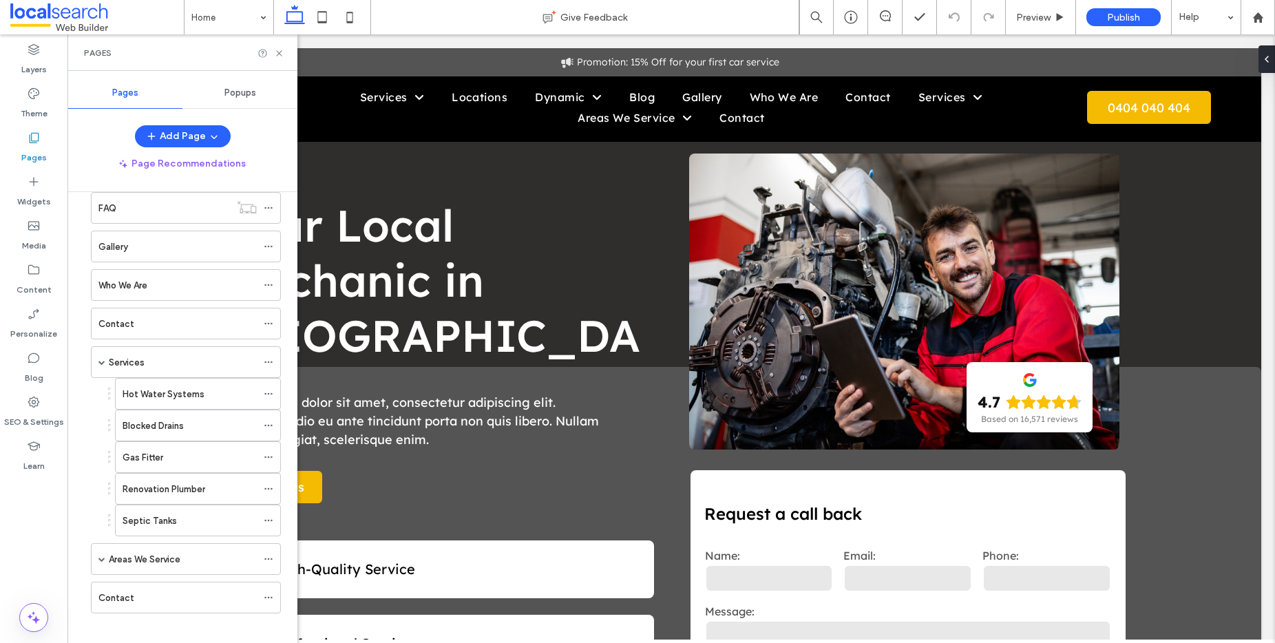
scroll to position [323, 0]
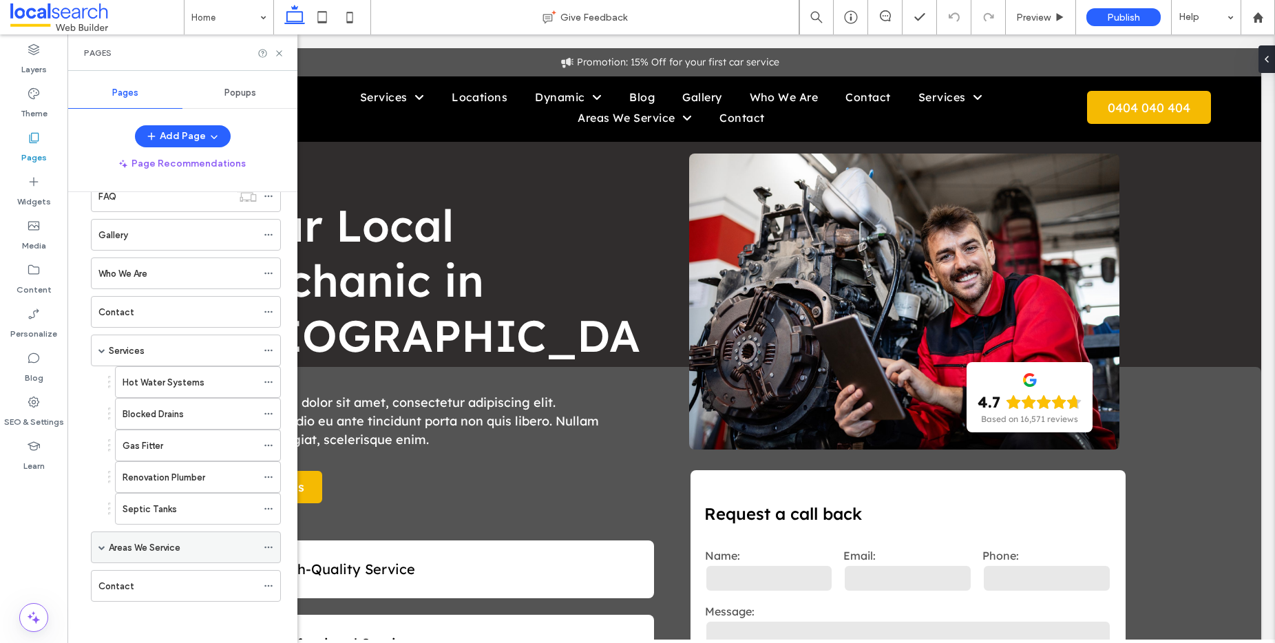
click at [103, 547] on span at bounding box center [101, 547] width 7 height 7
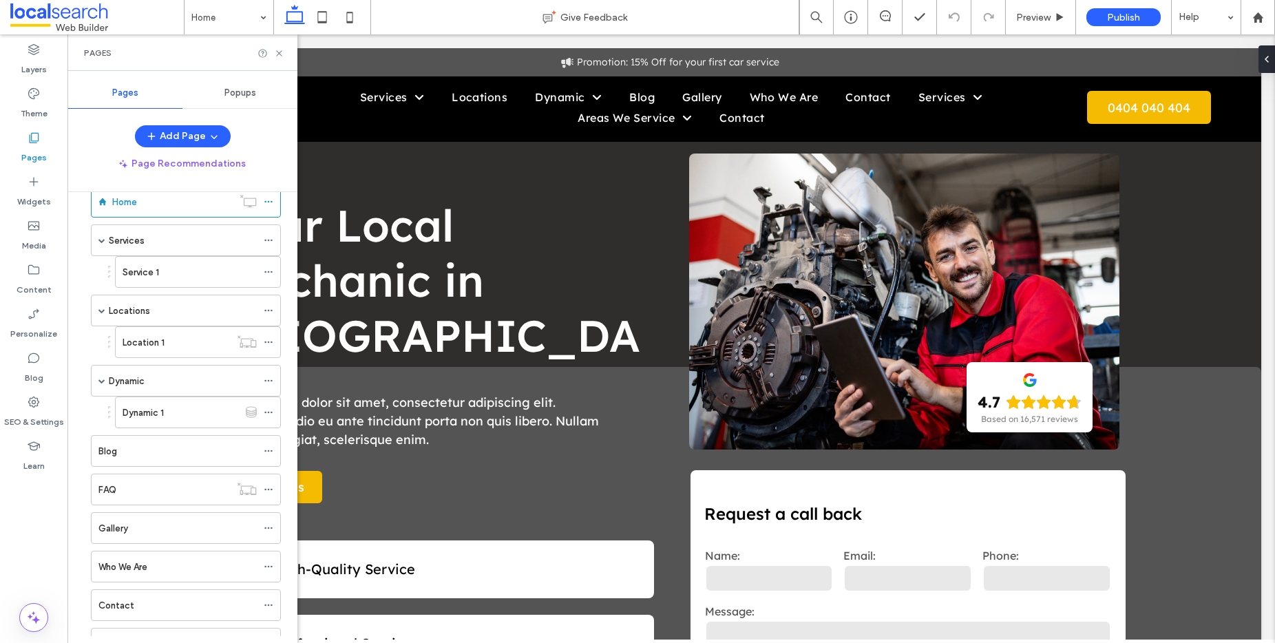
scroll to position [0, 0]
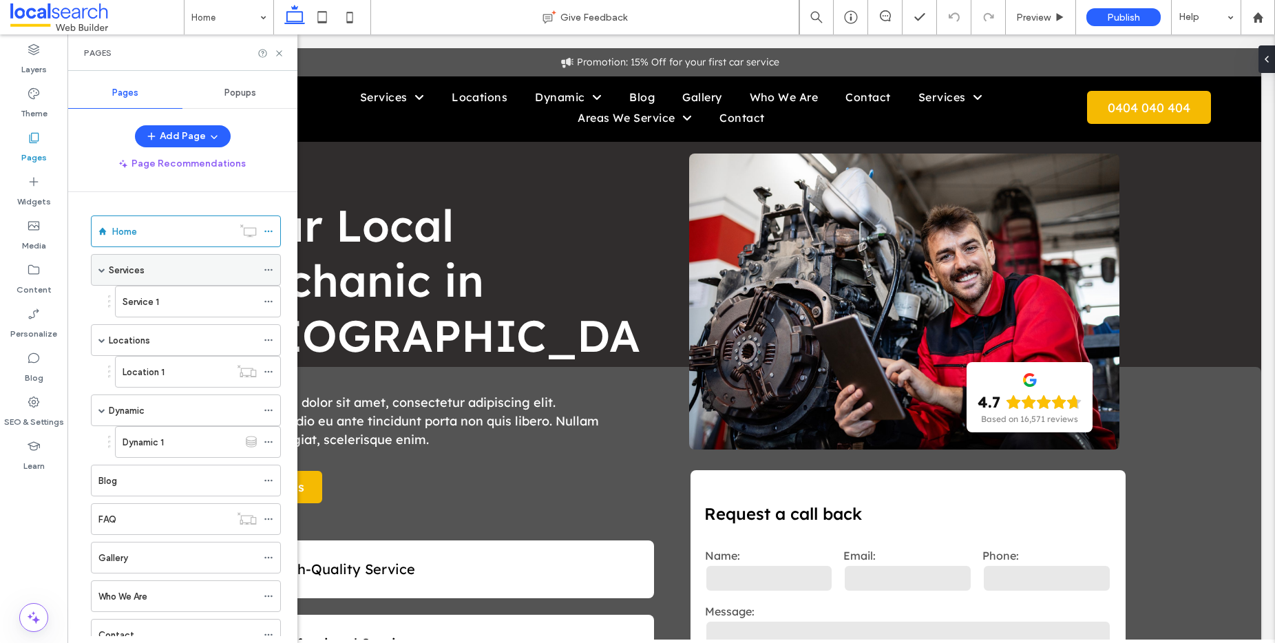
click at [103, 270] on span at bounding box center [101, 269] width 7 height 7
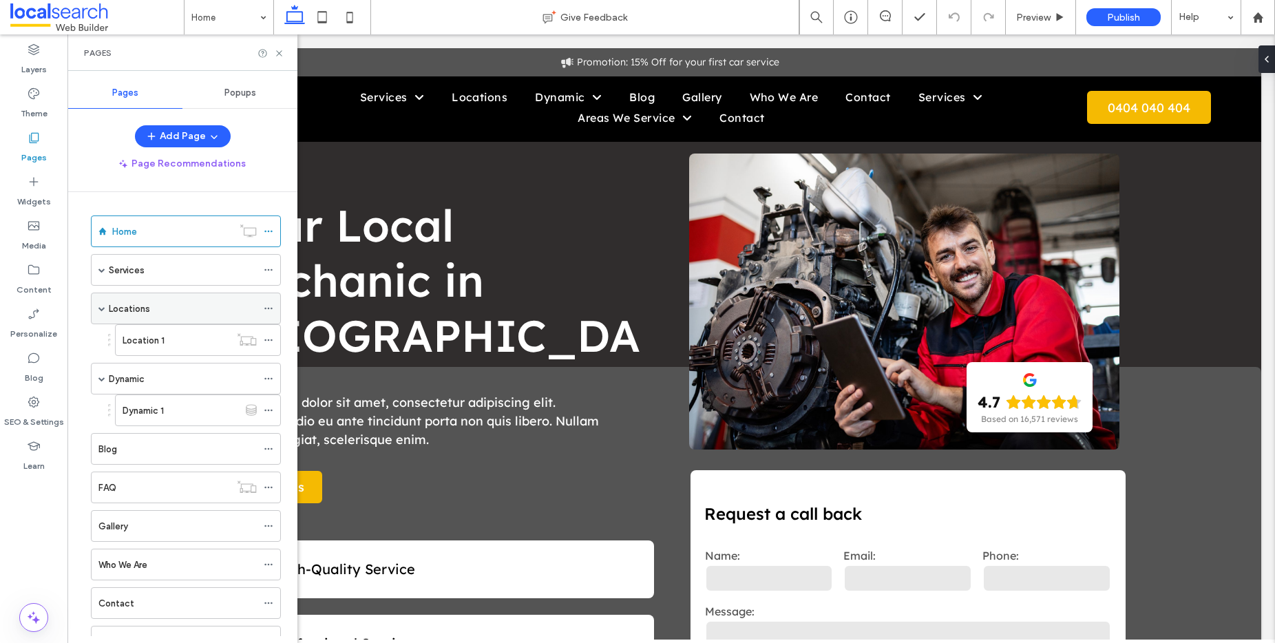
click at [101, 306] on span at bounding box center [101, 308] width 7 height 7
click at [104, 350] on span at bounding box center [101, 347] width 7 height 30
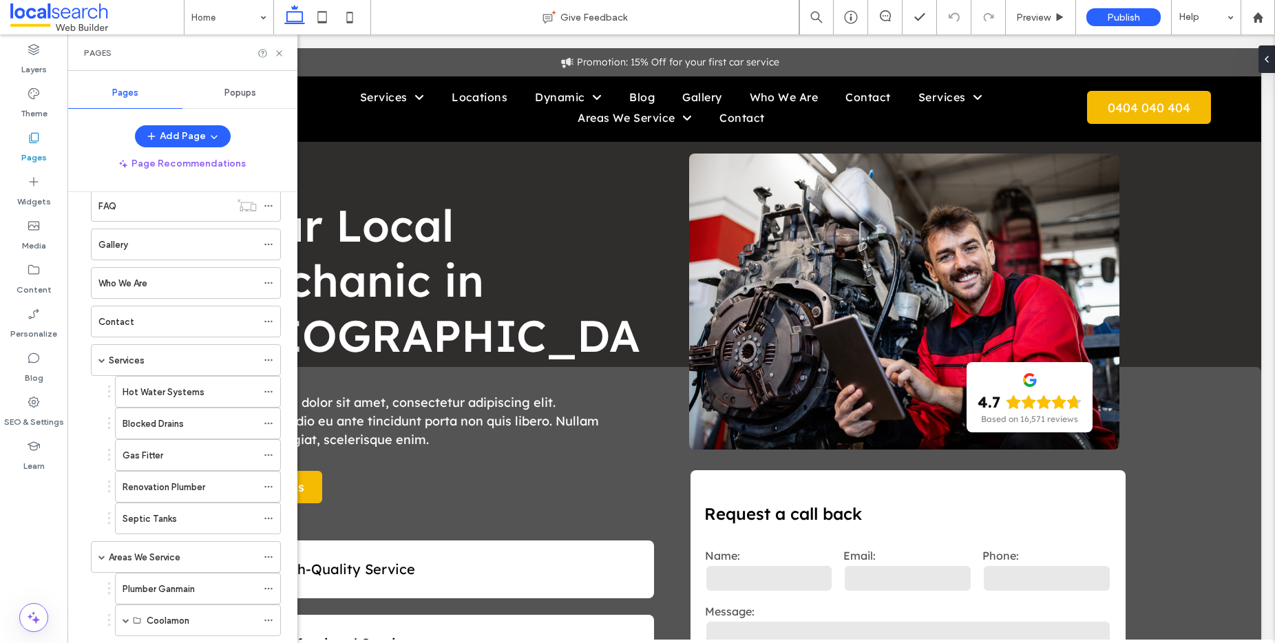
scroll to position [291, 0]
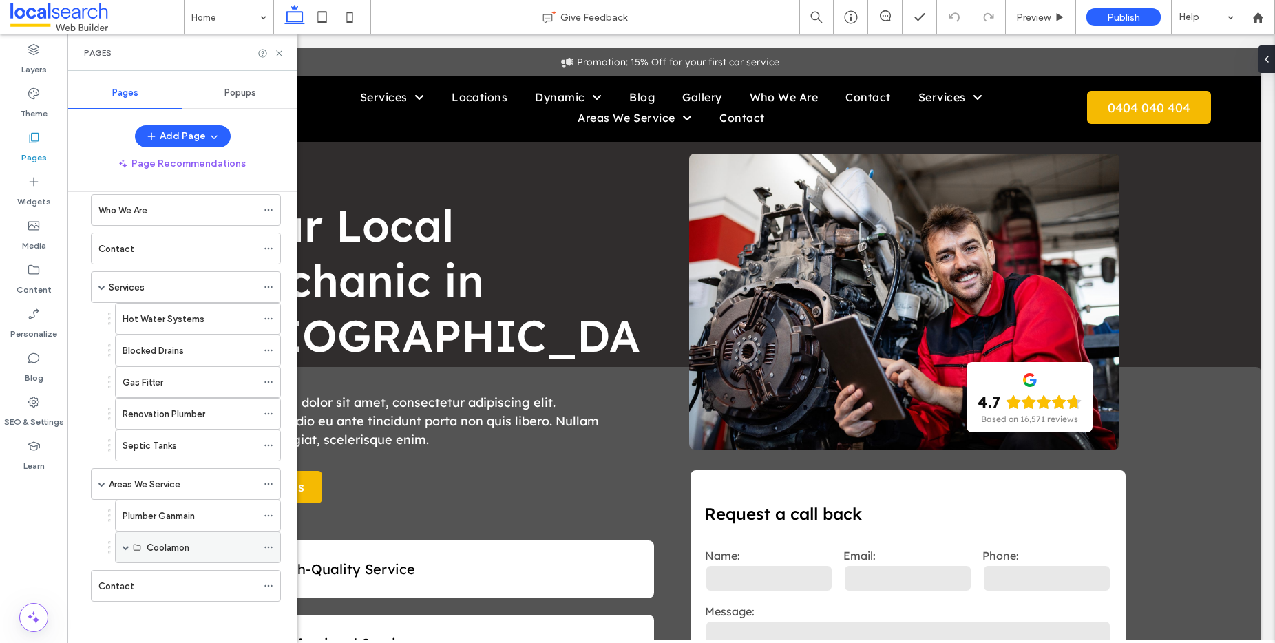
click at [127, 546] on span at bounding box center [126, 547] width 7 height 7
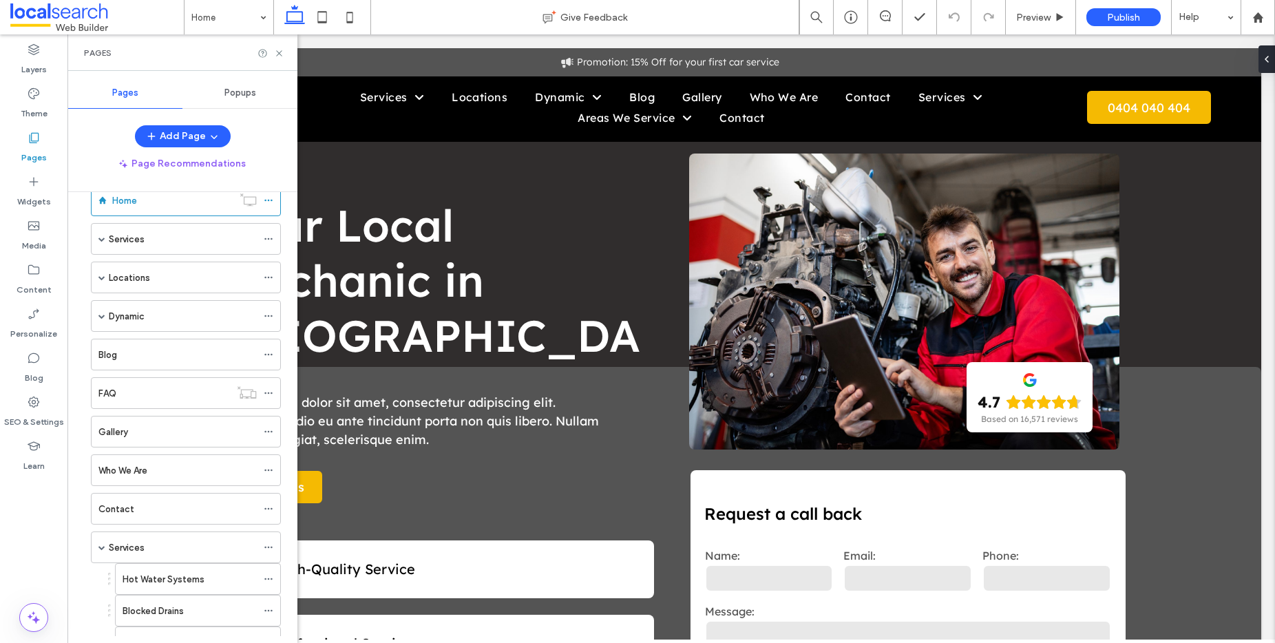
scroll to position [4, 0]
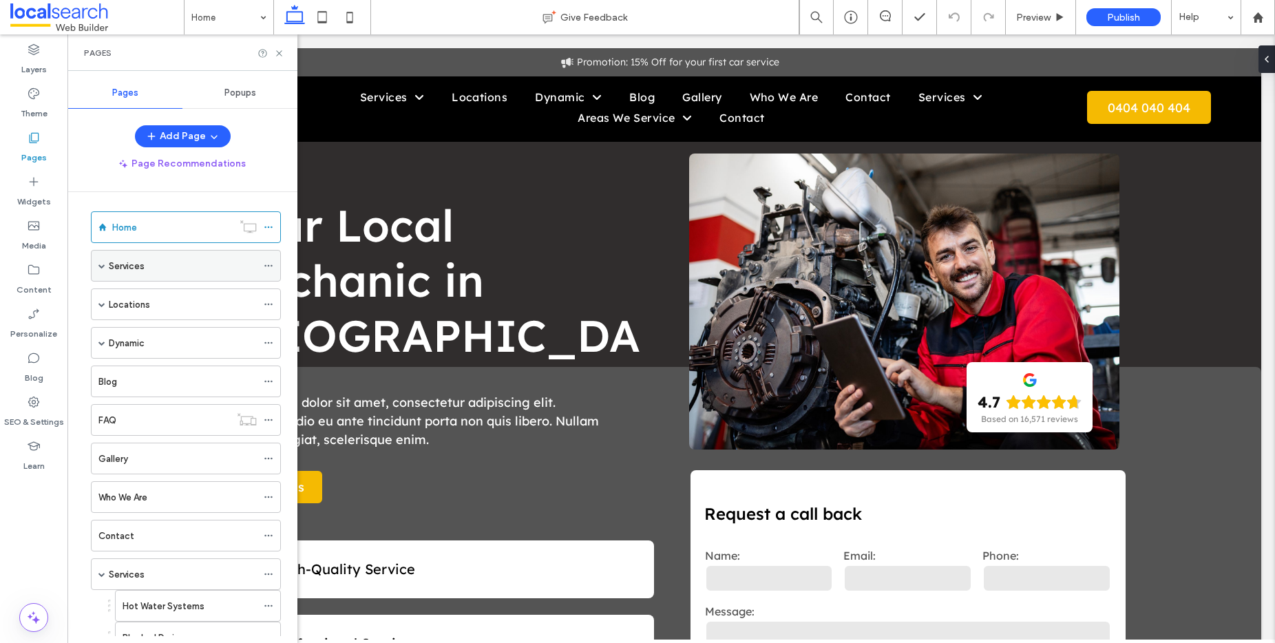
click at [103, 264] on span at bounding box center [101, 265] width 7 height 7
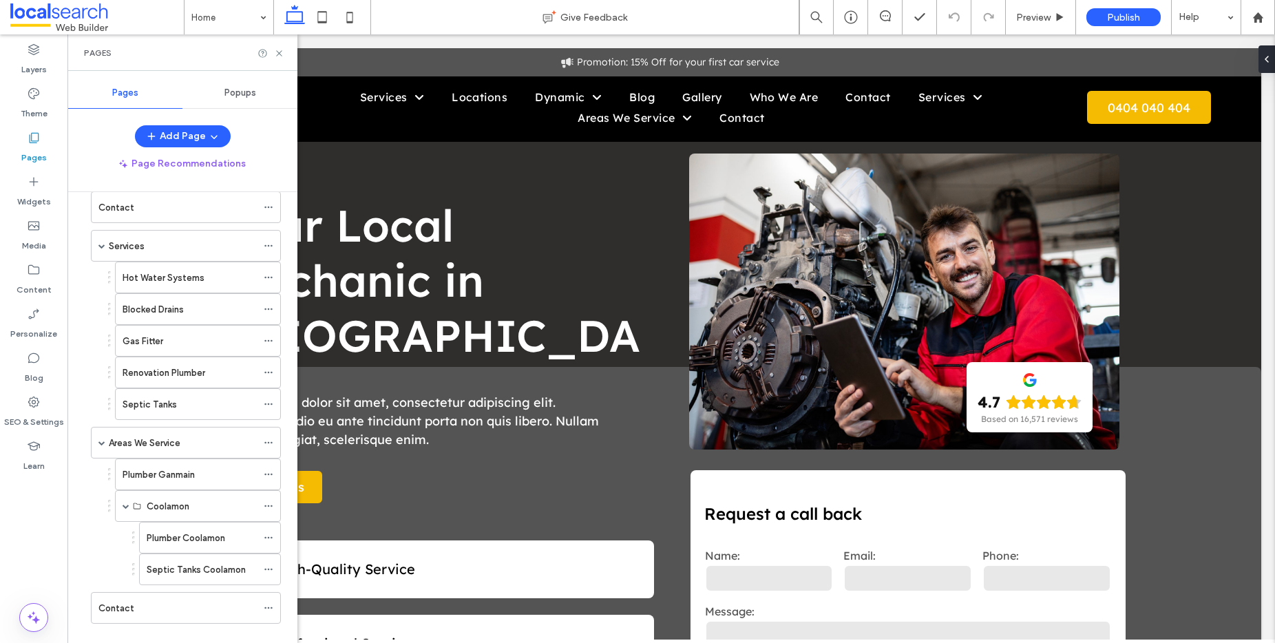
scroll to position [355, 0]
